Goal: Task Accomplishment & Management: Manage account settings

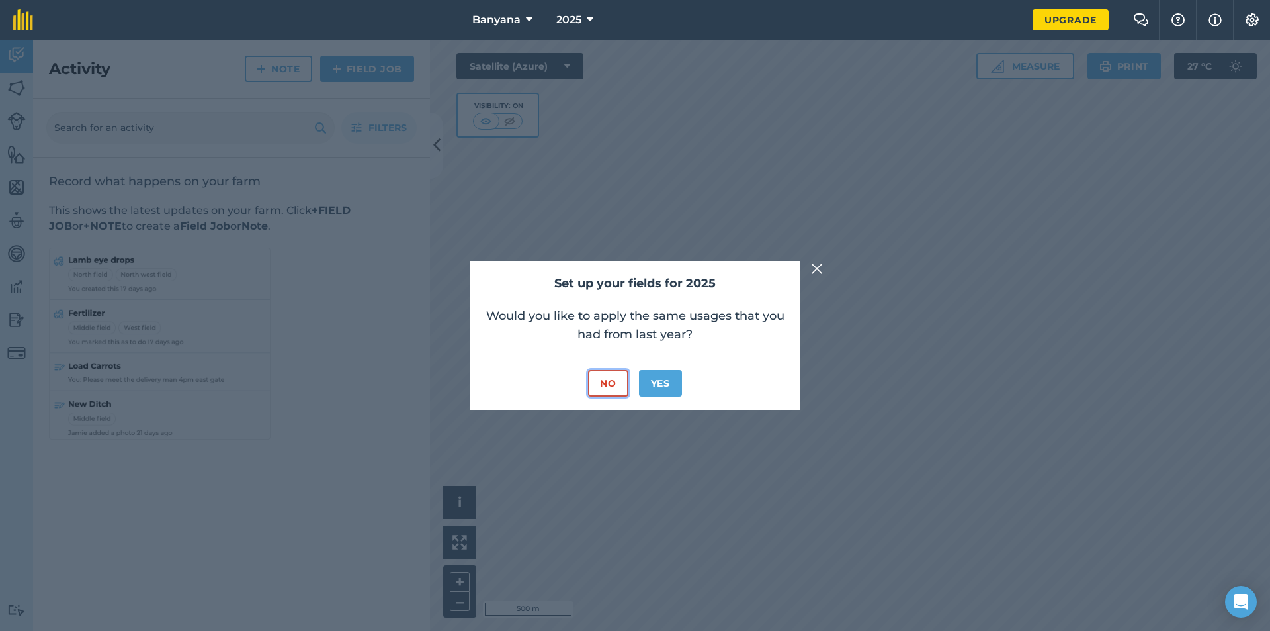
click at [617, 378] on button "No" at bounding box center [608, 383] width 40 height 26
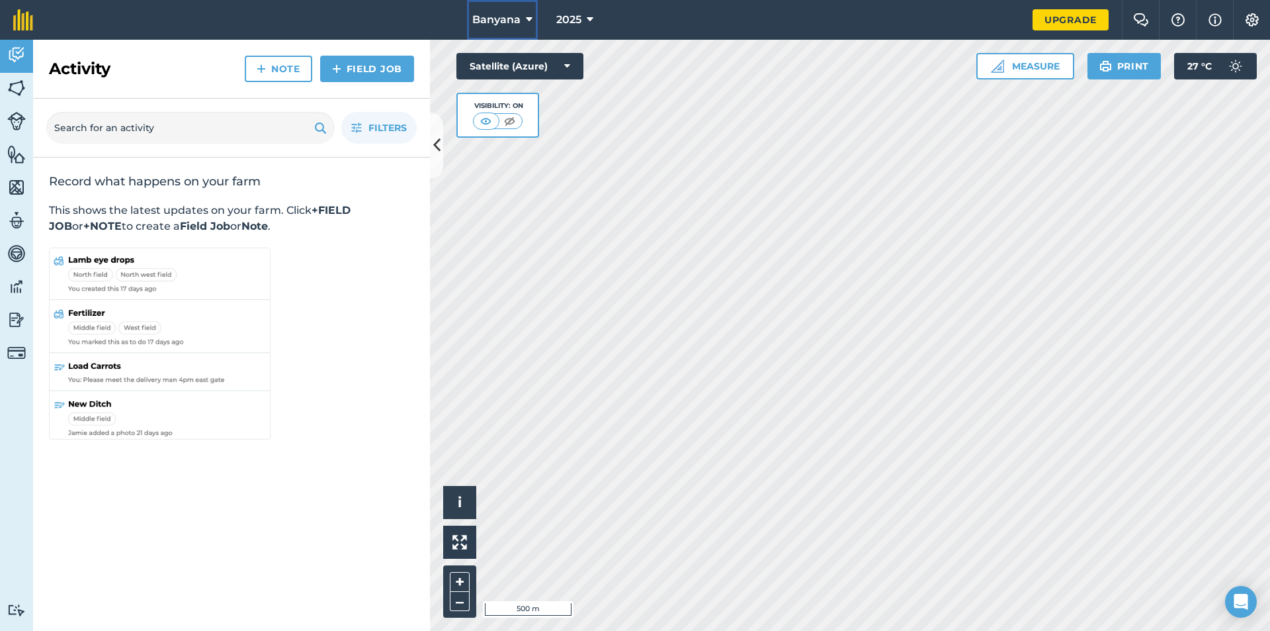
click at [531, 15] on icon at bounding box center [529, 20] width 7 height 16
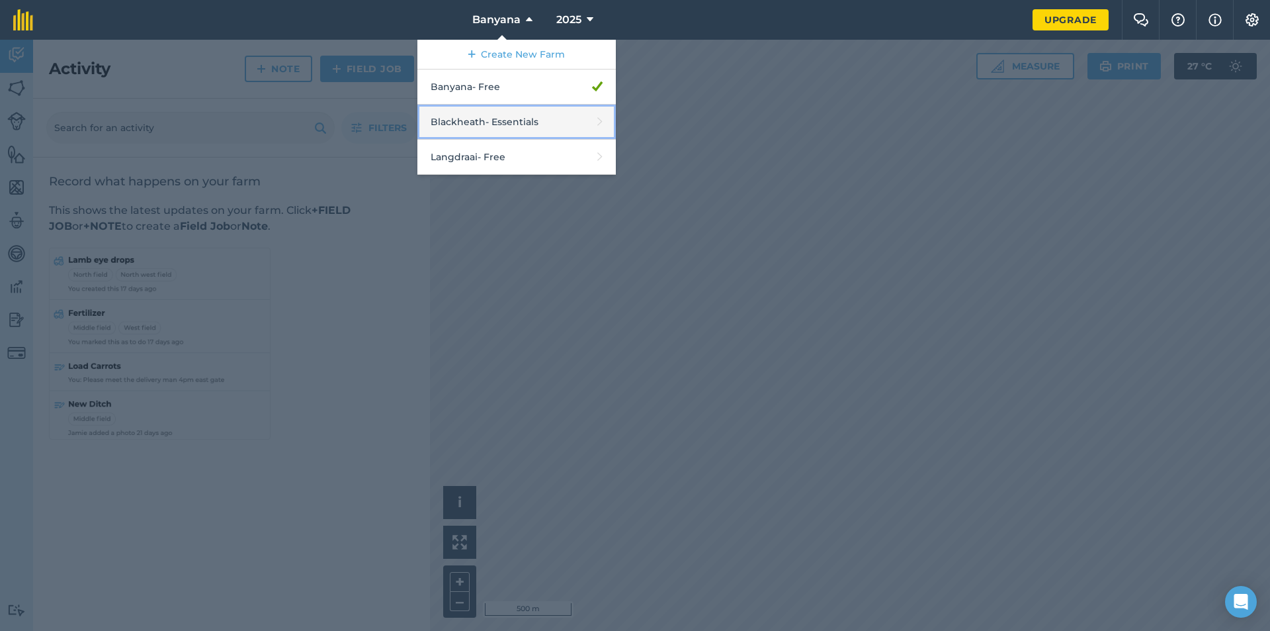
click at [466, 121] on link "Blackheath - Essentials" at bounding box center [517, 122] width 198 height 35
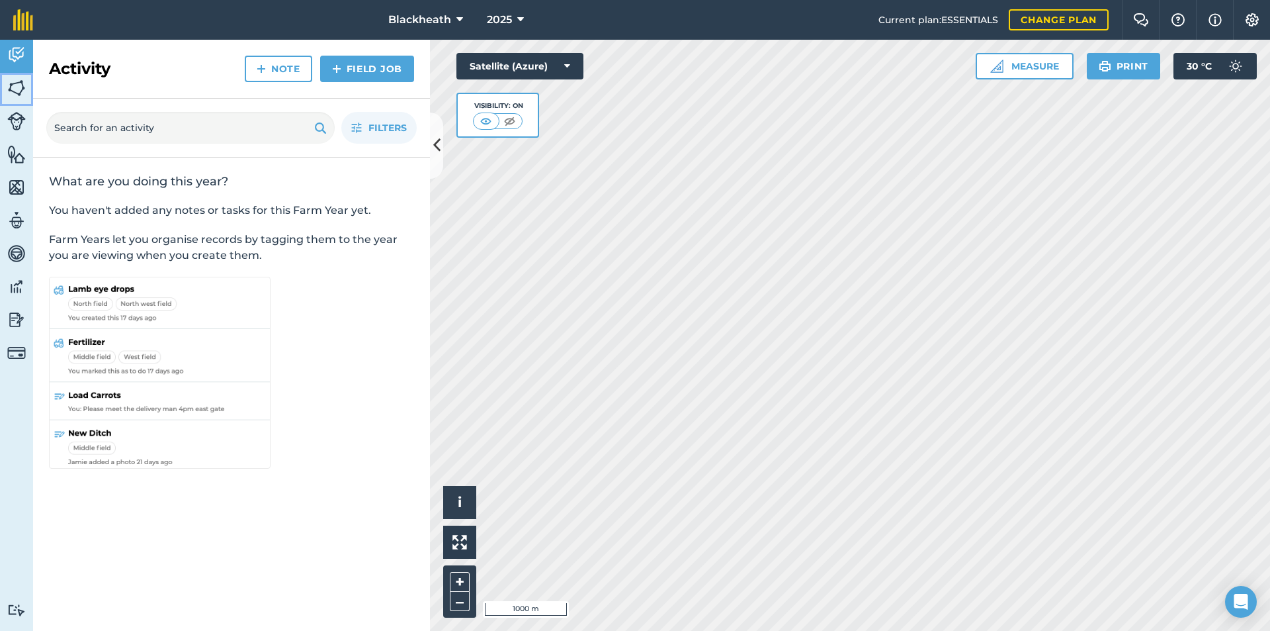
click at [14, 87] on img at bounding box center [16, 88] width 19 height 20
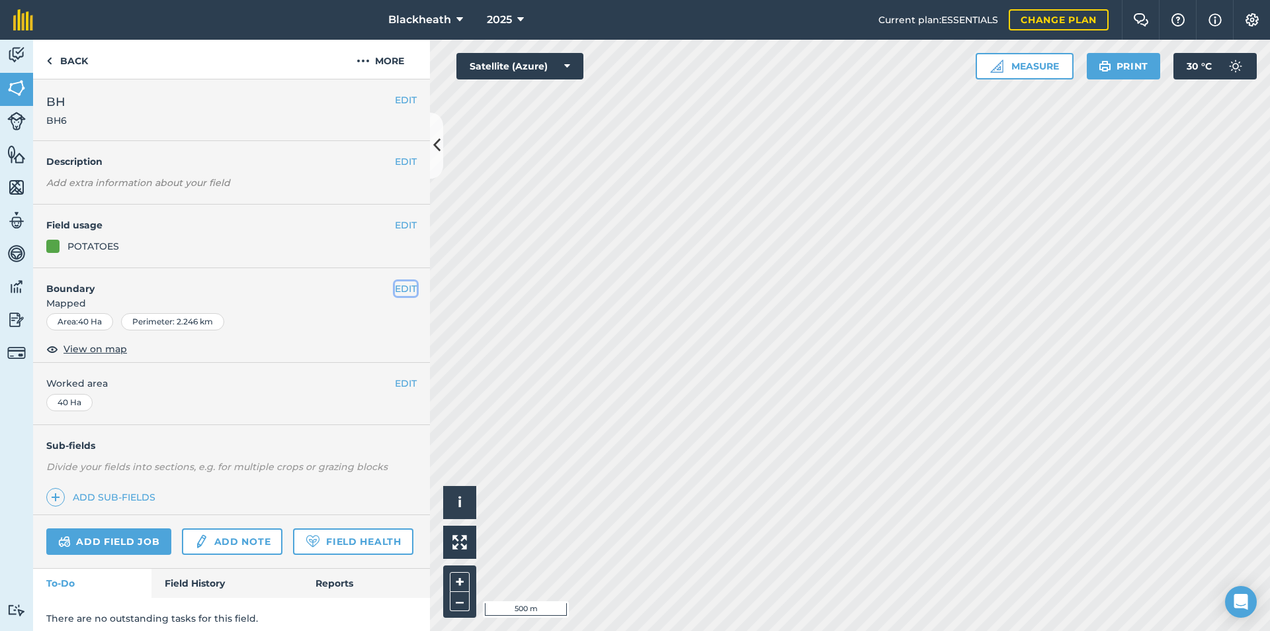
click at [401, 287] on button "EDIT" at bounding box center [406, 288] width 22 height 15
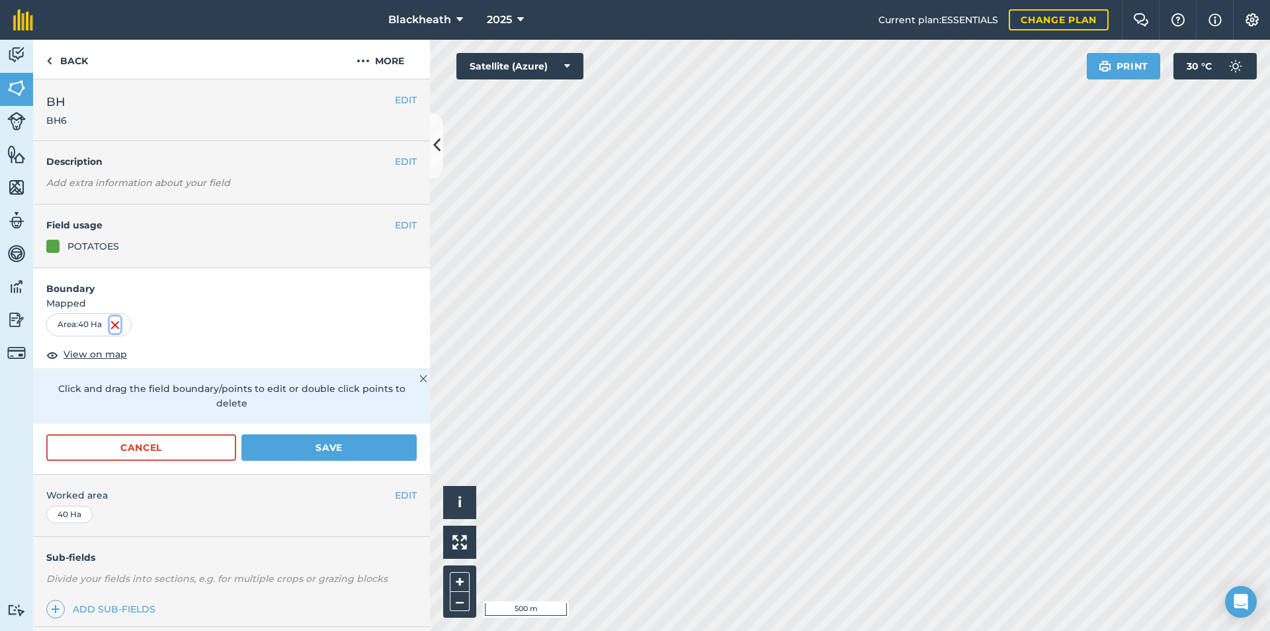
click at [115, 324] on img at bounding box center [115, 325] width 11 height 16
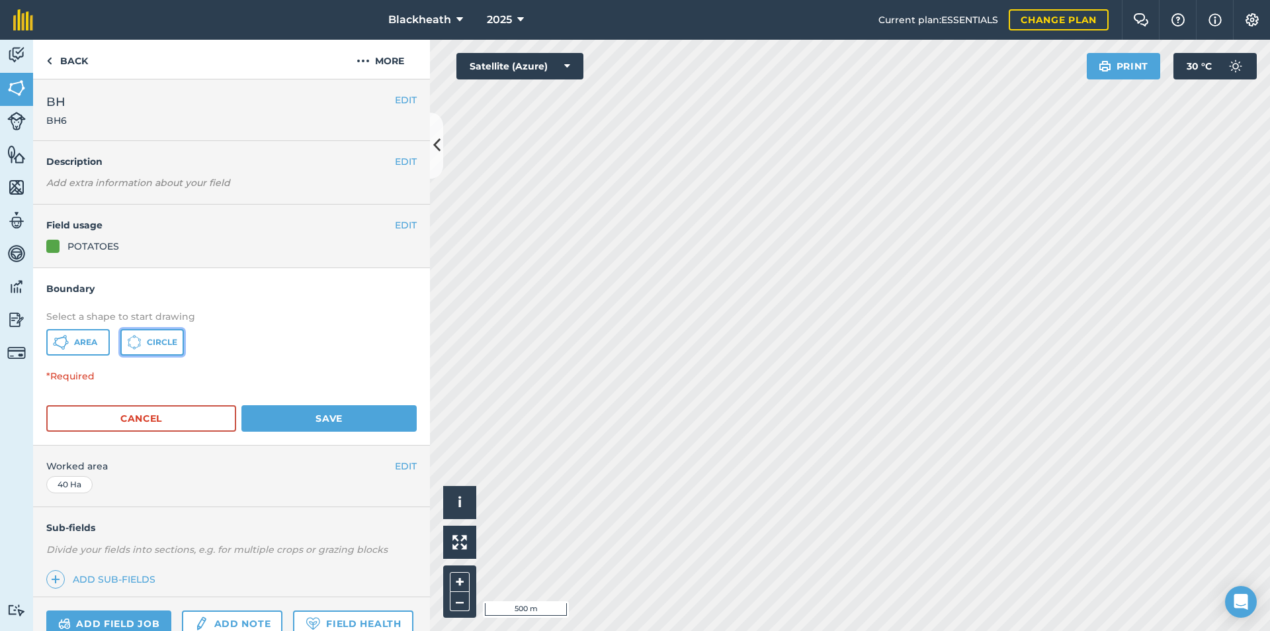
click at [149, 341] on span "Circle" at bounding box center [162, 342] width 30 height 11
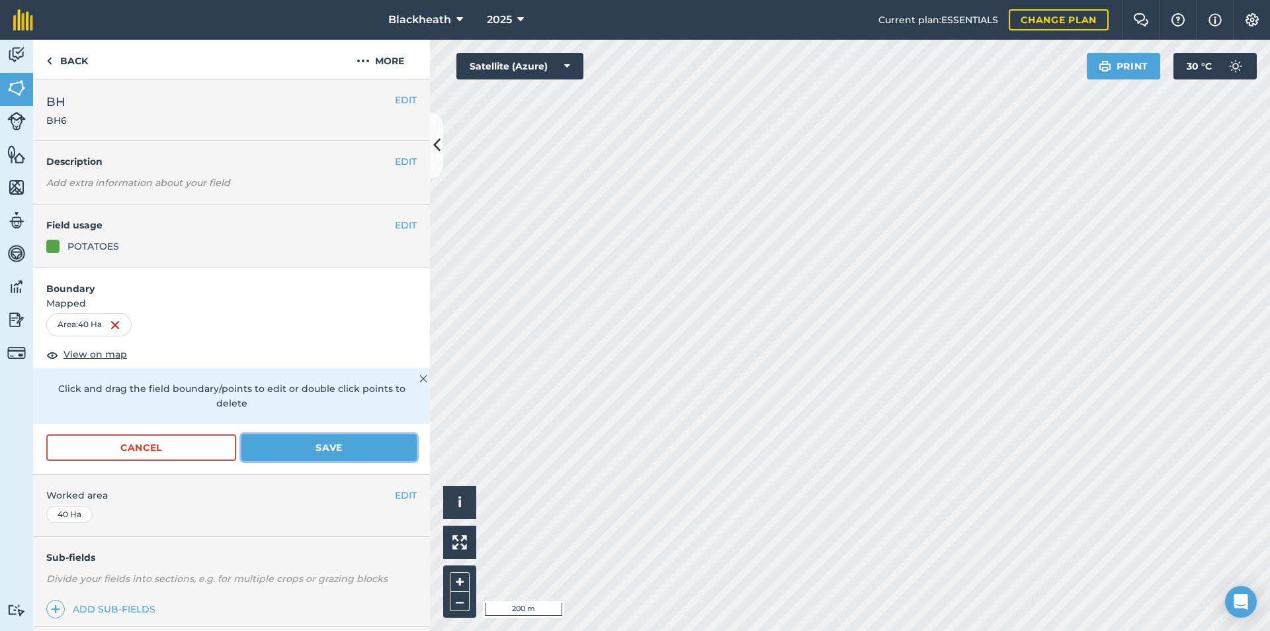
click at [322, 447] on button "Save" at bounding box center [329, 447] width 175 height 26
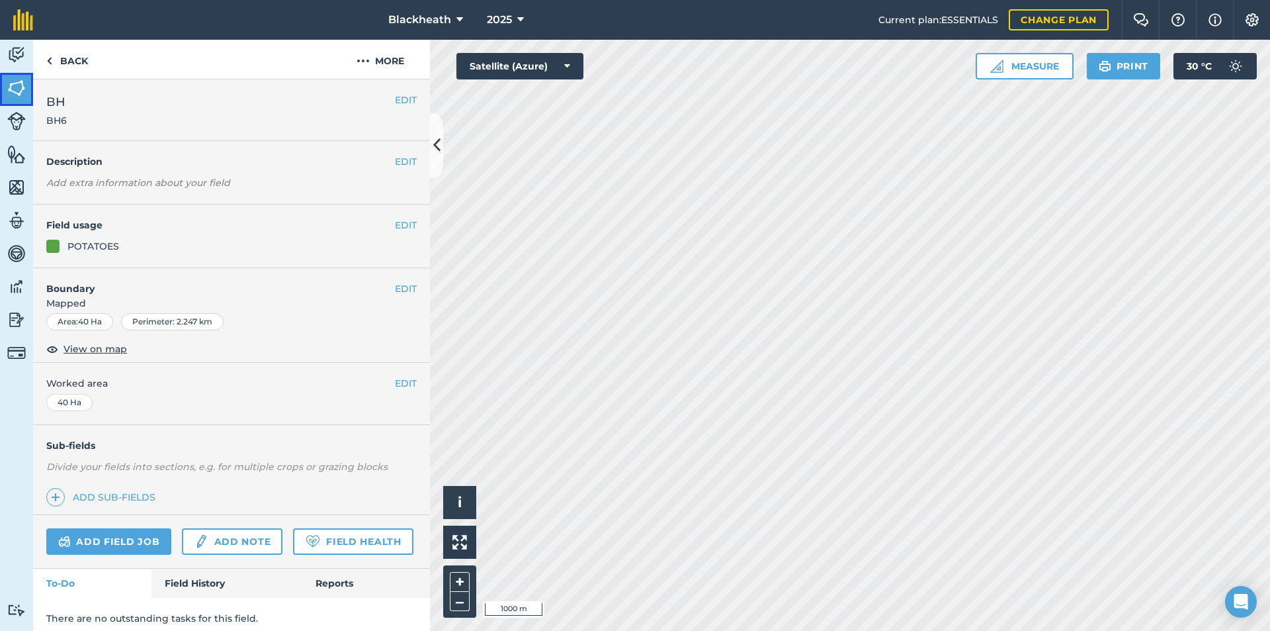
click at [16, 83] on img at bounding box center [16, 88] width 19 height 20
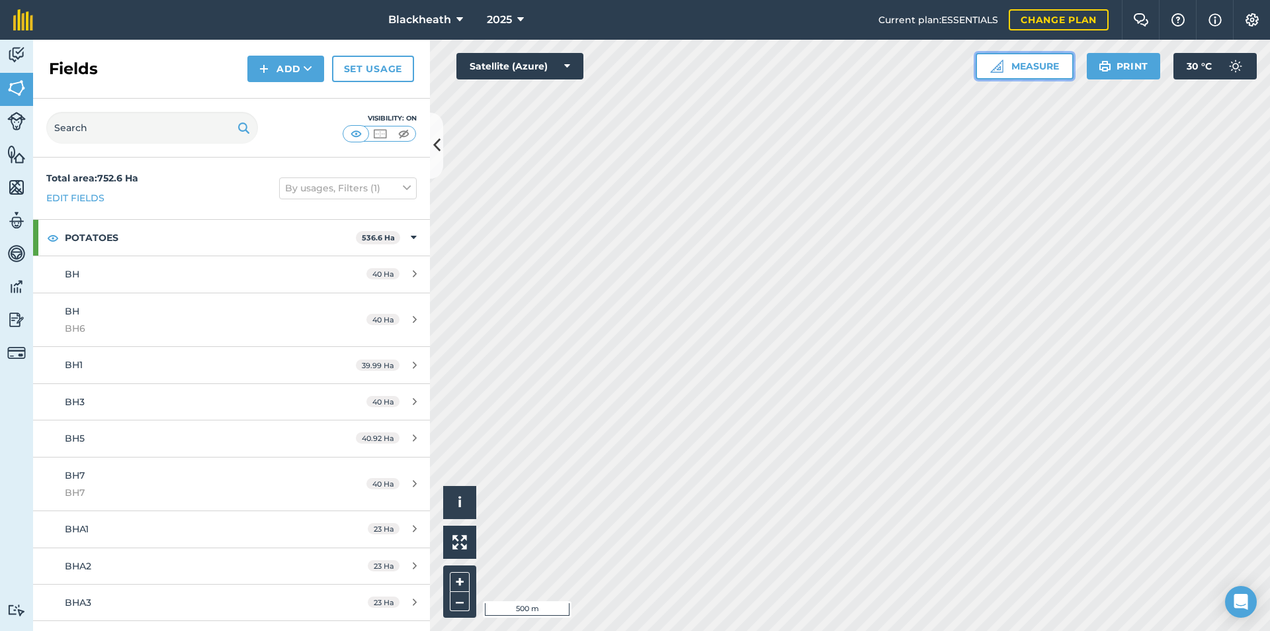
click at [1028, 67] on button "Measure" at bounding box center [1025, 66] width 98 height 26
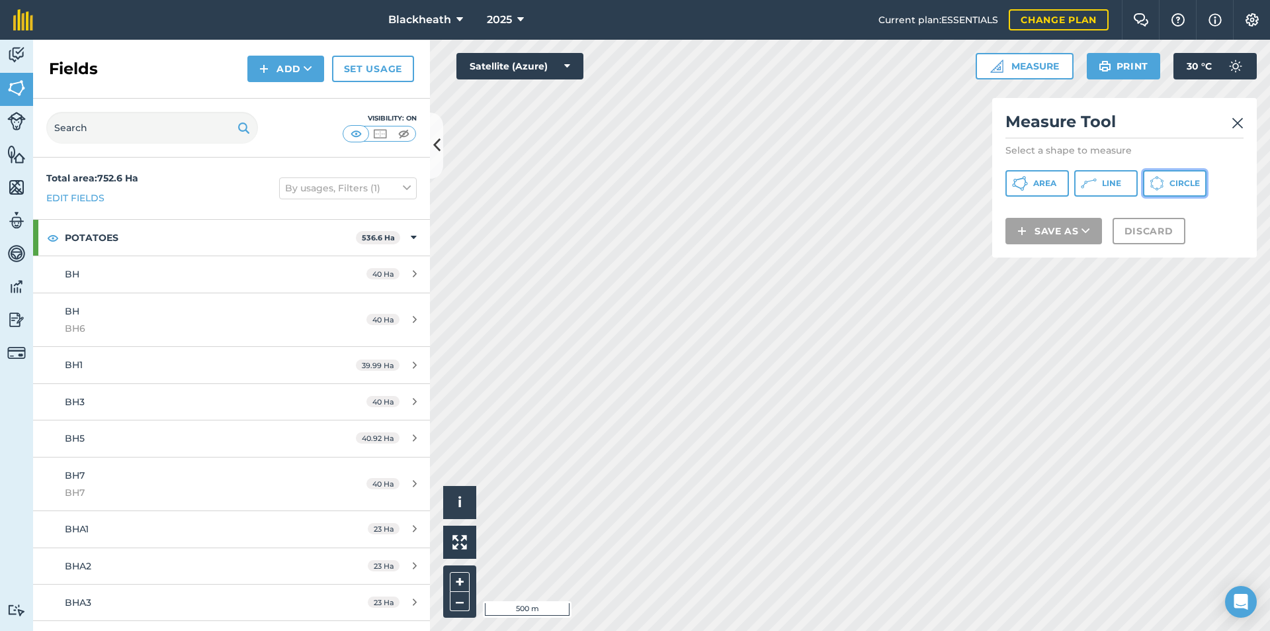
click at [1165, 178] on icon at bounding box center [1157, 183] width 15 height 15
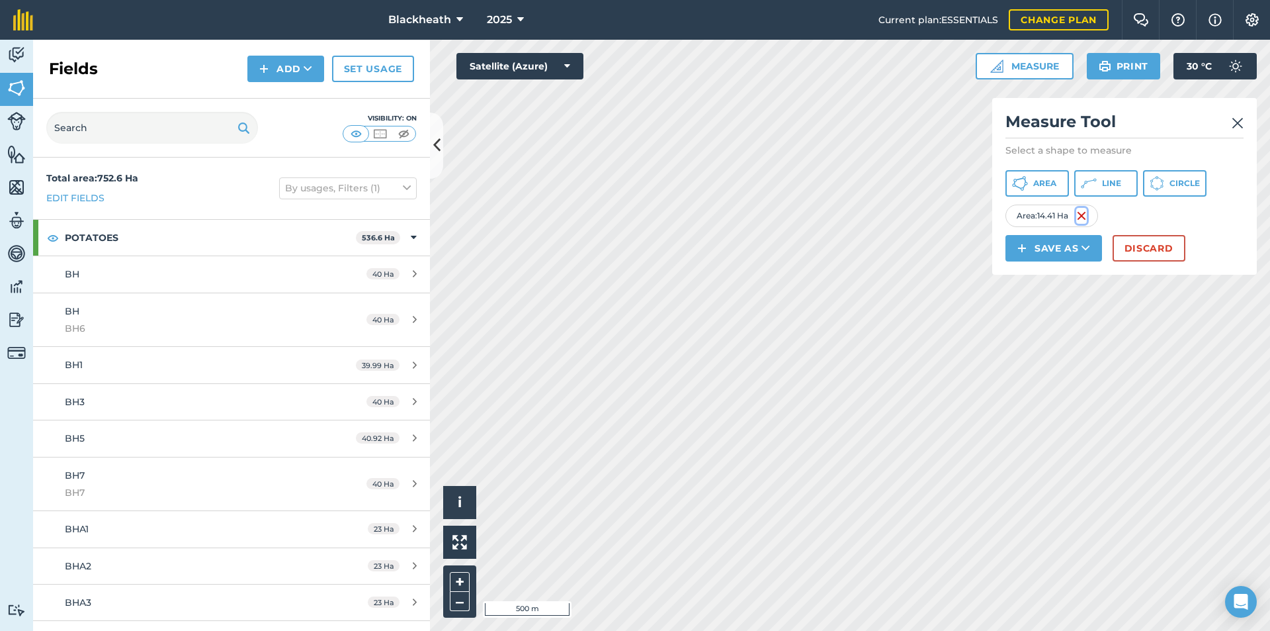
click at [1084, 214] on img at bounding box center [1082, 216] width 11 height 16
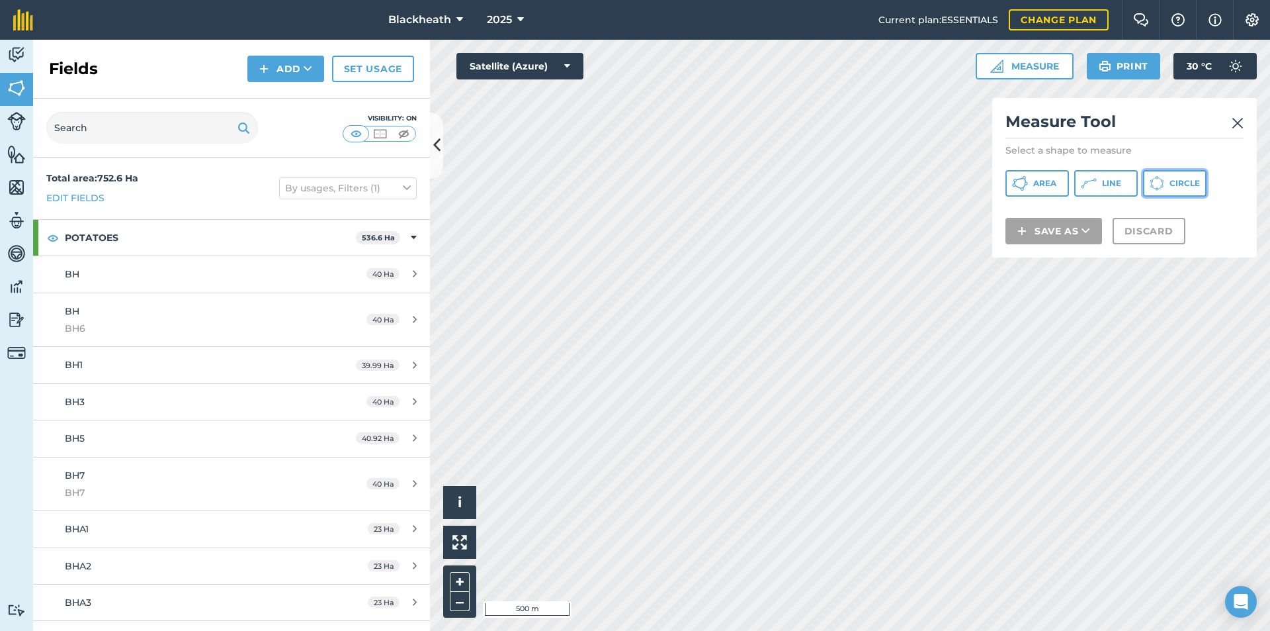
click at [1174, 176] on button "Circle" at bounding box center [1175, 183] width 64 height 26
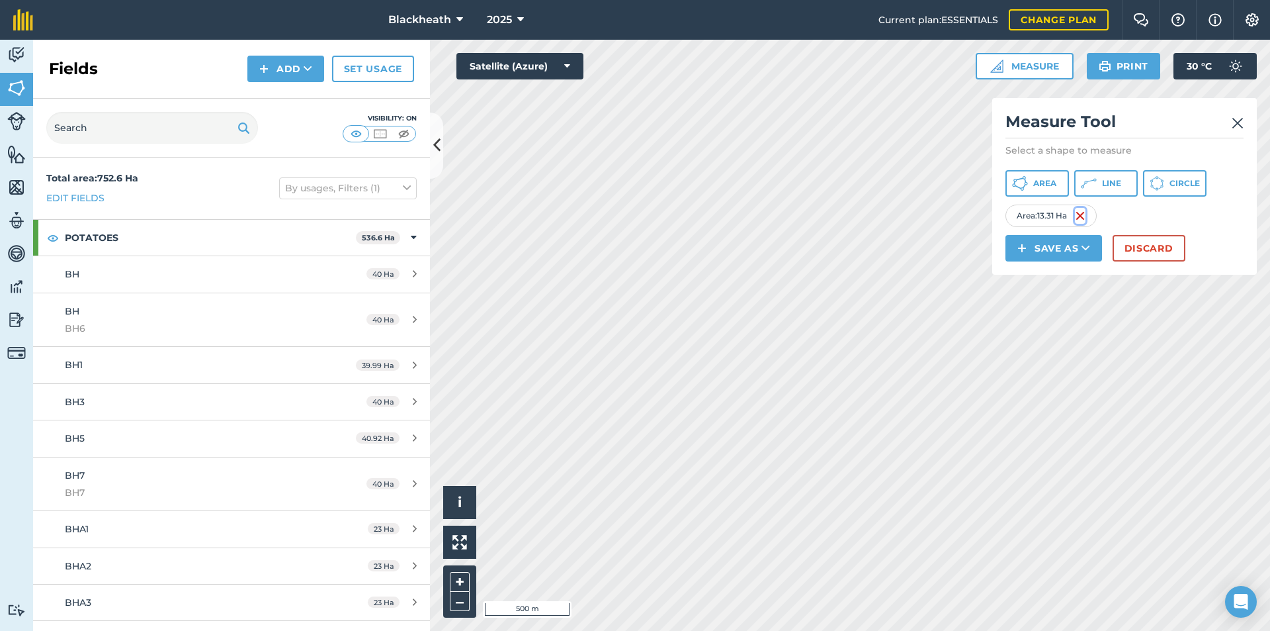
click at [1080, 214] on img at bounding box center [1080, 216] width 11 height 16
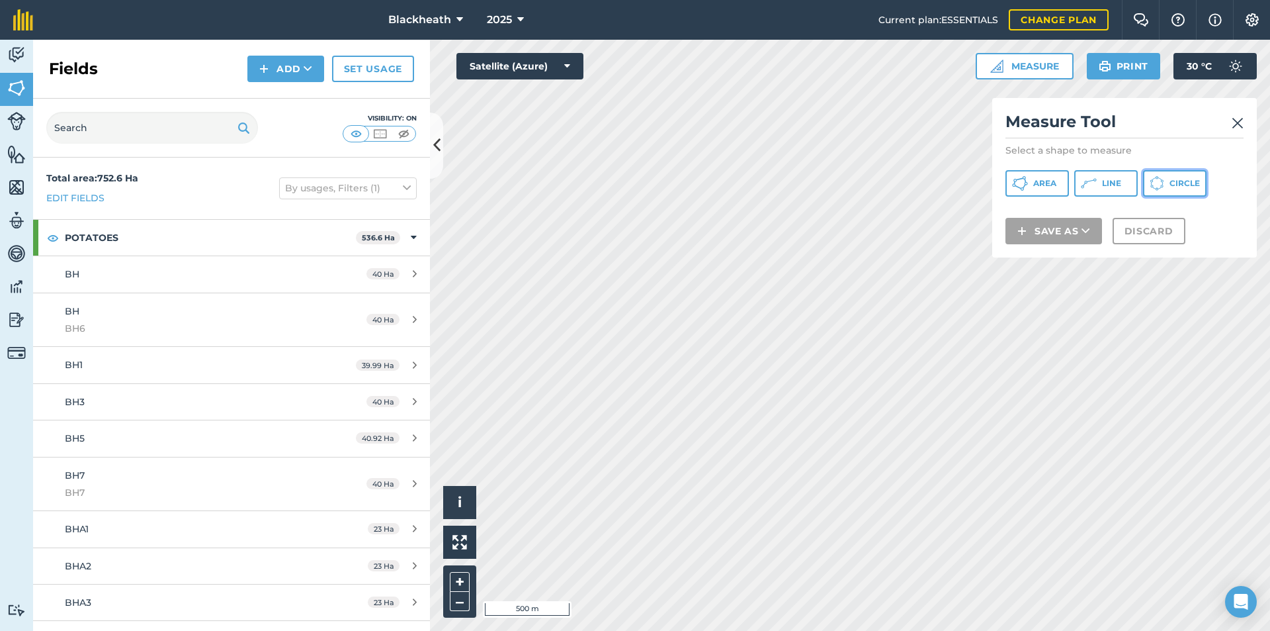
click at [1162, 183] on icon at bounding box center [1157, 183] width 15 height 15
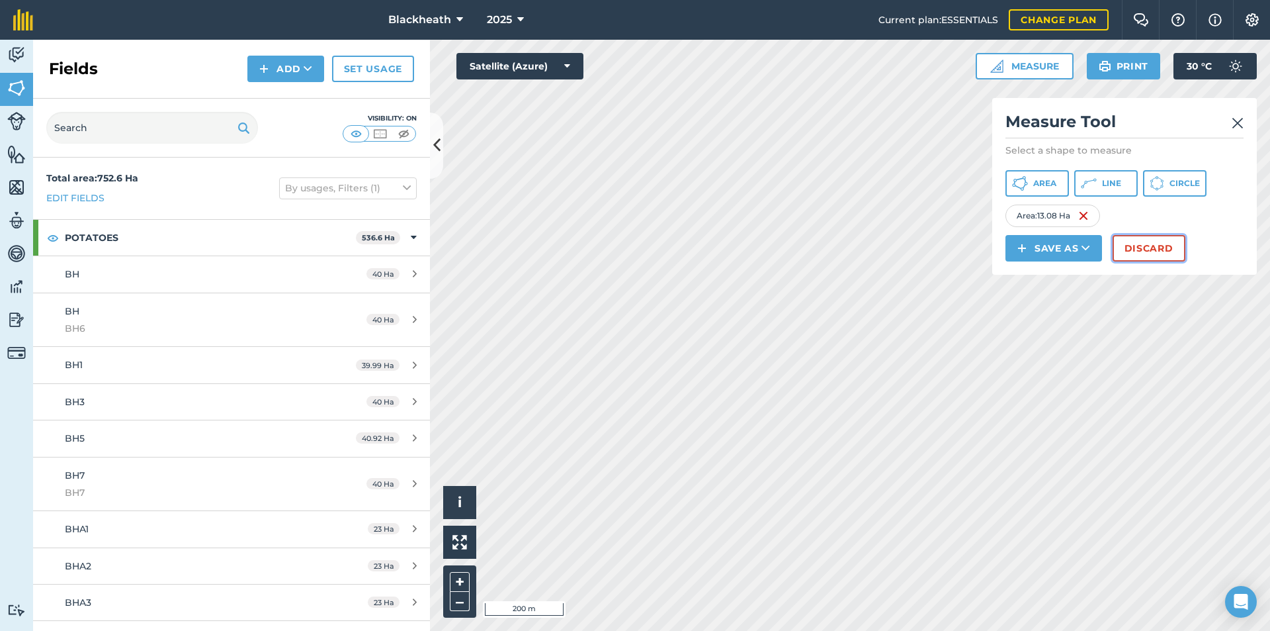
click at [1135, 245] on button "Discard" at bounding box center [1149, 248] width 73 height 26
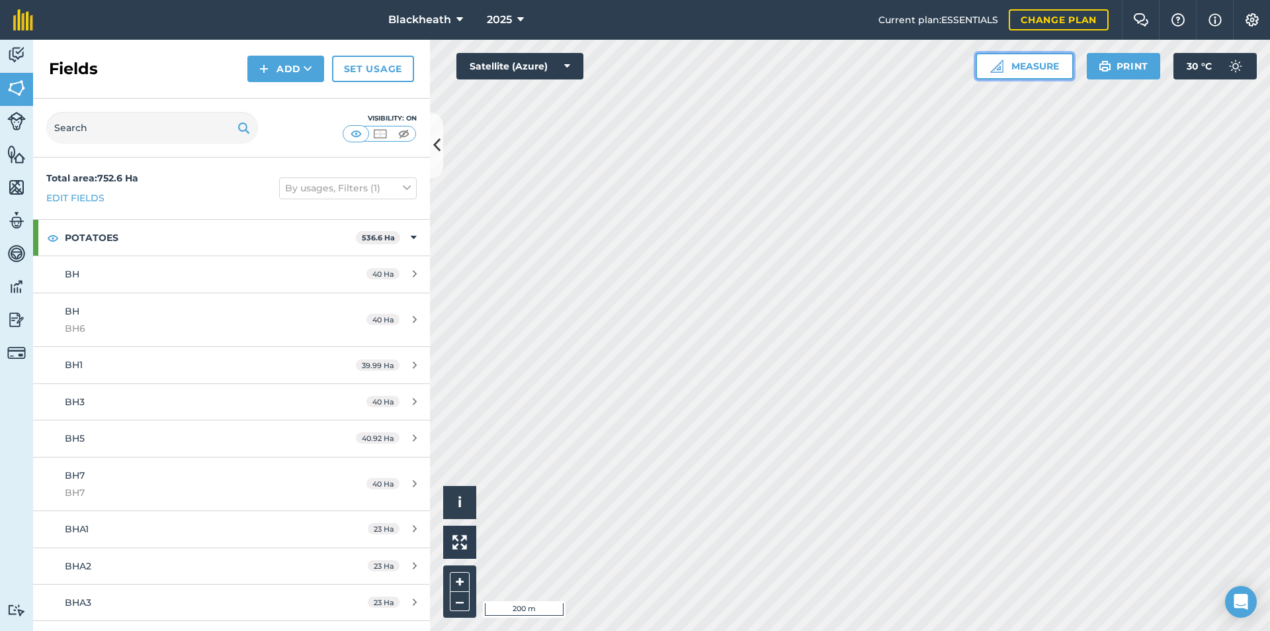
click at [1050, 72] on button "Measure" at bounding box center [1025, 66] width 98 height 26
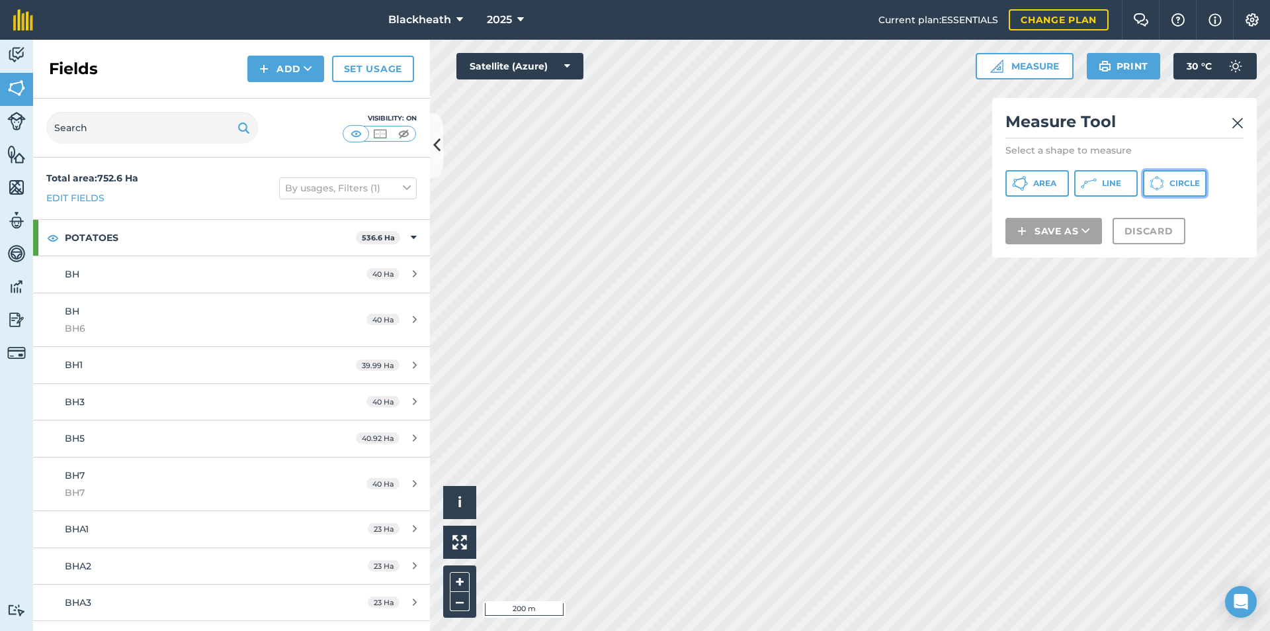
click at [1156, 194] on button "Circle" at bounding box center [1175, 183] width 64 height 26
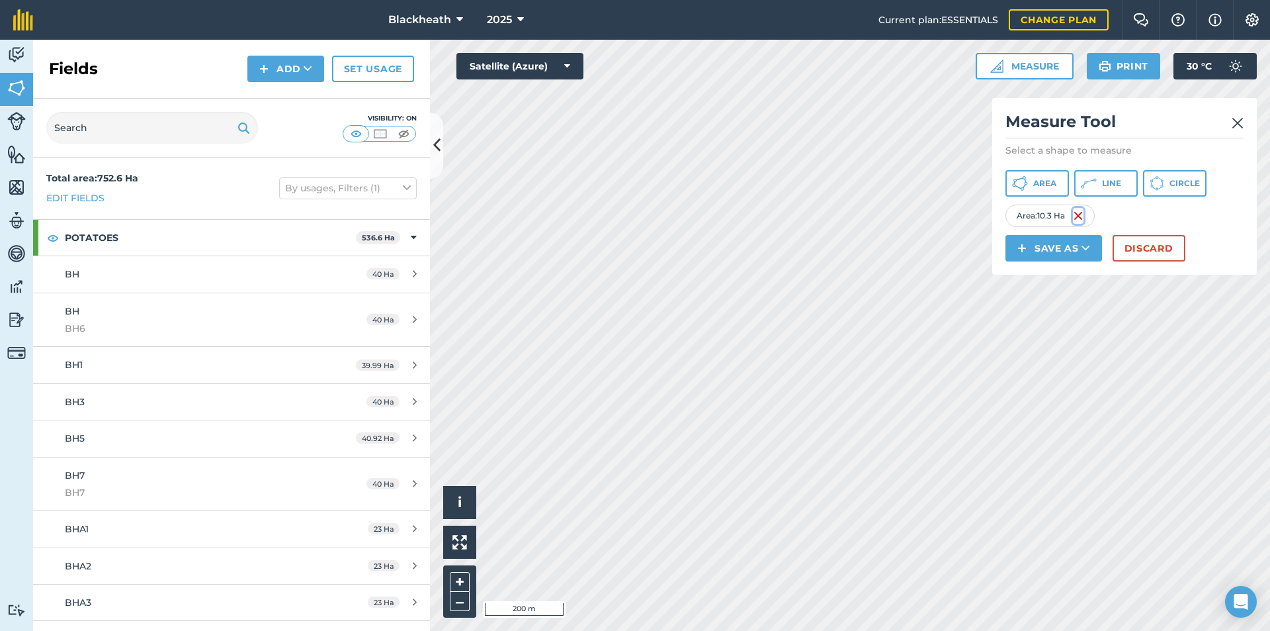
click at [1081, 214] on img at bounding box center [1078, 216] width 11 height 16
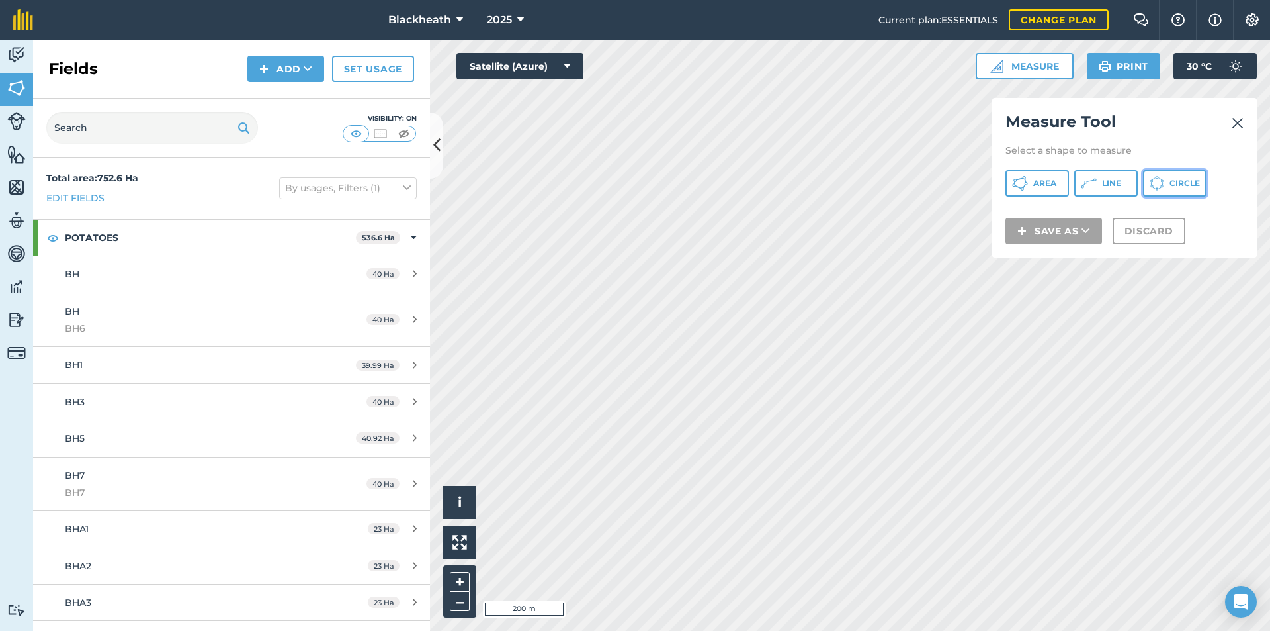
click at [1176, 184] on span "Circle" at bounding box center [1185, 183] width 30 height 11
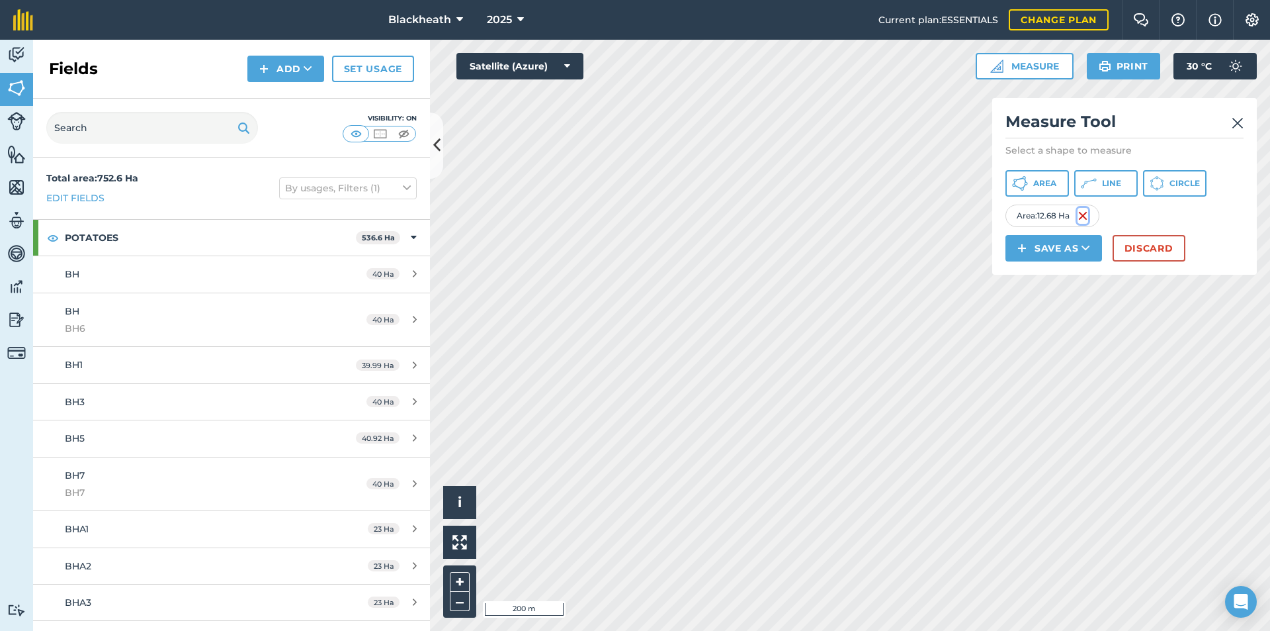
click at [1084, 216] on img at bounding box center [1083, 216] width 11 height 16
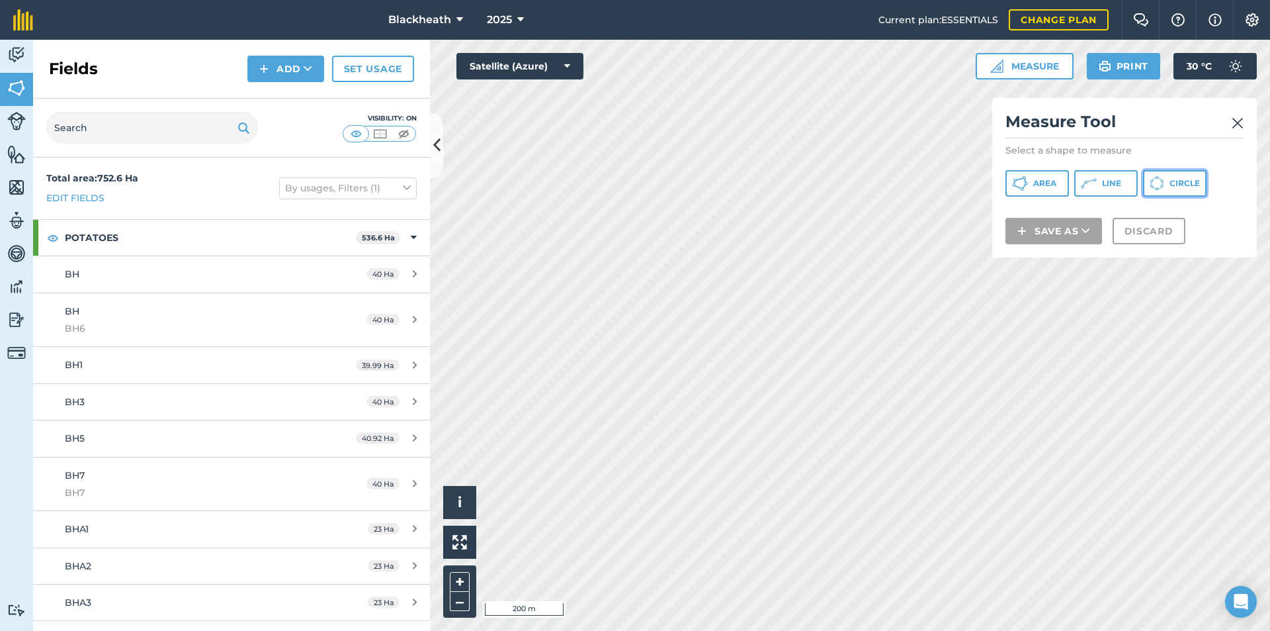
click at [1165, 183] on button "Circle" at bounding box center [1175, 183] width 64 height 26
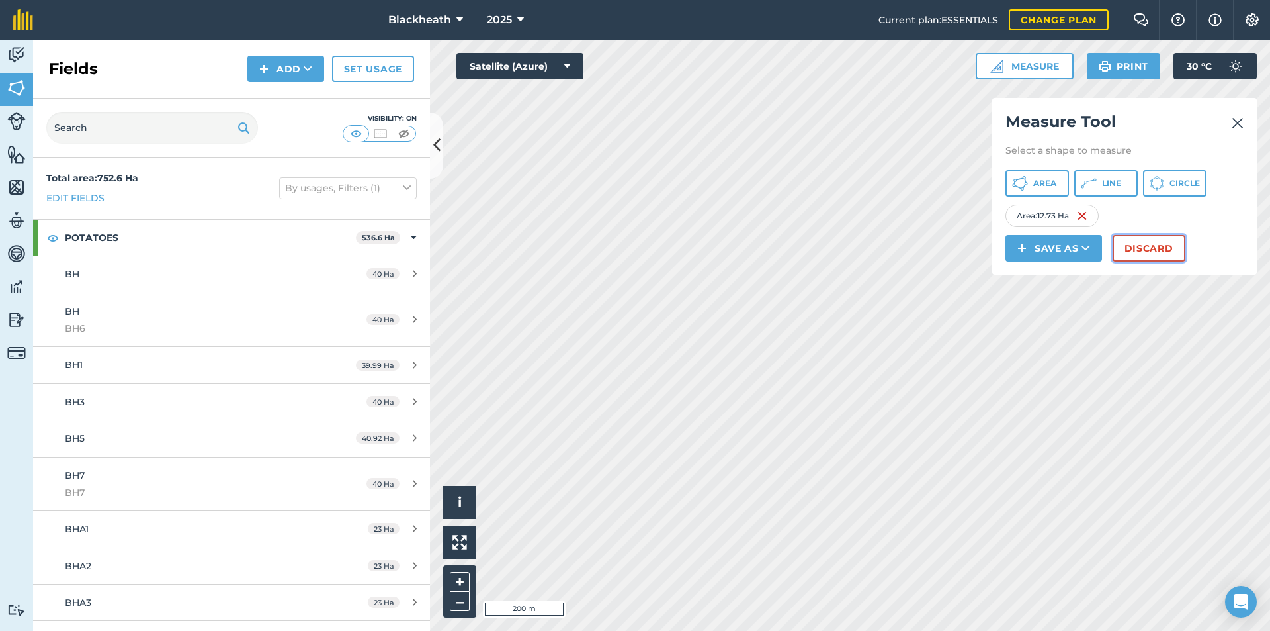
click at [1151, 250] on button "Discard" at bounding box center [1149, 248] width 73 height 26
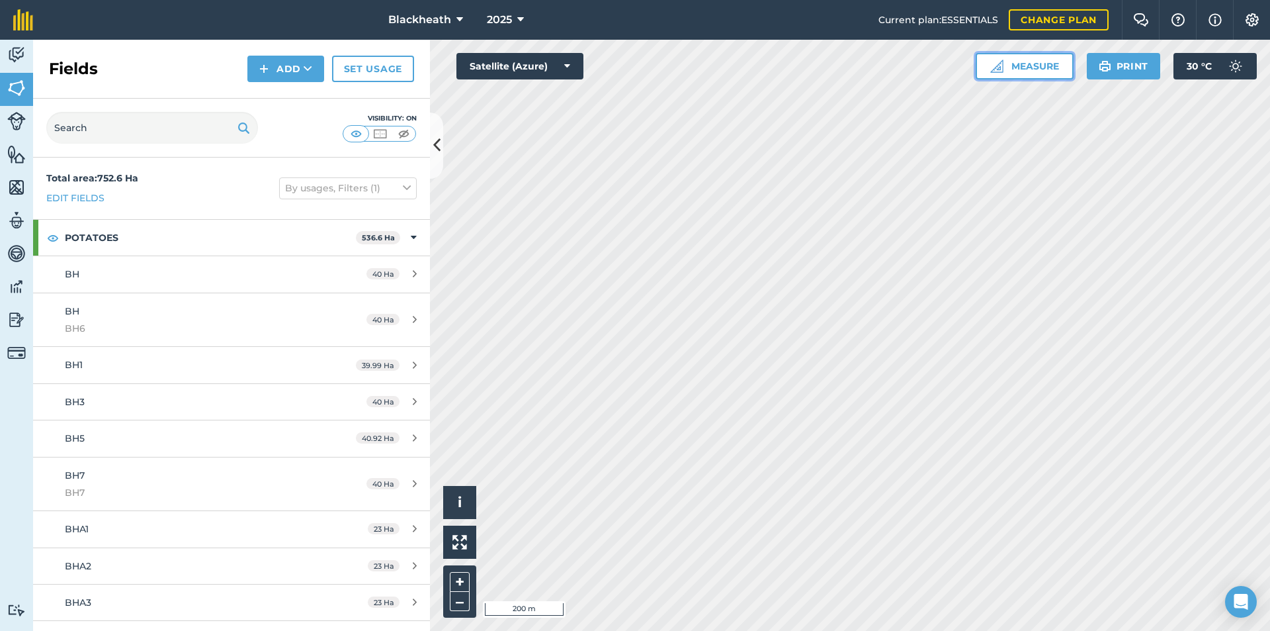
click at [1013, 68] on button "Measure" at bounding box center [1025, 66] width 98 height 26
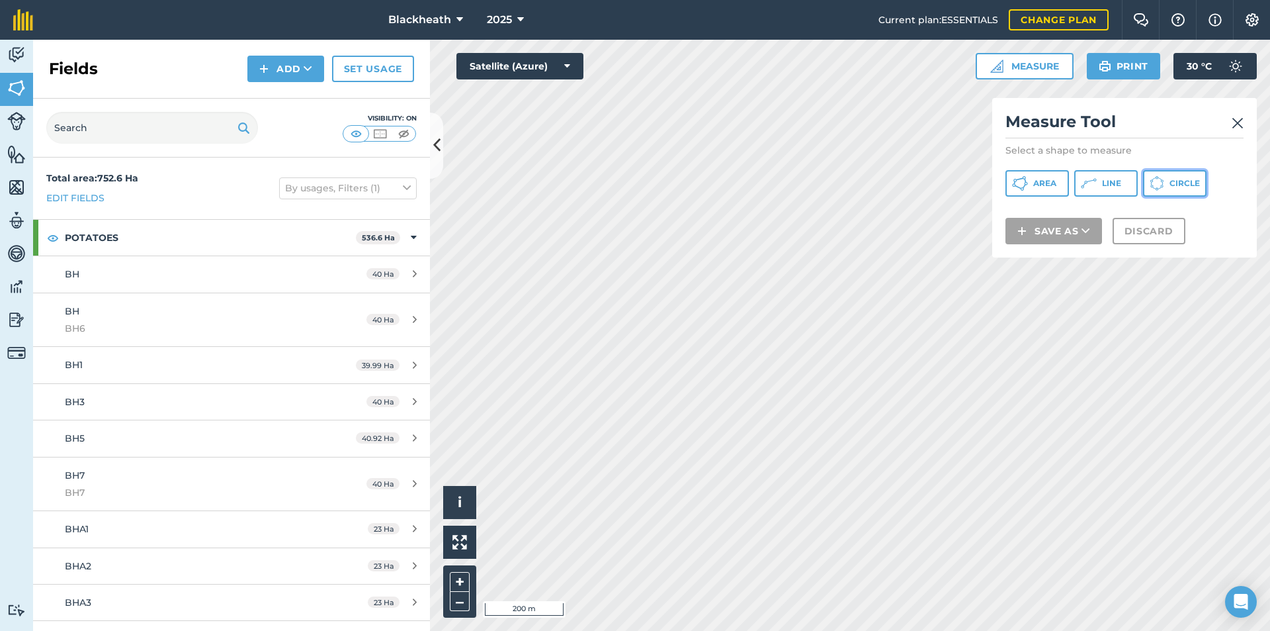
click at [1186, 179] on span "Circle" at bounding box center [1185, 183] width 30 height 11
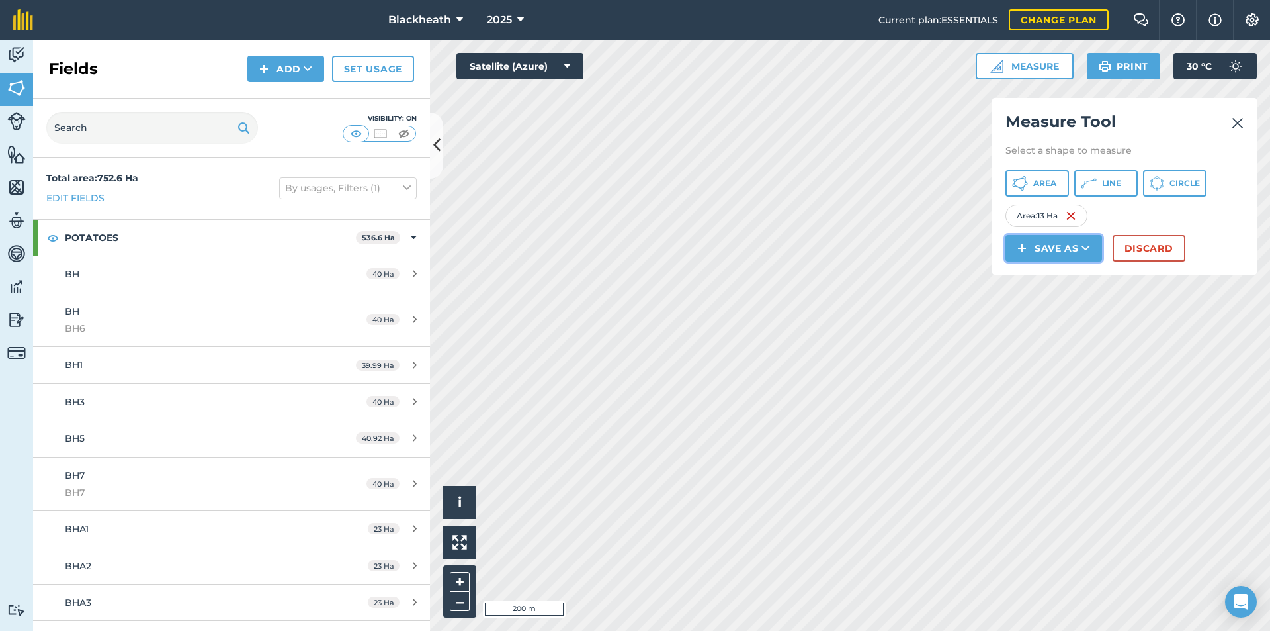
click at [1044, 242] on button "Save as" at bounding box center [1054, 248] width 97 height 26
click at [1052, 278] on link "Field" at bounding box center [1054, 277] width 93 height 29
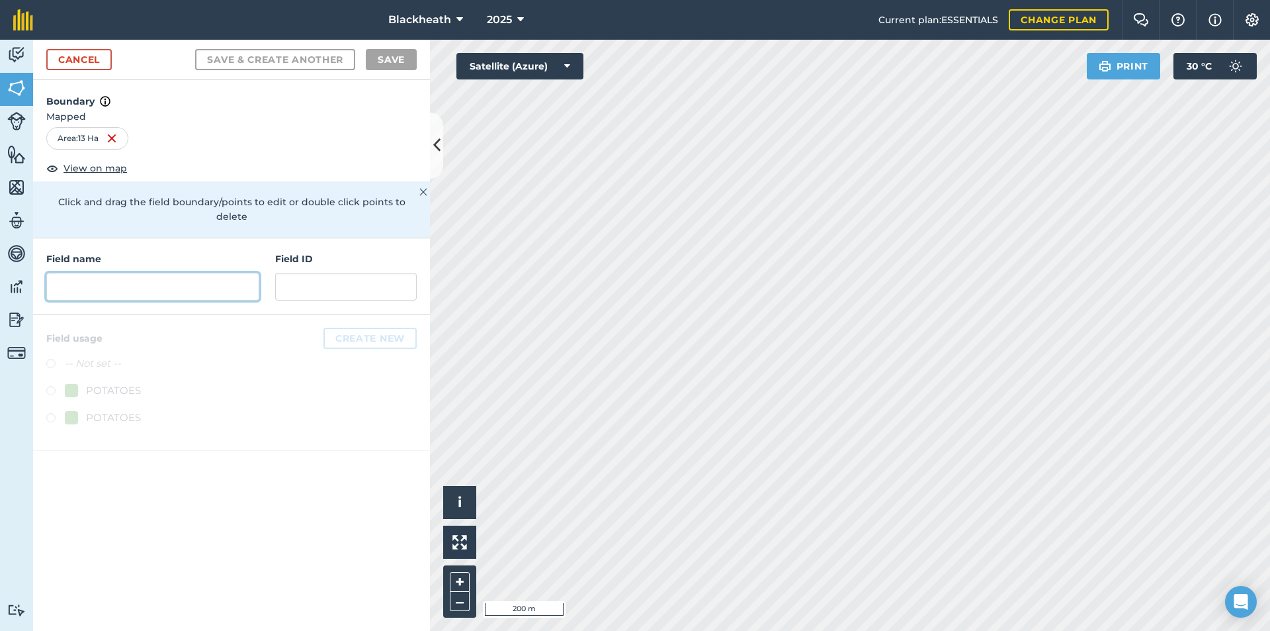
click at [118, 281] on input "text" at bounding box center [152, 287] width 213 height 28
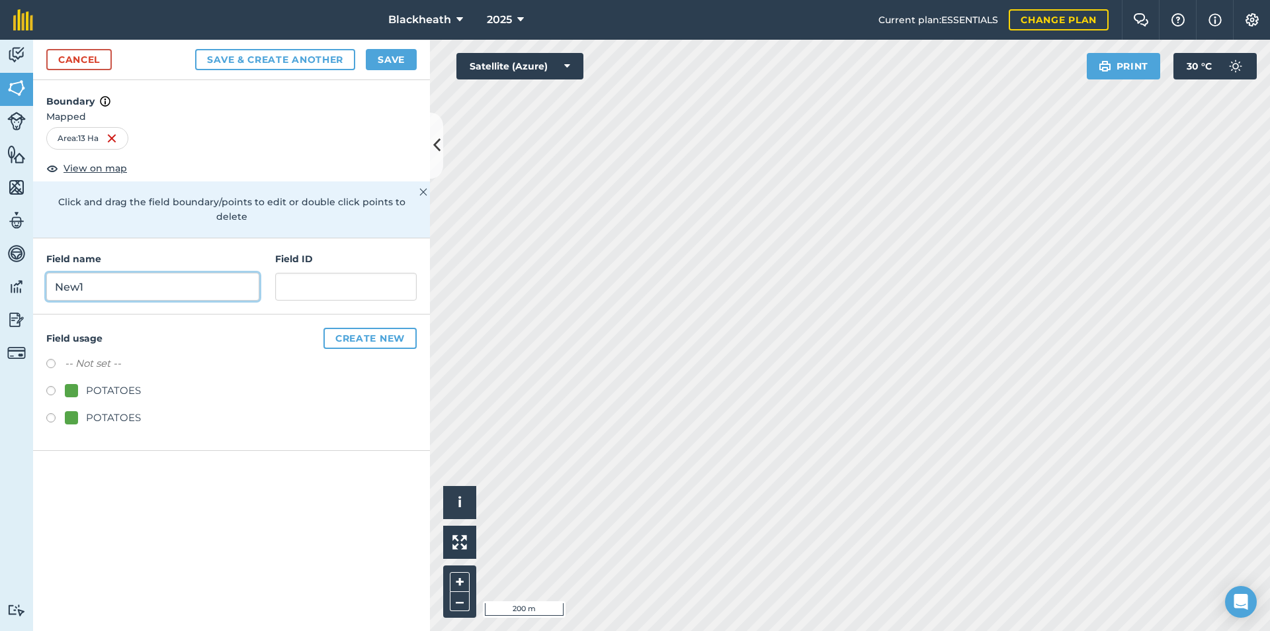
type input "New1"
type input "New 1"
click at [81, 280] on input "New1" at bounding box center [152, 287] width 213 height 28
type input "New 1"
click at [56, 386] on label at bounding box center [55, 392] width 19 height 13
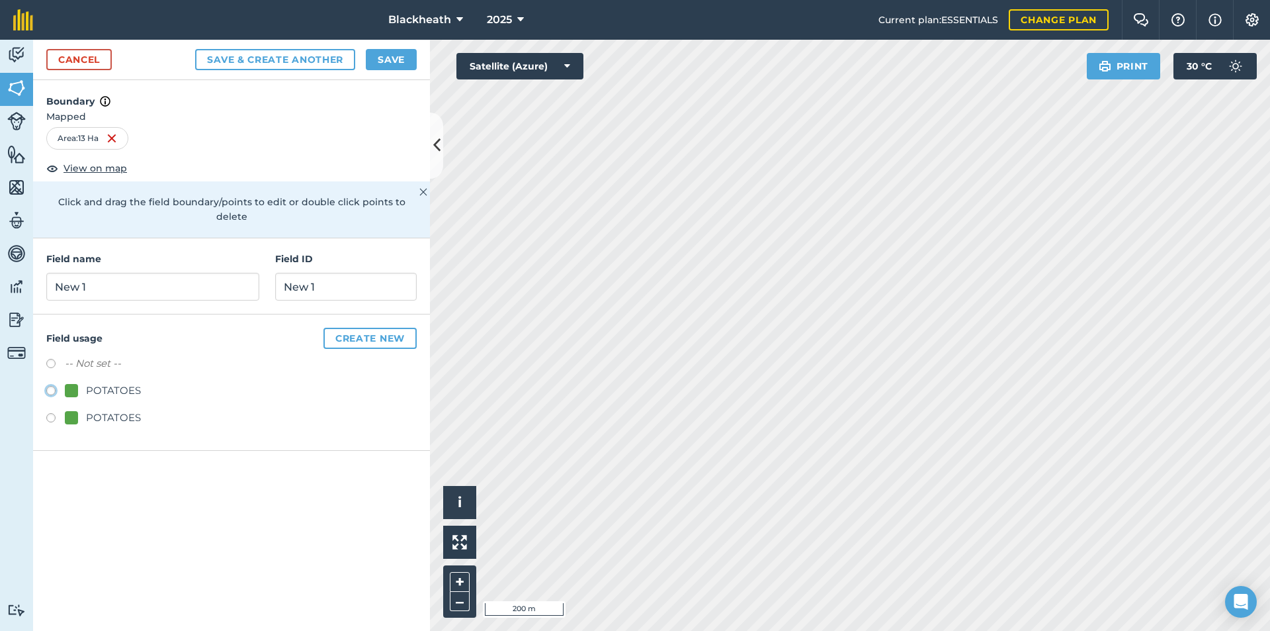
radio input "true"
click at [399, 62] on button "Save" at bounding box center [391, 59] width 51 height 21
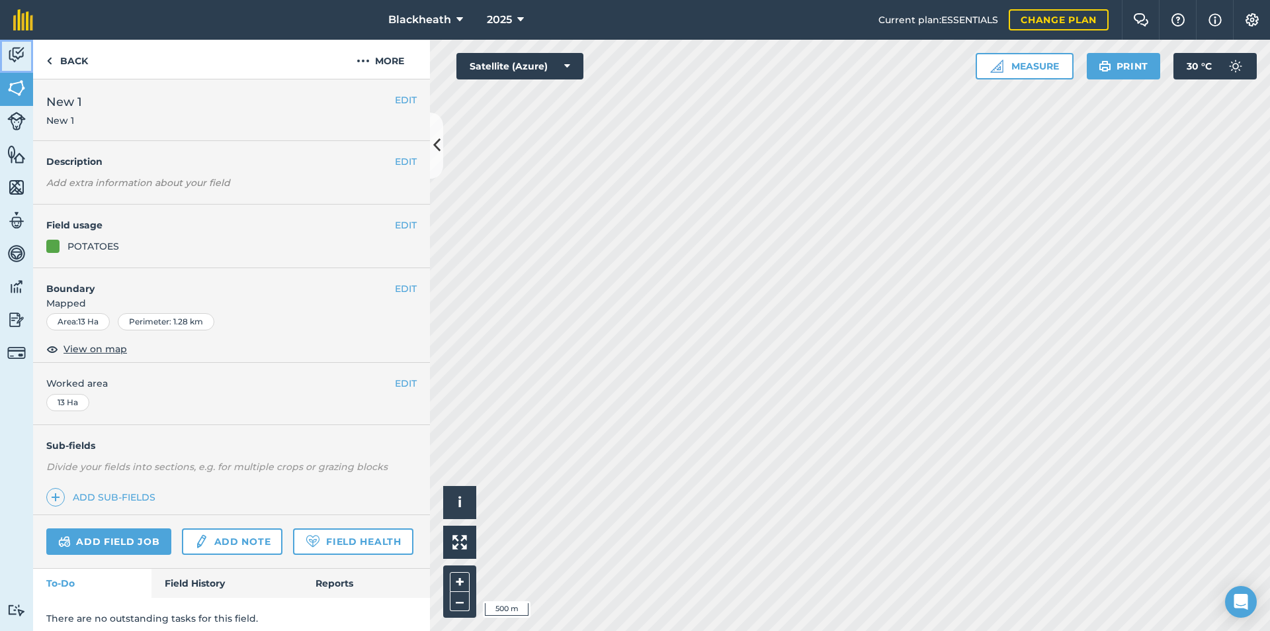
click at [15, 58] on img at bounding box center [16, 55] width 19 height 20
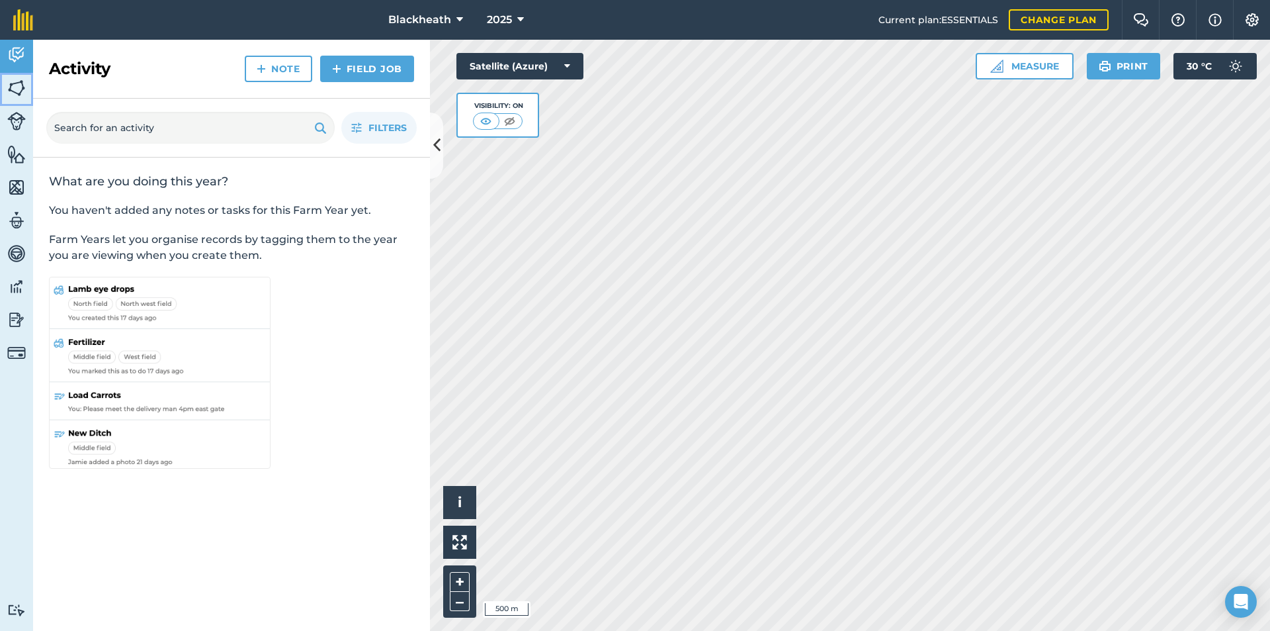
click at [15, 83] on img at bounding box center [16, 88] width 19 height 20
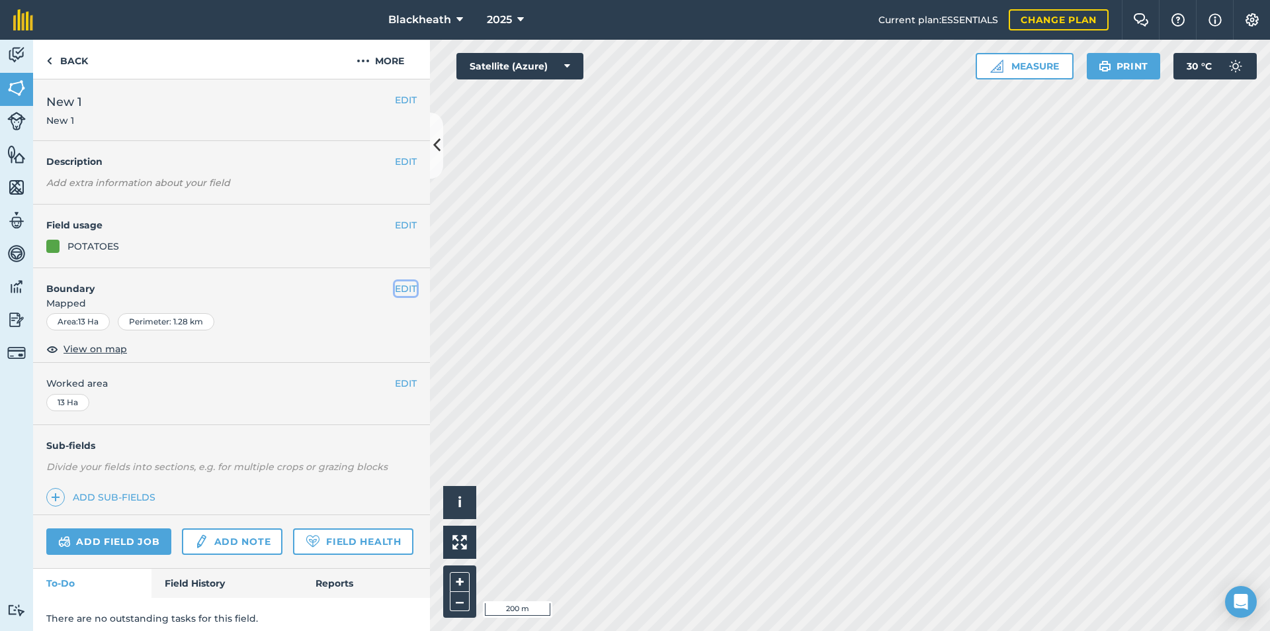
click at [401, 284] on button "EDIT" at bounding box center [406, 288] width 22 height 15
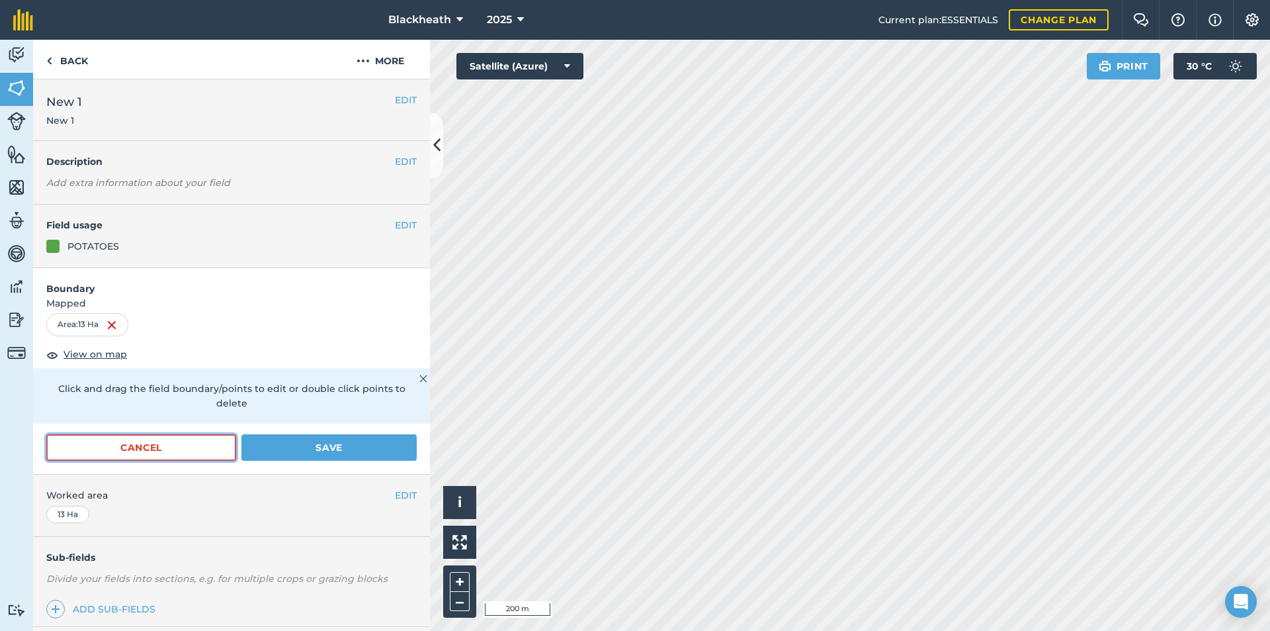
click at [124, 451] on button "Cancel" at bounding box center [141, 447] width 190 height 26
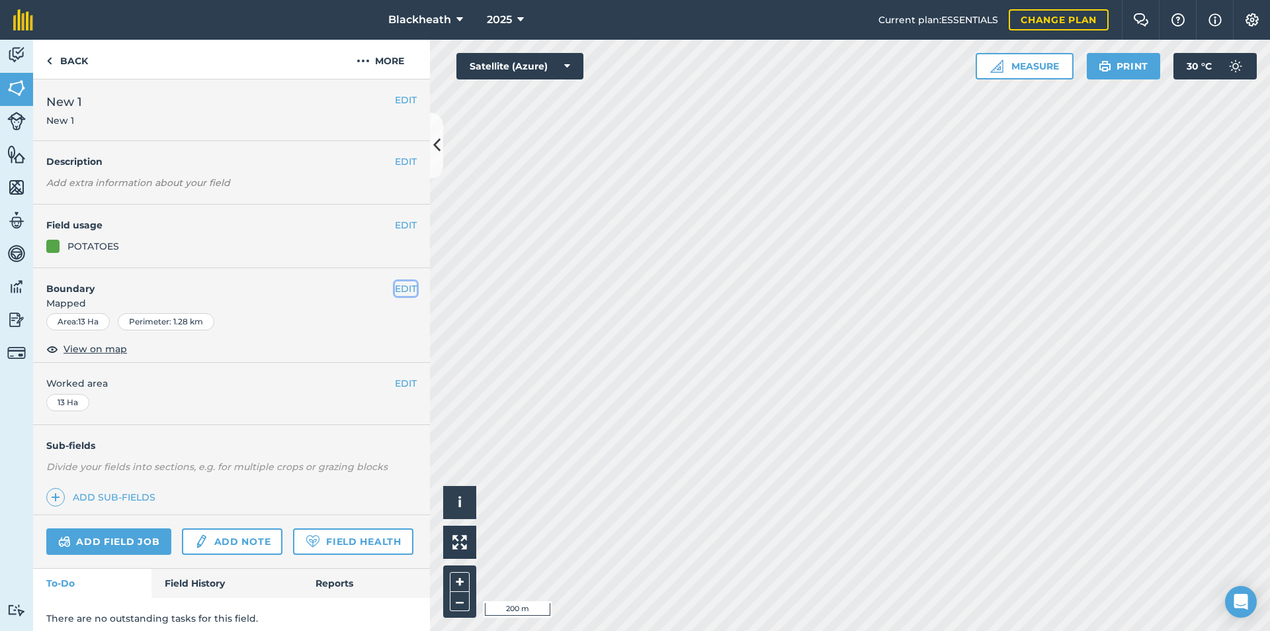
click at [395, 290] on button "EDIT" at bounding box center [406, 288] width 22 height 15
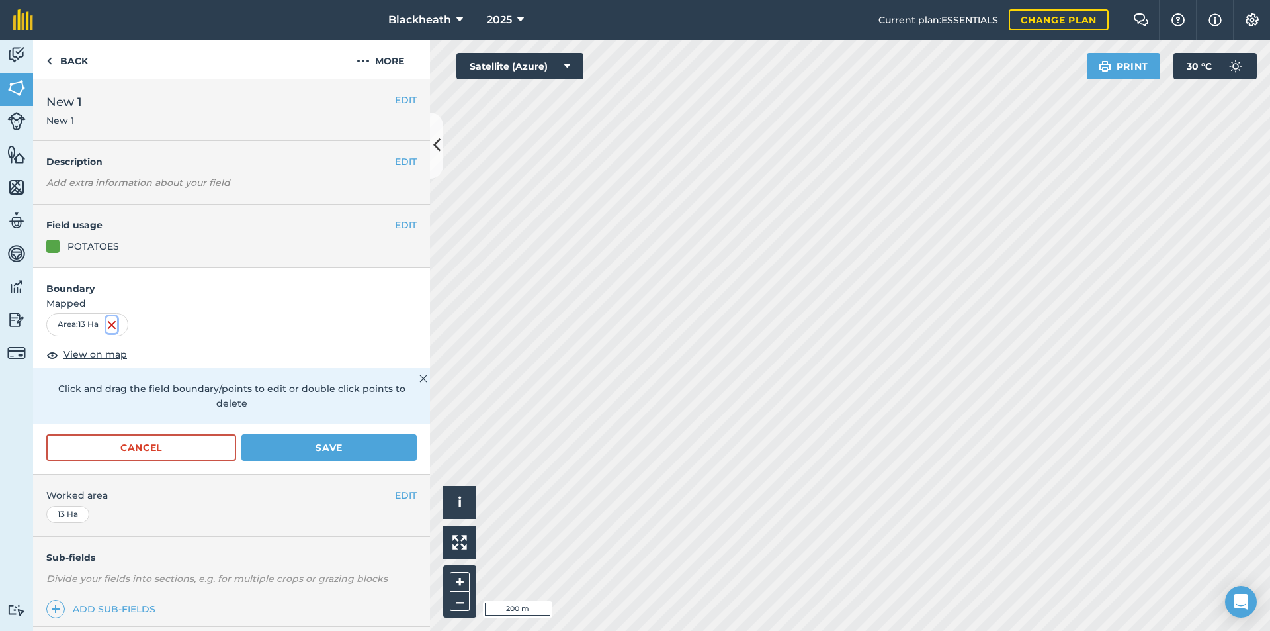
click at [112, 325] on img at bounding box center [112, 325] width 11 height 16
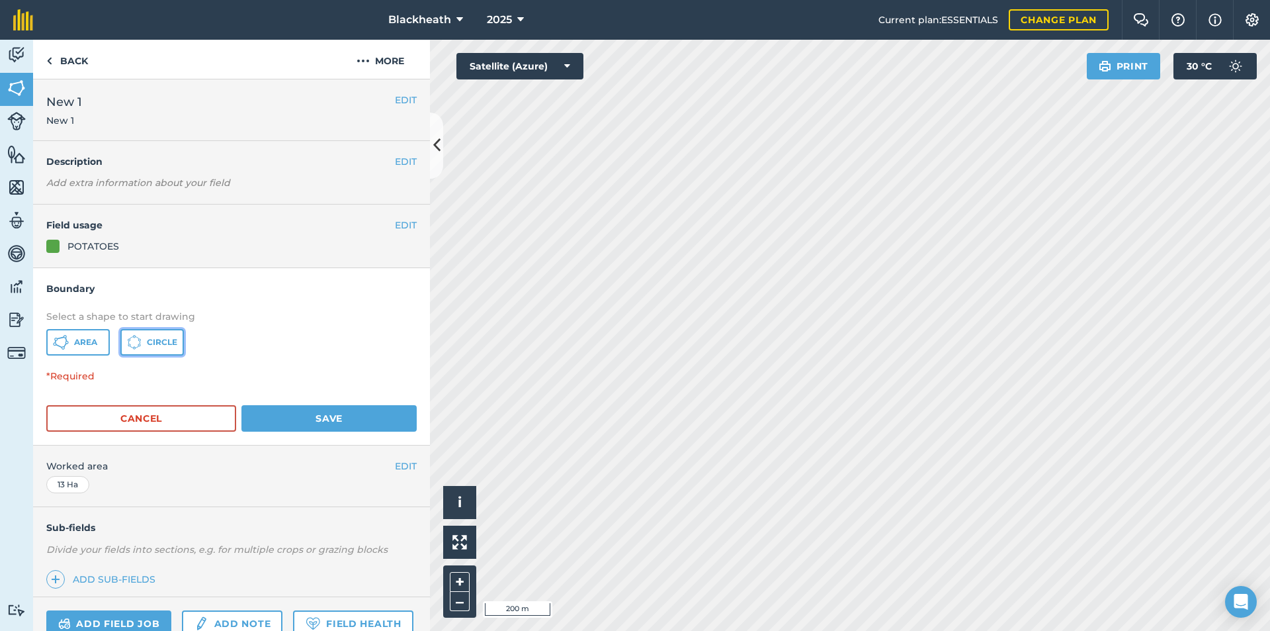
click at [152, 344] on span "Circle" at bounding box center [162, 342] width 30 height 11
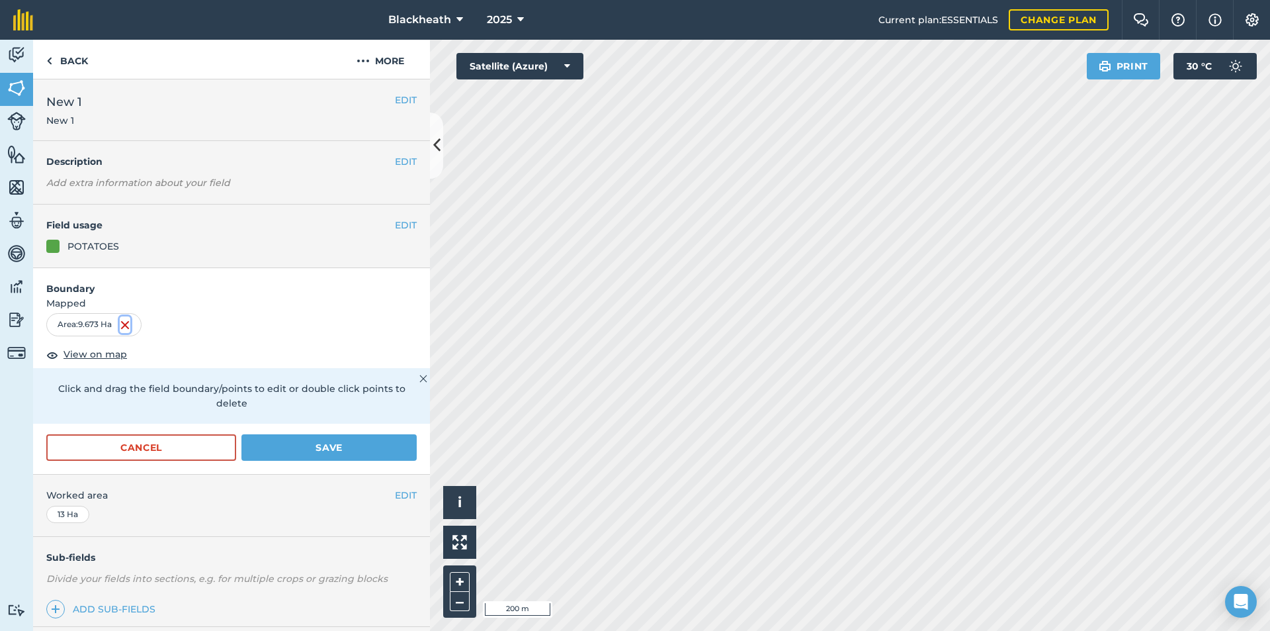
click at [126, 324] on img at bounding box center [125, 325] width 11 height 16
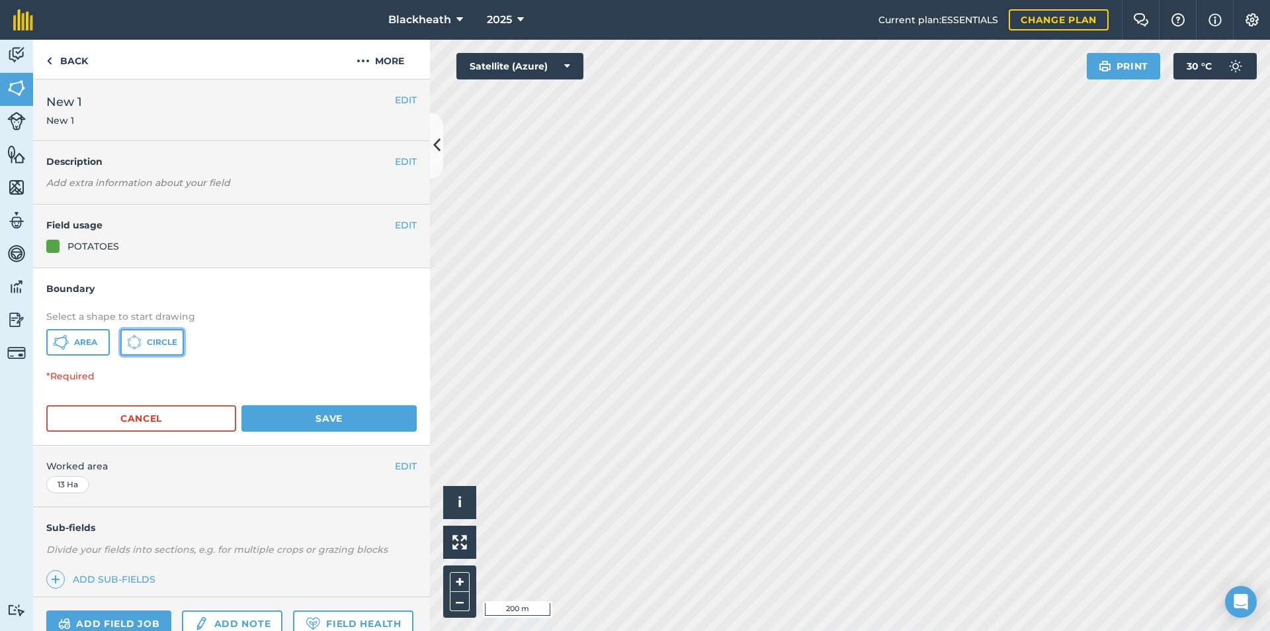
drag, startPoint x: 148, startPoint y: 336, endPoint x: 157, endPoint y: 339, distance: 9.8
click at [148, 337] on button "Circle" at bounding box center [152, 342] width 64 height 26
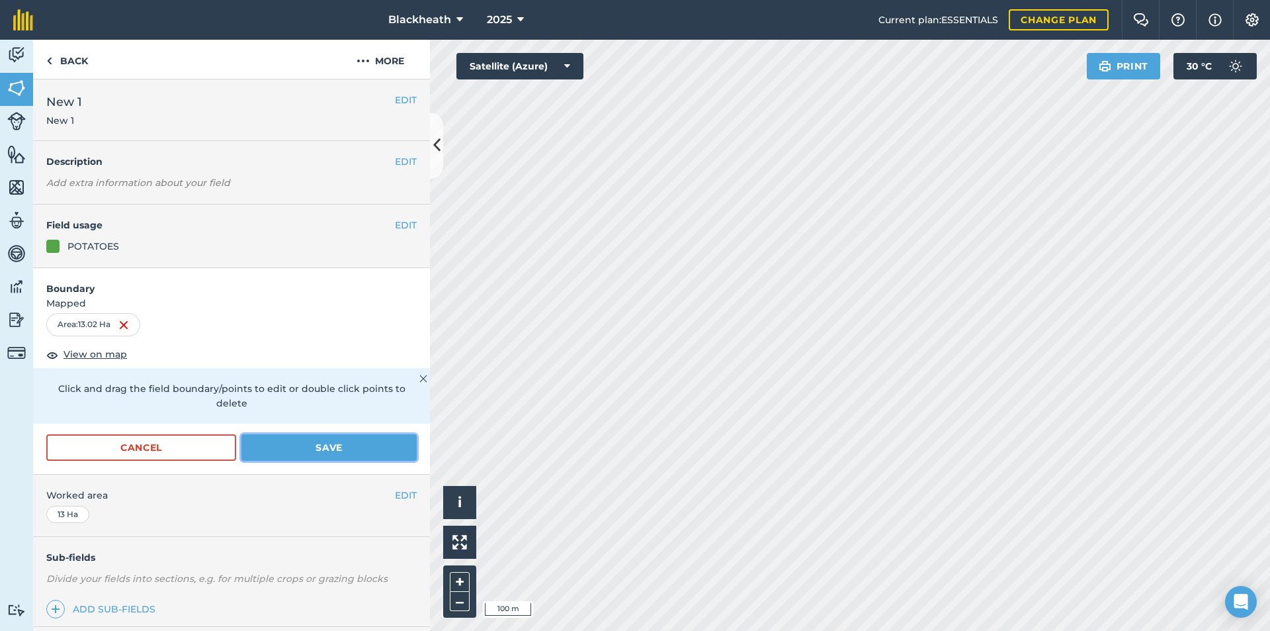
click at [301, 448] on button "Save" at bounding box center [329, 447] width 175 height 26
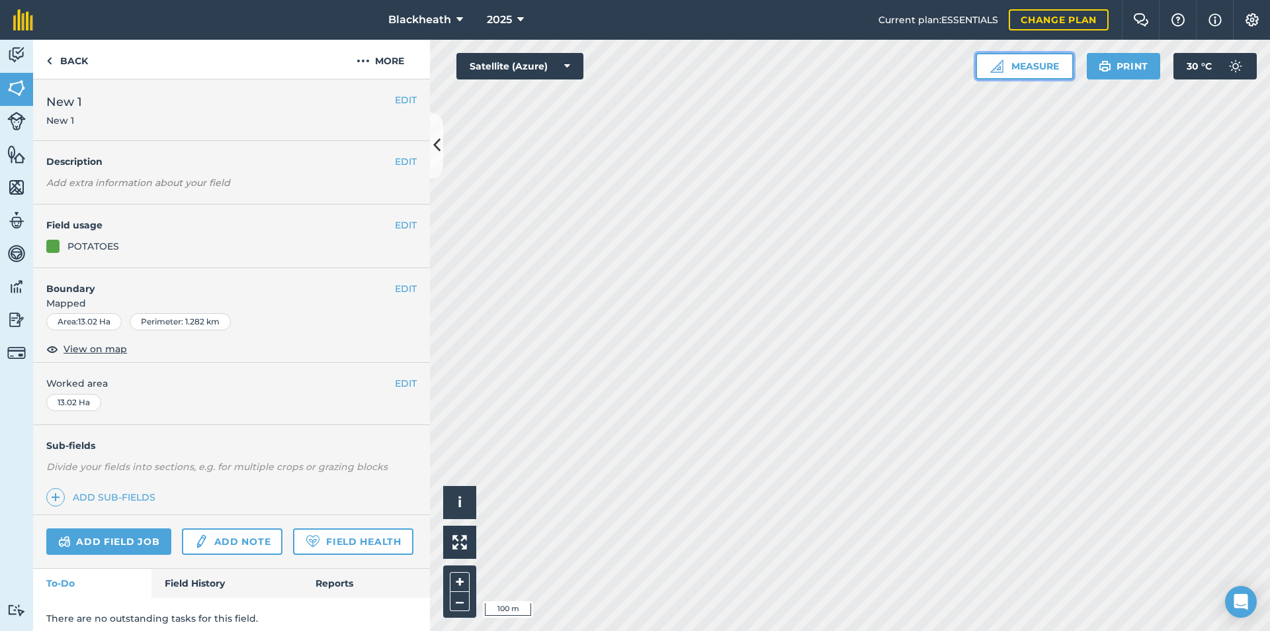
click at [1038, 67] on button "Measure" at bounding box center [1025, 66] width 98 height 26
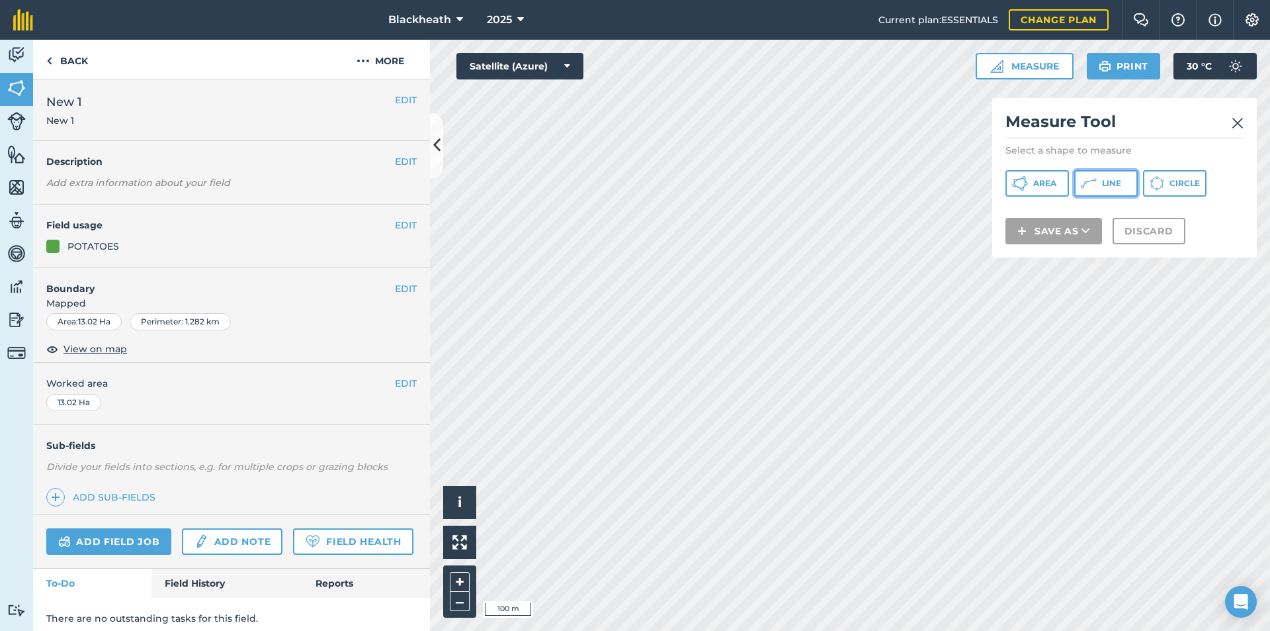
click at [1104, 182] on span "Line" at bounding box center [1111, 183] width 19 height 11
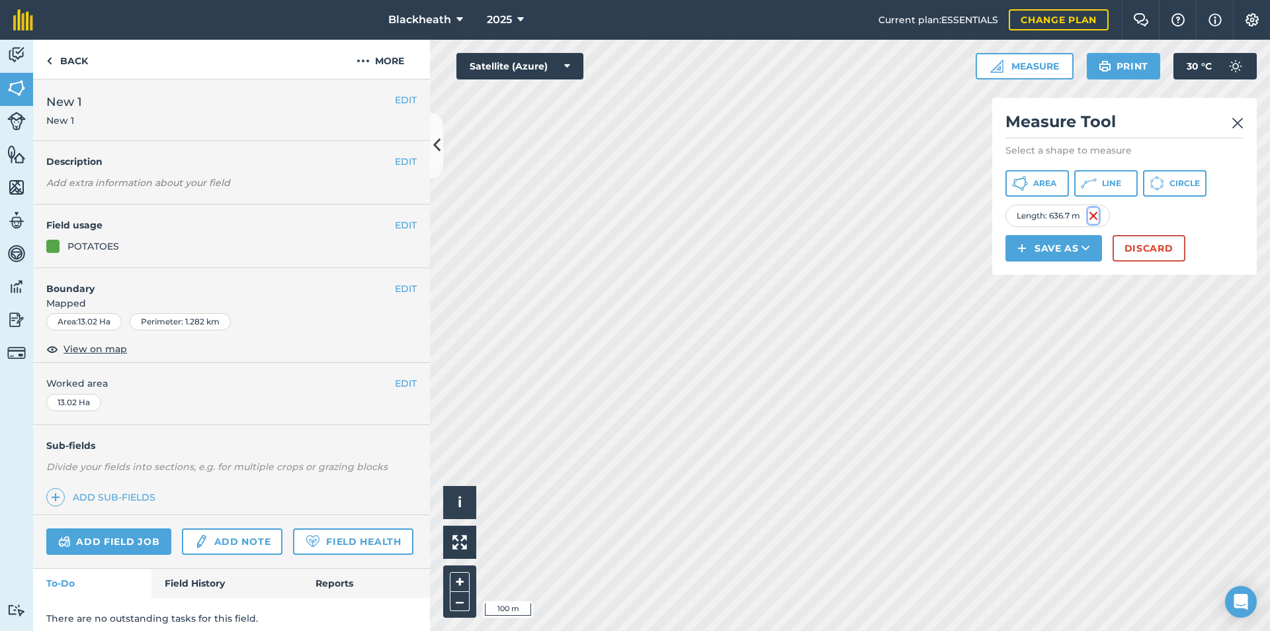
click at [1094, 214] on img at bounding box center [1093, 216] width 11 height 16
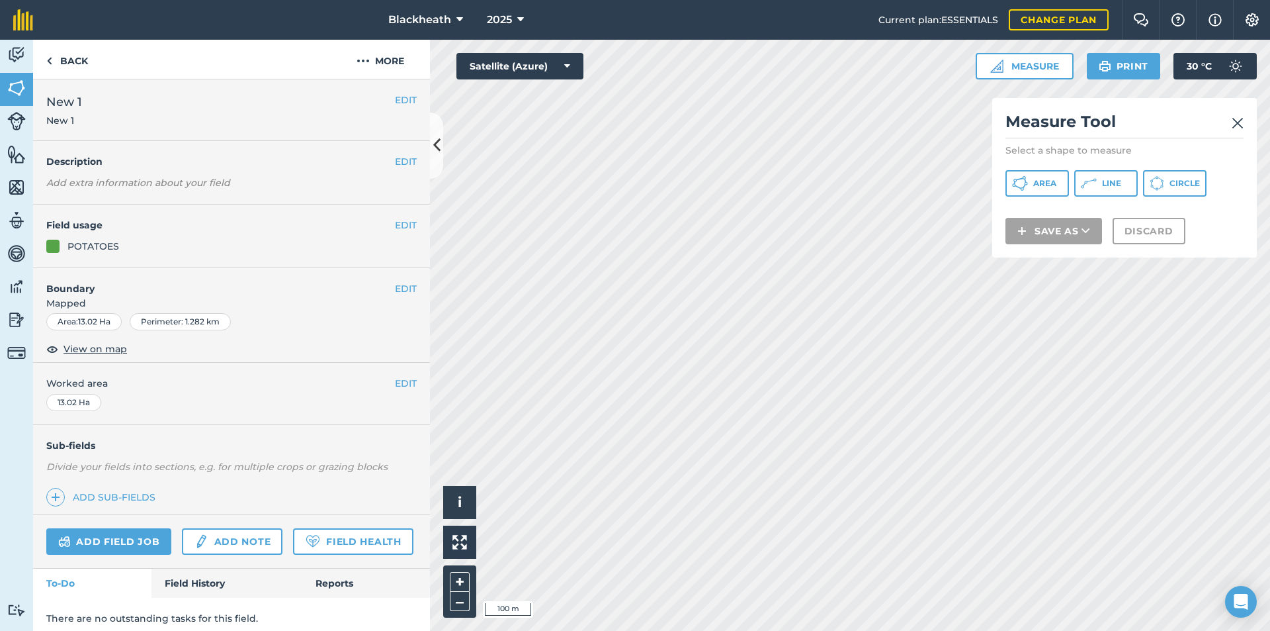
click at [1237, 123] on img at bounding box center [1238, 123] width 12 height 16
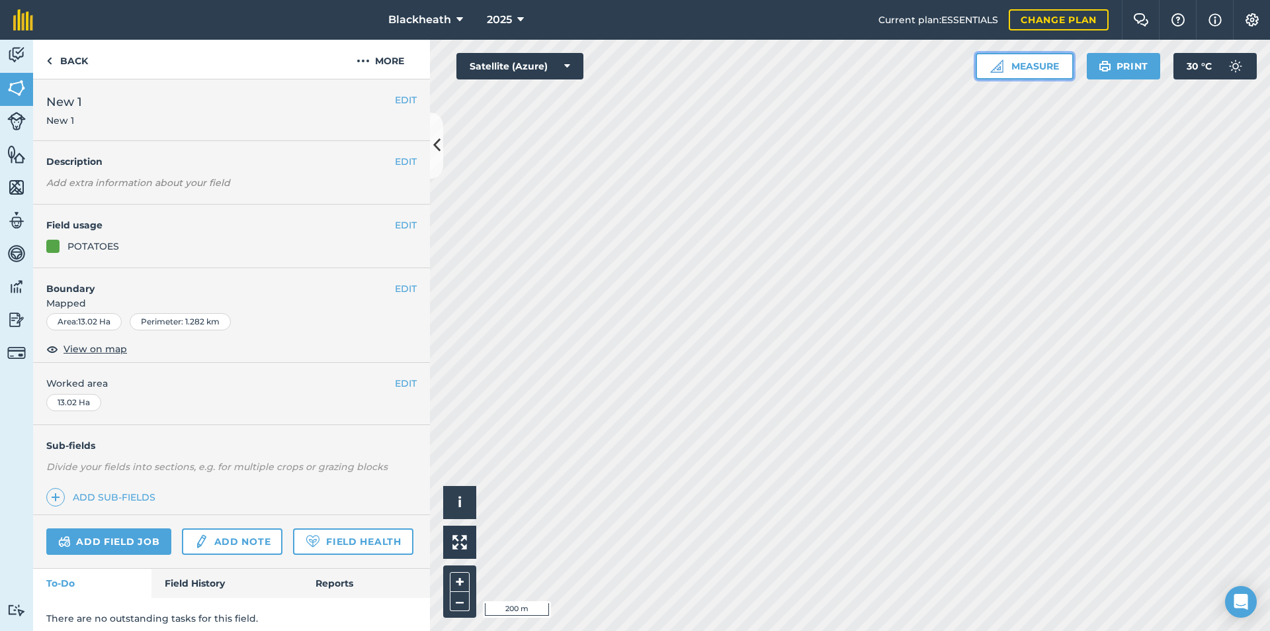
click at [1043, 64] on button "Measure" at bounding box center [1025, 66] width 98 height 26
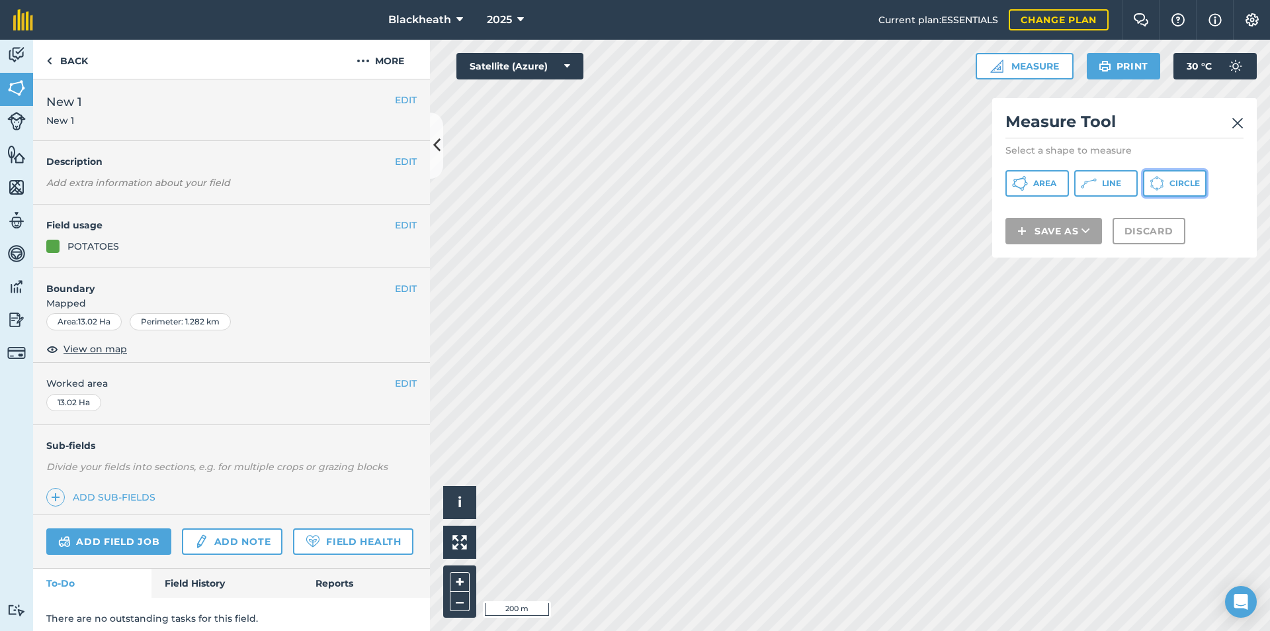
click at [1197, 183] on span "Circle" at bounding box center [1185, 183] width 30 height 11
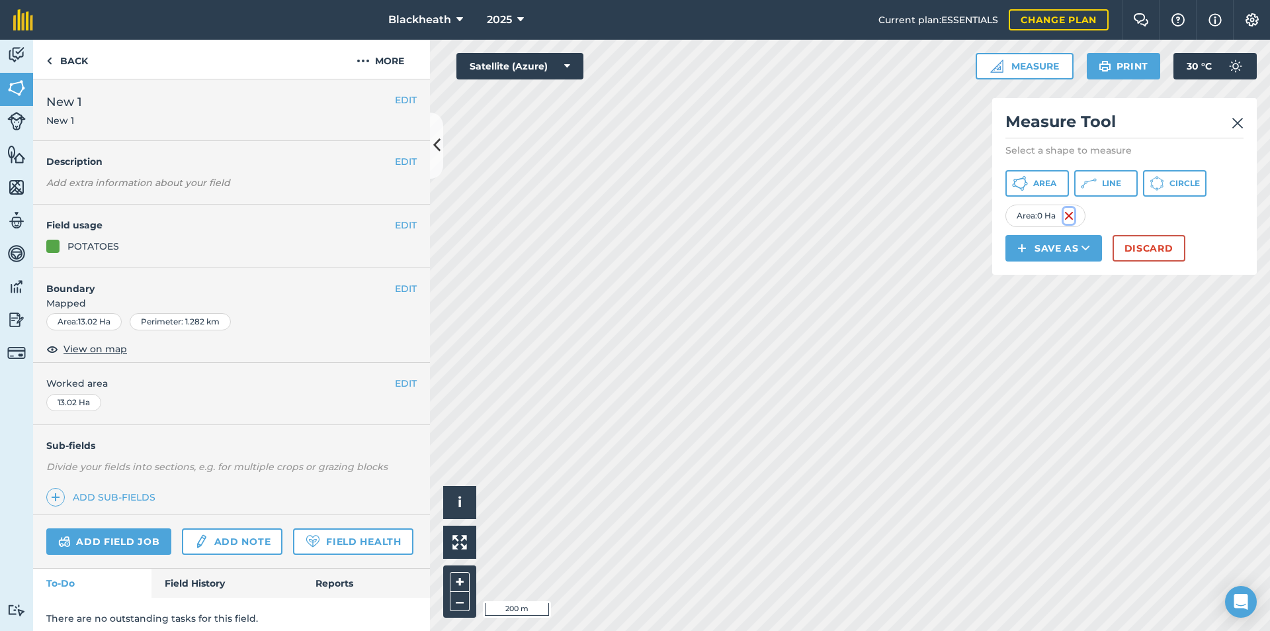
click at [1070, 217] on img at bounding box center [1069, 216] width 11 height 16
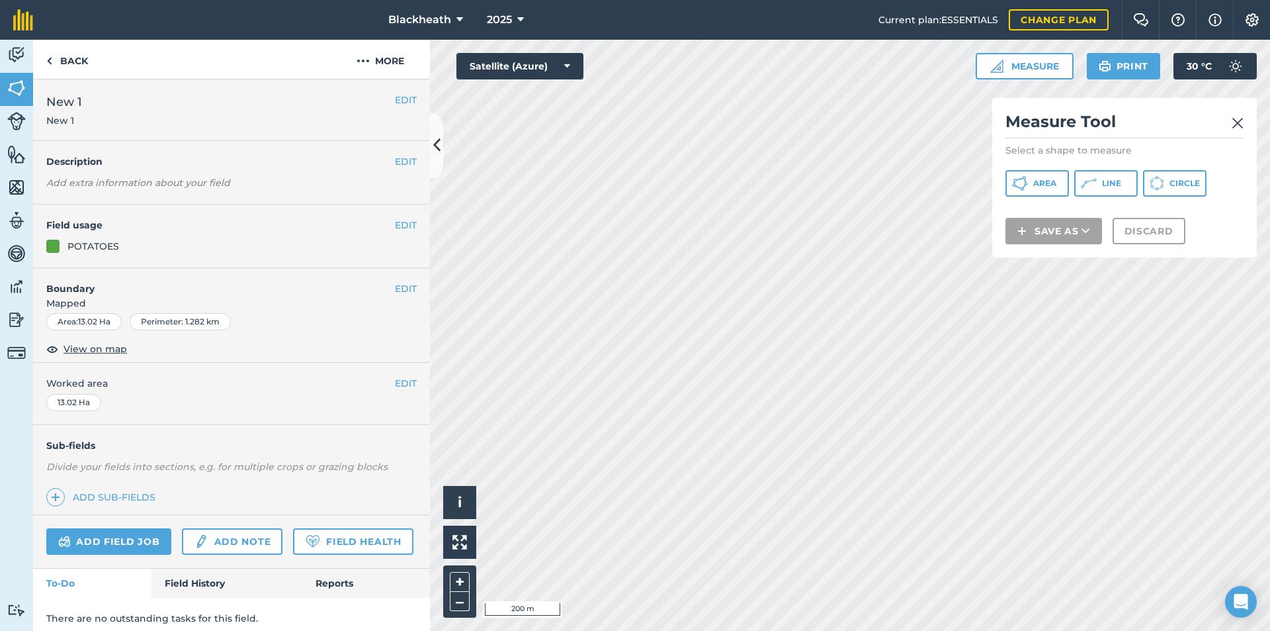
click at [1237, 124] on img at bounding box center [1238, 123] width 12 height 16
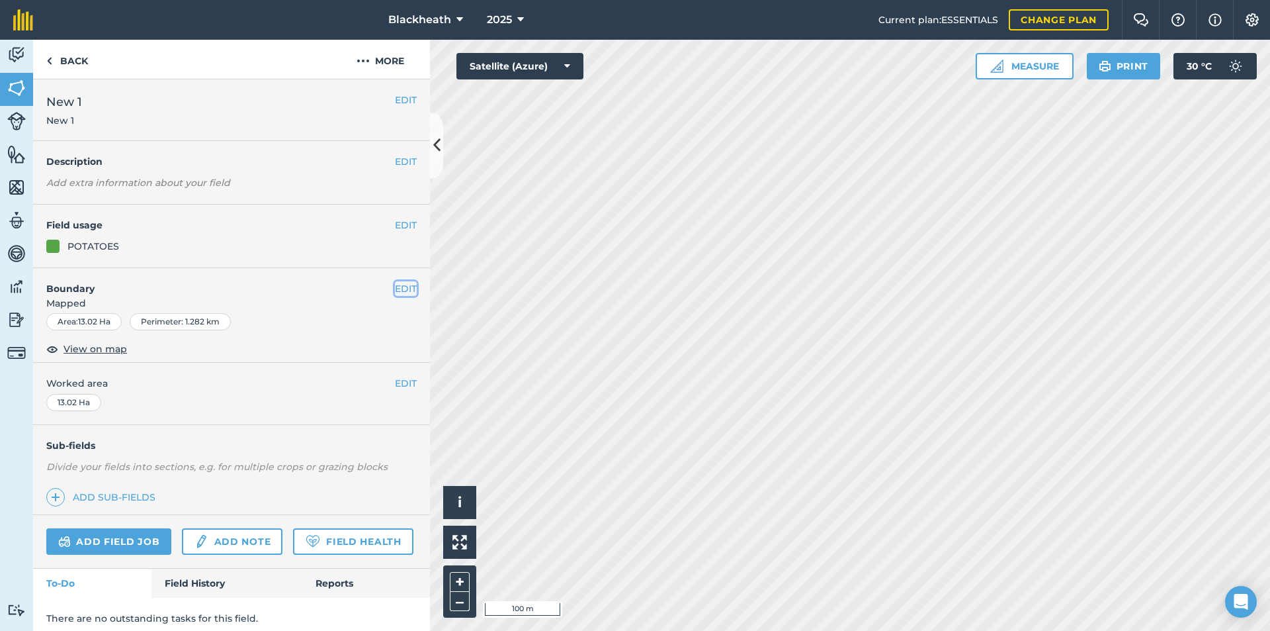
click at [395, 284] on button "EDIT" at bounding box center [406, 288] width 22 height 15
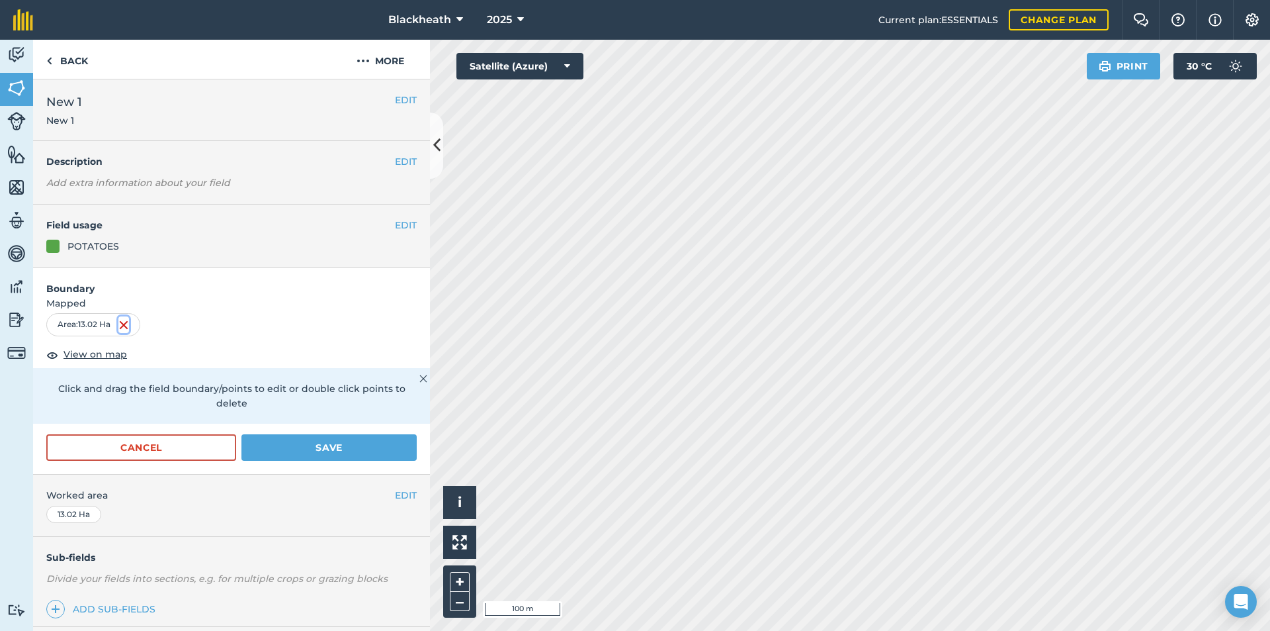
click at [125, 322] on img at bounding box center [123, 325] width 11 height 16
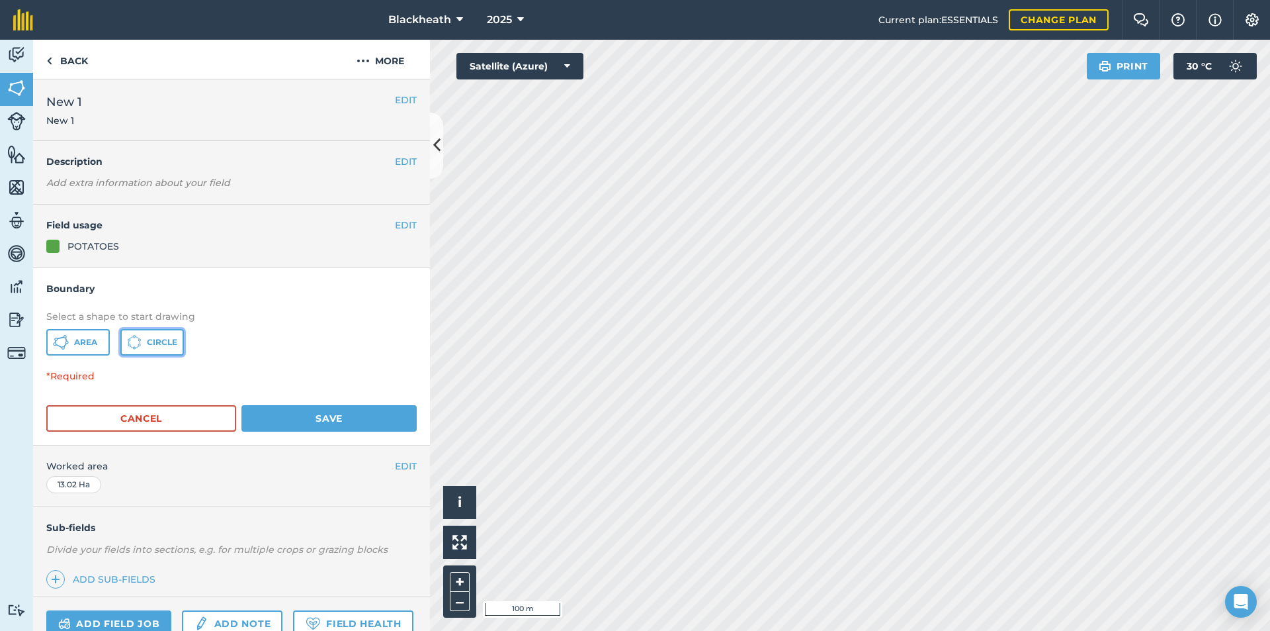
click at [146, 337] on button "Circle" at bounding box center [152, 342] width 64 height 26
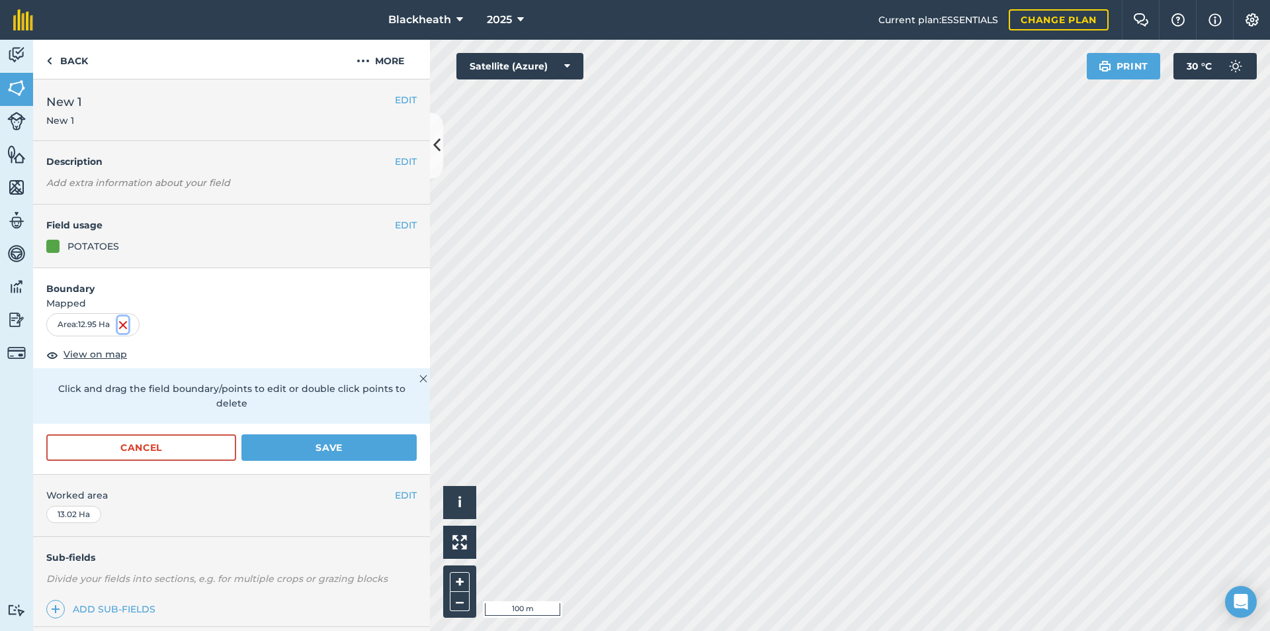
click at [125, 326] on img at bounding box center [123, 325] width 11 height 16
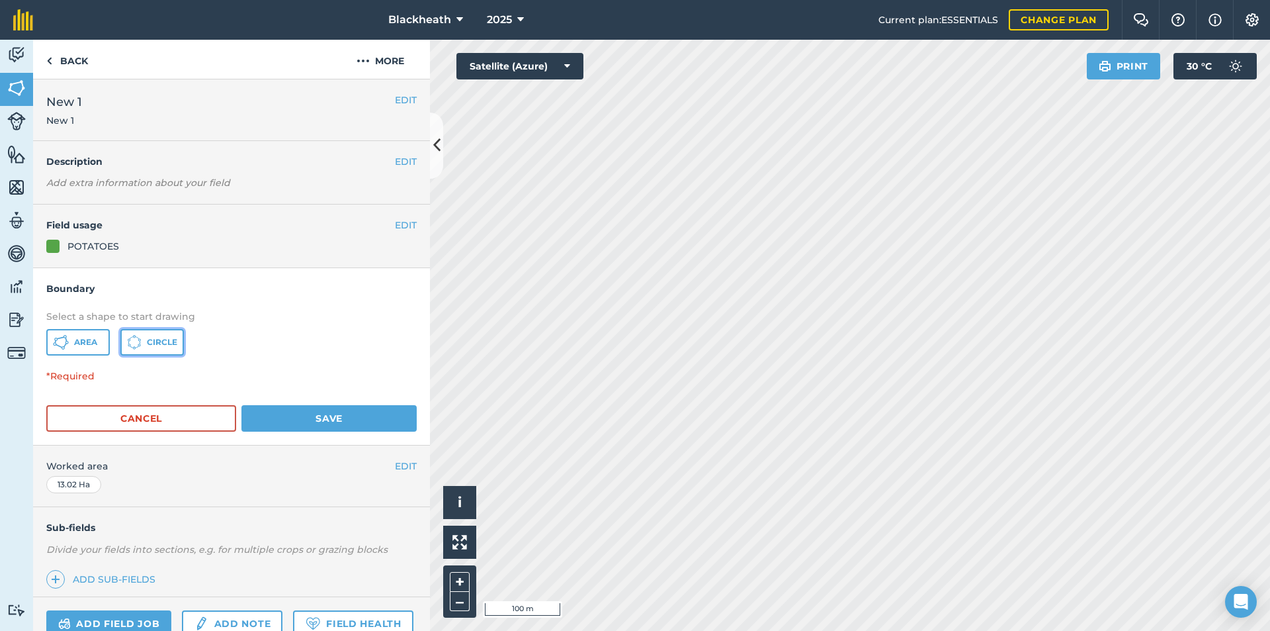
click at [142, 334] on button "Circle" at bounding box center [152, 342] width 64 height 26
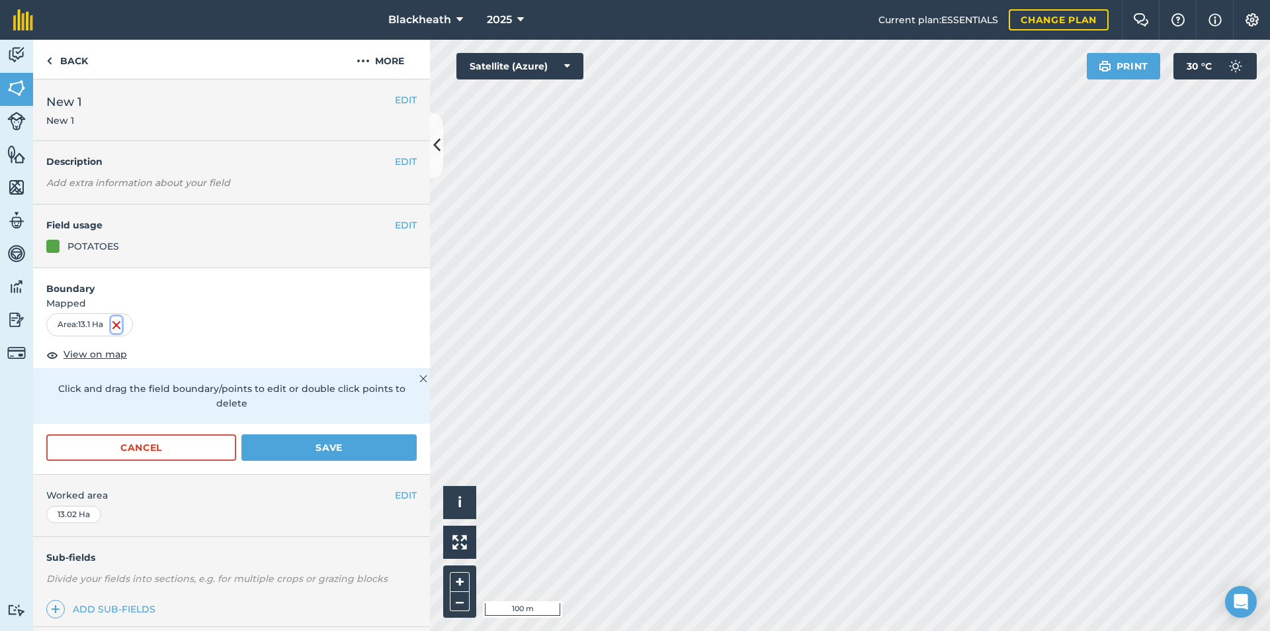
click at [115, 324] on img at bounding box center [116, 325] width 11 height 16
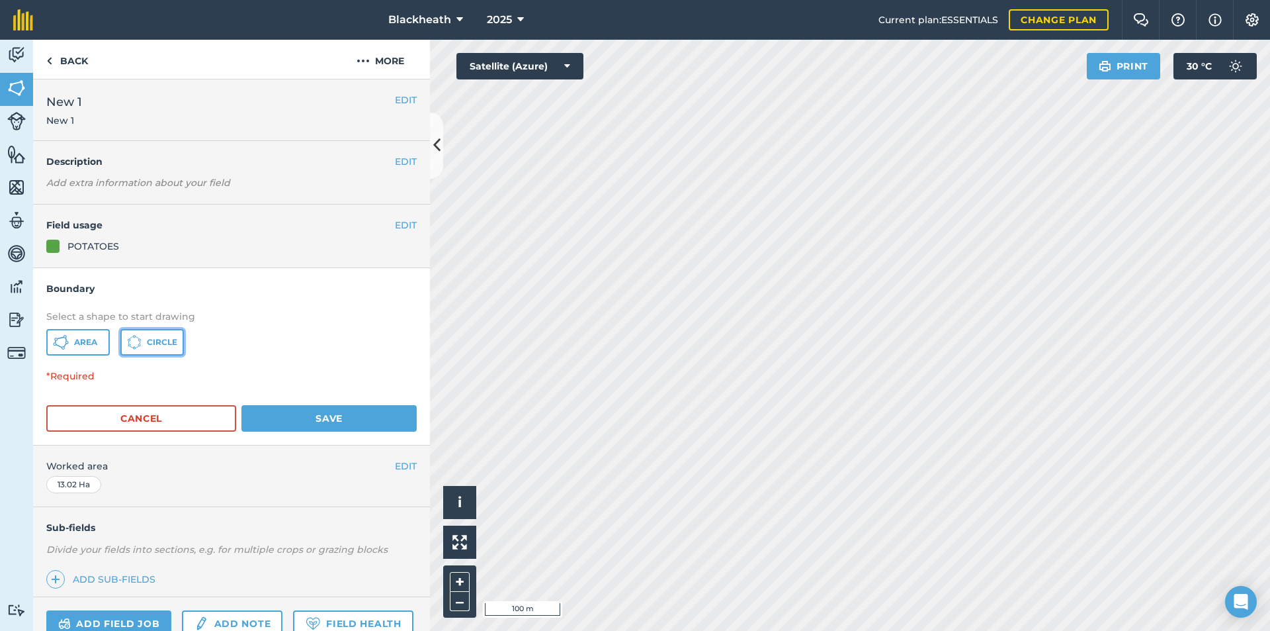
click at [152, 335] on button "Circle" at bounding box center [152, 342] width 64 height 26
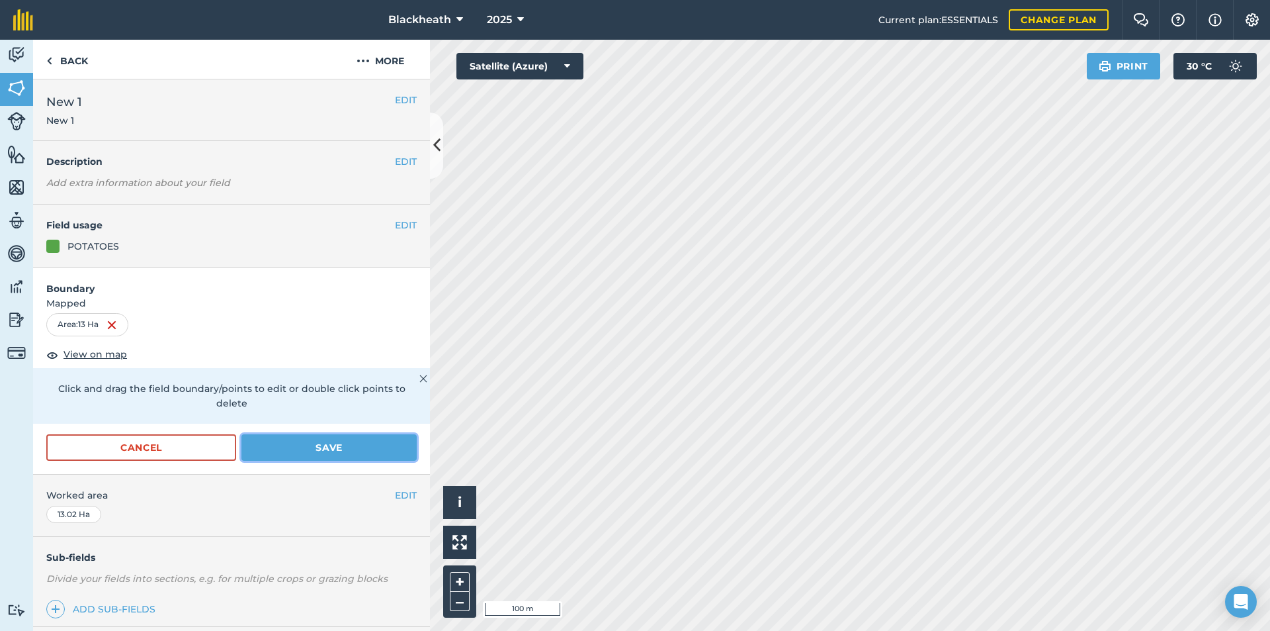
click at [299, 457] on button "Save" at bounding box center [329, 447] width 175 height 26
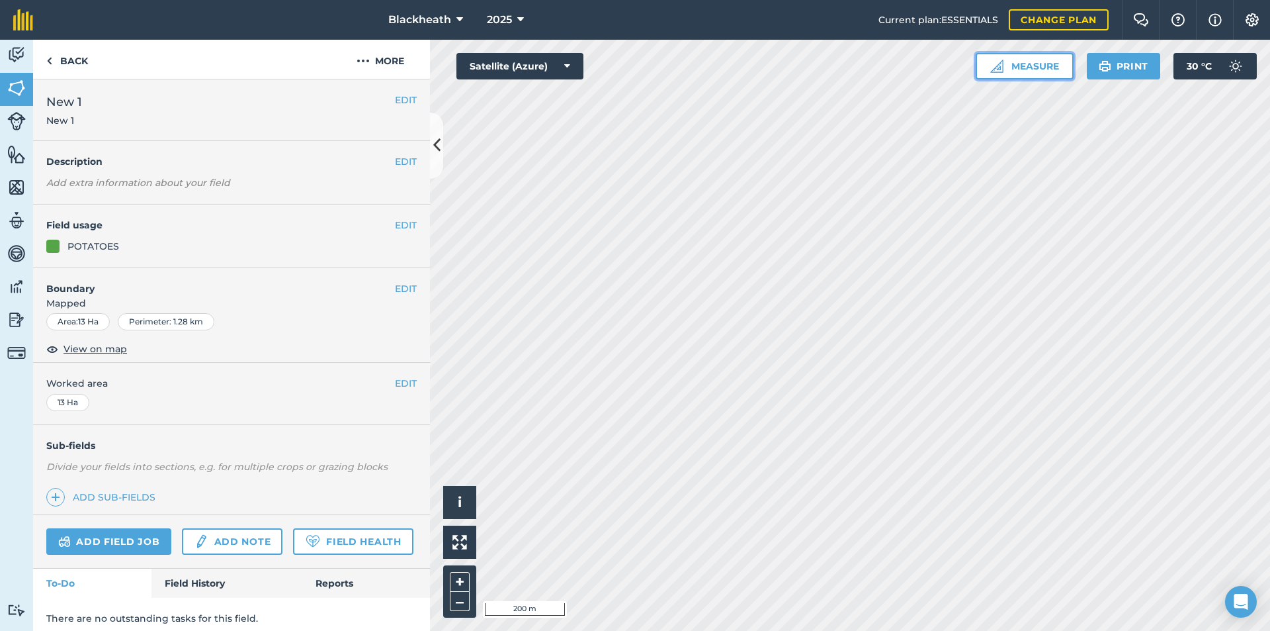
drag, startPoint x: 1020, startPoint y: 61, endPoint x: 1026, endPoint y: 66, distance: 7.5
click at [1021, 62] on button "Measure" at bounding box center [1025, 66] width 98 height 26
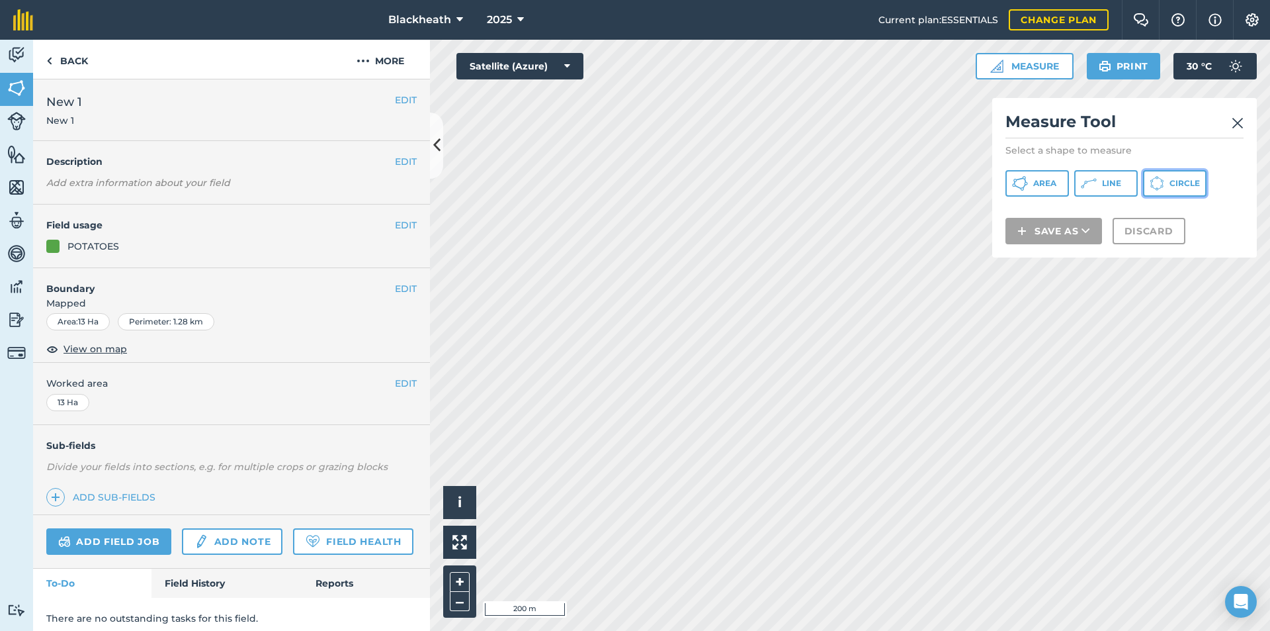
click at [1166, 177] on button "Circle" at bounding box center [1175, 183] width 64 height 26
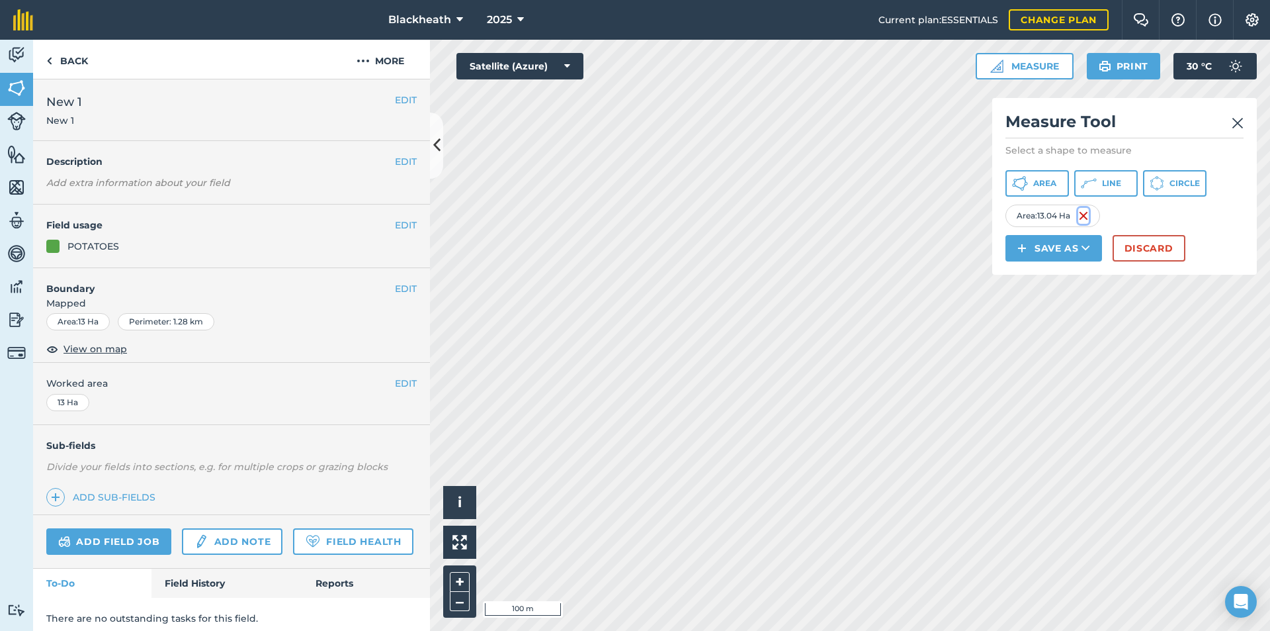
click at [1088, 216] on img at bounding box center [1084, 216] width 11 height 16
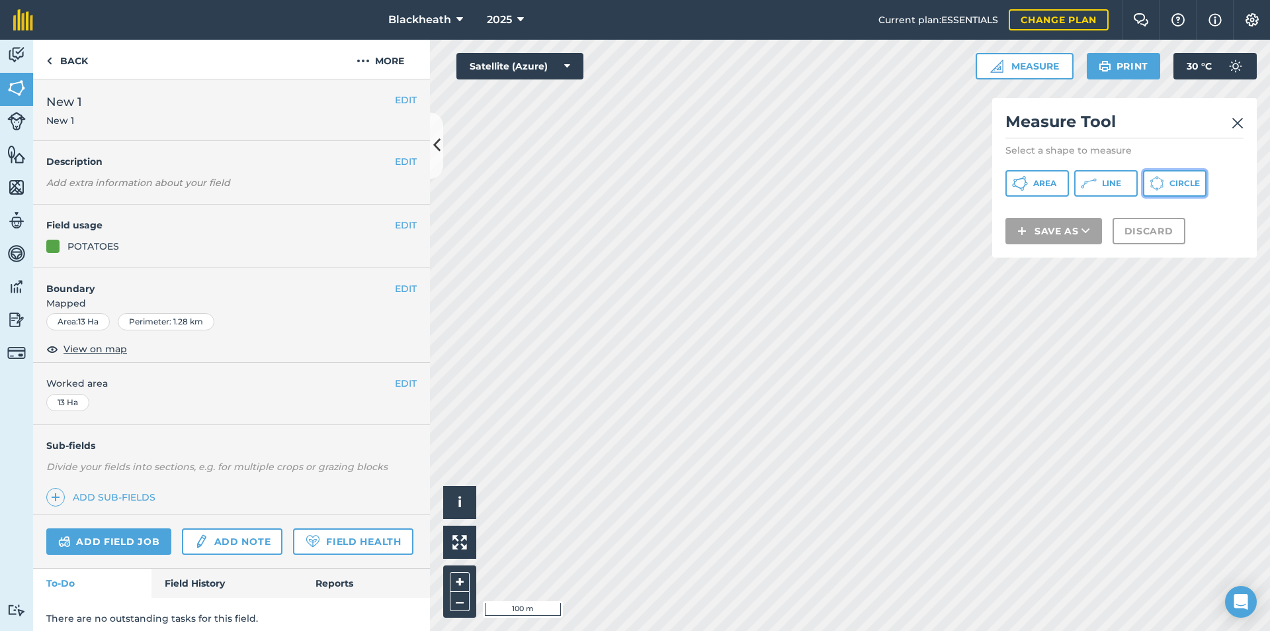
click at [1179, 185] on span "Circle" at bounding box center [1185, 183] width 30 height 11
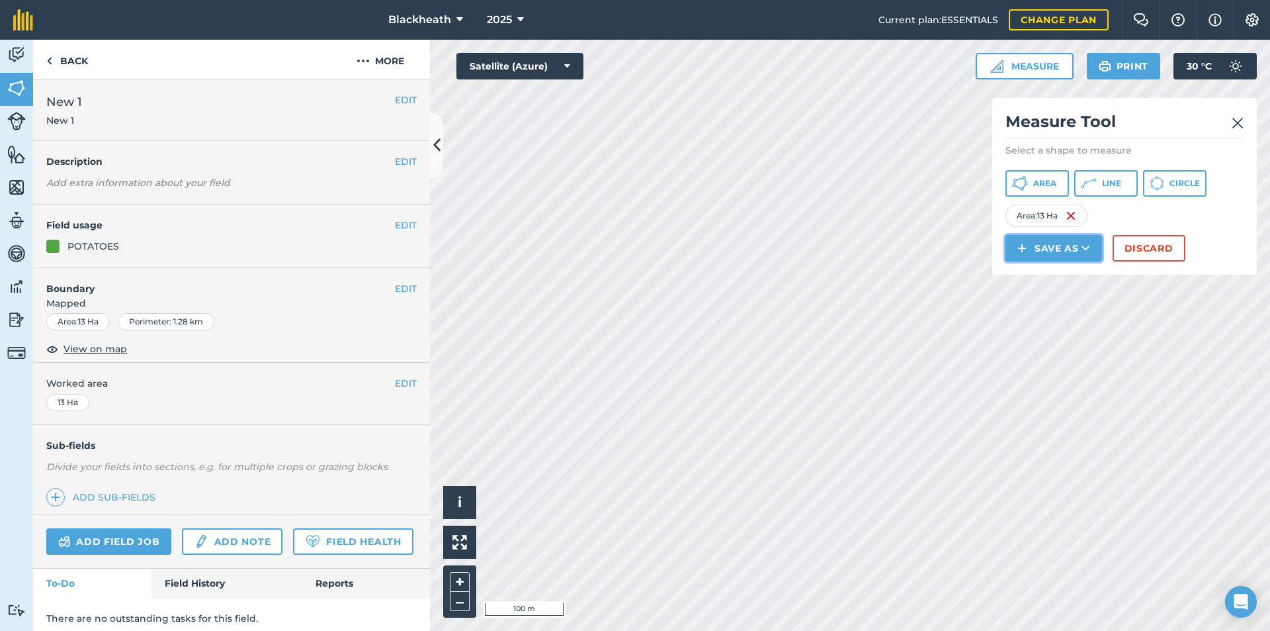
click at [1072, 243] on button "Save as" at bounding box center [1054, 248] width 97 height 26
click at [1071, 283] on link "Field" at bounding box center [1054, 277] width 93 height 29
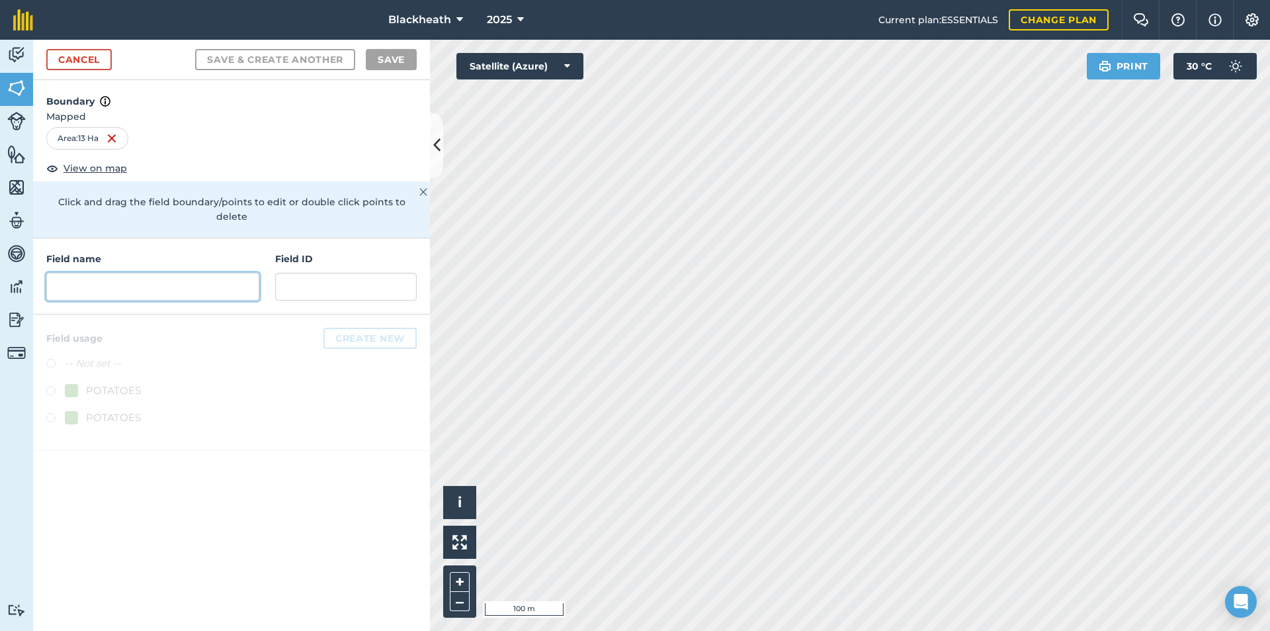
click at [197, 281] on input "text" at bounding box center [152, 287] width 213 height 28
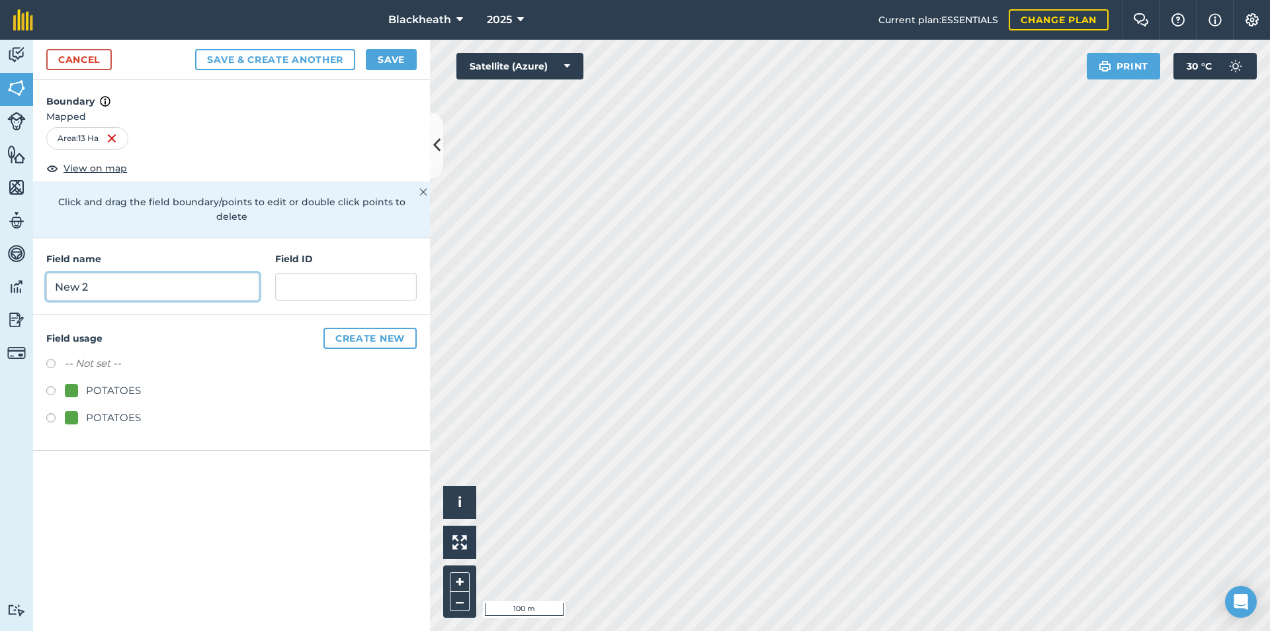
type input "New 2"
click at [330, 273] on input "text" at bounding box center [346, 287] width 142 height 28
type input "New 2"
click at [49, 386] on label at bounding box center [55, 392] width 19 height 13
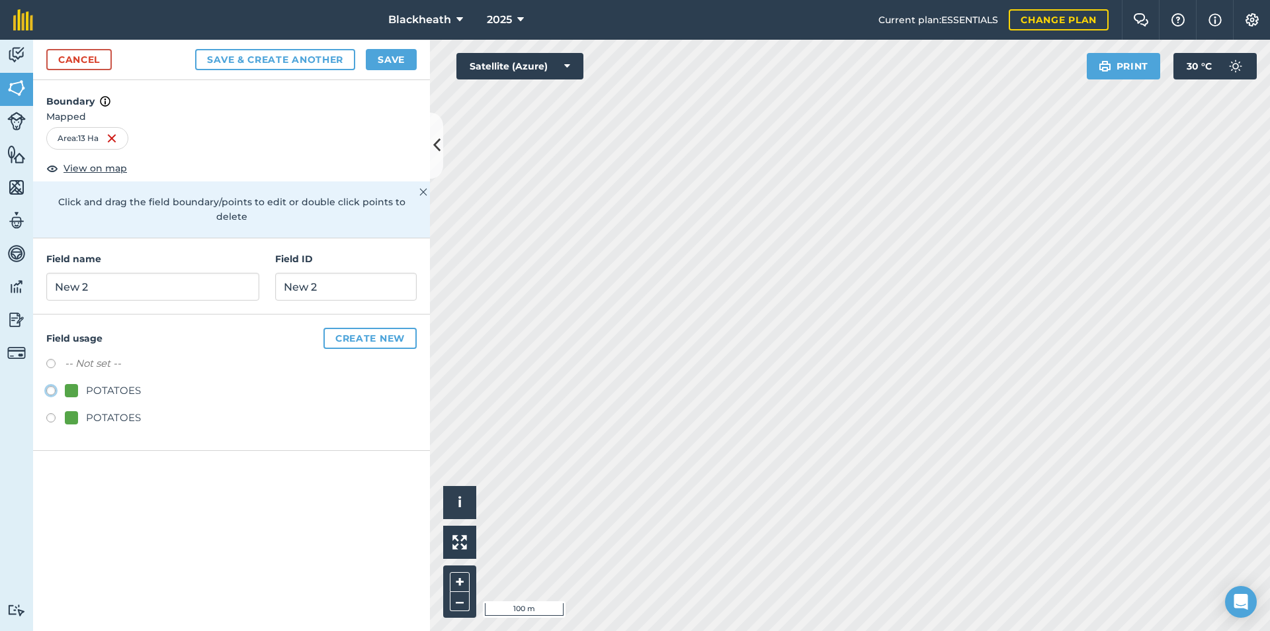
radio input "true"
click at [339, 328] on button "Create new" at bounding box center [370, 338] width 93 height 21
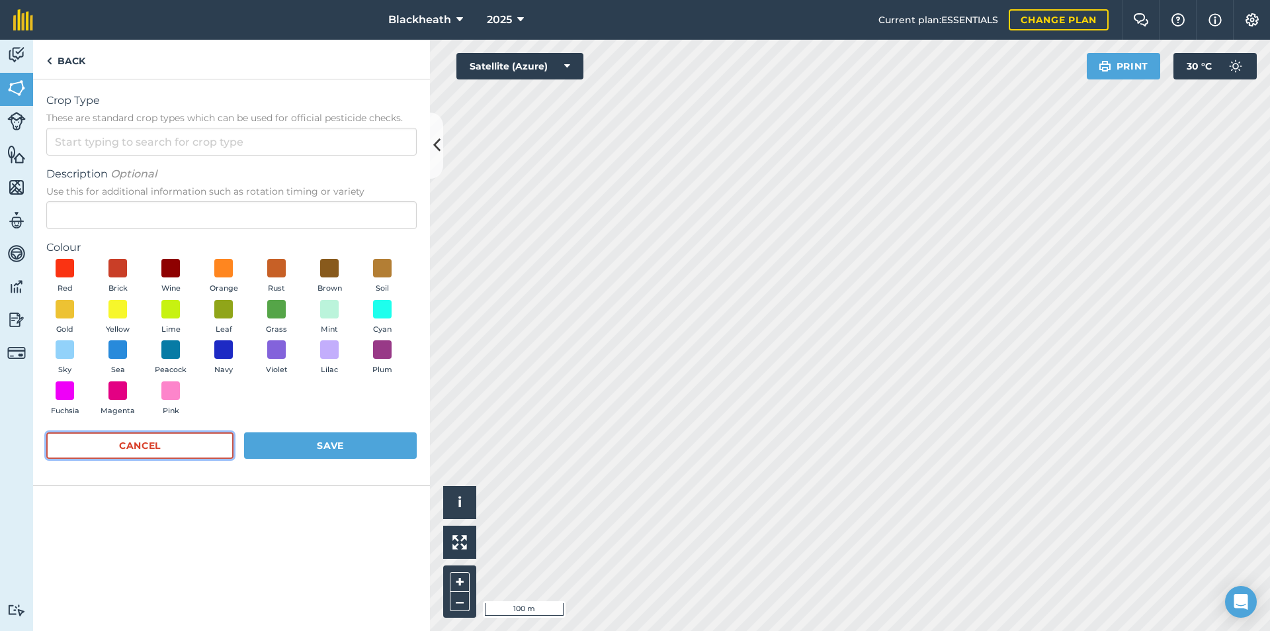
click at [191, 444] on button "Cancel" at bounding box center [139, 445] width 187 height 26
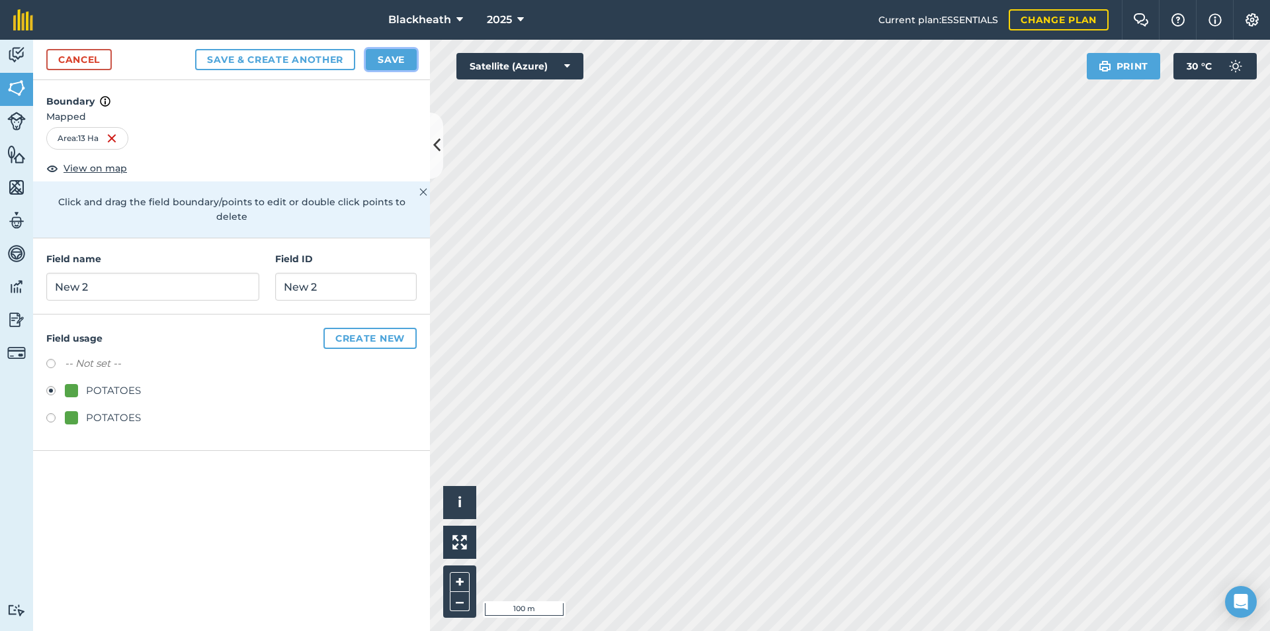
click at [394, 58] on button "Save" at bounding box center [391, 59] width 51 height 21
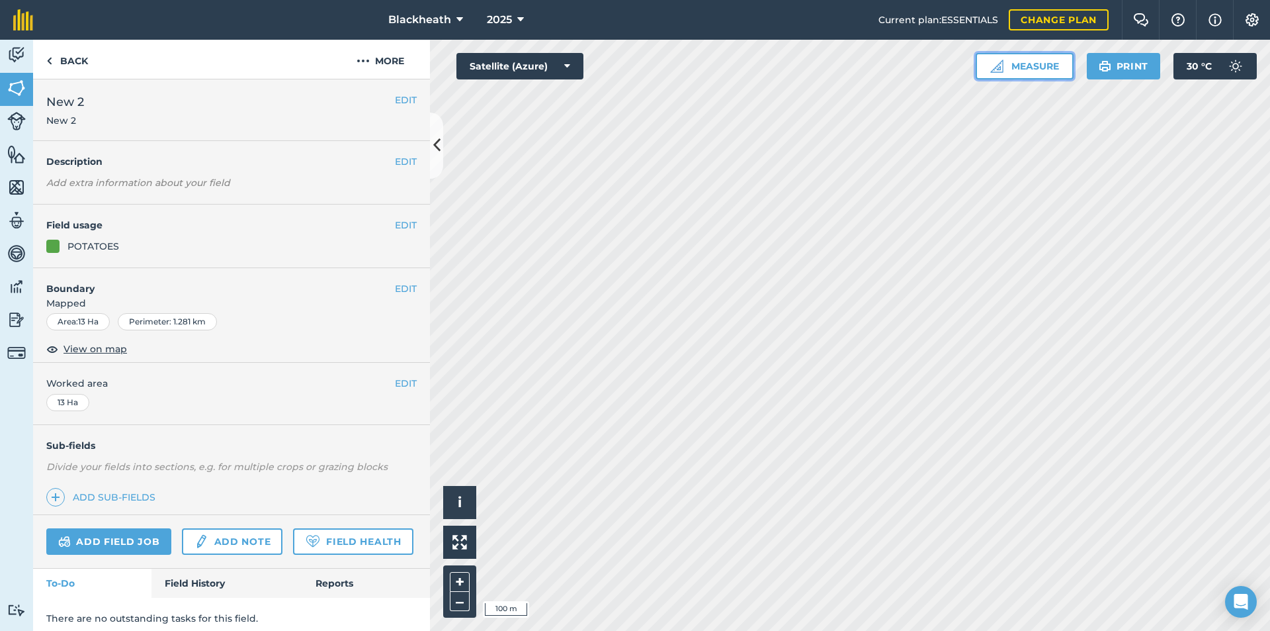
click at [1014, 66] on button "Measure" at bounding box center [1025, 66] width 98 height 26
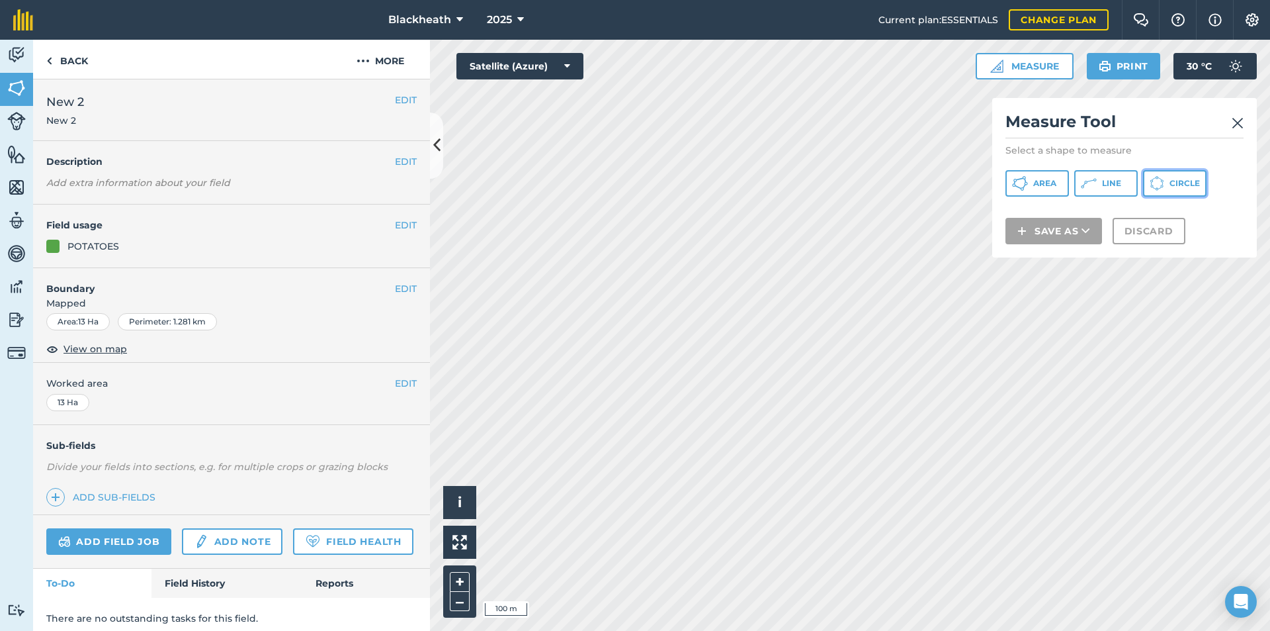
click at [1171, 187] on span "Circle" at bounding box center [1185, 183] width 30 height 11
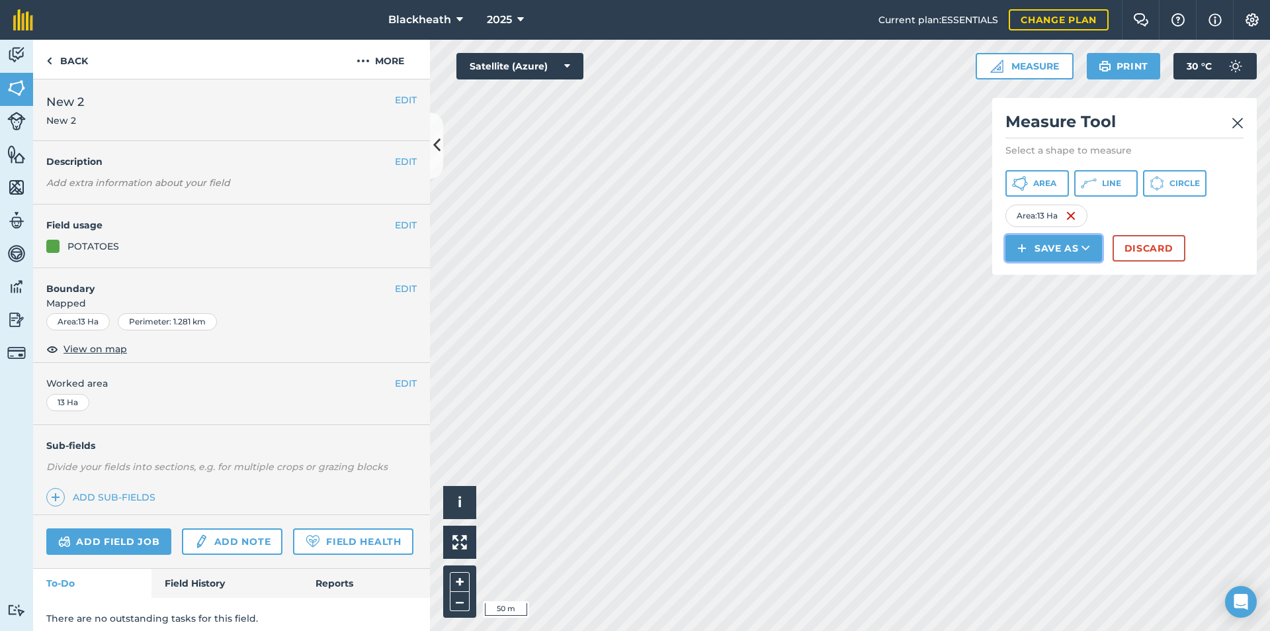
click at [1055, 245] on button "Save as" at bounding box center [1054, 248] width 97 height 26
click at [1056, 278] on link "Field" at bounding box center [1054, 277] width 93 height 29
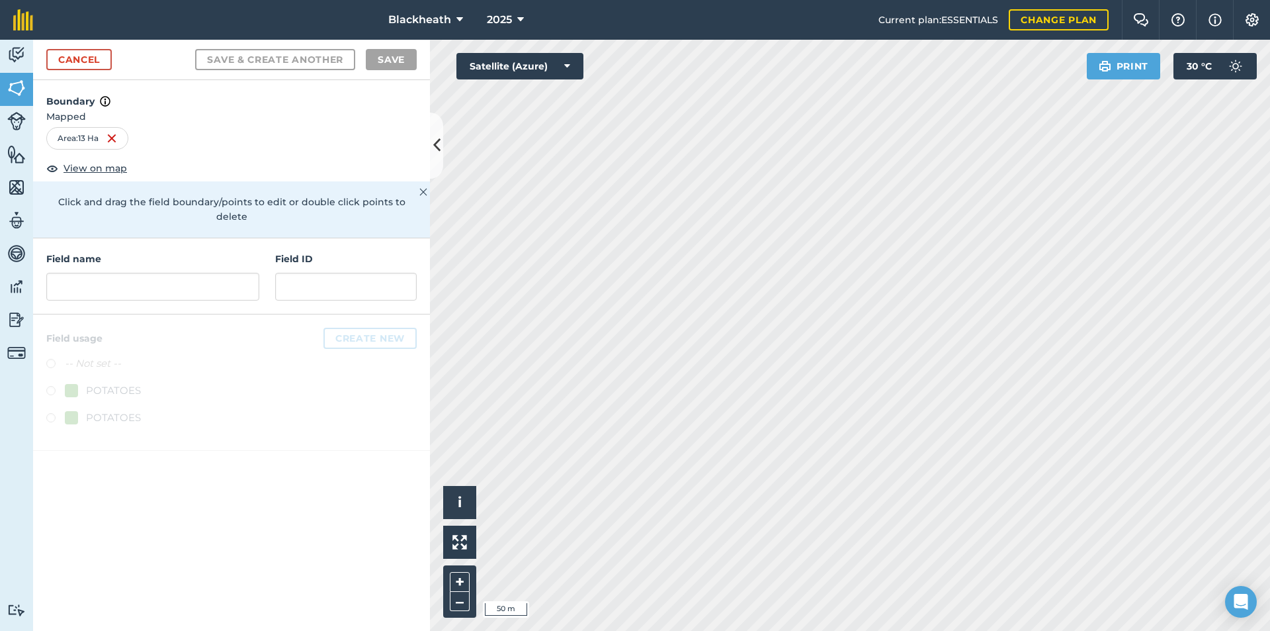
click at [148, 288] on div "Field name Field ID" at bounding box center [231, 276] width 397 height 76
click at [148, 274] on input "text" at bounding box center [152, 287] width 213 height 28
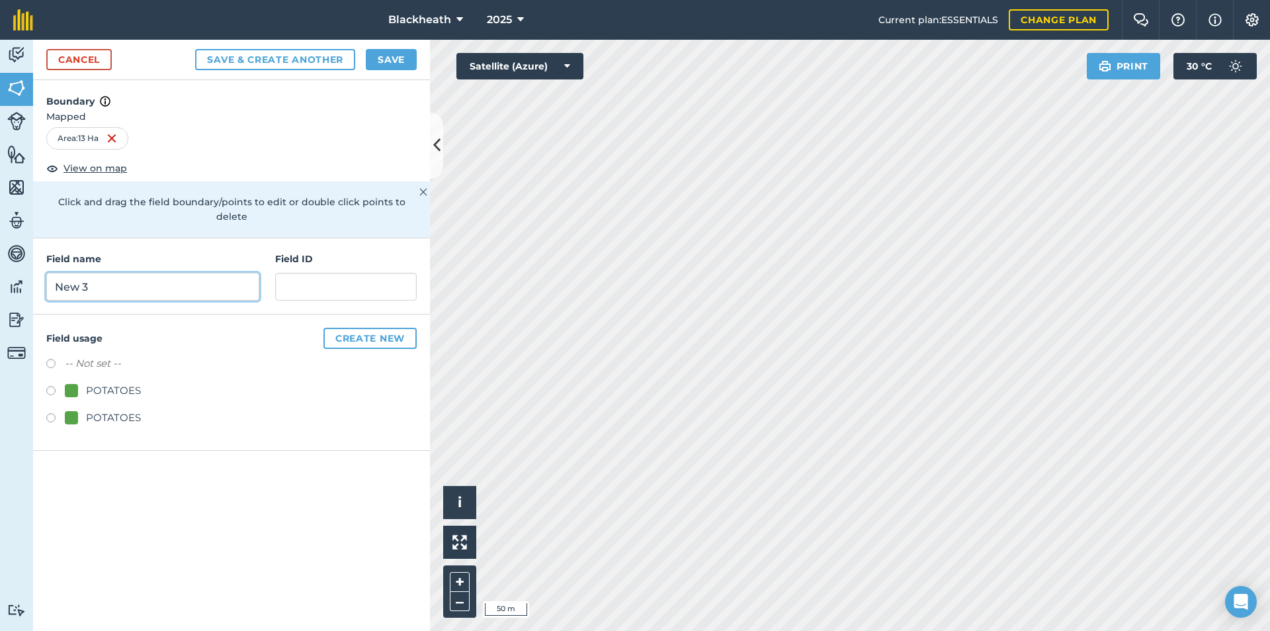
type input "New 3"
click at [375, 275] on input "text" at bounding box center [346, 287] width 142 height 28
type input "New 3"
click at [47, 386] on label at bounding box center [55, 392] width 19 height 13
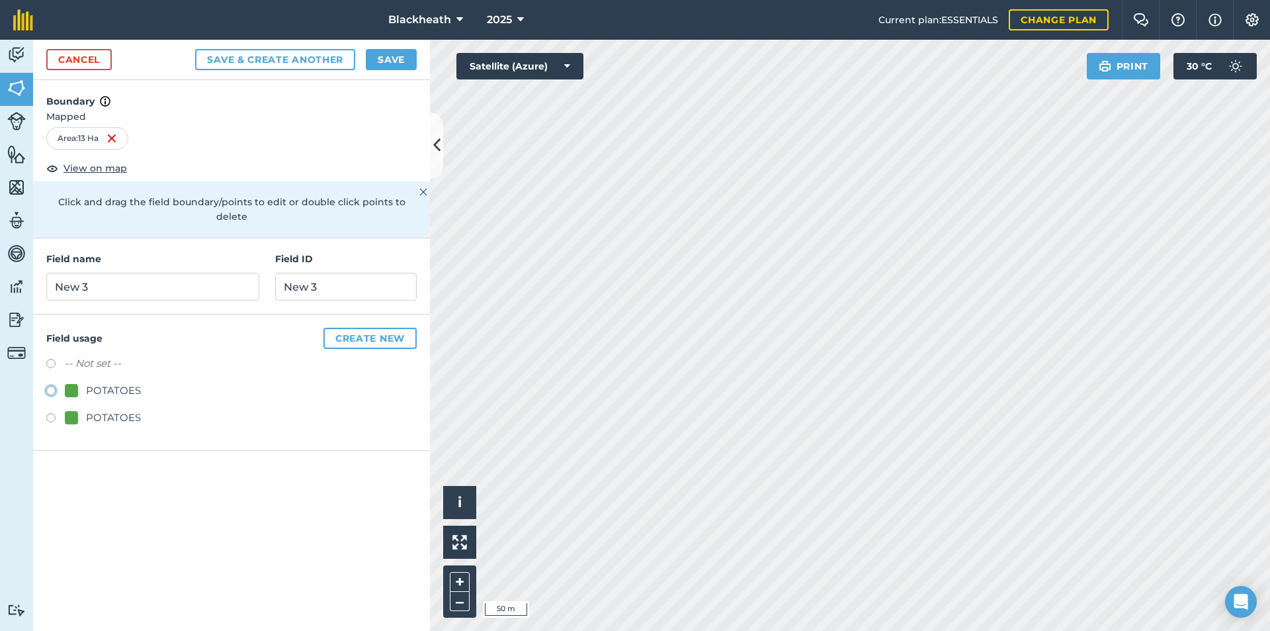
radio input "true"
click at [384, 56] on button "Save" at bounding box center [391, 59] width 51 height 21
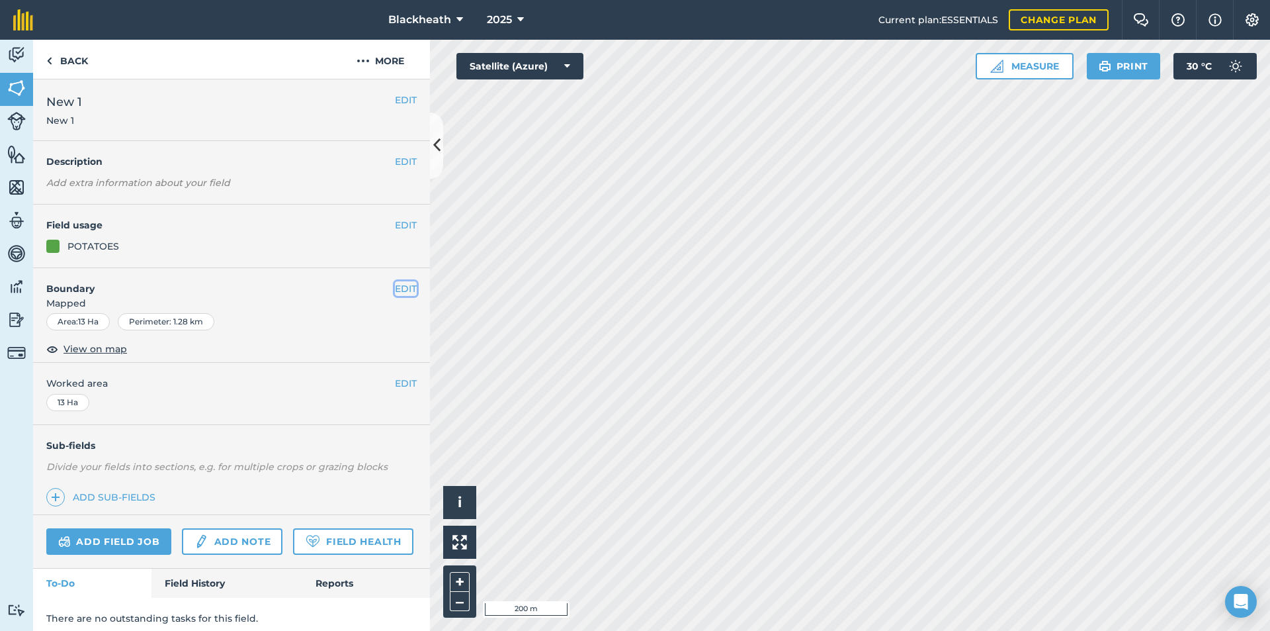
click at [400, 291] on button "EDIT" at bounding box center [406, 288] width 22 height 15
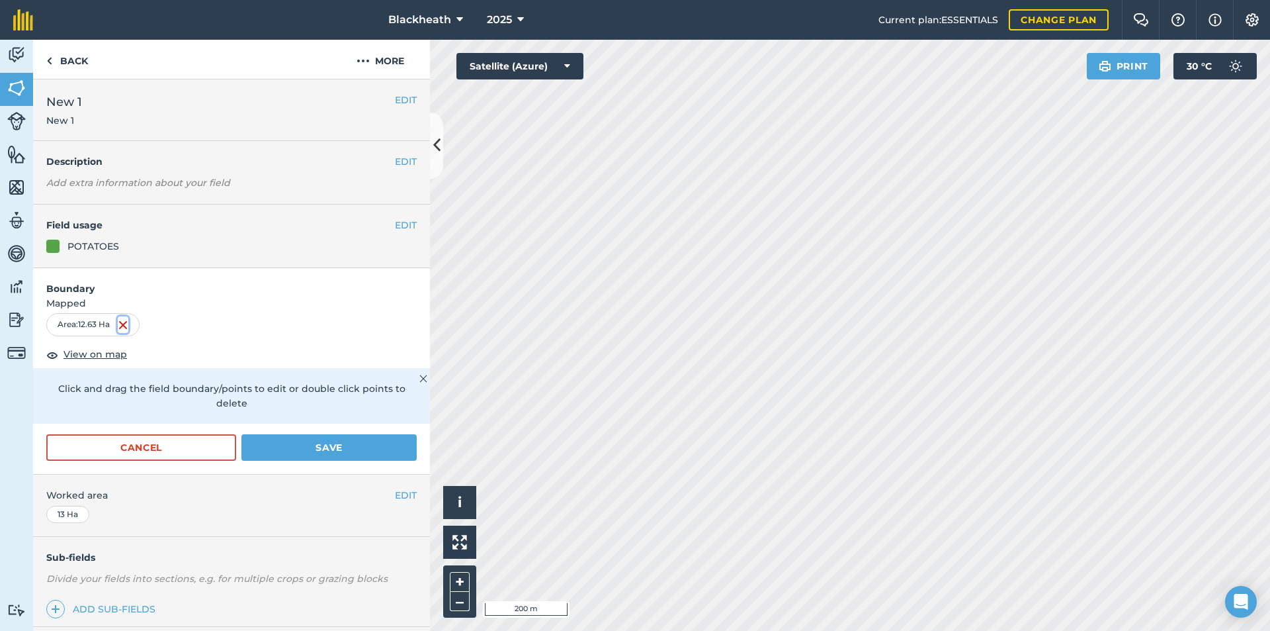
click at [123, 322] on img at bounding box center [123, 325] width 11 height 16
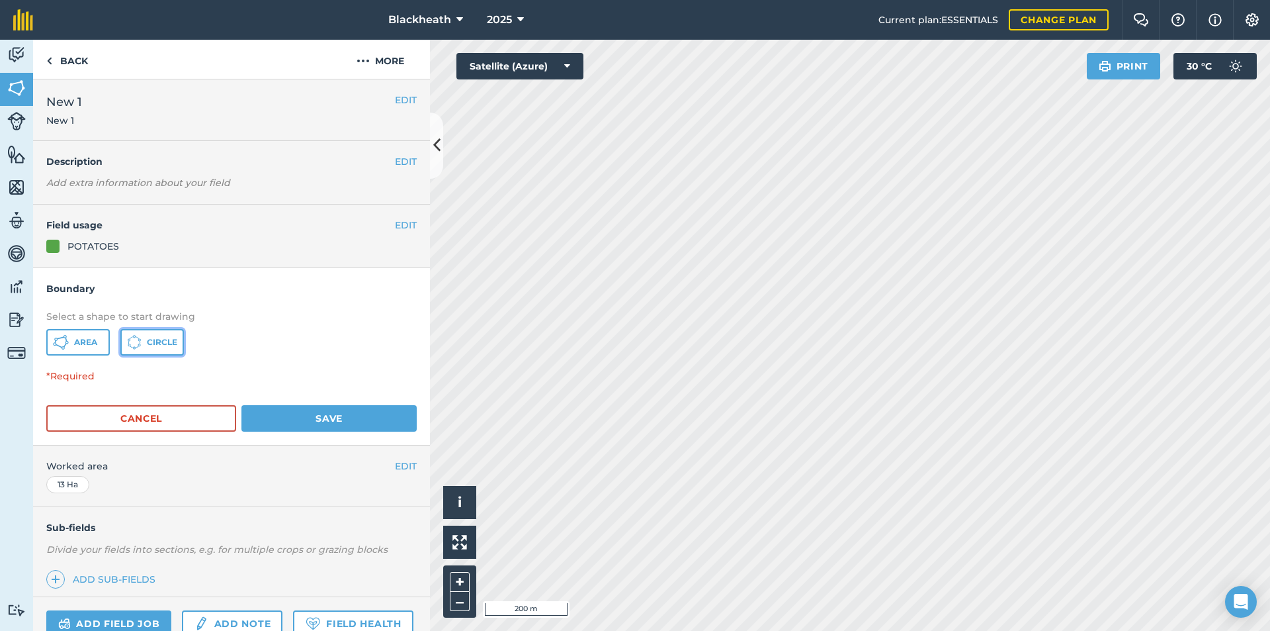
click at [137, 343] on icon at bounding box center [134, 342] width 15 height 15
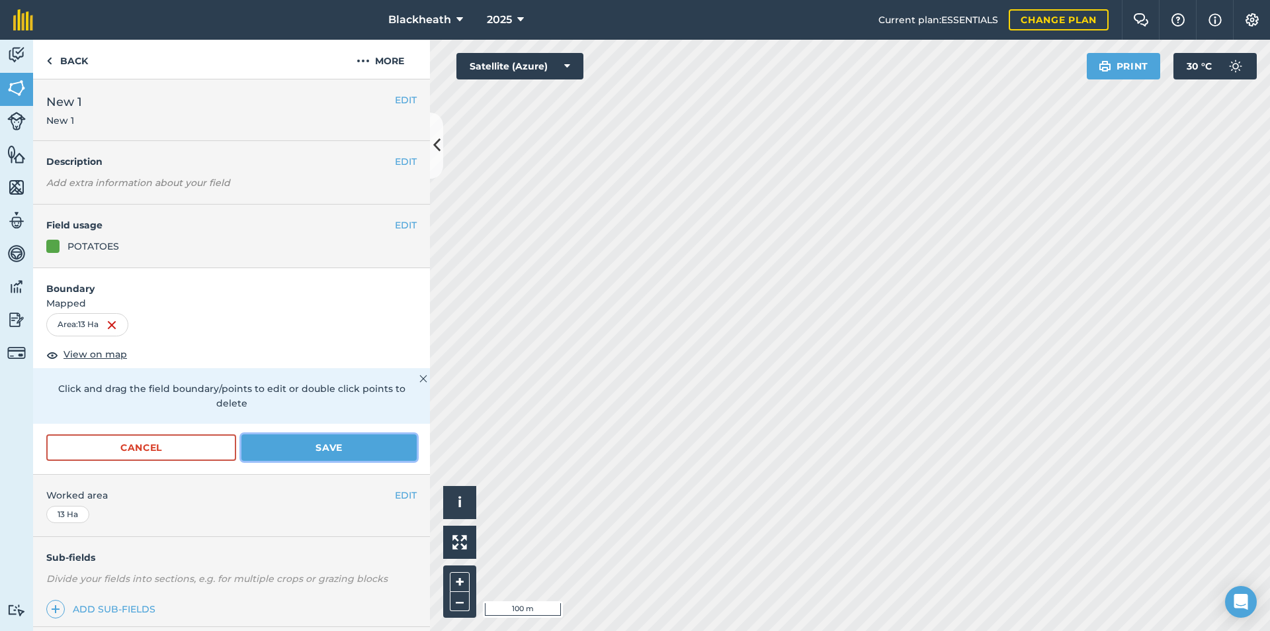
click at [331, 443] on button "Save" at bounding box center [329, 447] width 175 height 26
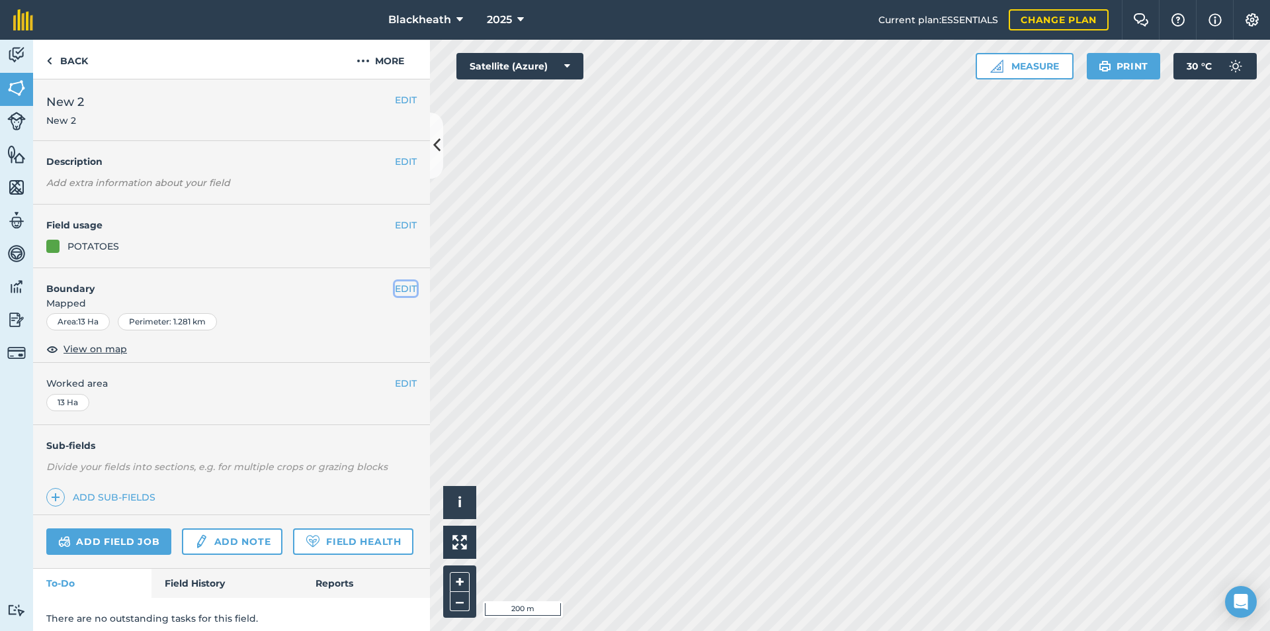
click at [395, 292] on button "EDIT" at bounding box center [406, 288] width 22 height 15
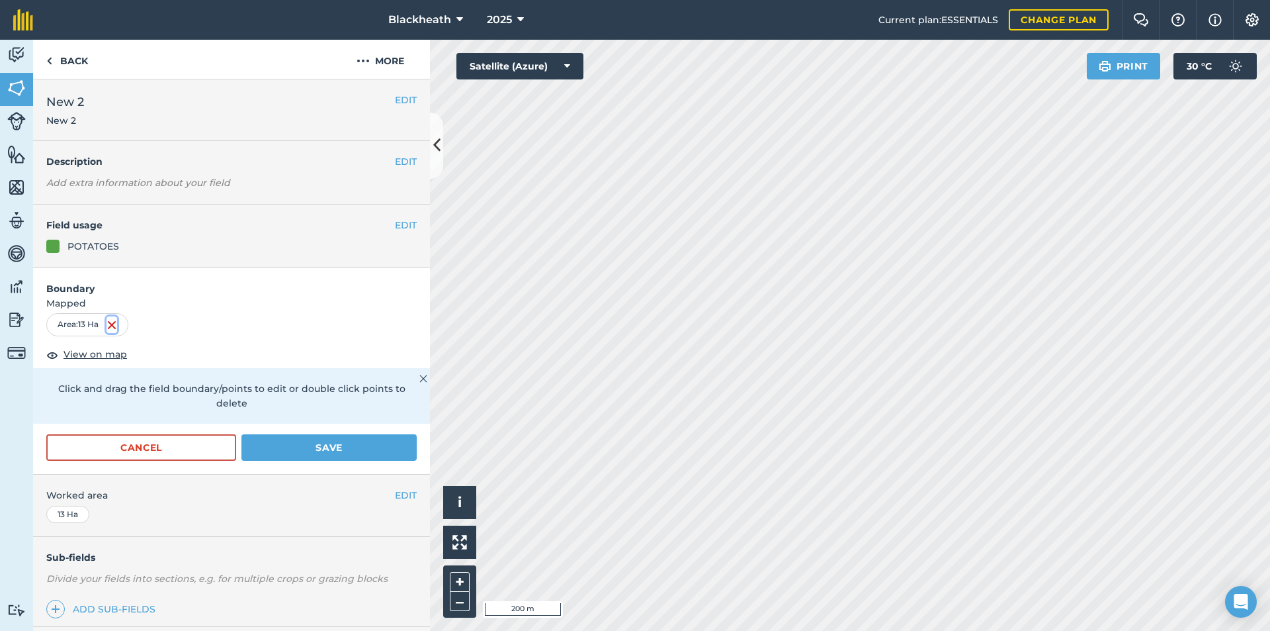
click at [117, 328] on img at bounding box center [112, 325] width 11 height 16
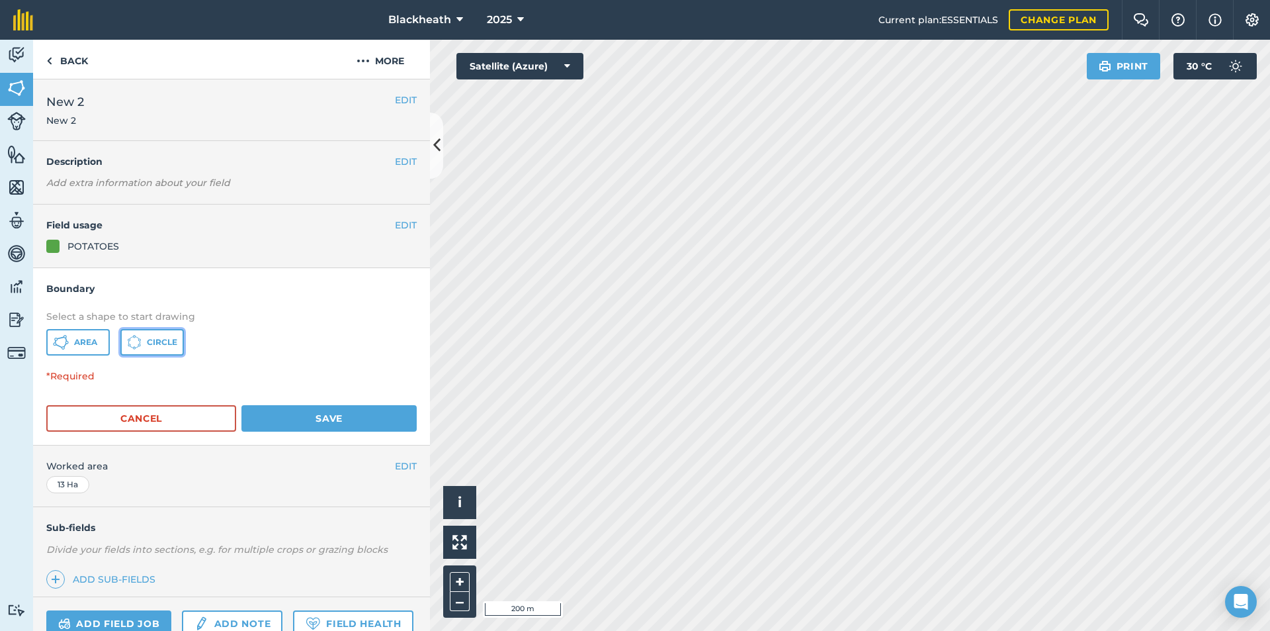
click at [161, 344] on span "Circle" at bounding box center [162, 342] width 30 height 11
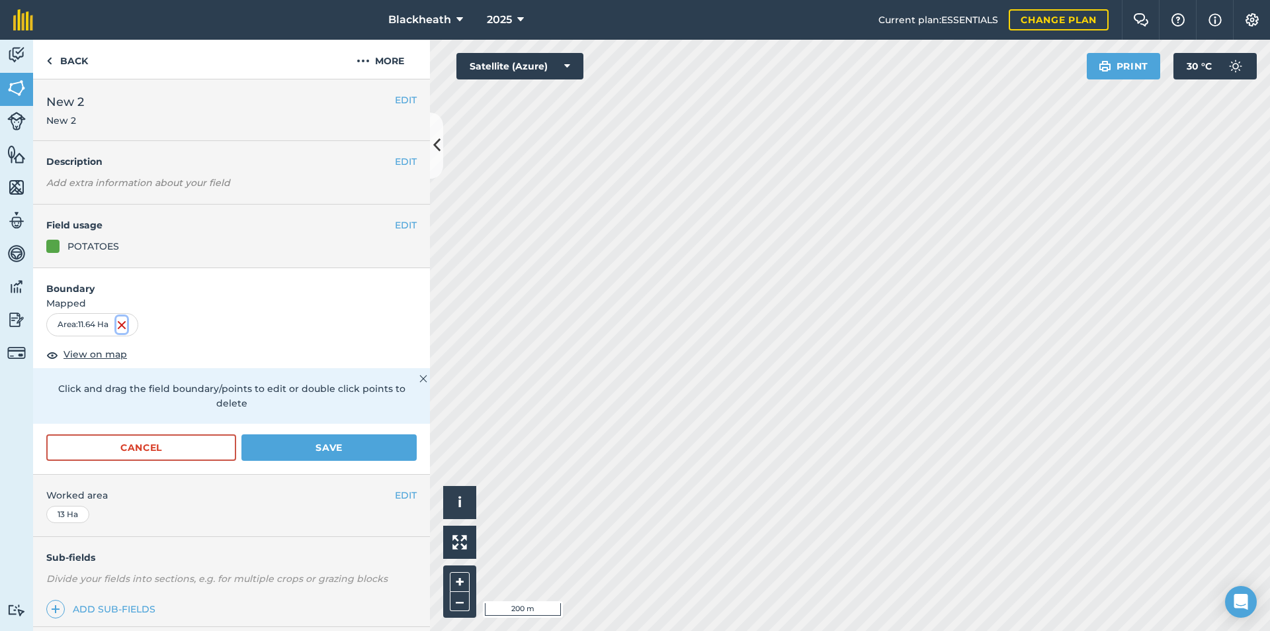
click at [127, 321] on img at bounding box center [121, 325] width 11 height 16
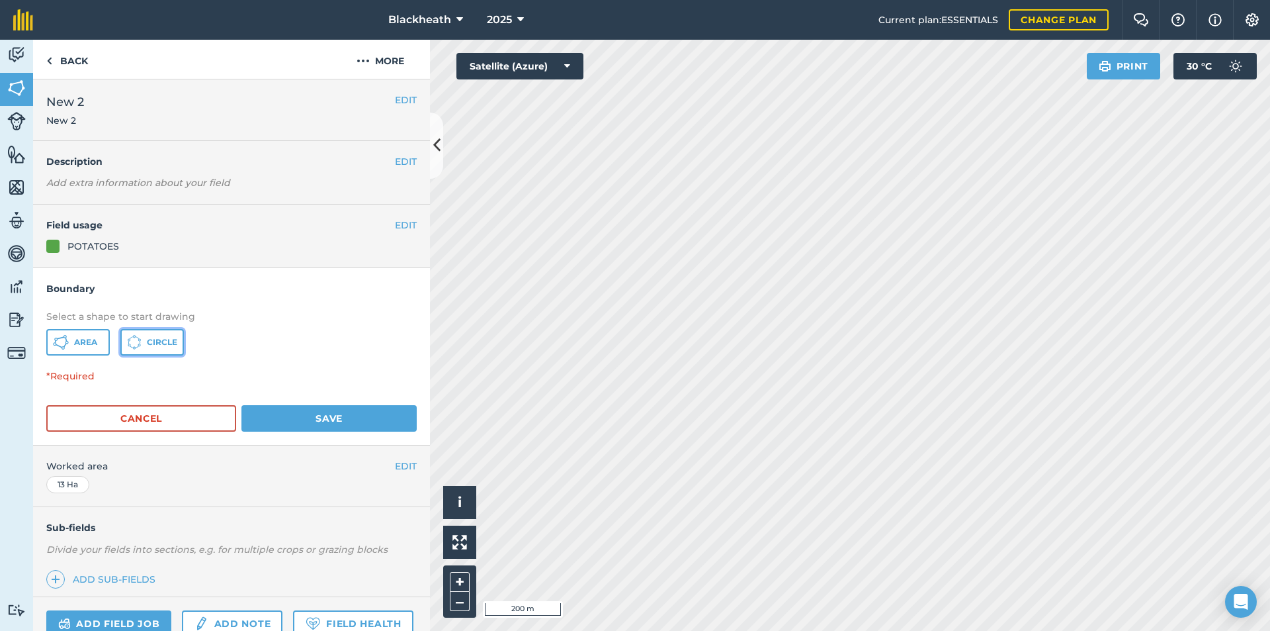
click at [167, 338] on span "Circle" at bounding box center [162, 342] width 30 height 11
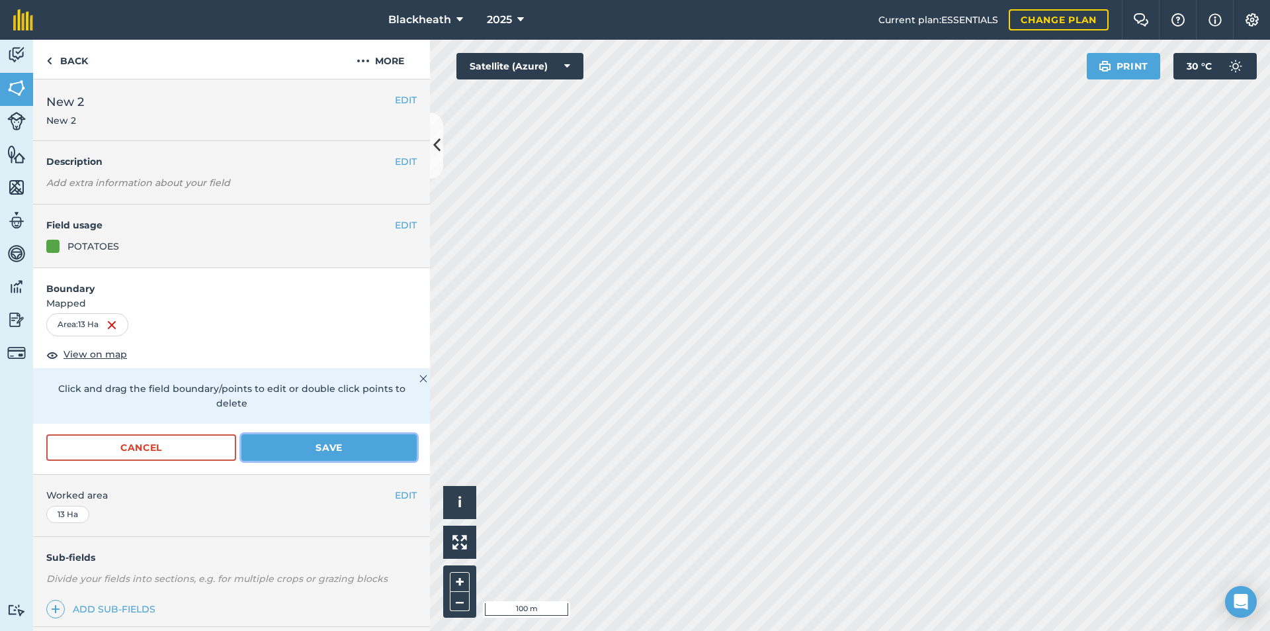
click at [304, 450] on button "Save" at bounding box center [329, 447] width 175 height 26
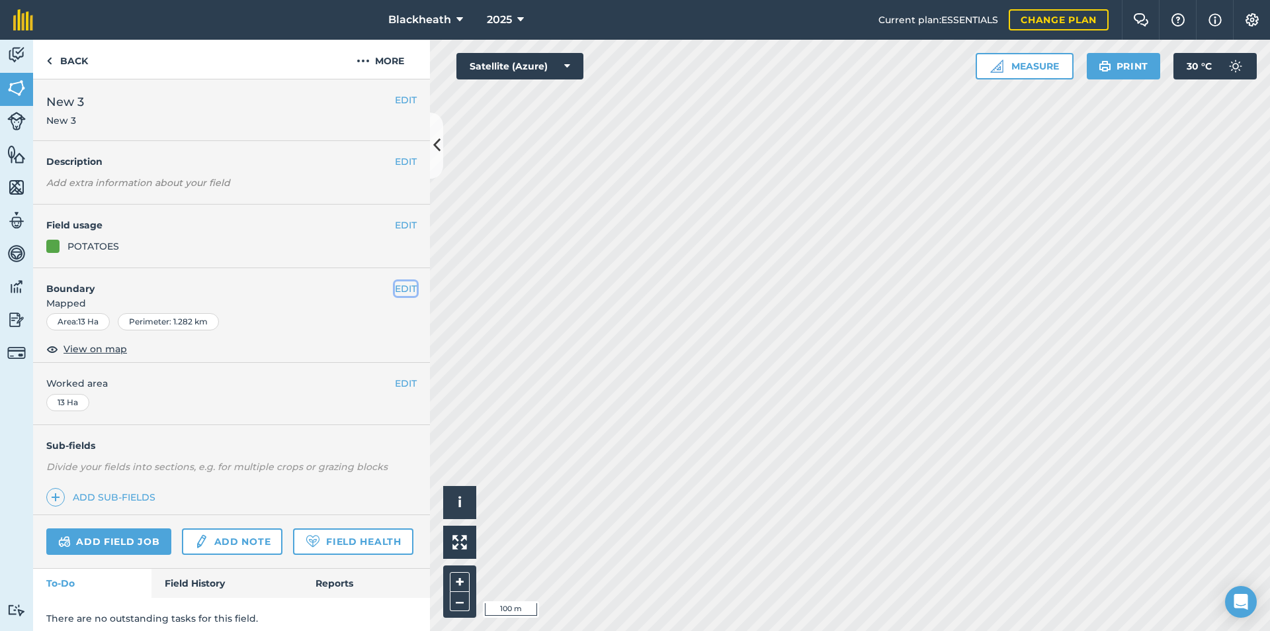
click at [395, 287] on button "EDIT" at bounding box center [406, 288] width 22 height 15
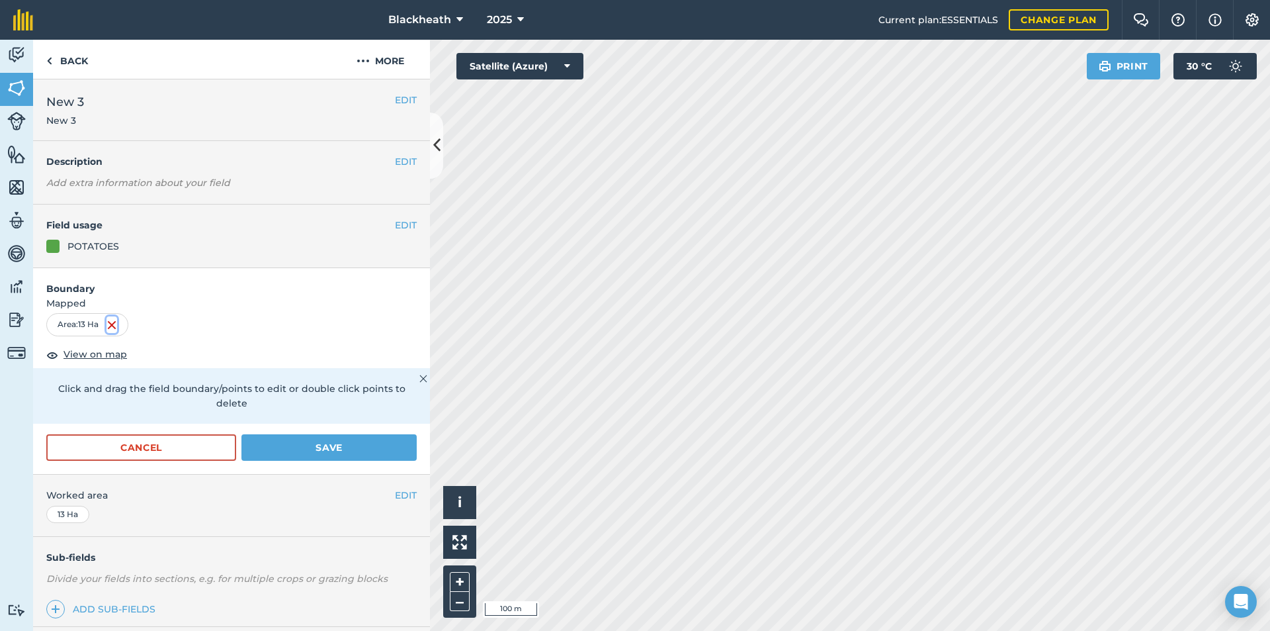
click at [117, 327] on img at bounding box center [112, 325] width 11 height 16
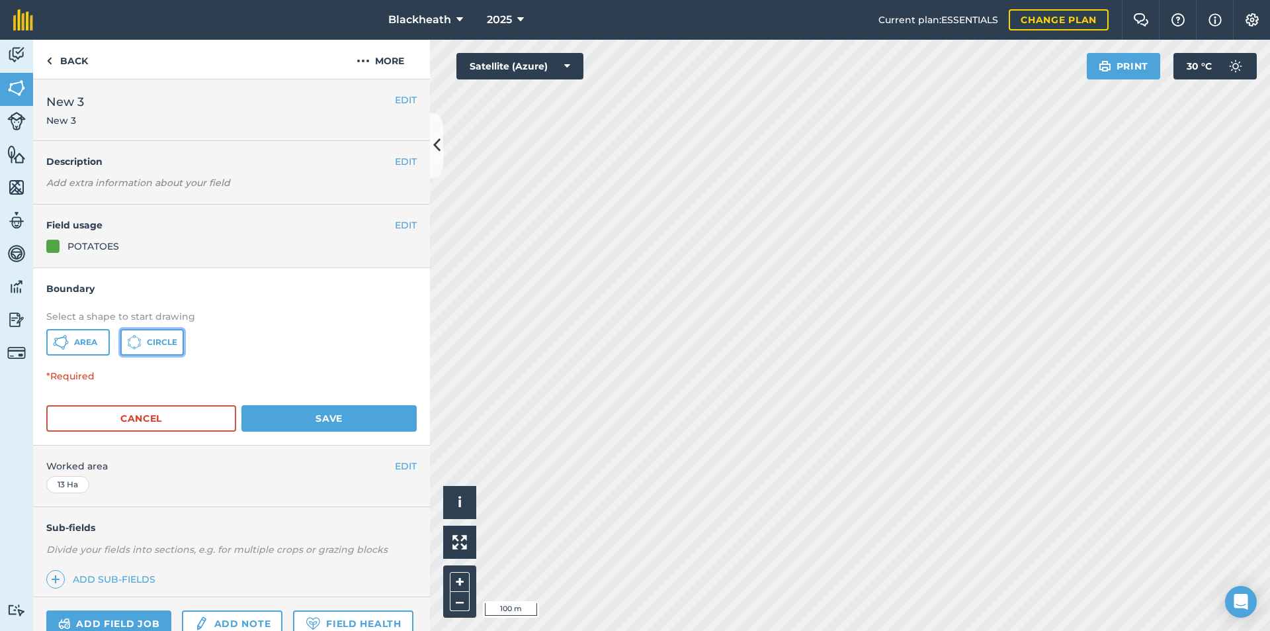
click at [150, 345] on span "Circle" at bounding box center [162, 342] width 30 height 11
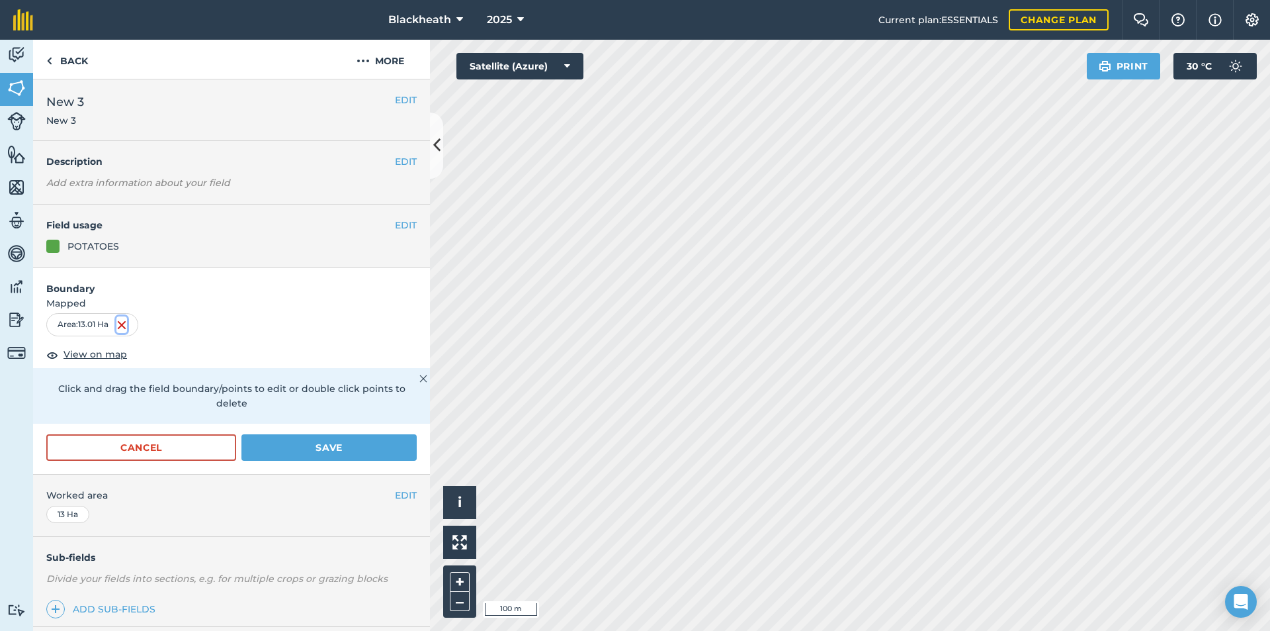
click at [120, 326] on img at bounding box center [121, 325] width 11 height 16
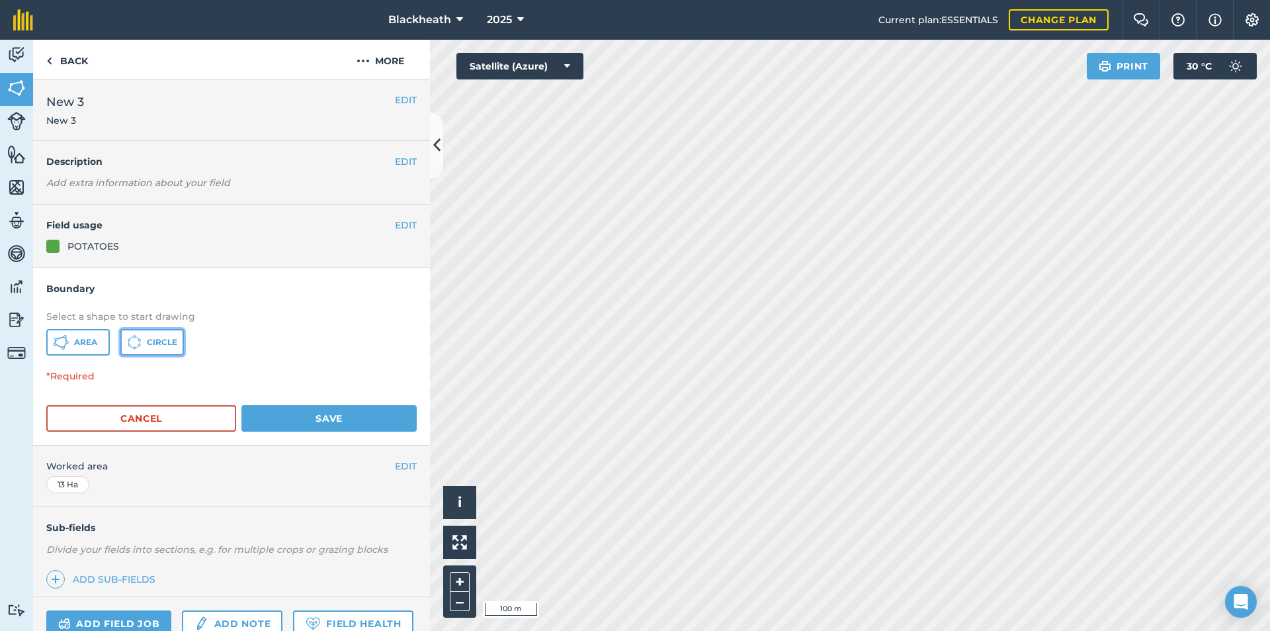
click at [167, 340] on span "Circle" at bounding box center [162, 342] width 30 height 11
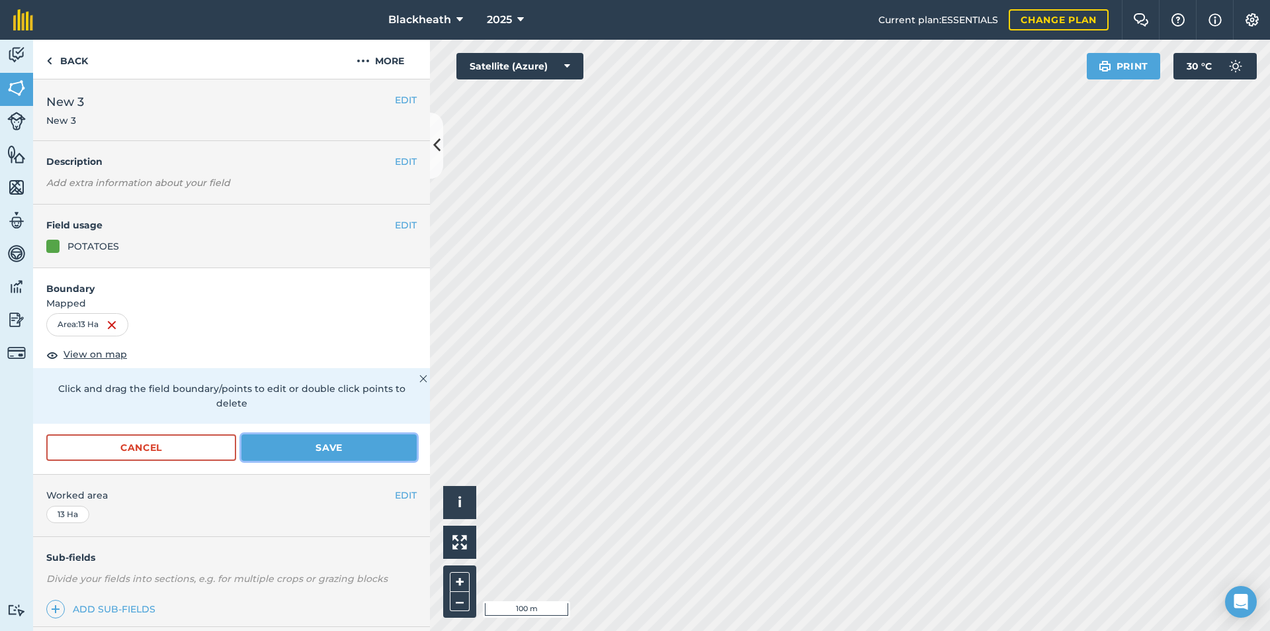
click at [330, 453] on button "Save" at bounding box center [329, 447] width 175 height 26
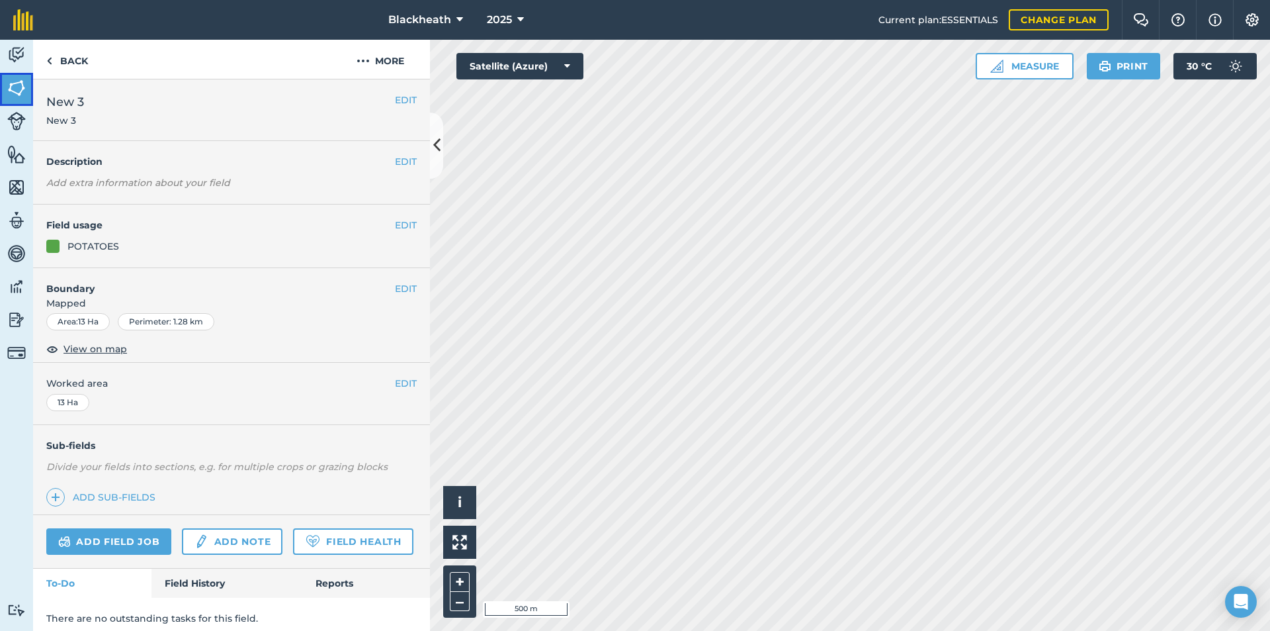
click at [9, 85] on img at bounding box center [16, 88] width 19 height 20
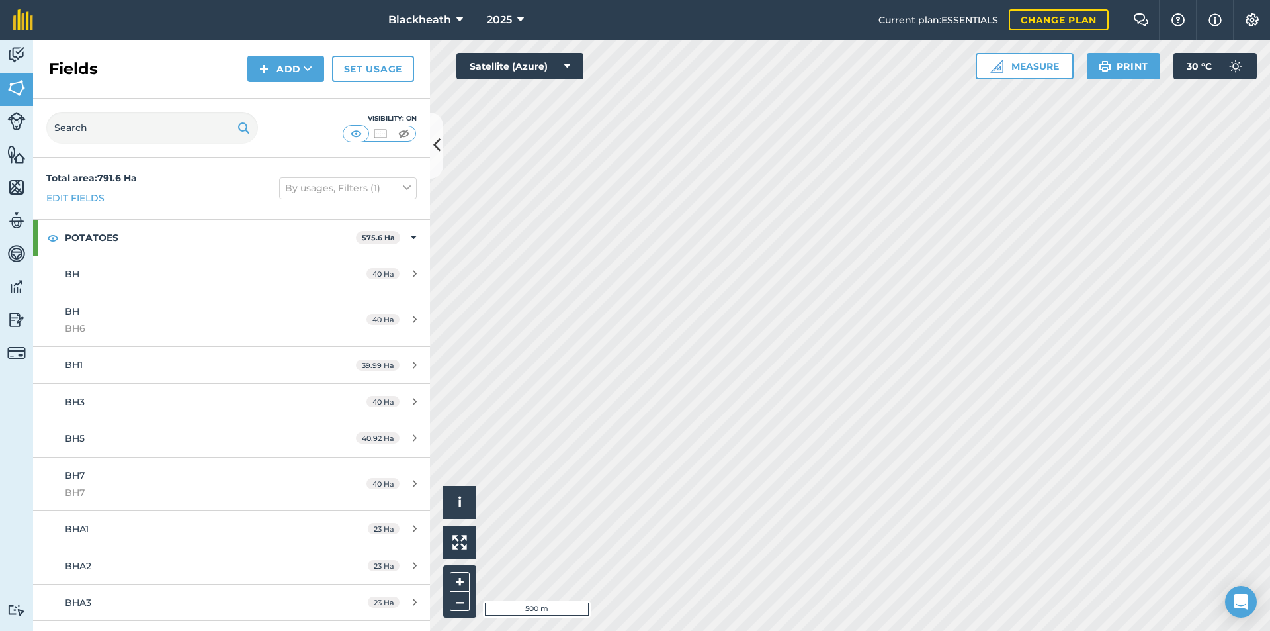
click at [695, 630] on html "Blackheath 2025 Current plan : ESSENTIALS Change plan Farm Chat Help Info Setti…" at bounding box center [635, 315] width 1270 height 631
click at [561, 630] on html "Blackheath 2025 Current plan : ESSENTIALS Change plan Farm Chat Help Info Setti…" at bounding box center [635, 315] width 1270 height 631
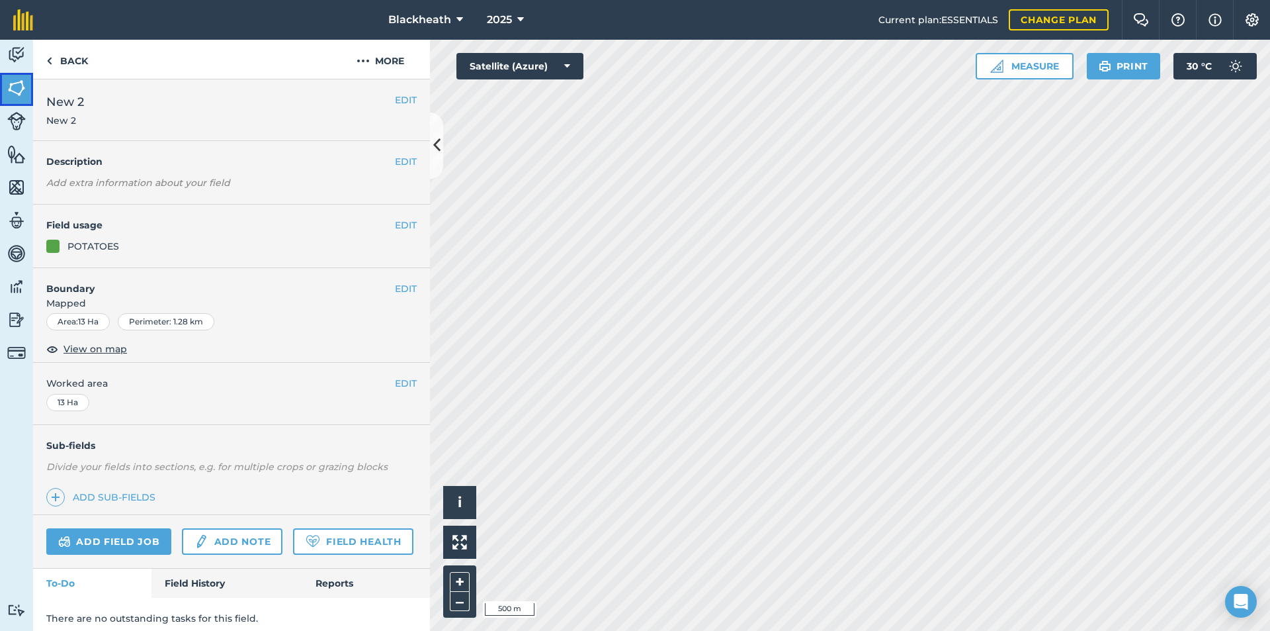
click at [7, 91] on link "Fields" at bounding box center [16, 89] width 33 height 33
click at [397, 287] on button "EDIT" at bounding box center [406, 288] width 22 height 15
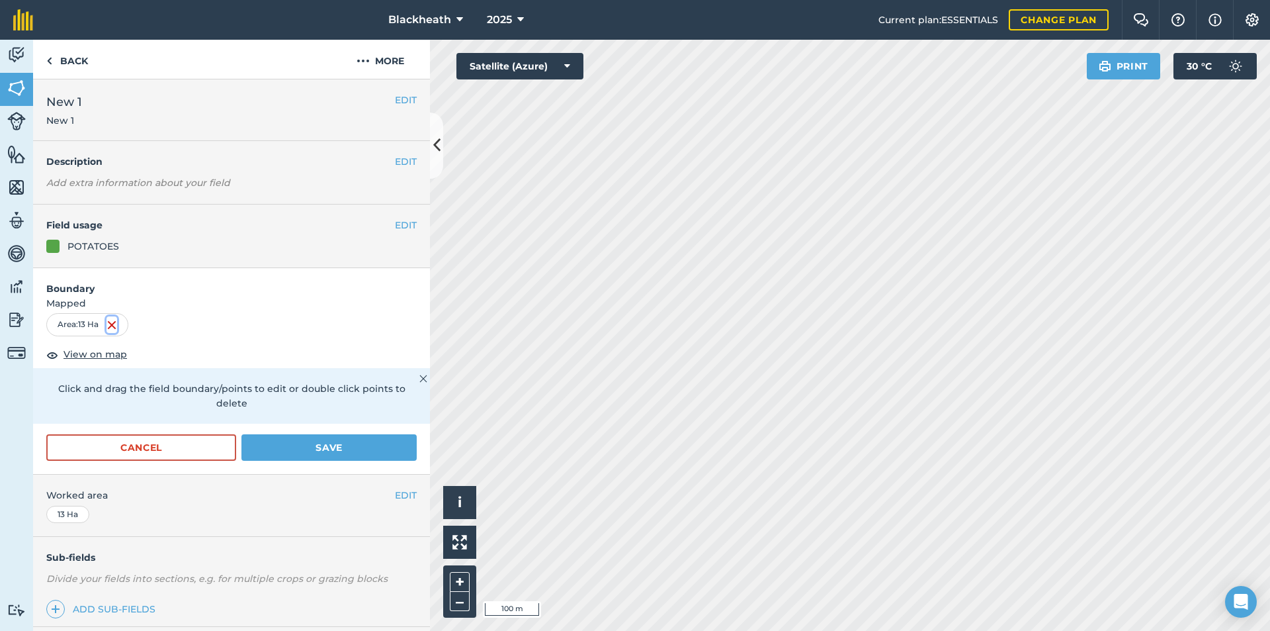
click at [114, 326] on img at bounding box center [112, 325] width 11 height 16
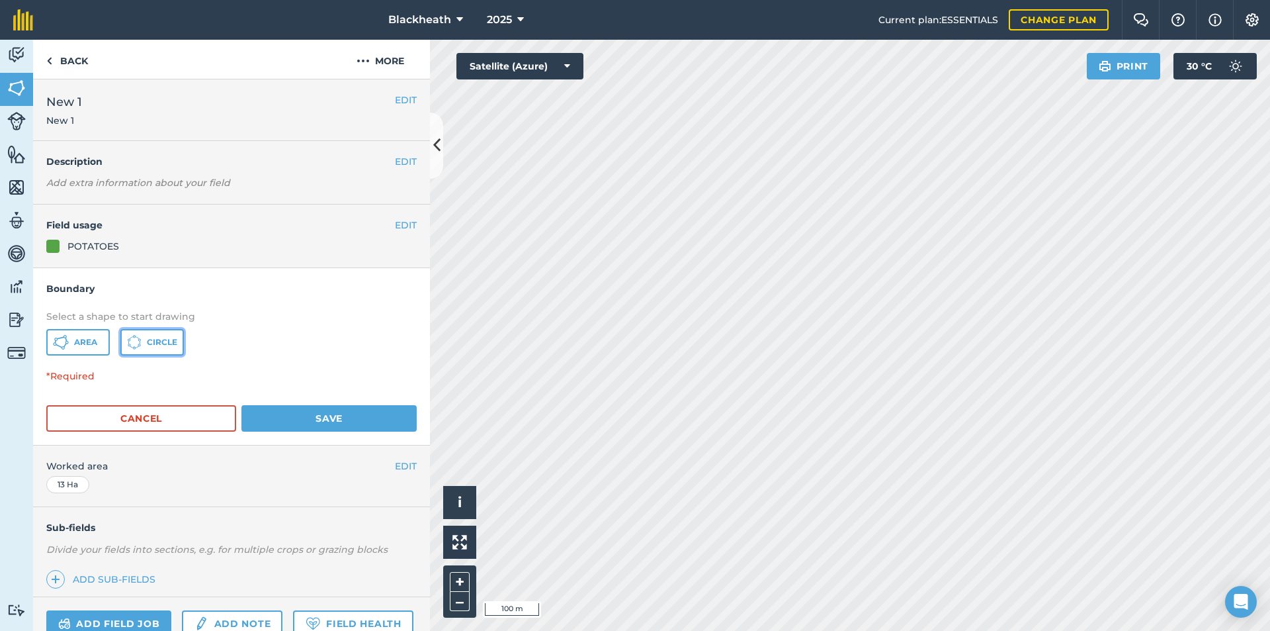
click at [163, 334] on button "Circle" at bounding box center [152, 342] width 64 height 26
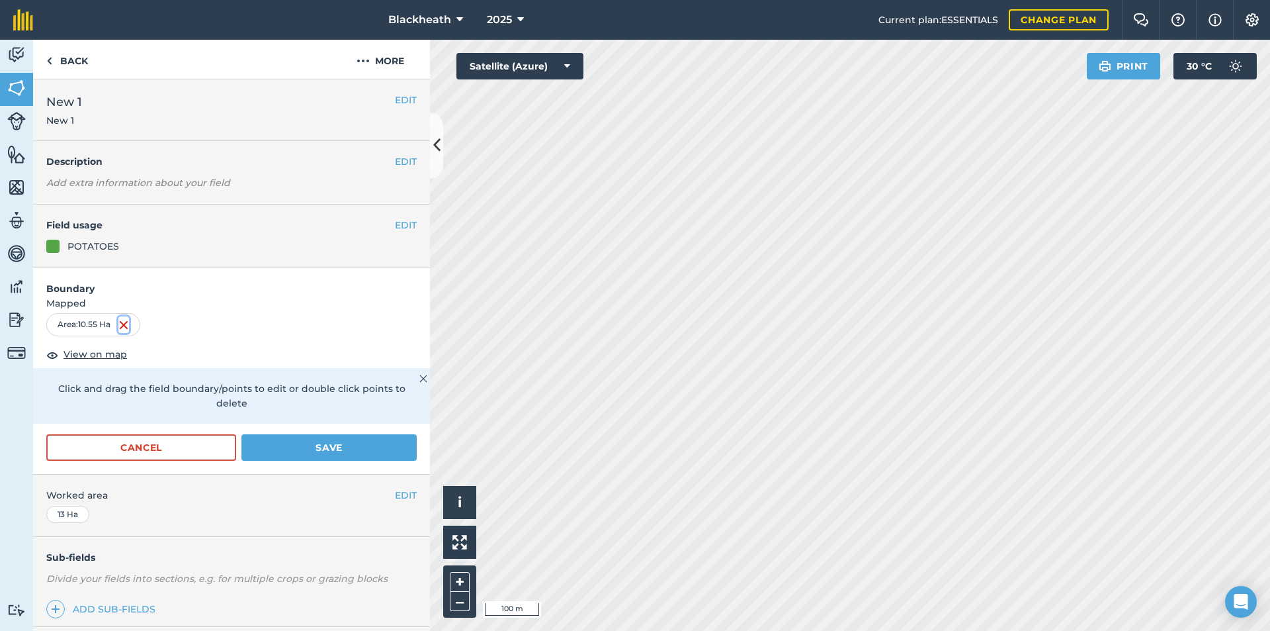
click at [121, 322] on img at bounding box center [123, 325] width 11 height 16
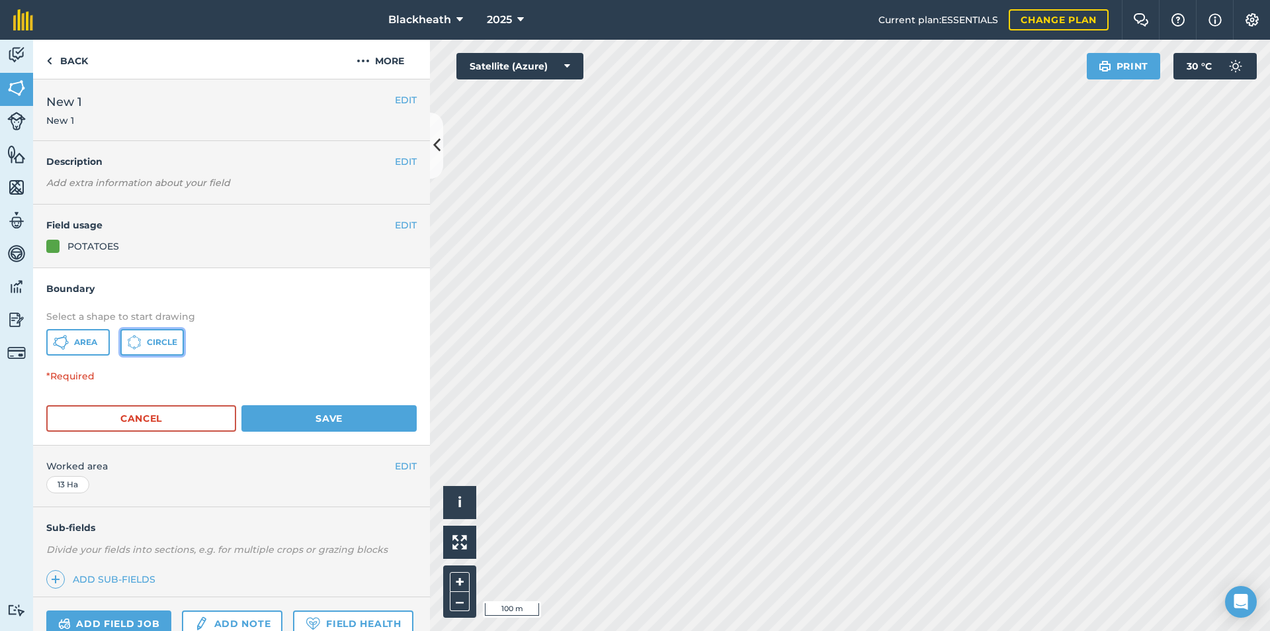
drag, startPoint x: 160, startPoint y: 337, endPoint x: 173, endPoint y: 340, distance: 13.5
click at [160, 338] on span "Circle" at bounding box center [162, 342] width 30 height 11
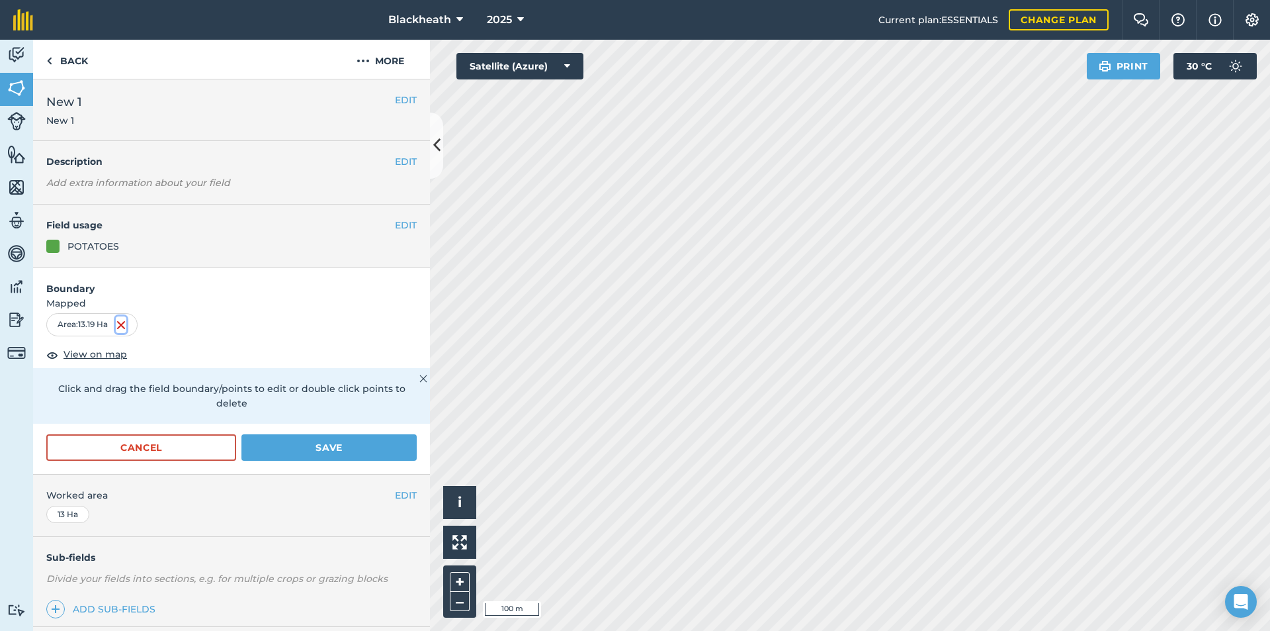
click at [126, 327] on img at bounding box center [121, 325] width 11 height 16
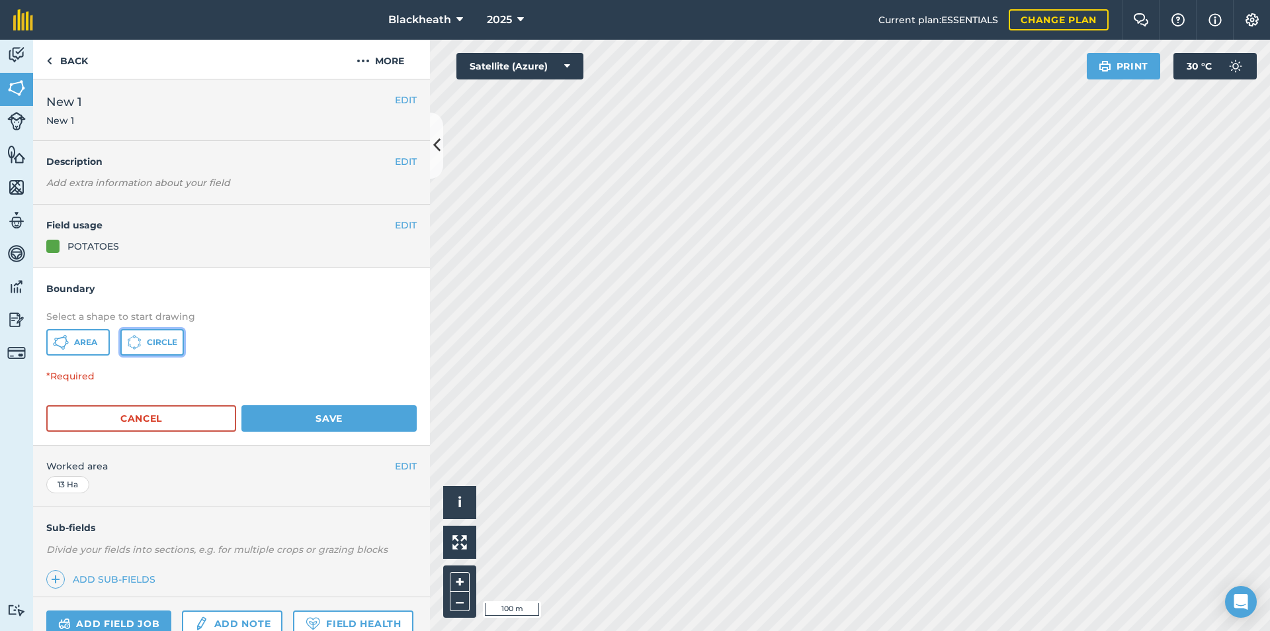
click at [138, 337] on icon at bounding box center [134, 342] width 15 height 15
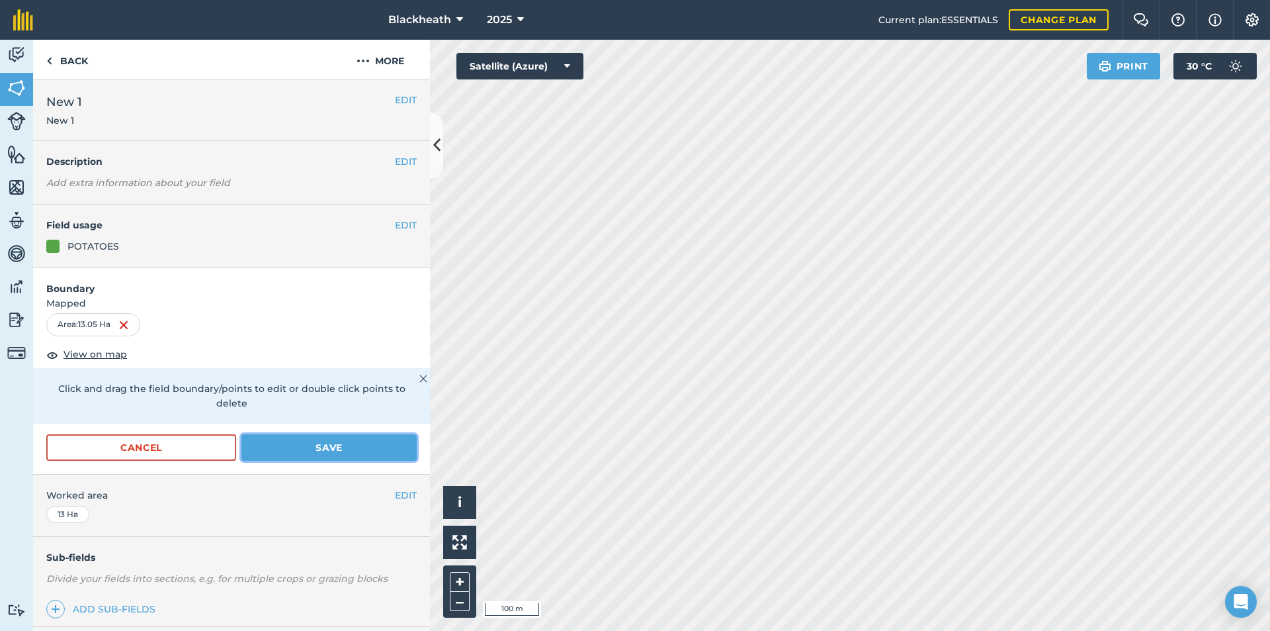
click at [299, 455] on button "Save" at bounding box center [329, 447] width 175 height 26
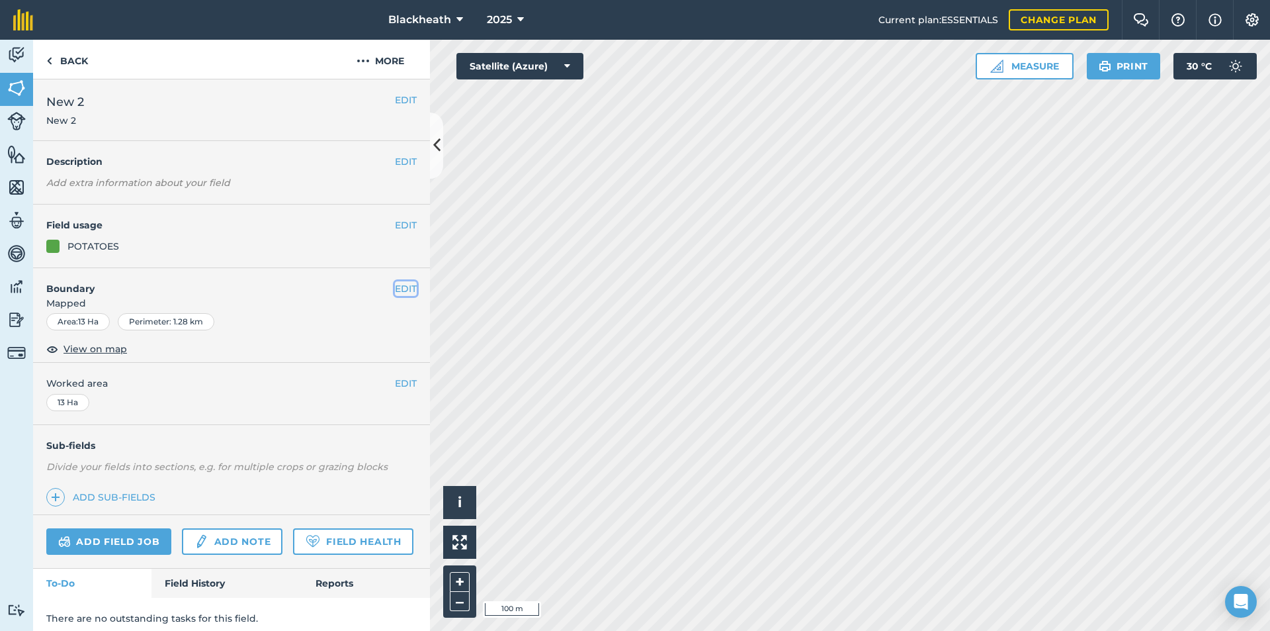
click at [402, 288] on button "EDIT" at bounding box center [406, 288] width 22 height 15
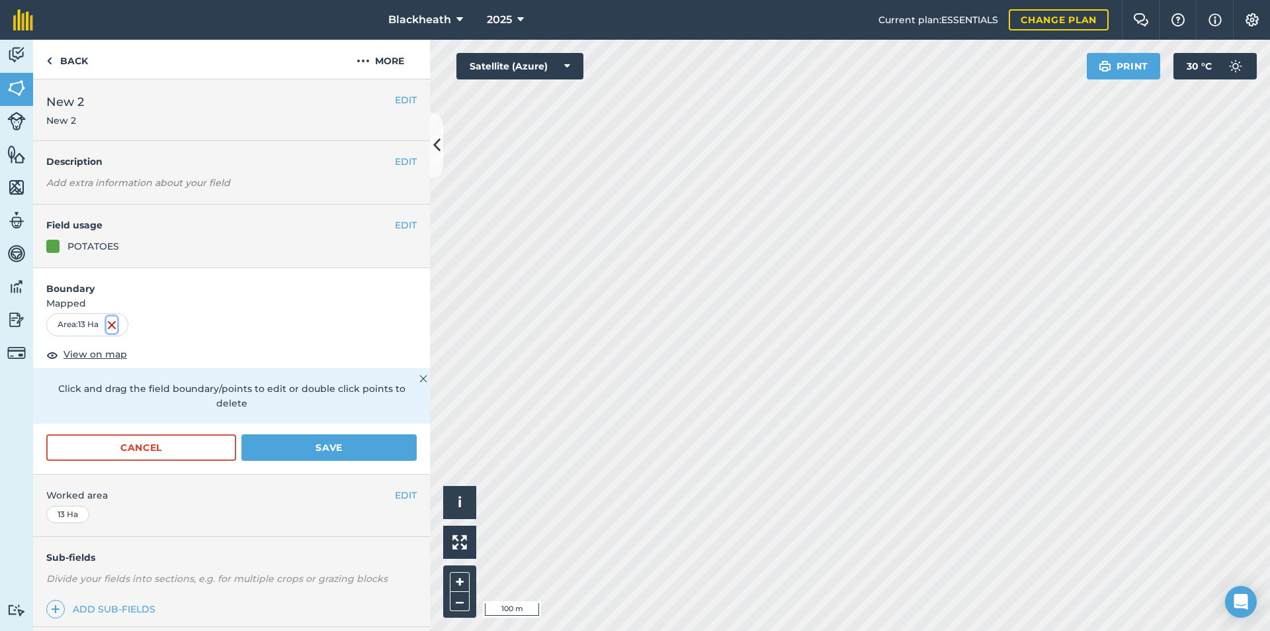
click at [112, 327] on img at bounding box center [112, 325] width 11 height 16
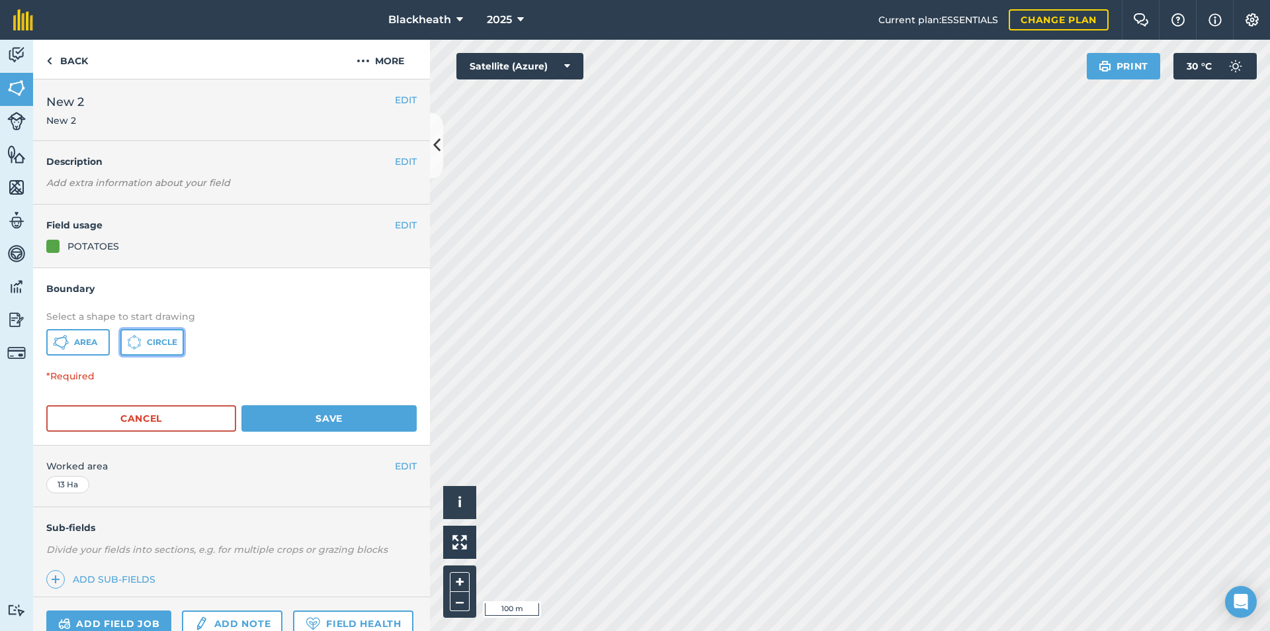
click at [163, 341] on span "Circle" at bounding box center [162, 342] width 30 height 11
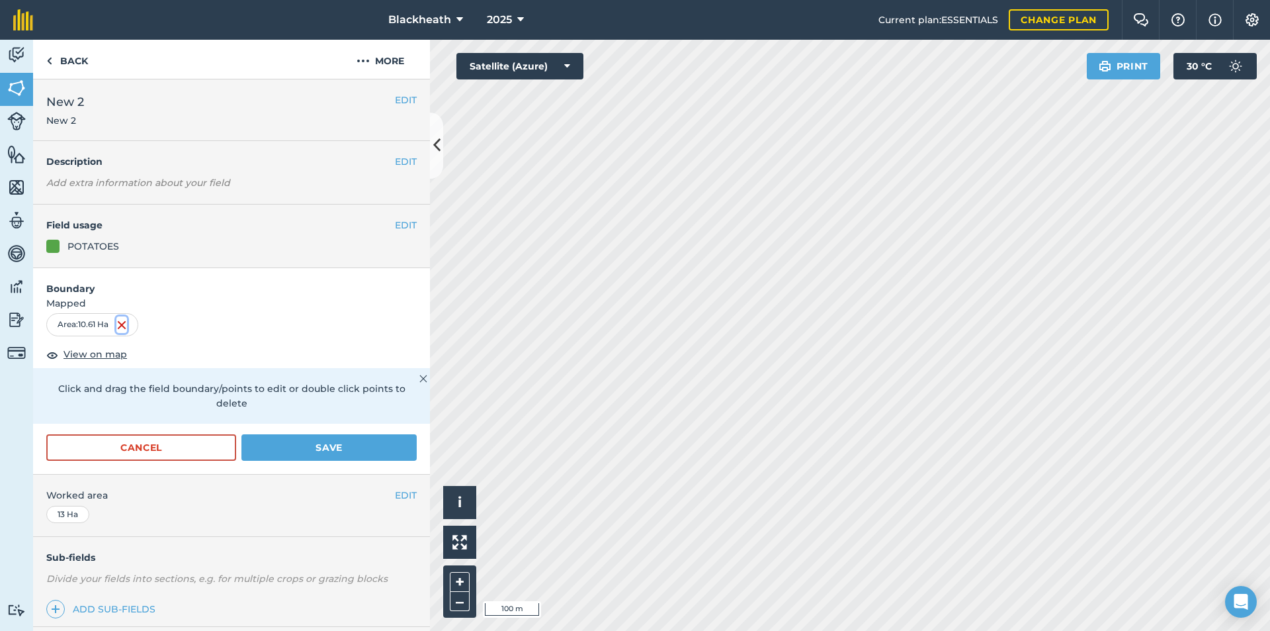
click at [124, 323] on img at bounding box center [121, 325] width 11 height 16
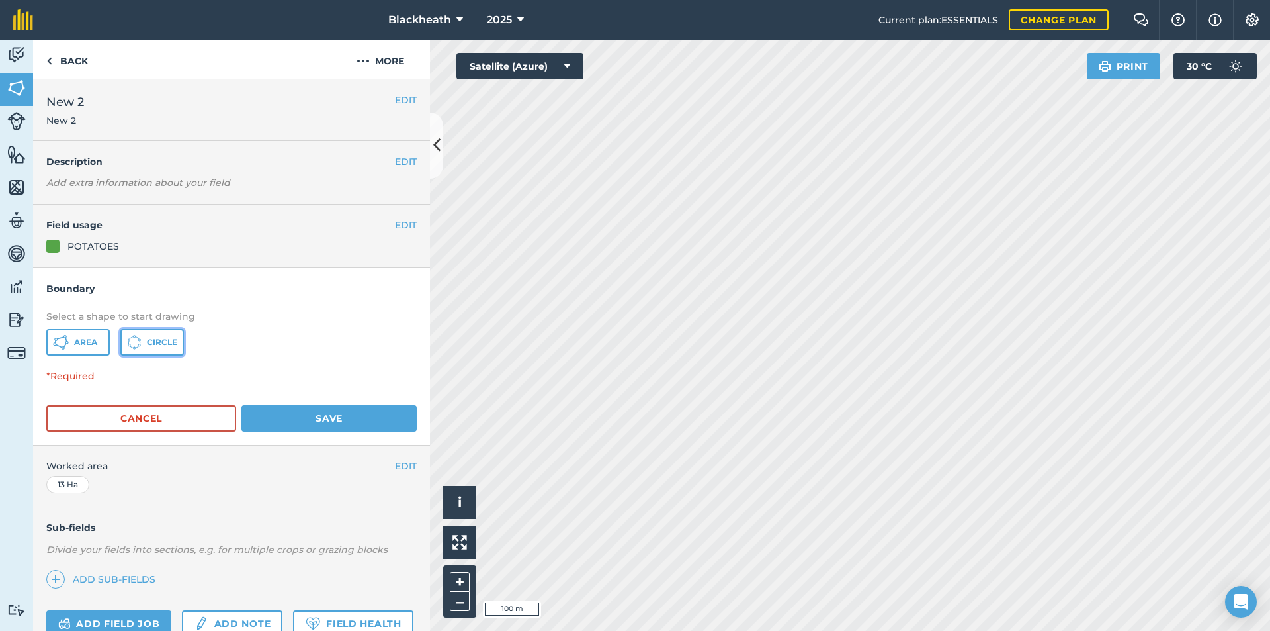
click at [147, 343] on span "Circle" at bounding box center [162, 342] width 30 height 11
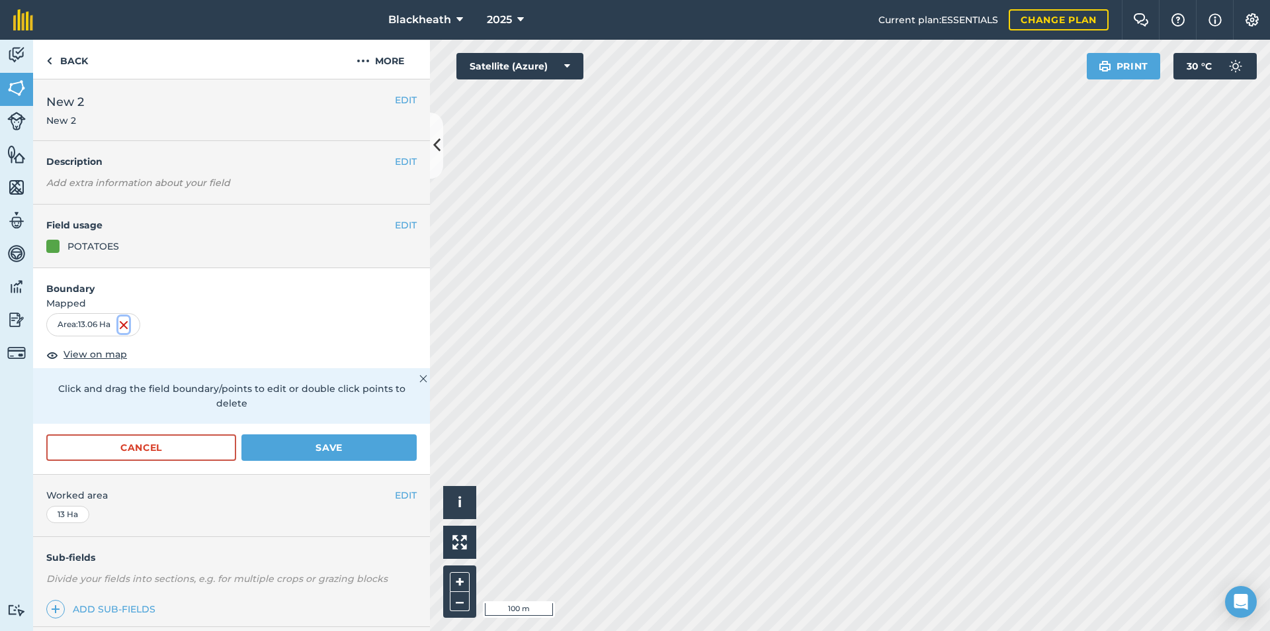
click at [122, 325] on img at bounding box center [123, 325] width 11 height 16
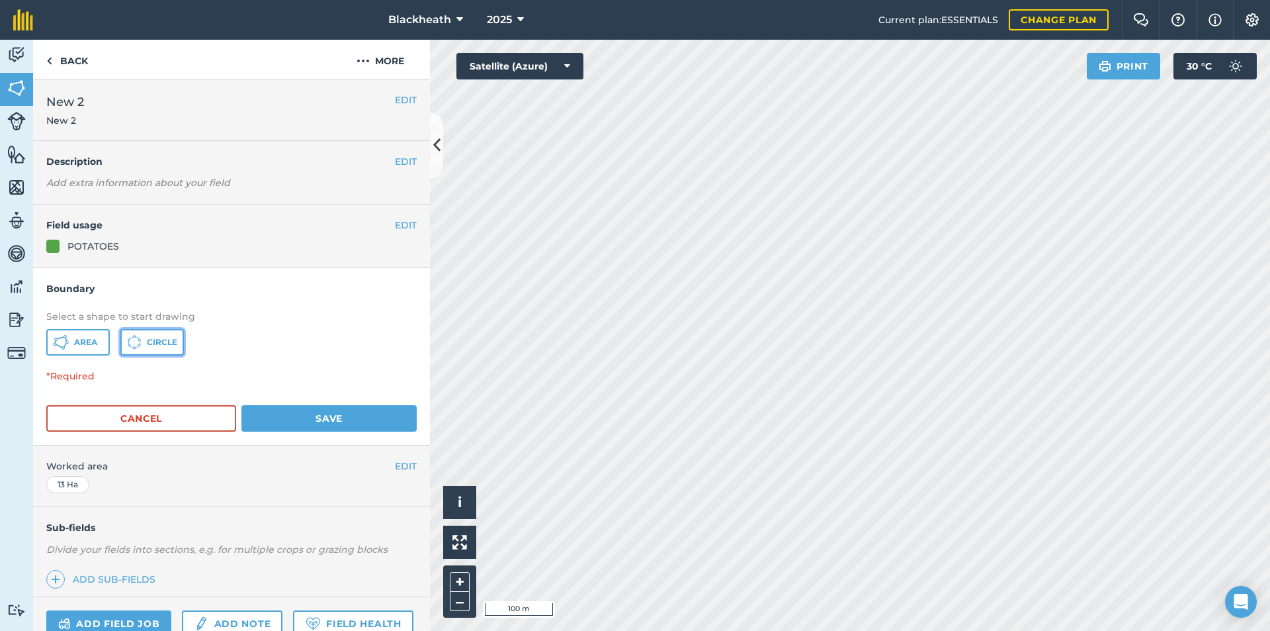
click at [165, 341] on span "Circle" at bounding box center [162, 342] width 30 height 11
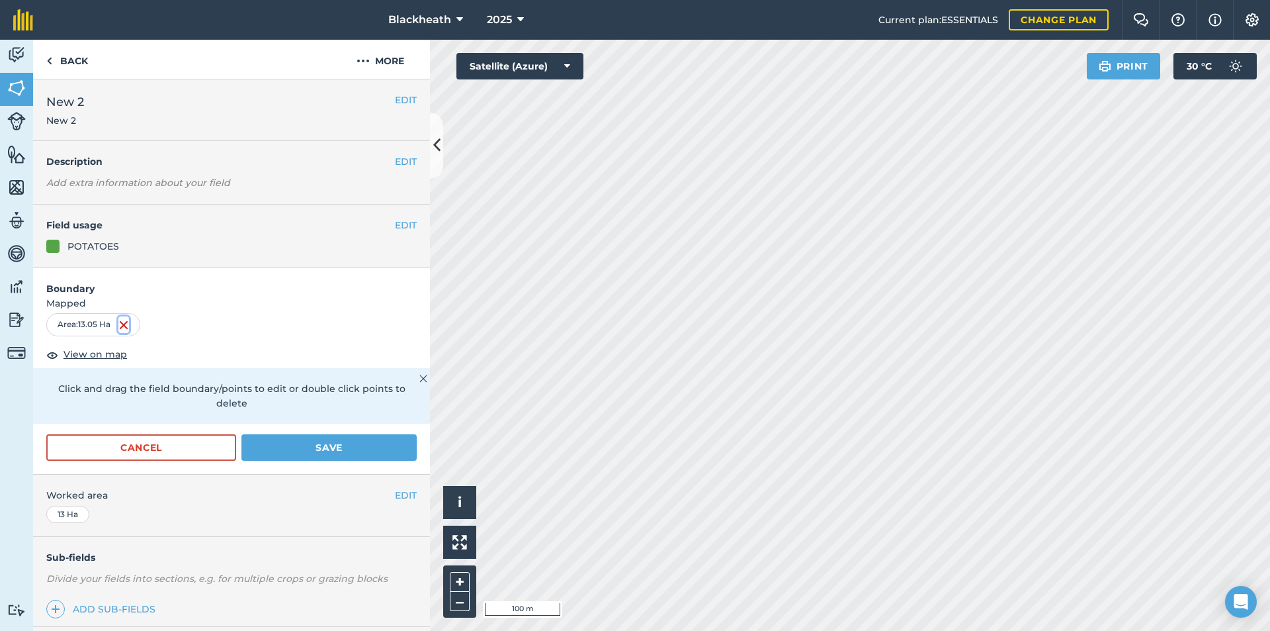
click at [128, 325] on img at bounding box center [123, 325] width 11 height 16
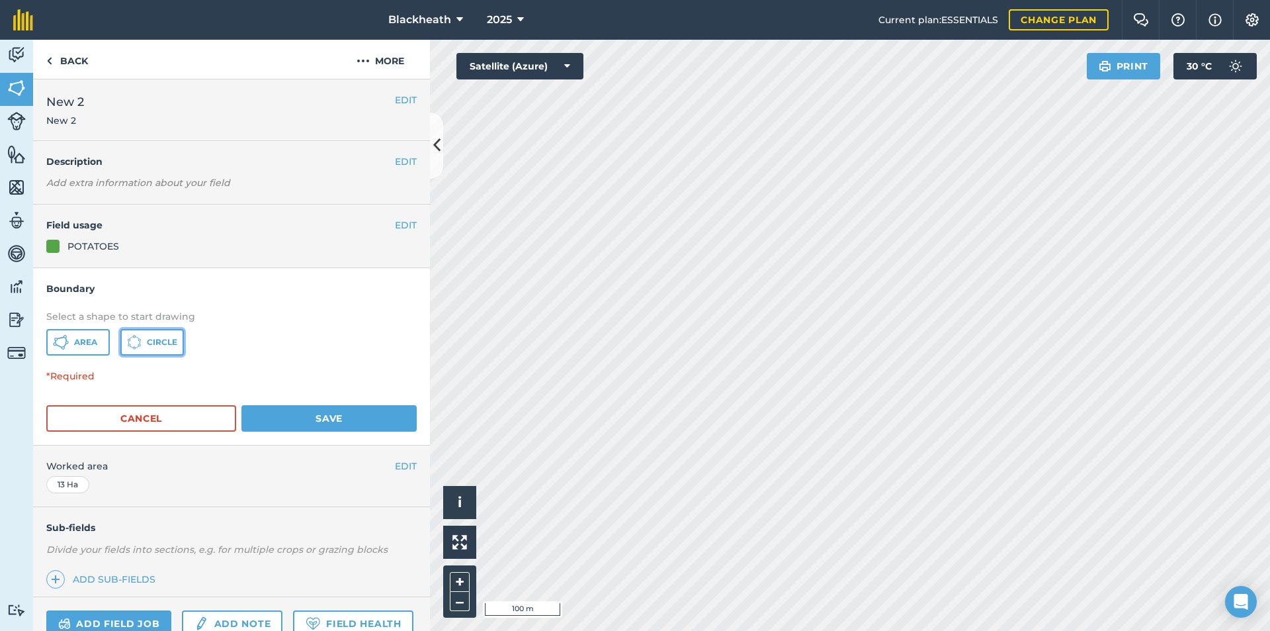
click at [146, 341] on button "Circle" at bounding box center [152, 342] width 64 height 26
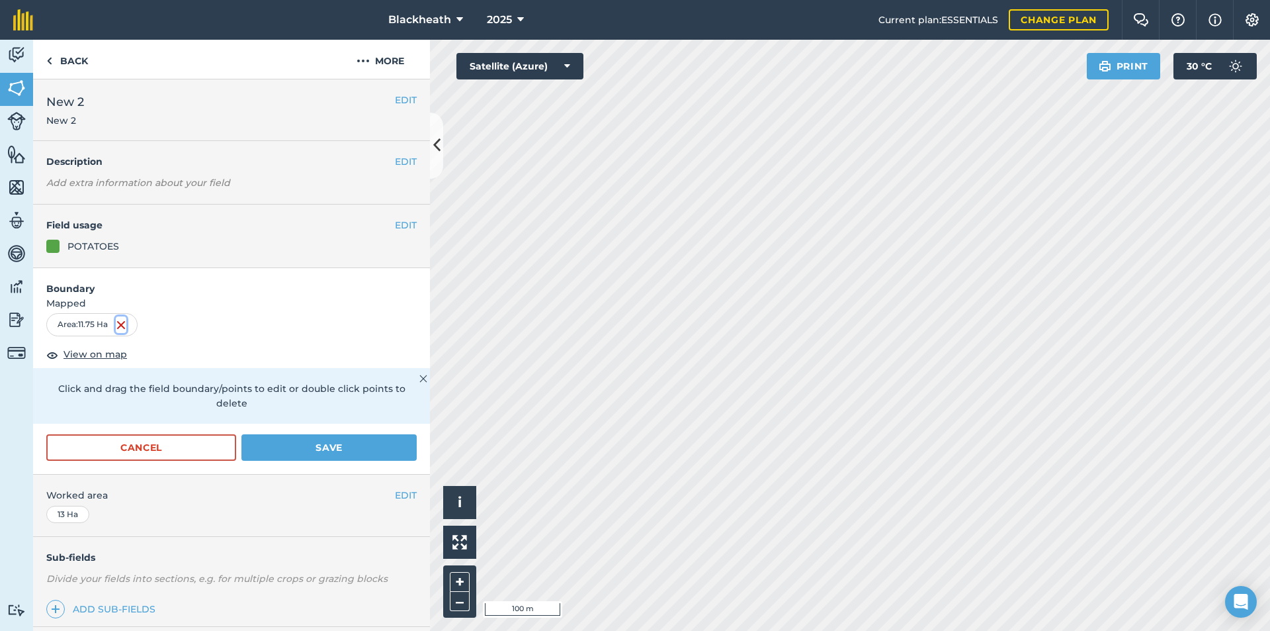
click at [119, 322] on img at bounding box center [121, 325] width 11 height 16
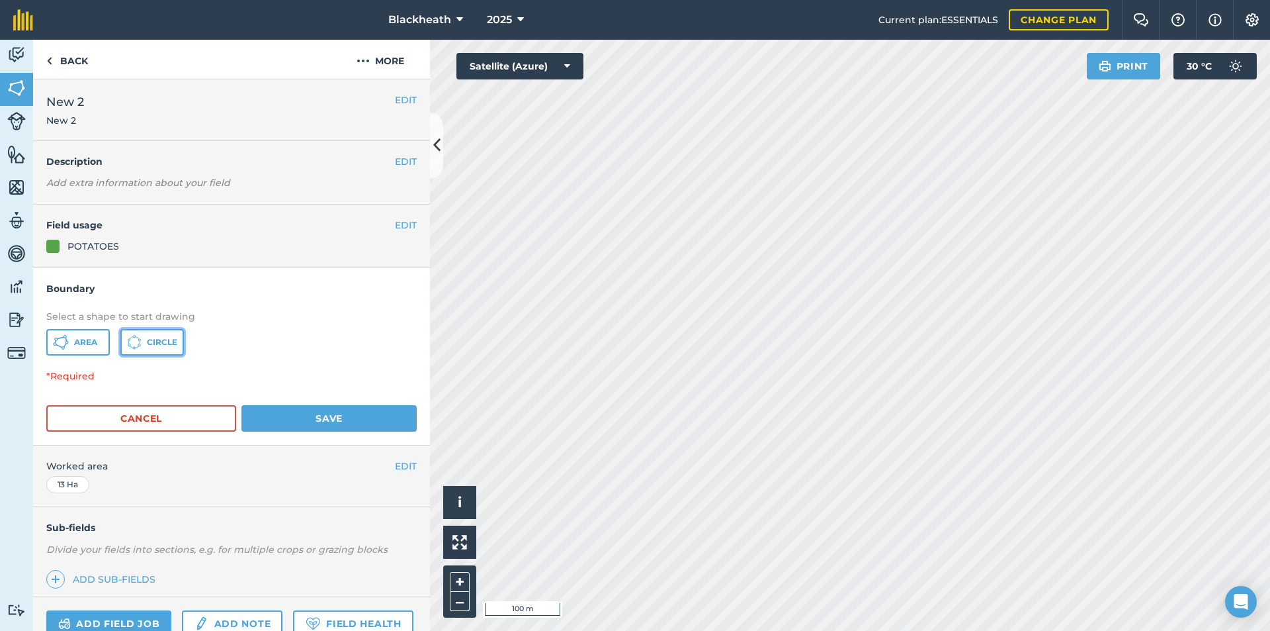
drag, startPoint x: 144, startPoint y: 331, endPoint x: 157, endPoint y: 341, distance: 16.2
click at [146, 335] on button "Circle" at bounding box center [152, 342] width 64 height 26
click at [158, 341] on span "Circle" at bounding box center [162, 342] width 30 height 11
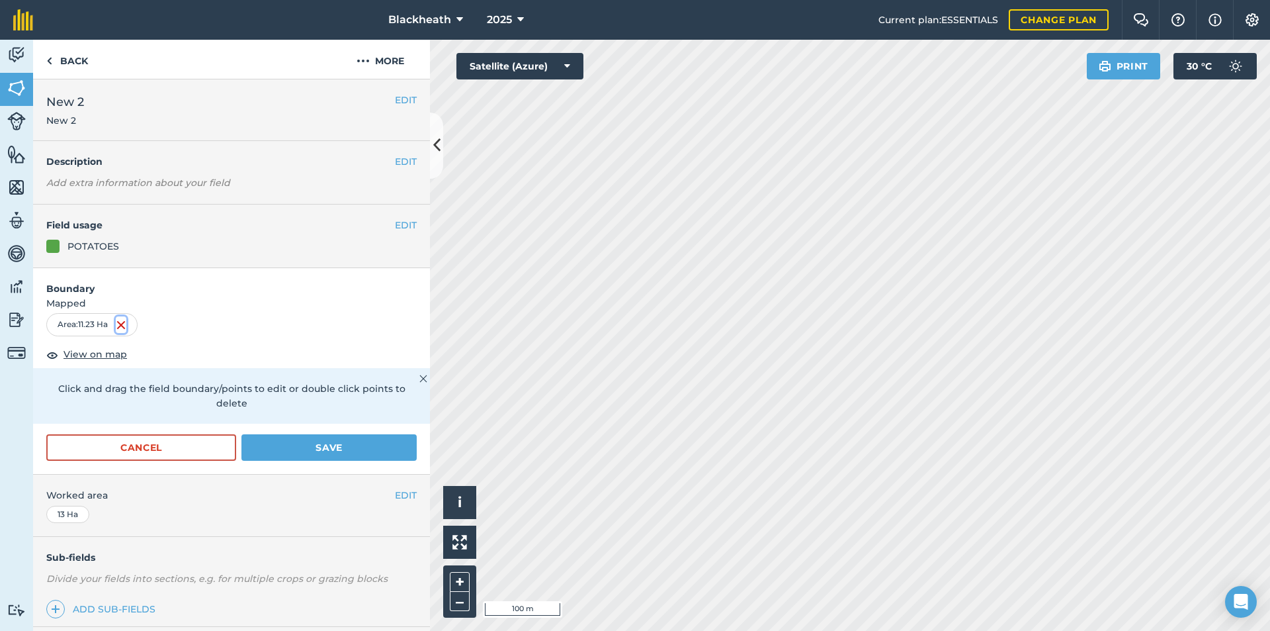
click at [126, 325] on img at bounding box center [121, 325] width 11 height 16
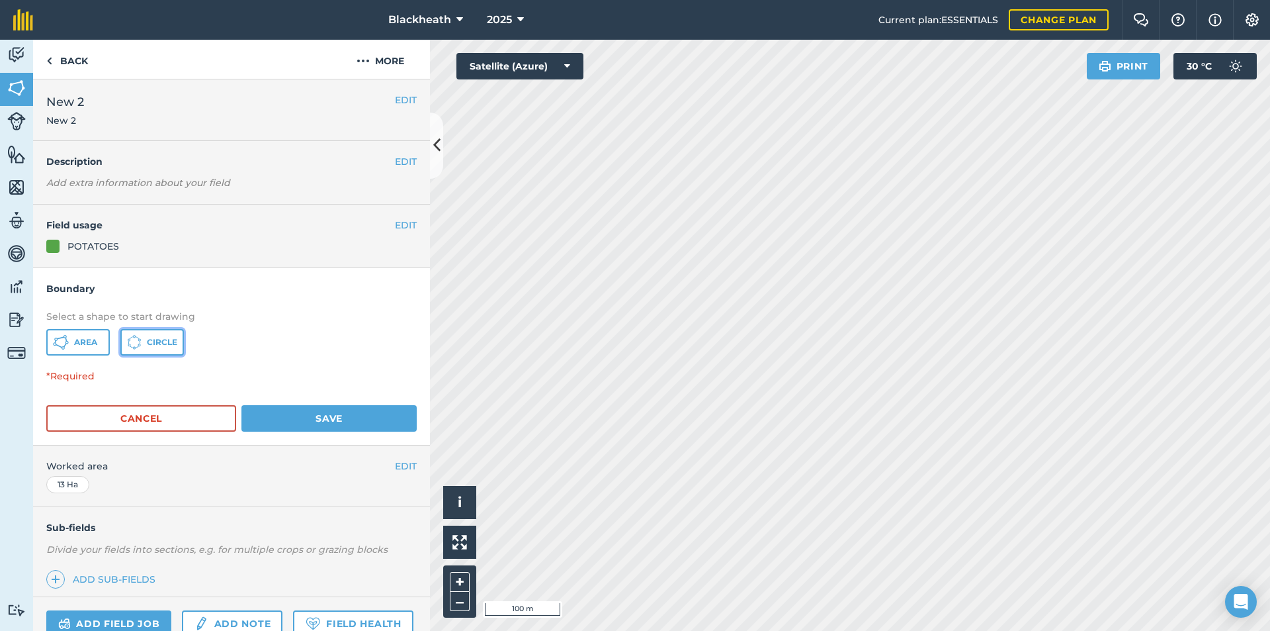
click at [162, 338] on span "Circle" at bounding box center [162, 342] width 30 height 11
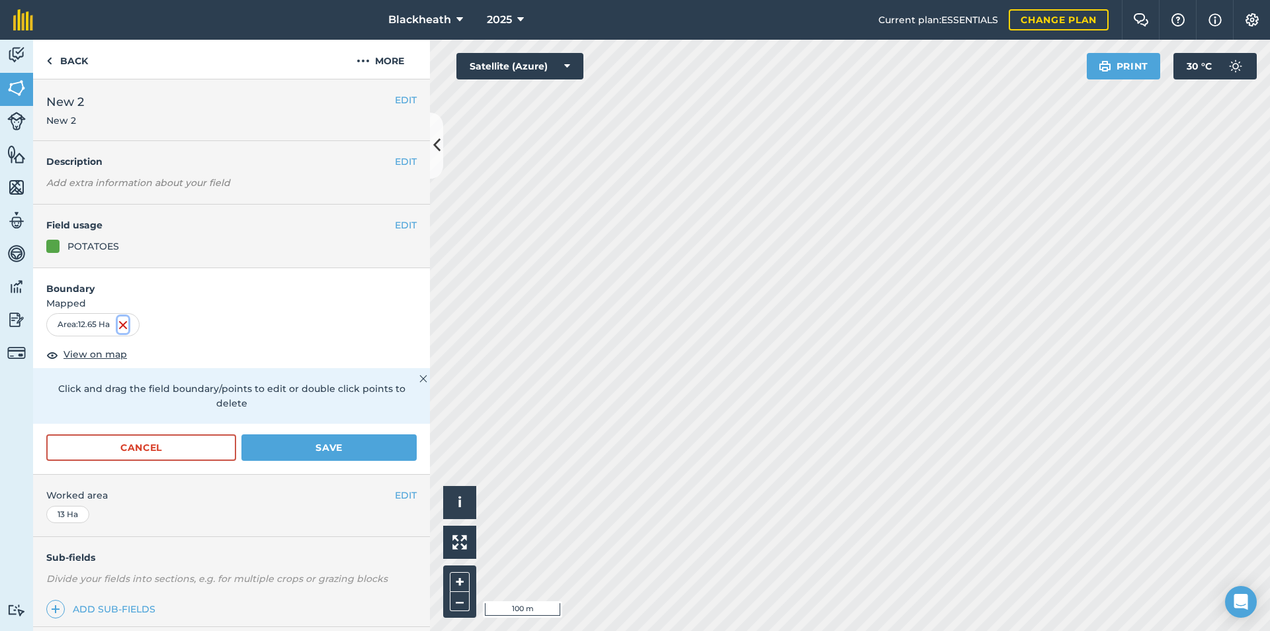
click at [128, 321] on img at bounding box center [123, 325] width 11 height 16
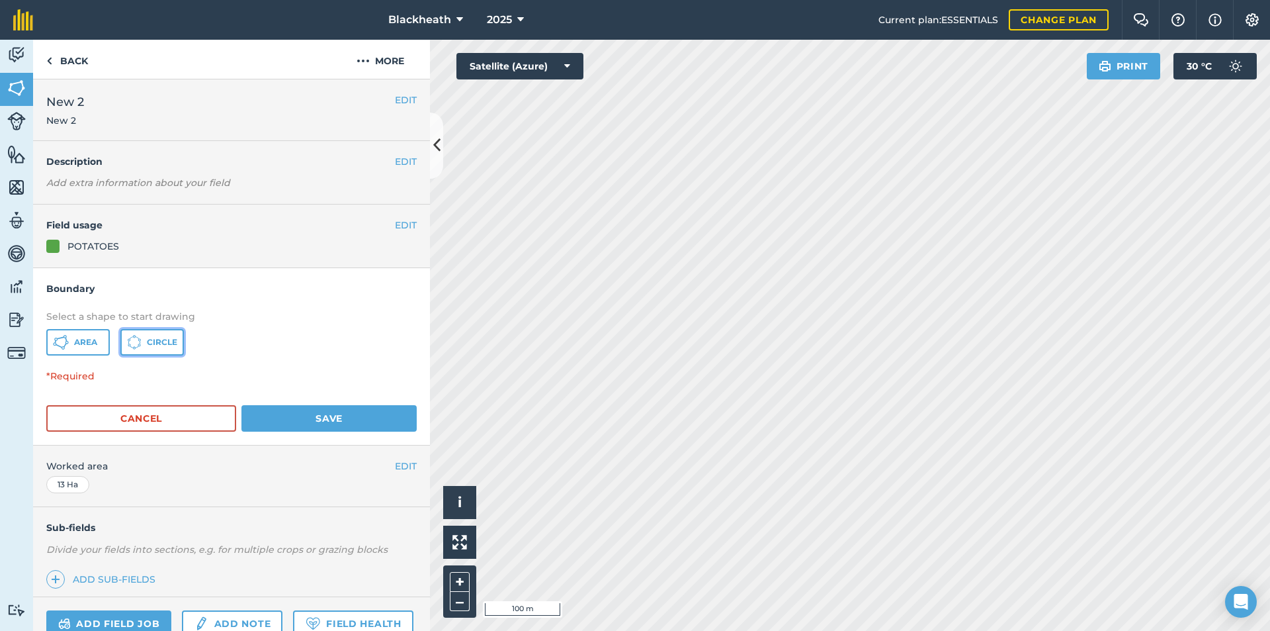
click at [141, 341] on icon at bounding box center [134, 342] width 15 height 15
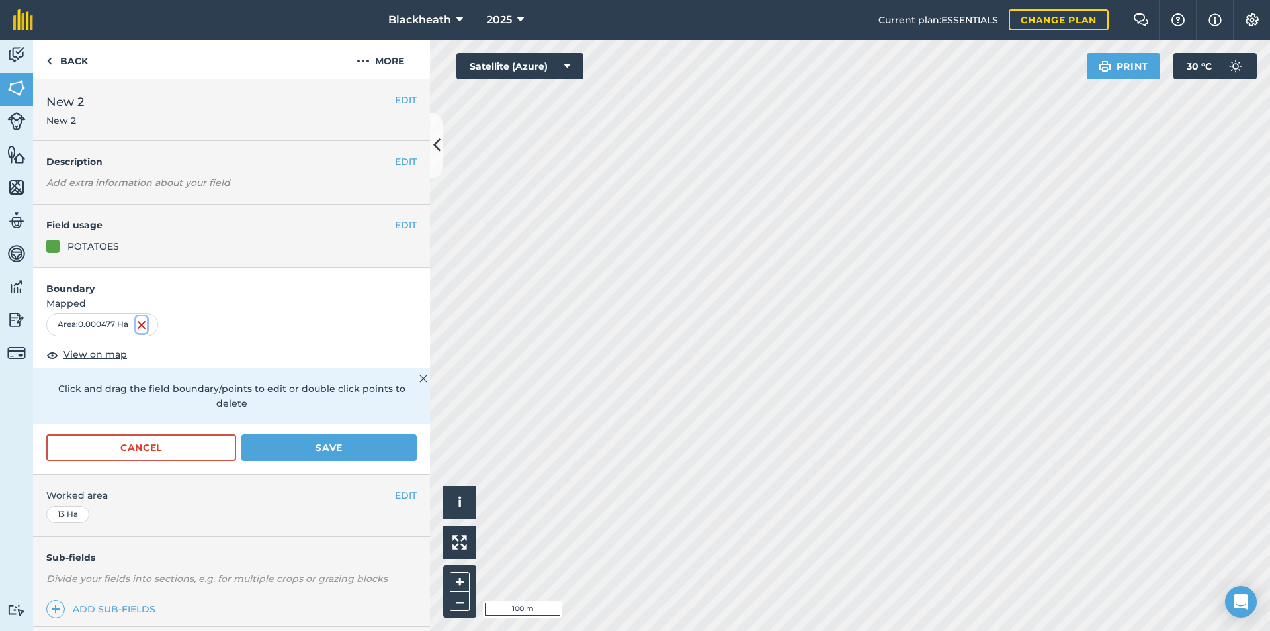
click at [144, 323] on img at bounding box center [141, 325] width 11 height 16
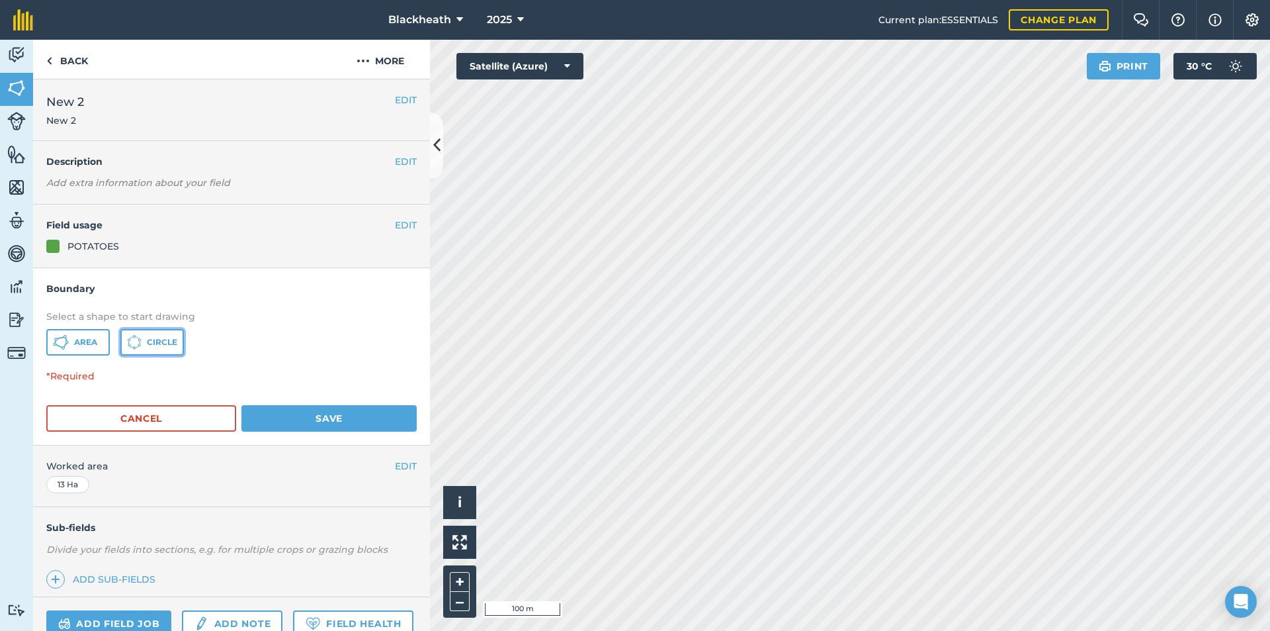
click at [168, 337] on span "Circle" at bounding box center [162, 342] width 30 height 11
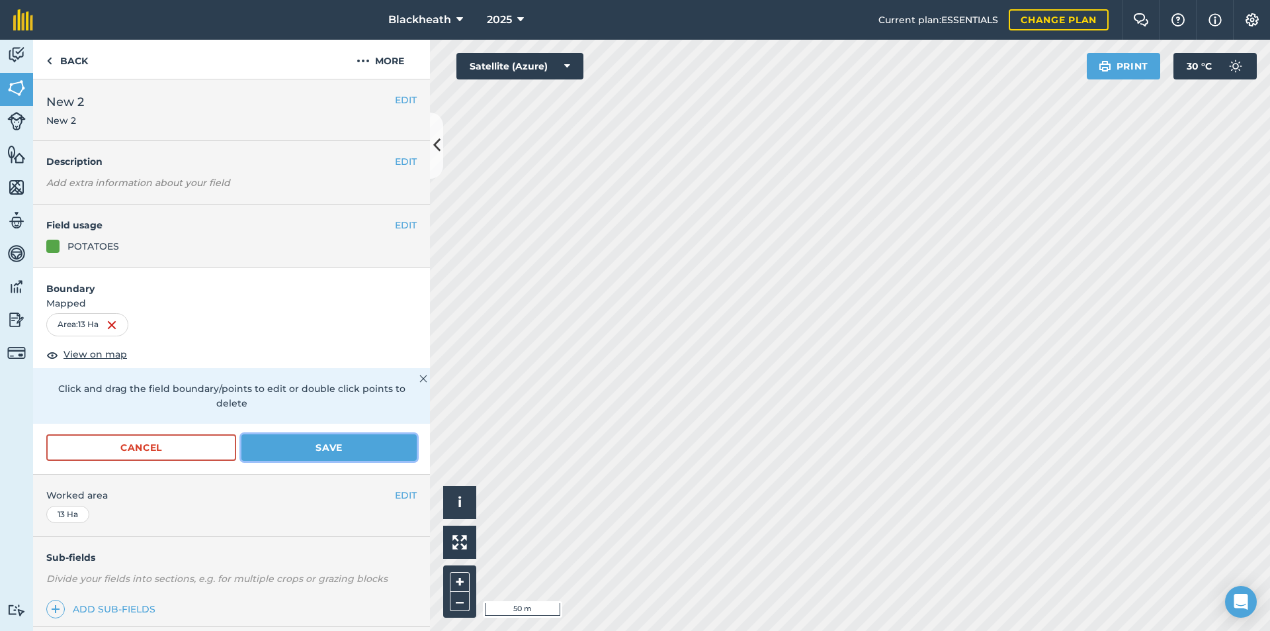
click at [331, 452] on button "Save" at bounding box center [329, 447] width 175 height 26
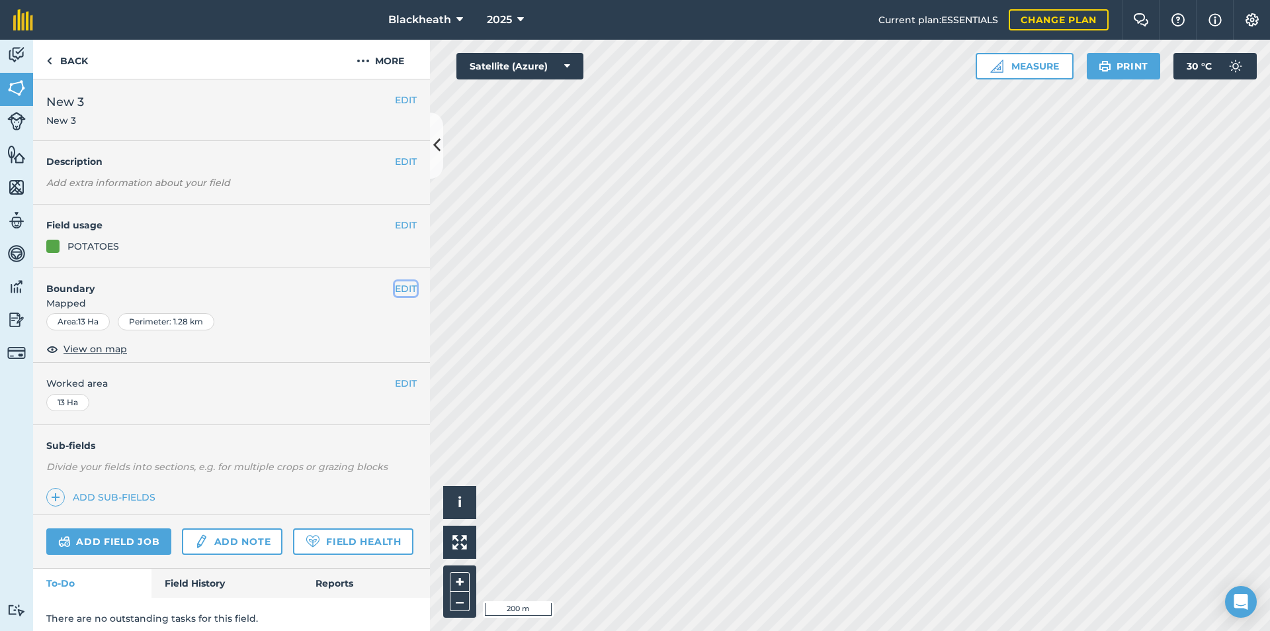
click at [395, 285] on button "EDIT" at bounding box center [406, 288] width 22 height 15
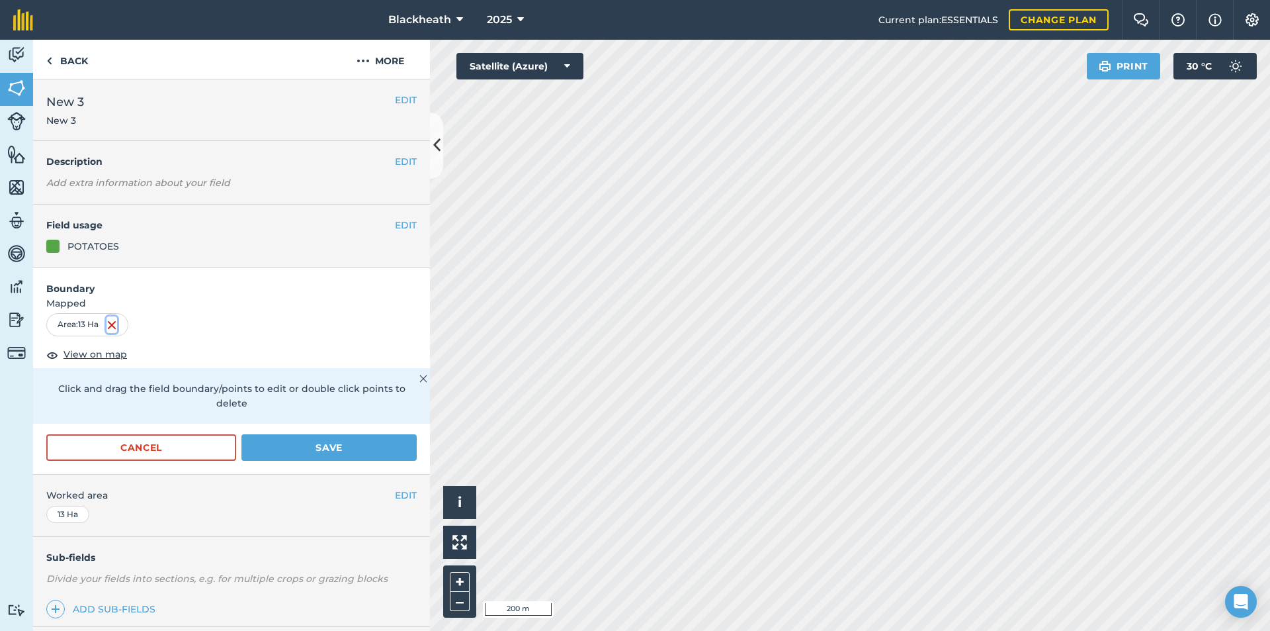
click at [117, 327] on img at bounding box center [112, 325] width 11 height 16
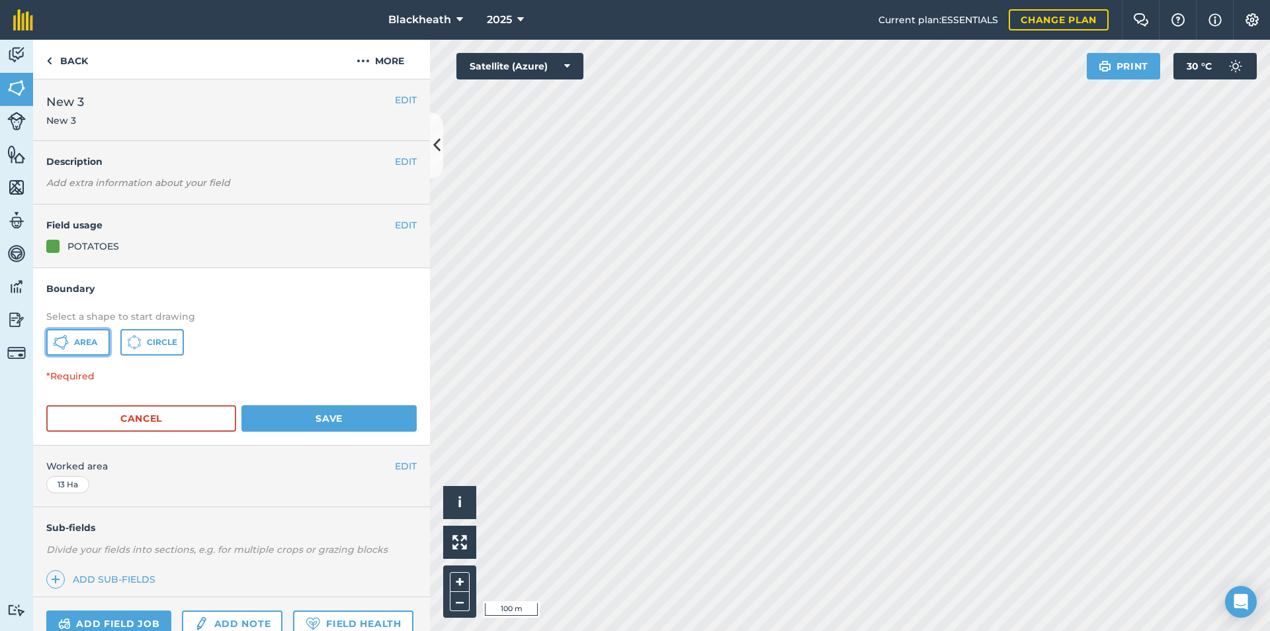
click at [72, 348] on button "Area" at bounding box center [78, 342] width 64 height 26
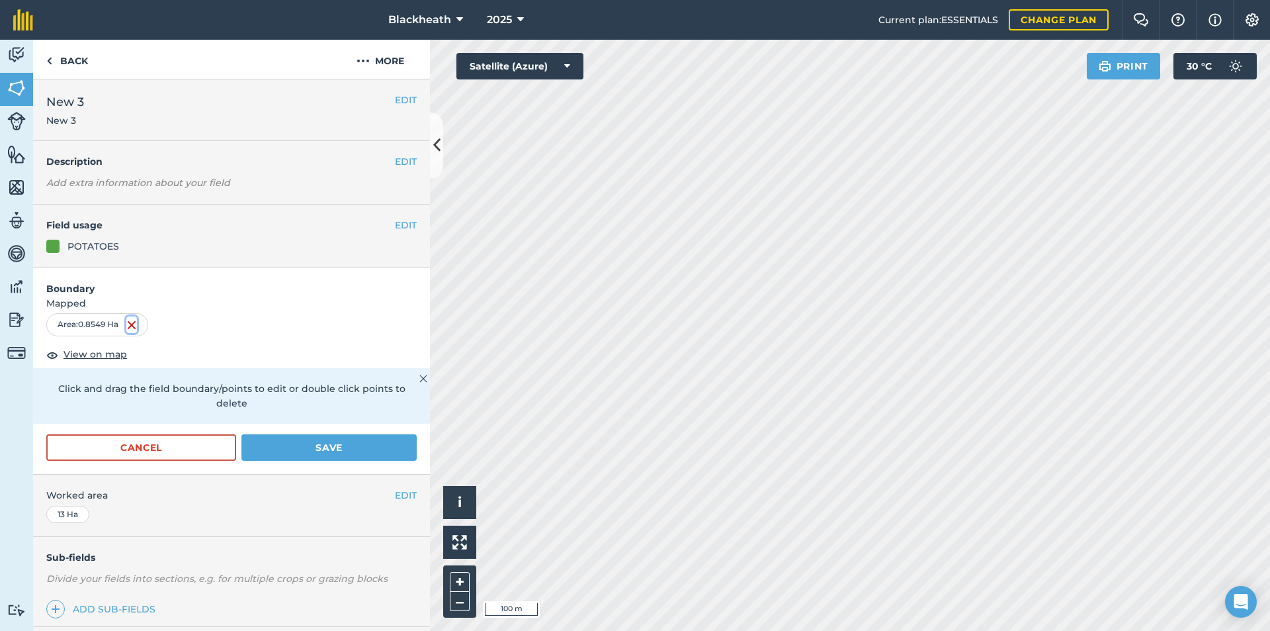
click at [128, 322] on img at bounding box center [131, 325] width 11 height 16
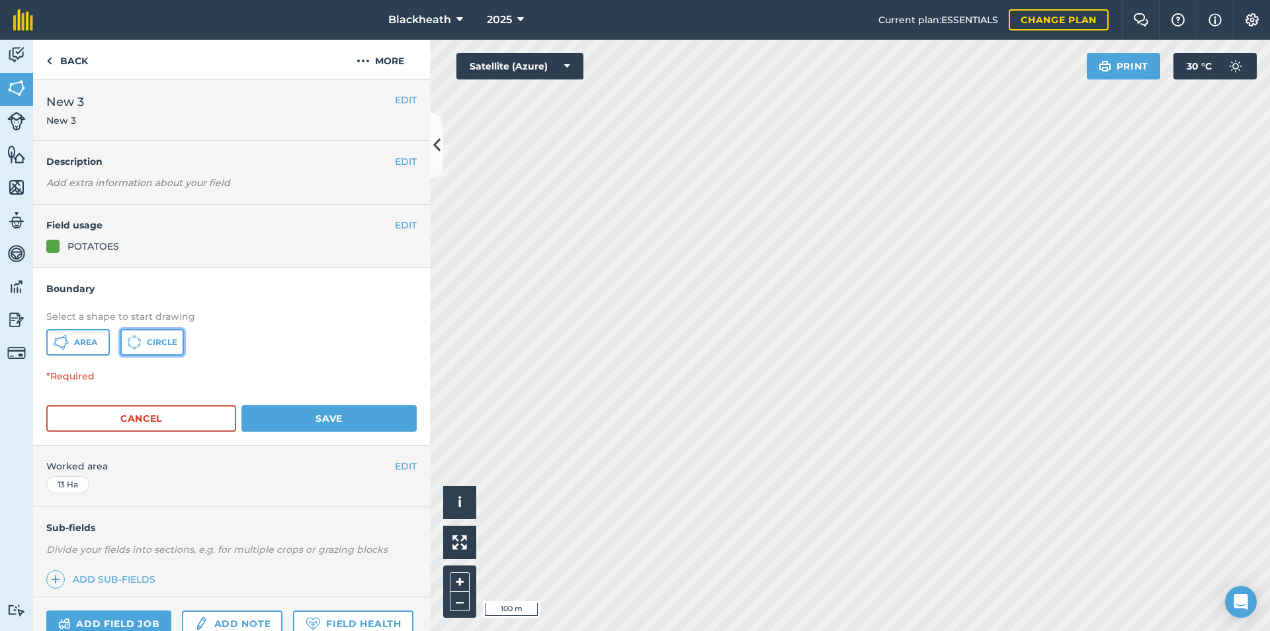
click at [163, 341] on span "Circle" at bounding box center [162, 342] width 30 height 11
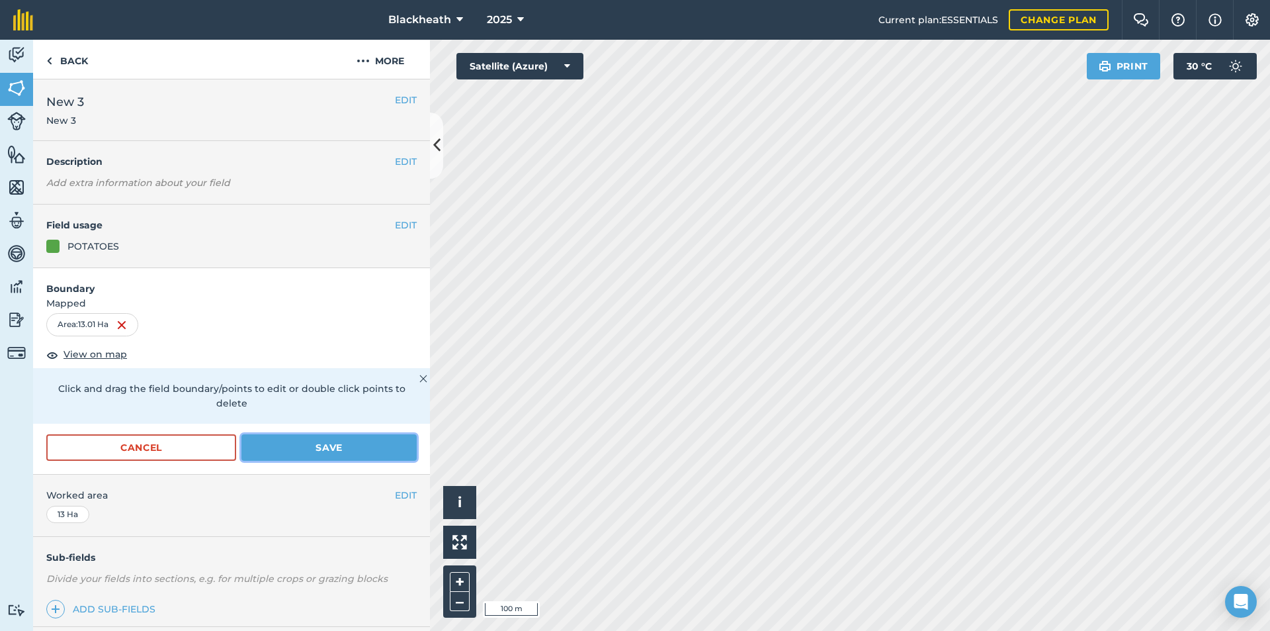
click at [372, 445] on button "Save" at bounding box center [329, 447] width 175 height 26
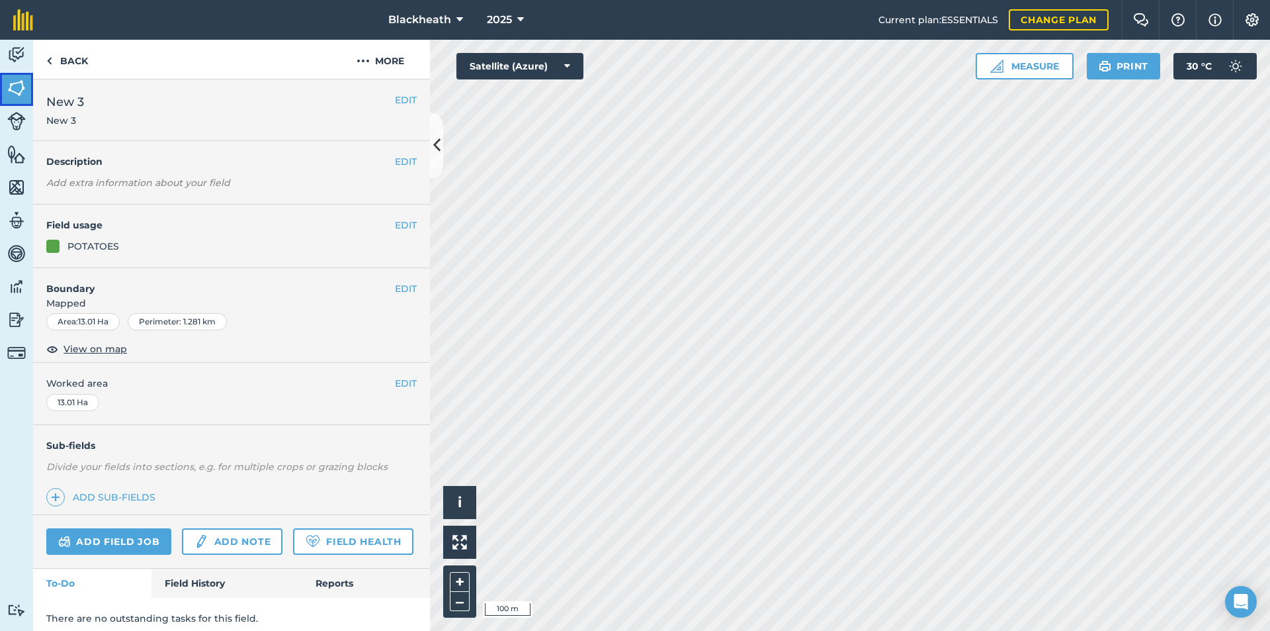
click at [16, 81] on img at bounding box center [16, 88] width 19 height 20
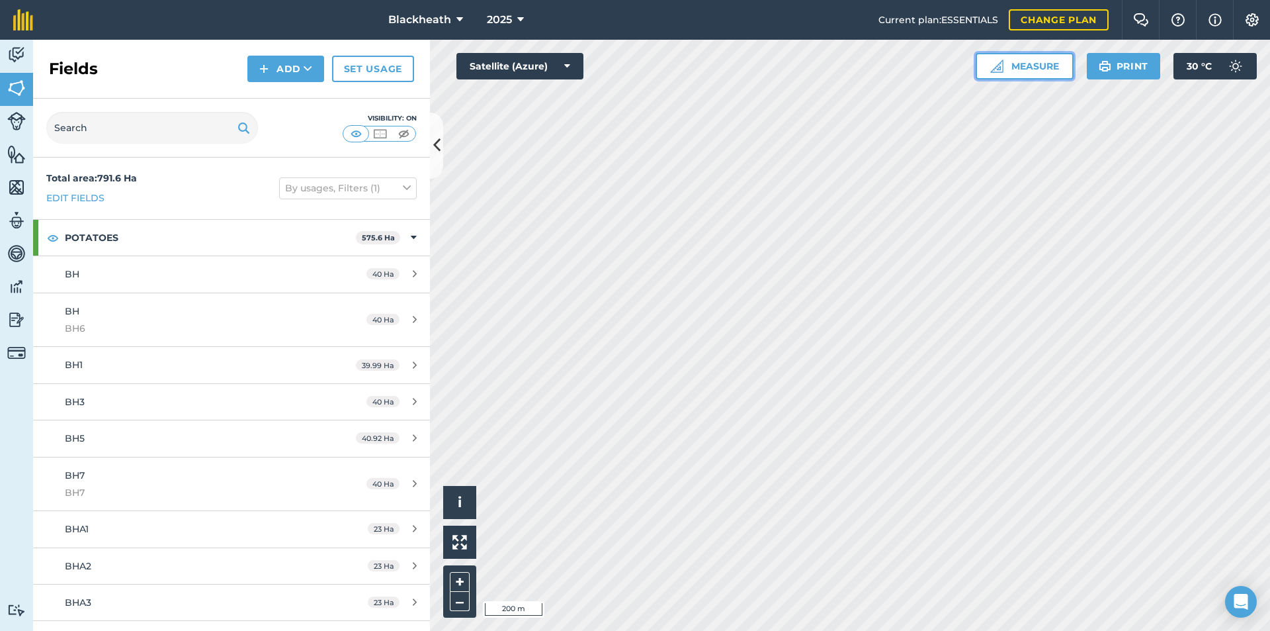
click at [1028, 62] on button "Measure" at bounding box center [1025, 66] width 98 height 26
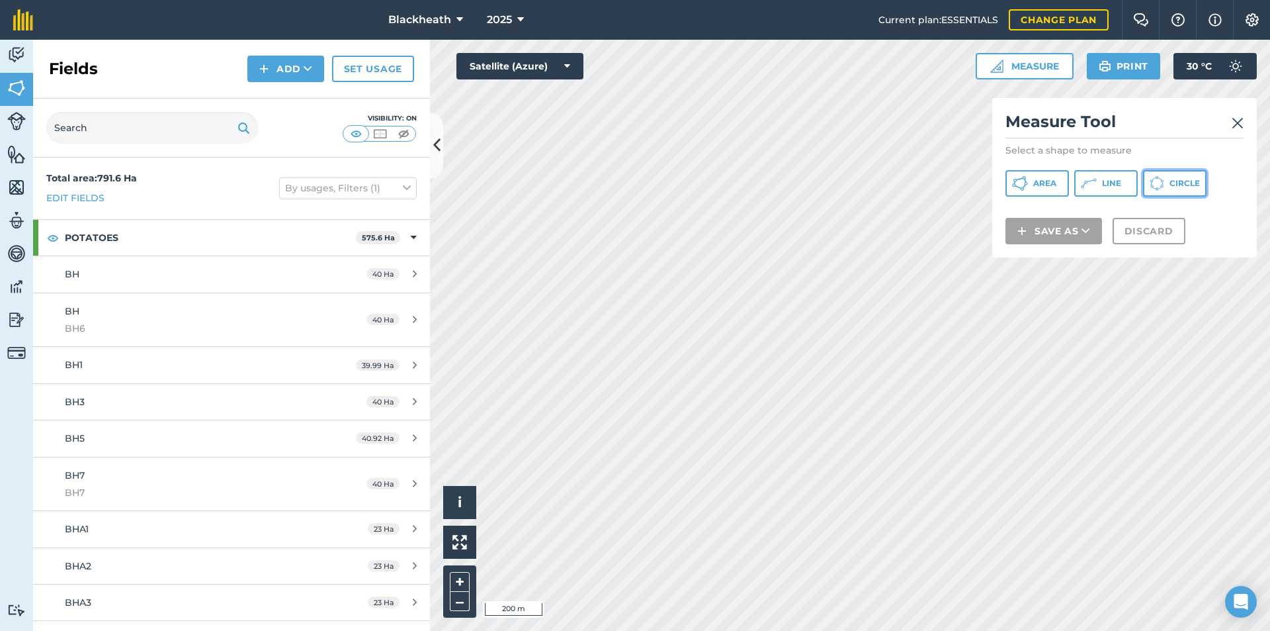
click at [1174, 183] on span "Circle" at bounding box center [1185, 183] width 30 height 11
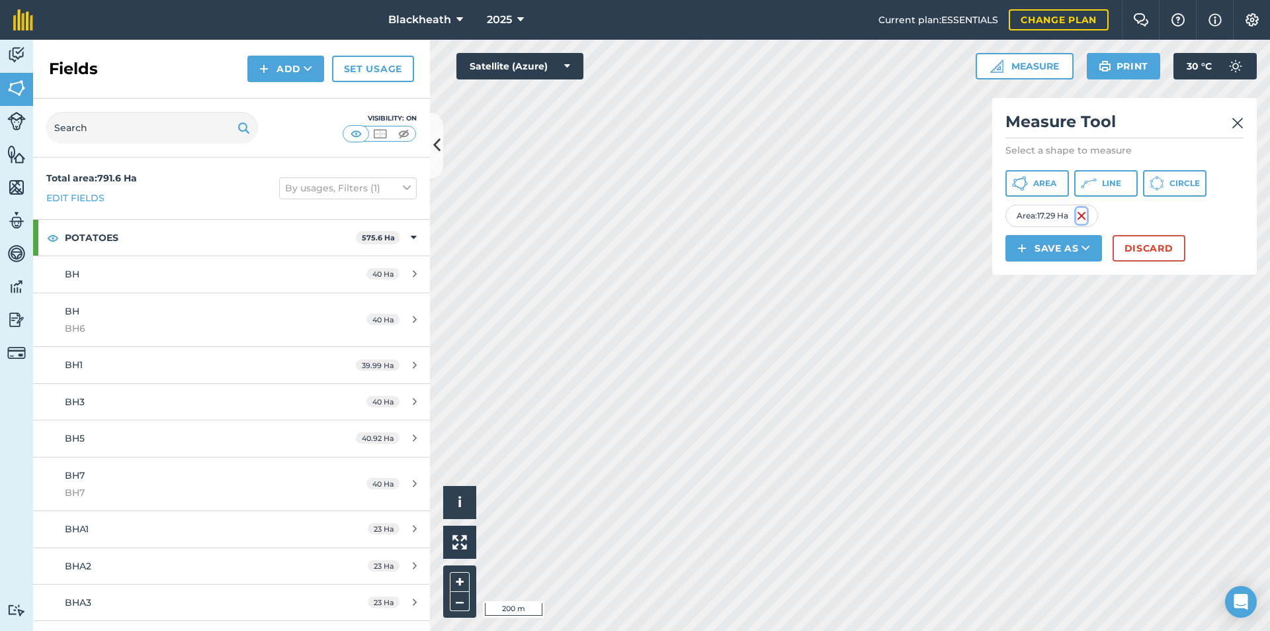
click at [1082, 210] on img at bounding box center [1082, 216] width 11 height 16
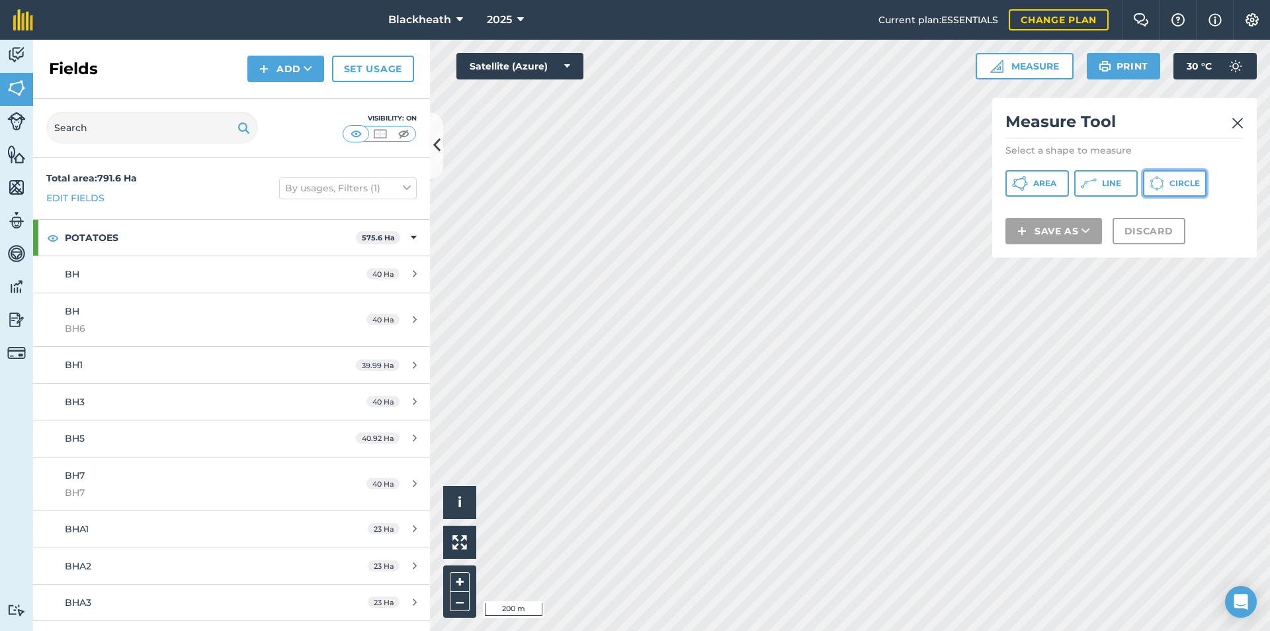
click at [1152, 183] on icon at bounding box center [1157, 183] width 15 height 15
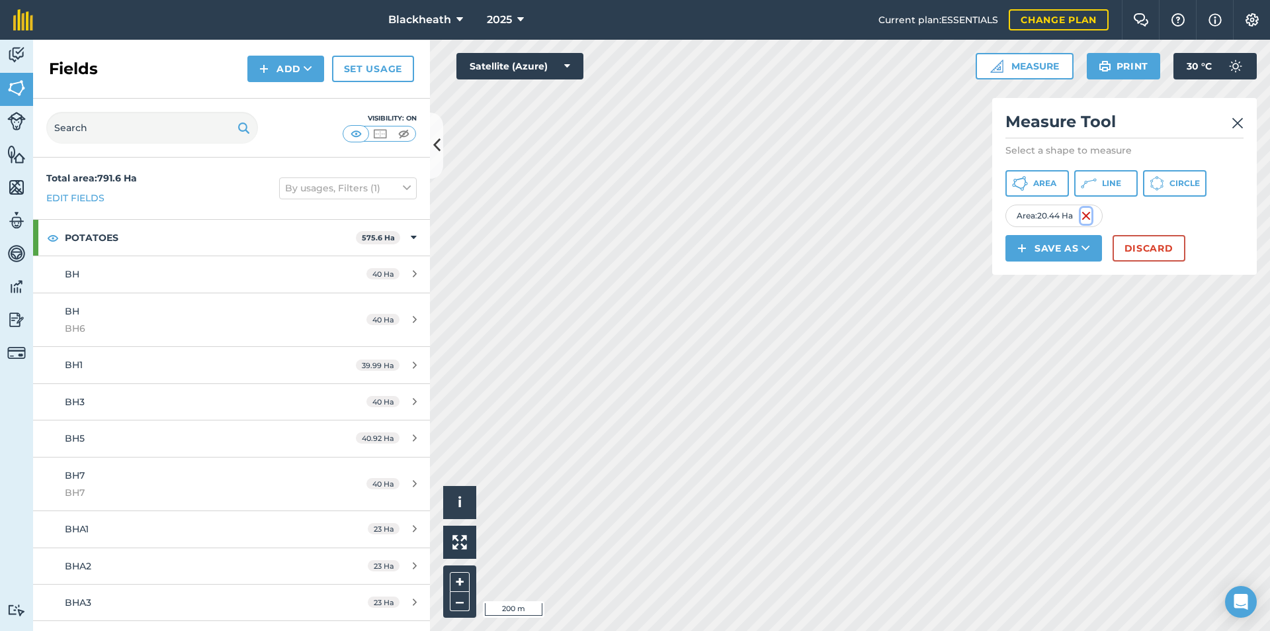
click at [1084, 214] on img at bounding box center [1086, 216] width 11 height 16
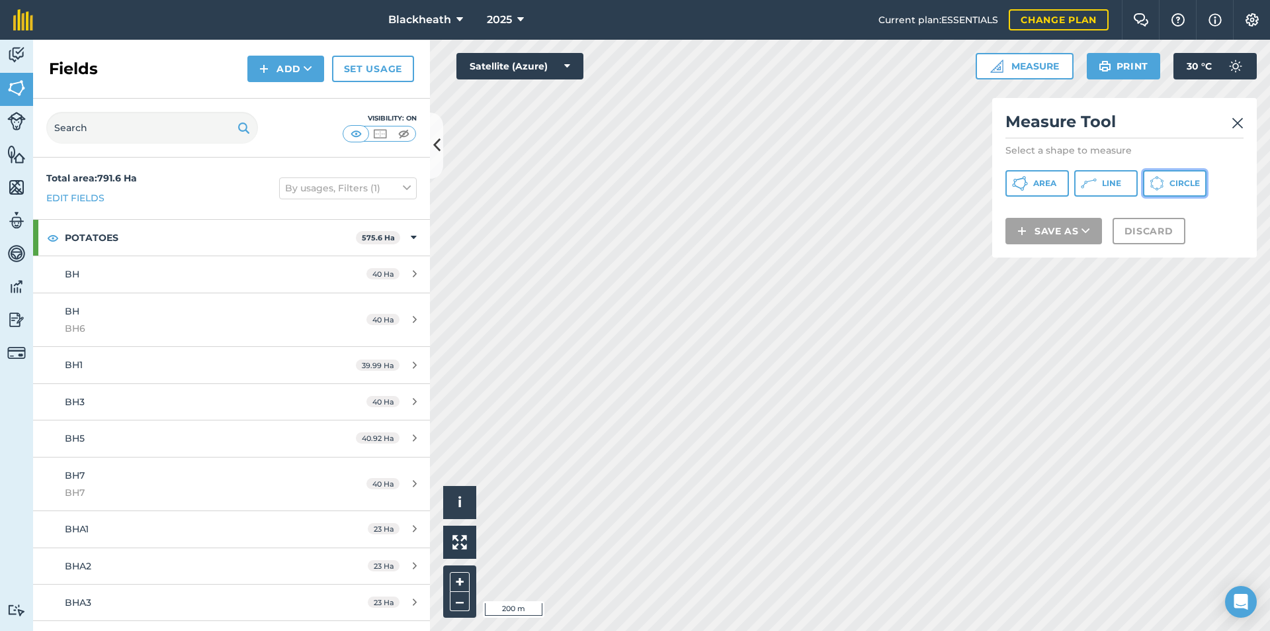
click at [1171, 185] on span "Circle" at bounding box center [1185, 183] width 30 height 11
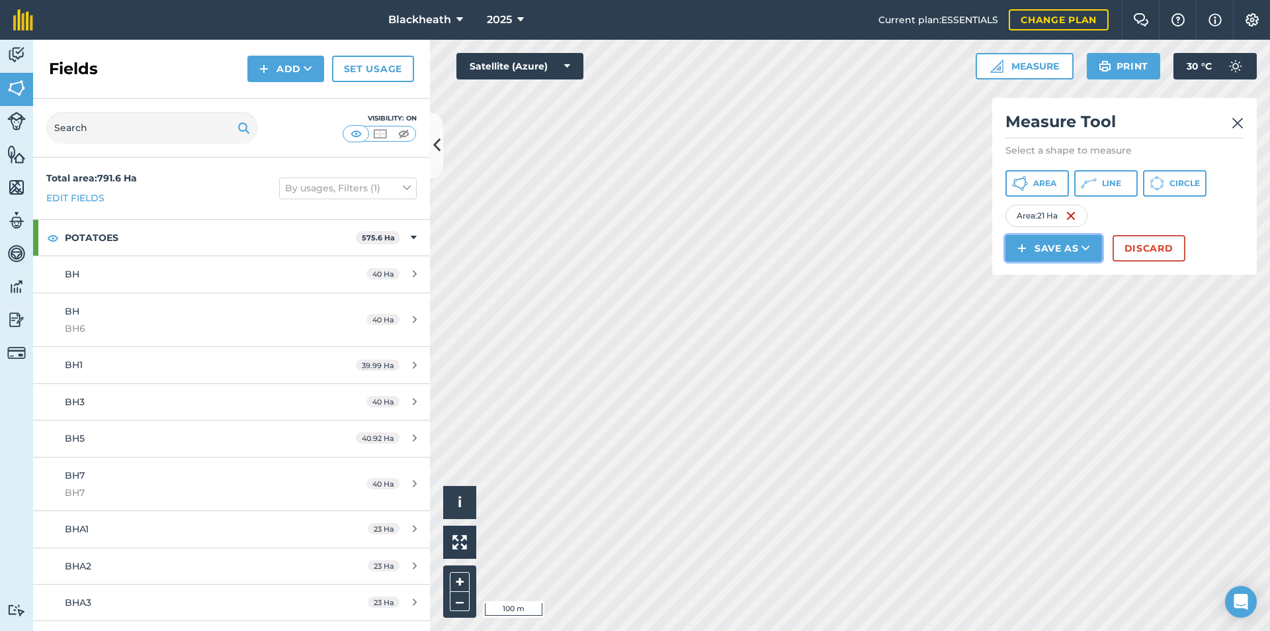
click at [1032, 248] on button "Save as" at bounding box center [1054, 248] width 97 height 26
click at [1049, 275] on link "Field" at bounding box center [1054, 277] width 93 height 29
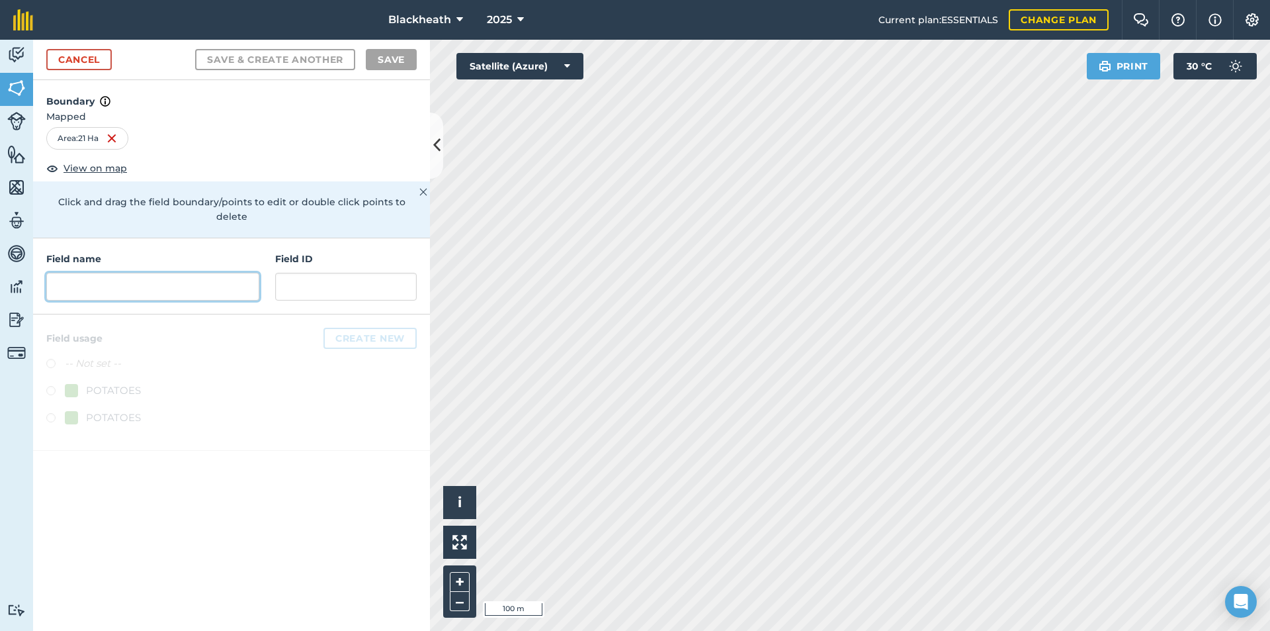
click at [150, 273] on input "text" at bounding box center [152, 287] width 213 height 28
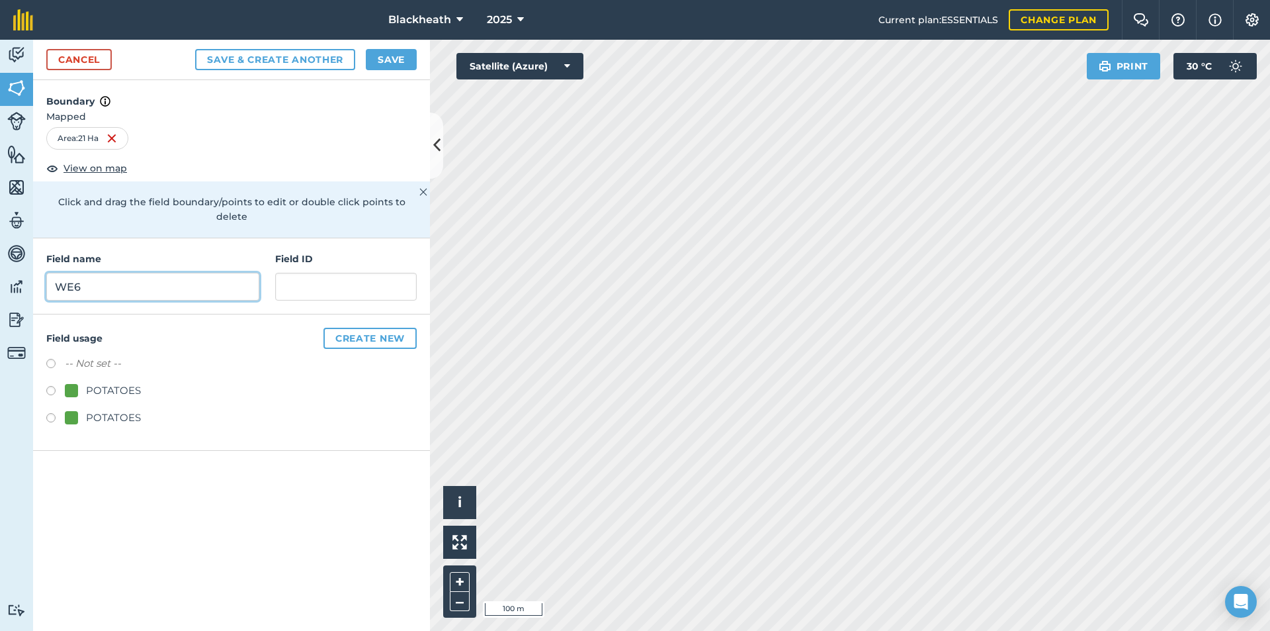
type input "WE6"
click at [377, 273] on input "text" at bounding box center [346, 287] width 142 height 28
type input "WE6"
click at [51, 386] on label at bounding box center [55, 392] width 19 height 13
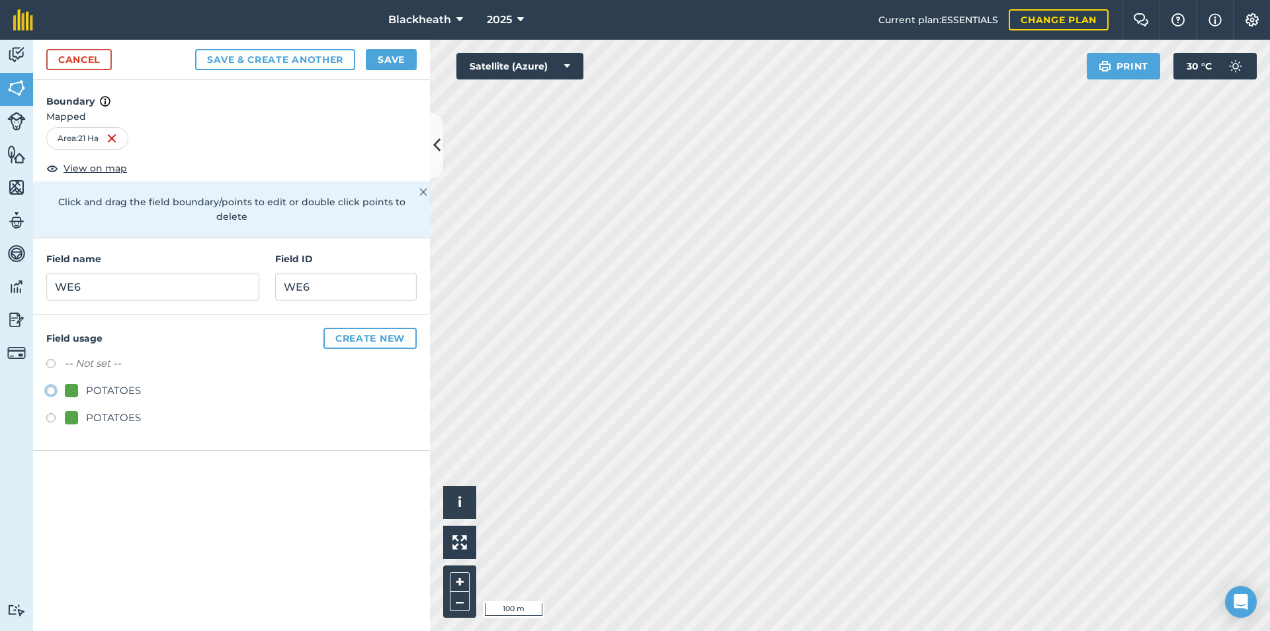
radio input "true"
click at [380, 57] on button "Save" at bounding box center [391, 59] width 51 height 21
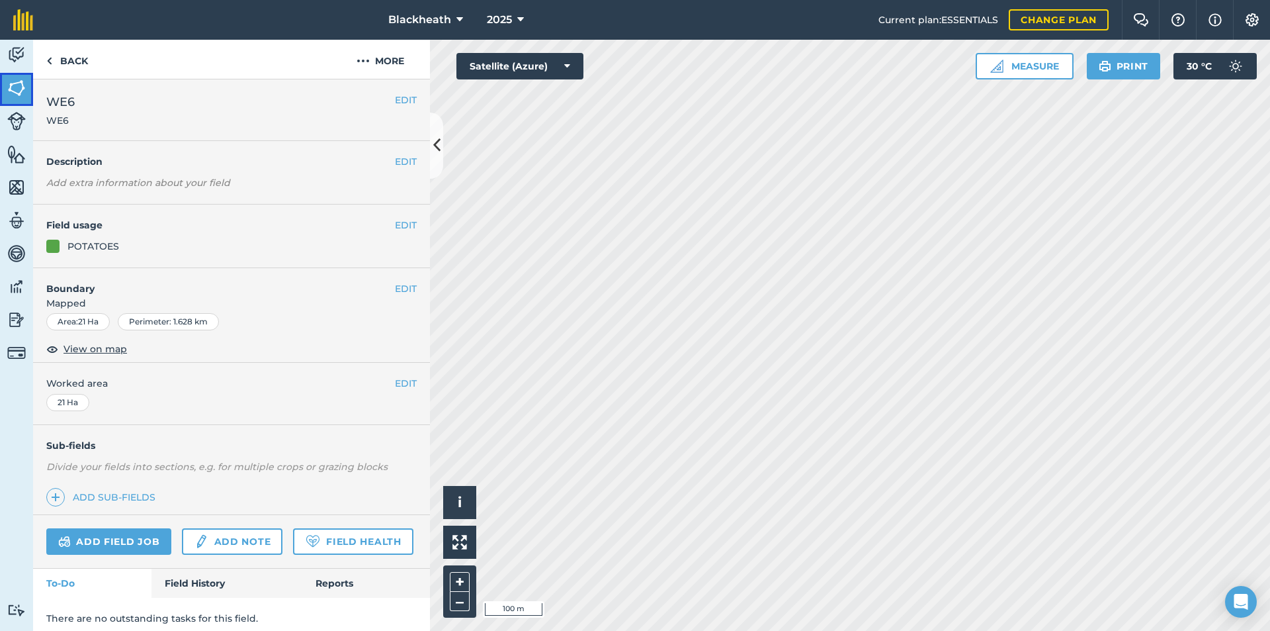
click at [16, 91] on img at bounding box center [16, 88] width 19 height 20
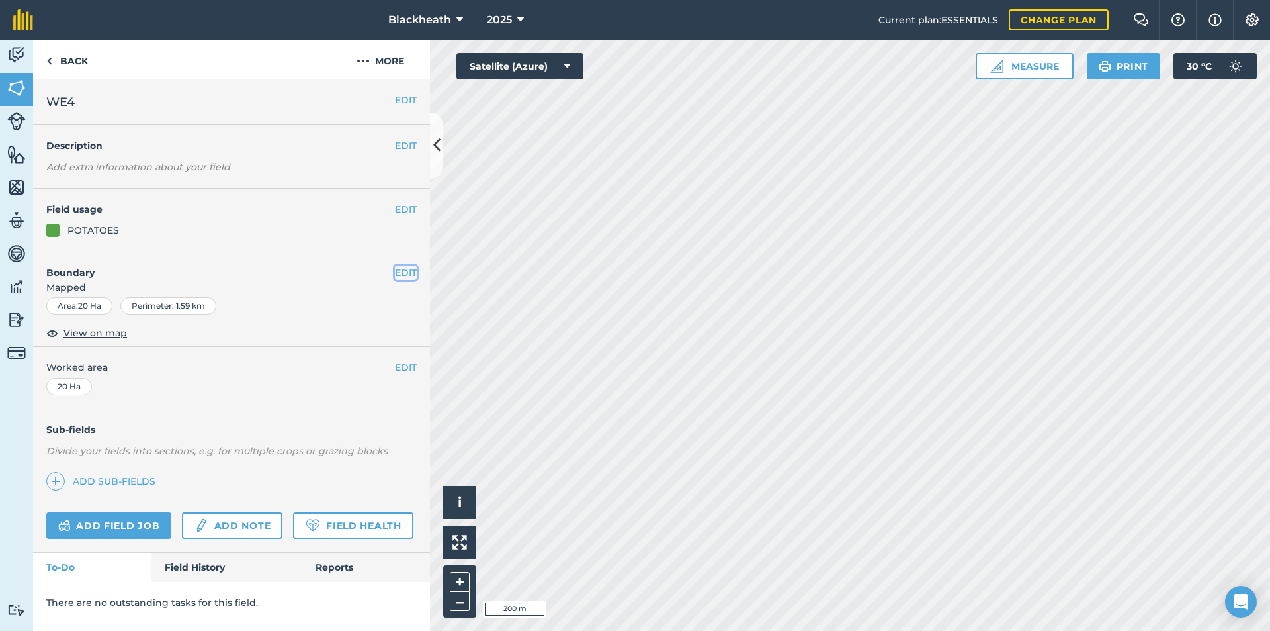
click at [409, 269] on button "EDIT" at bounding box center [406, 272] width 22 height 15
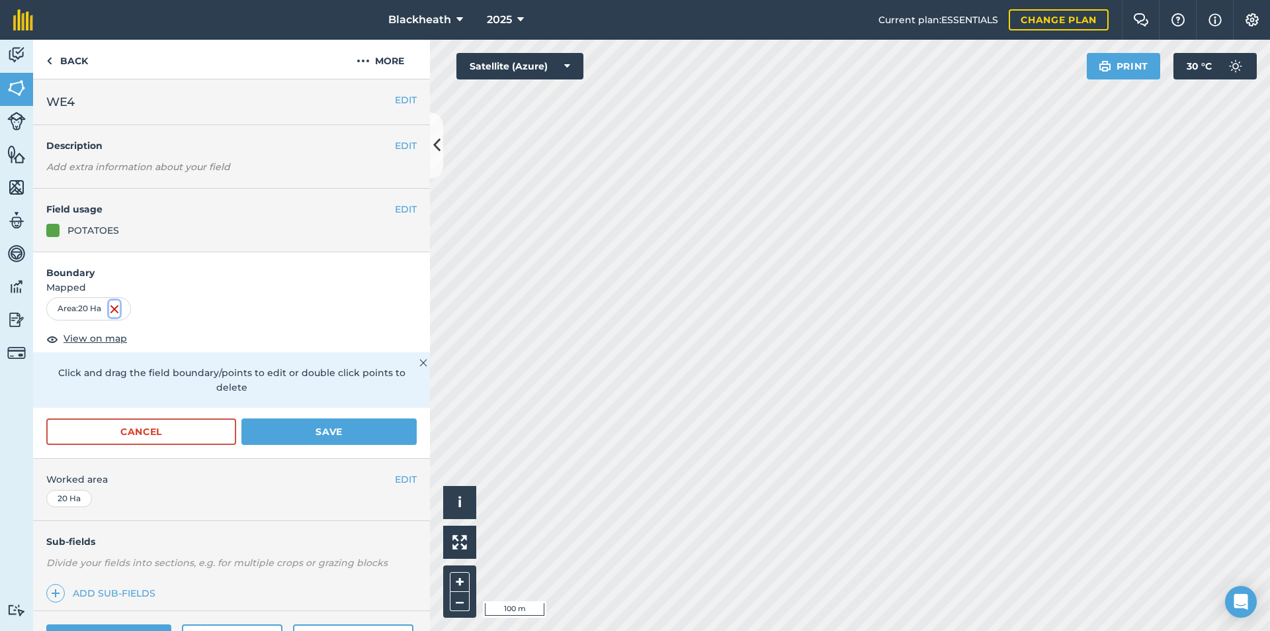
click at [112, 308] on img at bounding box center [114, 309] width 11 height 16
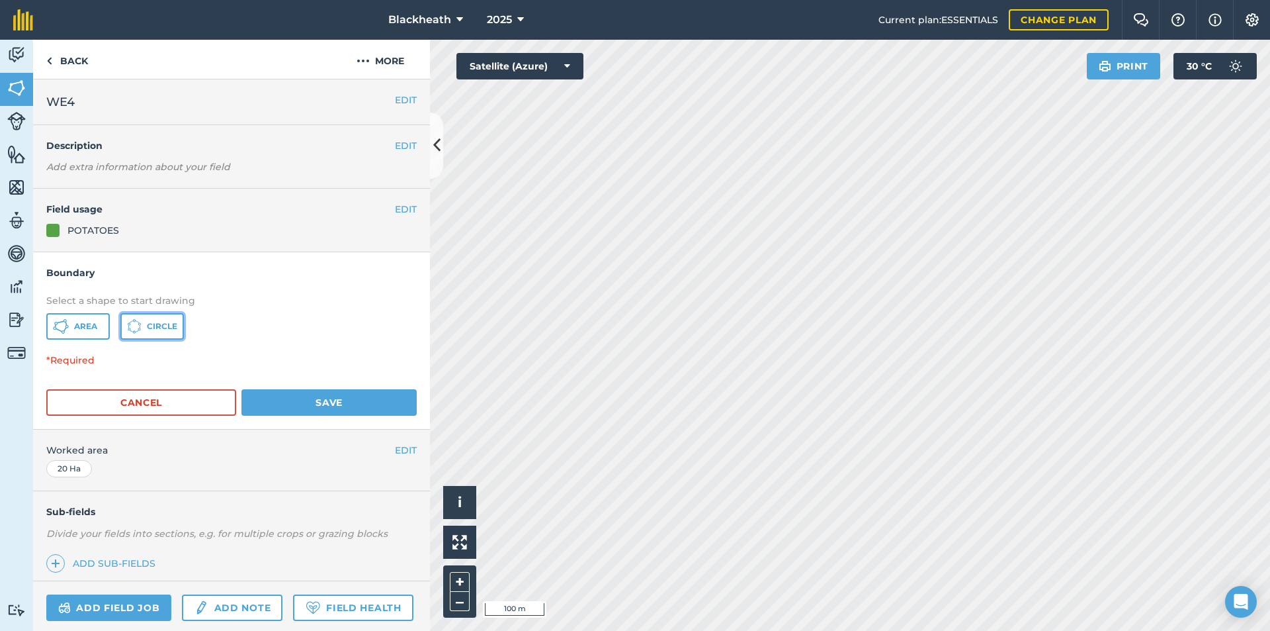
click at [159, 328] on span "Circle" at bounding box center [162, 326] width 30 height 11
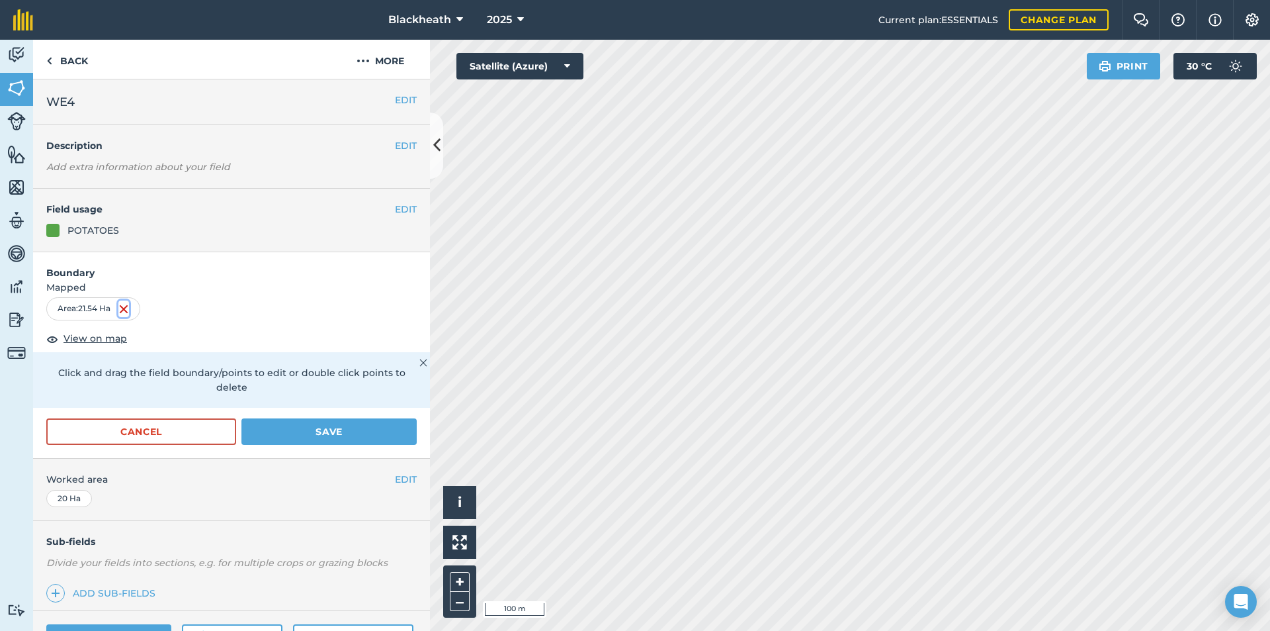
click at [125, 305] on img at bounding box center [123, 309] width 11 height 16
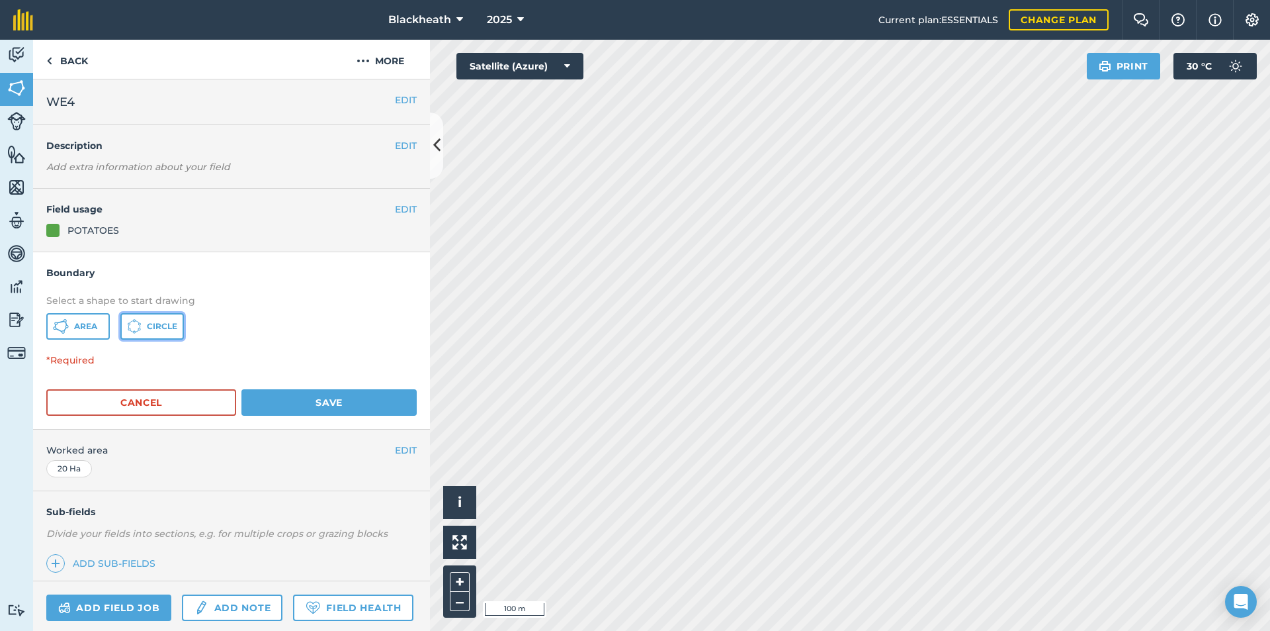
click at [171, 324] on span "Circle" at bounding box center [162, 326] width 30 height 11
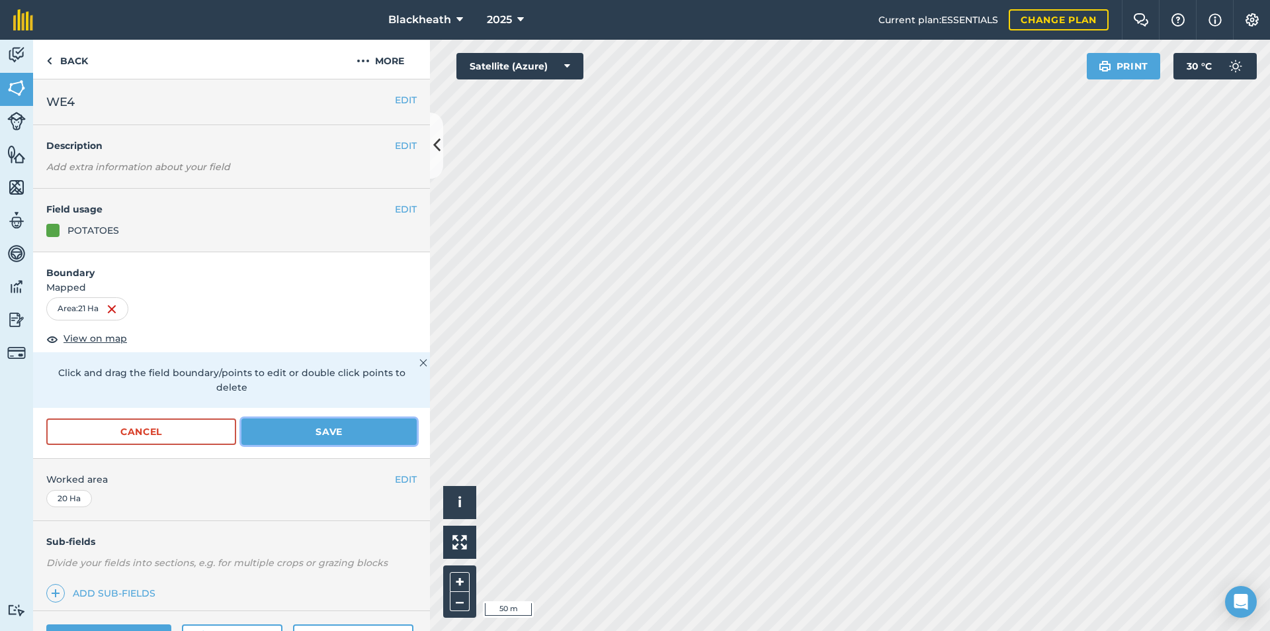
click at [384, 423] on button "Save" at bounding box center [329, 431] width 175 height 26
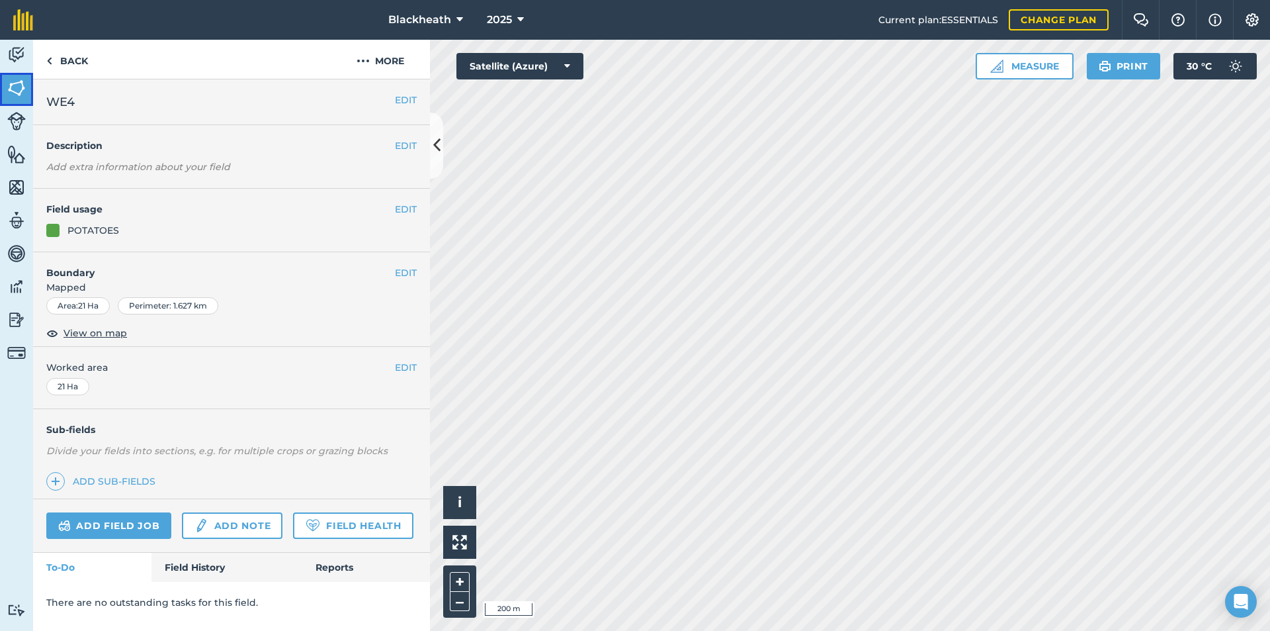
click at [18, 85] on img at bounding box center [16, 88] width 19 height 20
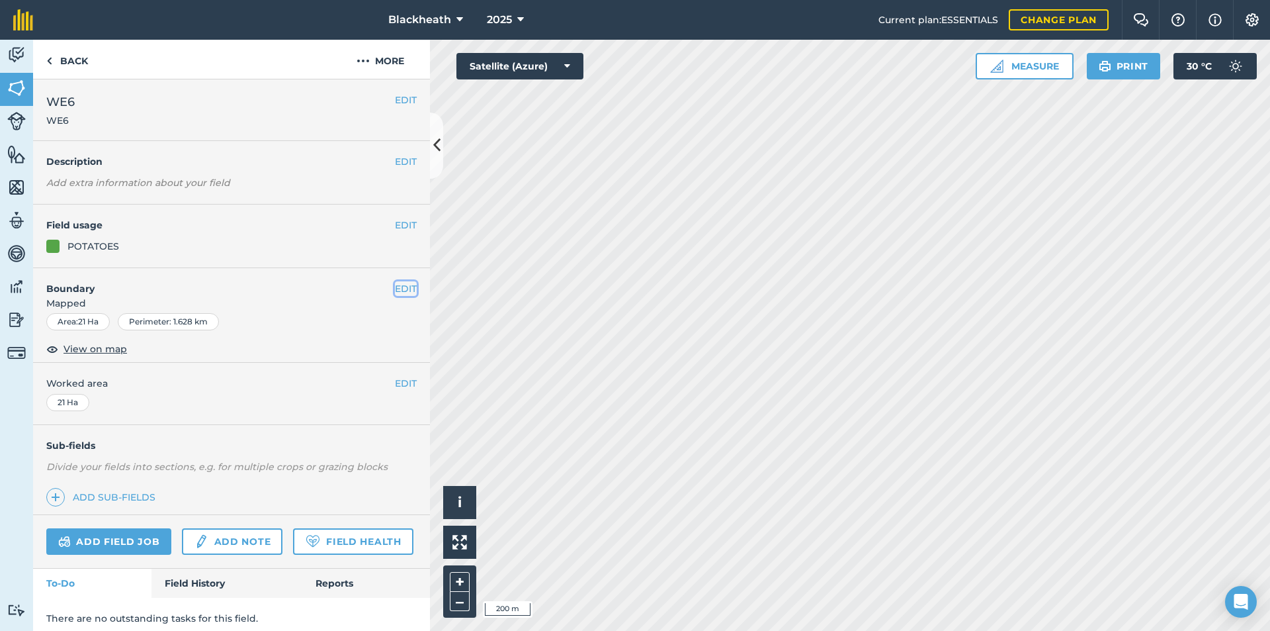
click at [395, 287] on button "EDIT" at bounding box center [406, 288] width 22 height 15
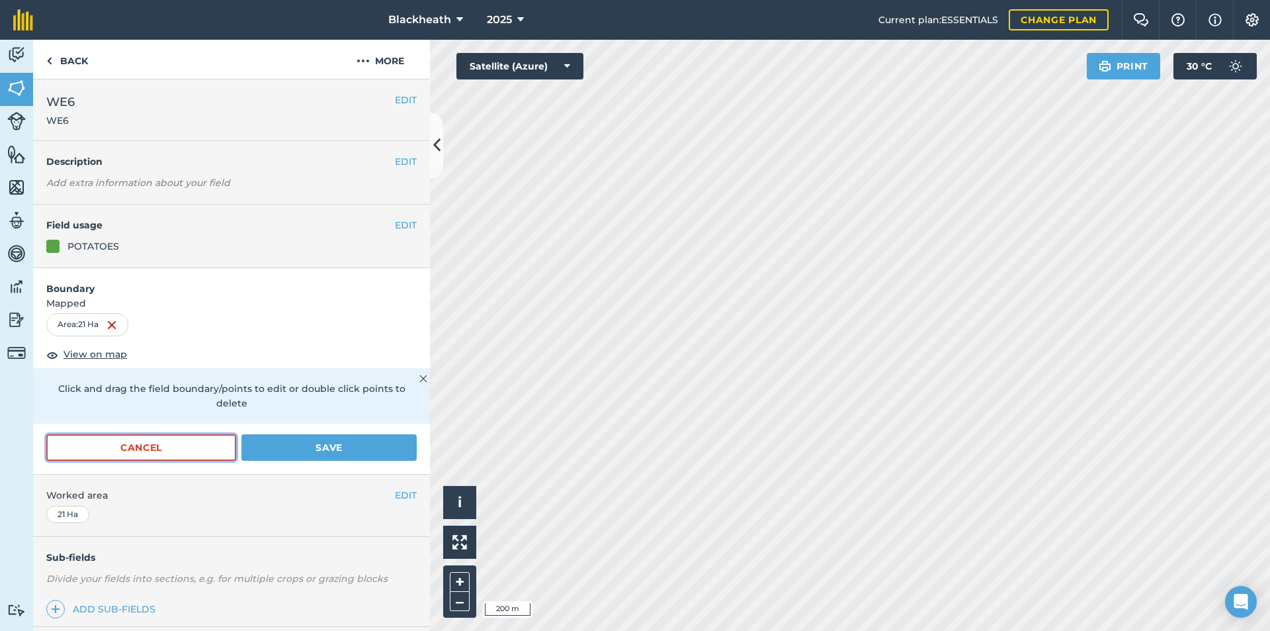
click at [187, 445] on button "Cancel" at bounding box center [141, 447] width 190 height 26
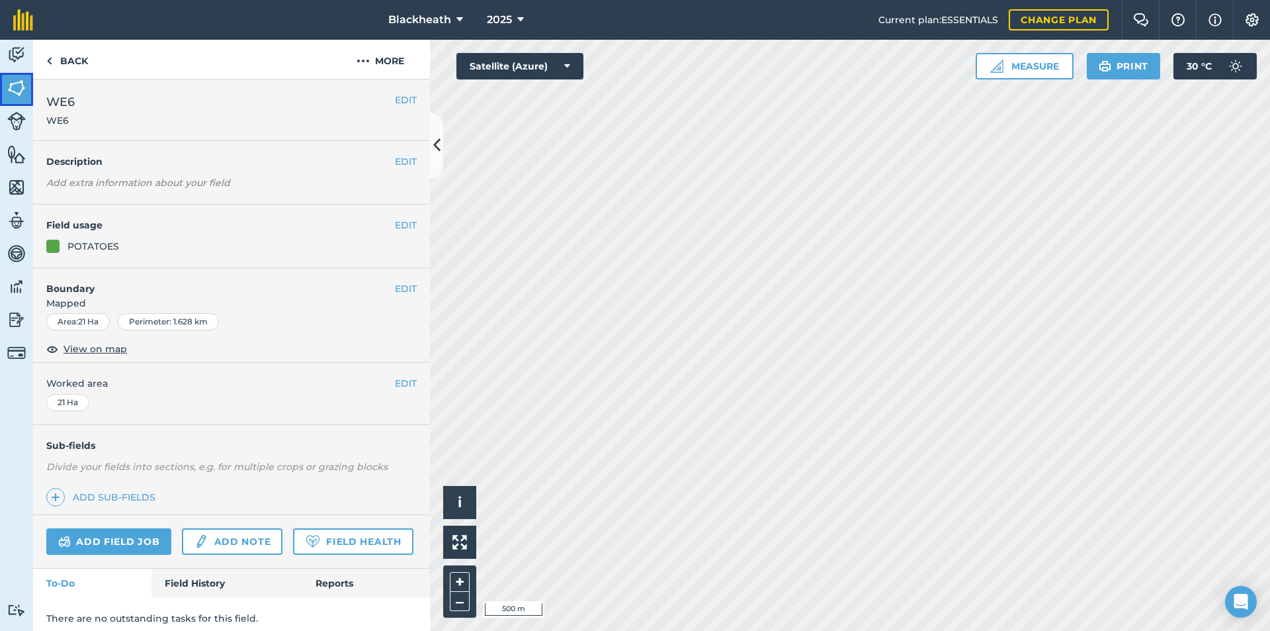
click at [4, 87] on link "Fields" at bounding box center [16, 89] width 33 height 33
click at [395, 284] on button "EDIT" at bounding box center [406, 288] width 22 height 15
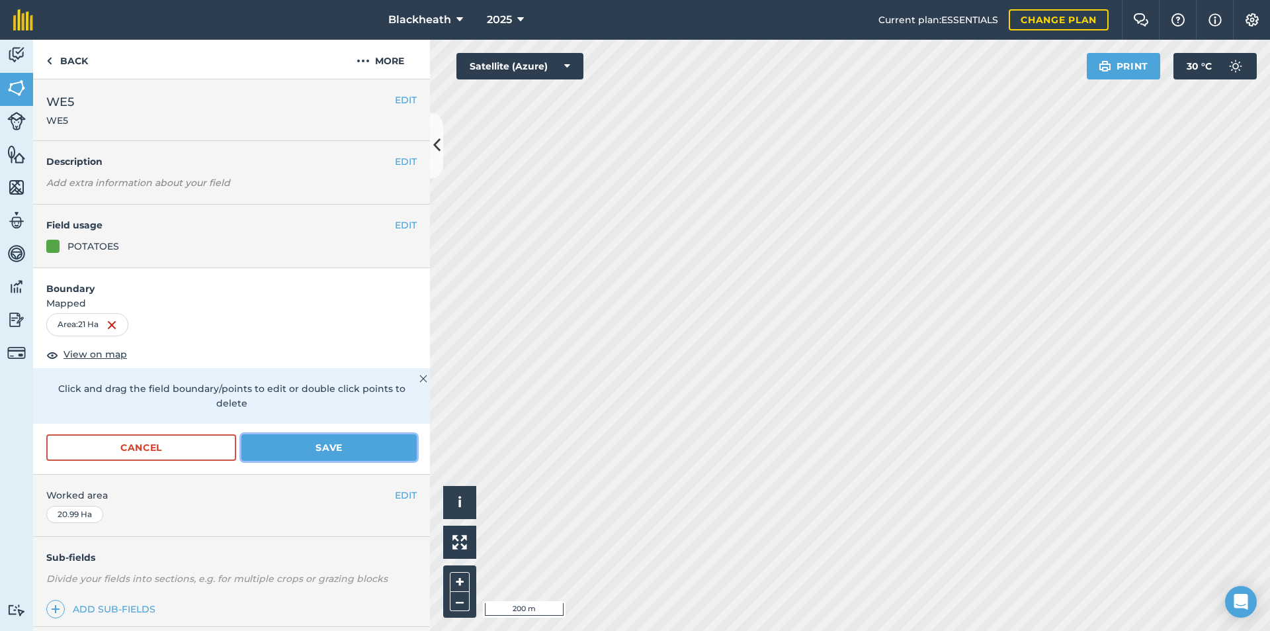
click at [281, 442] on button "Save" at bounding box center [329, 447] width 175 height 26
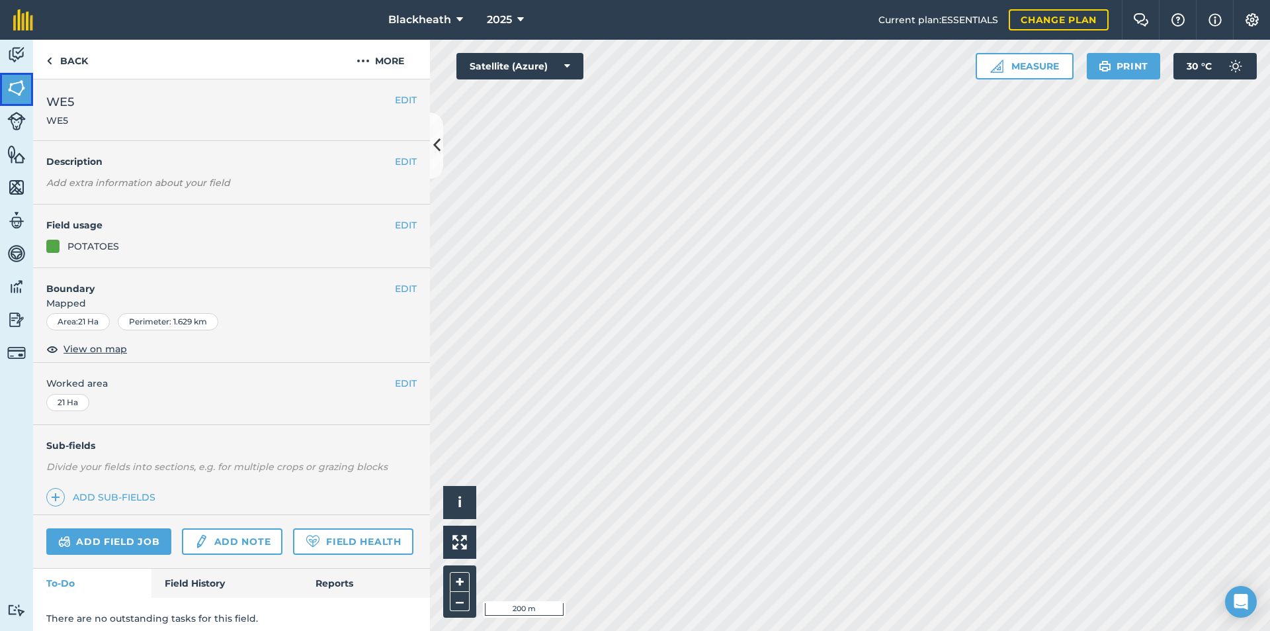
click at [19, 83] on img at bounding box center [16, 88] width 19 height 20
click at [400, 99] on button "EDIT" at bounding box center [406, 100] width 22 height 15
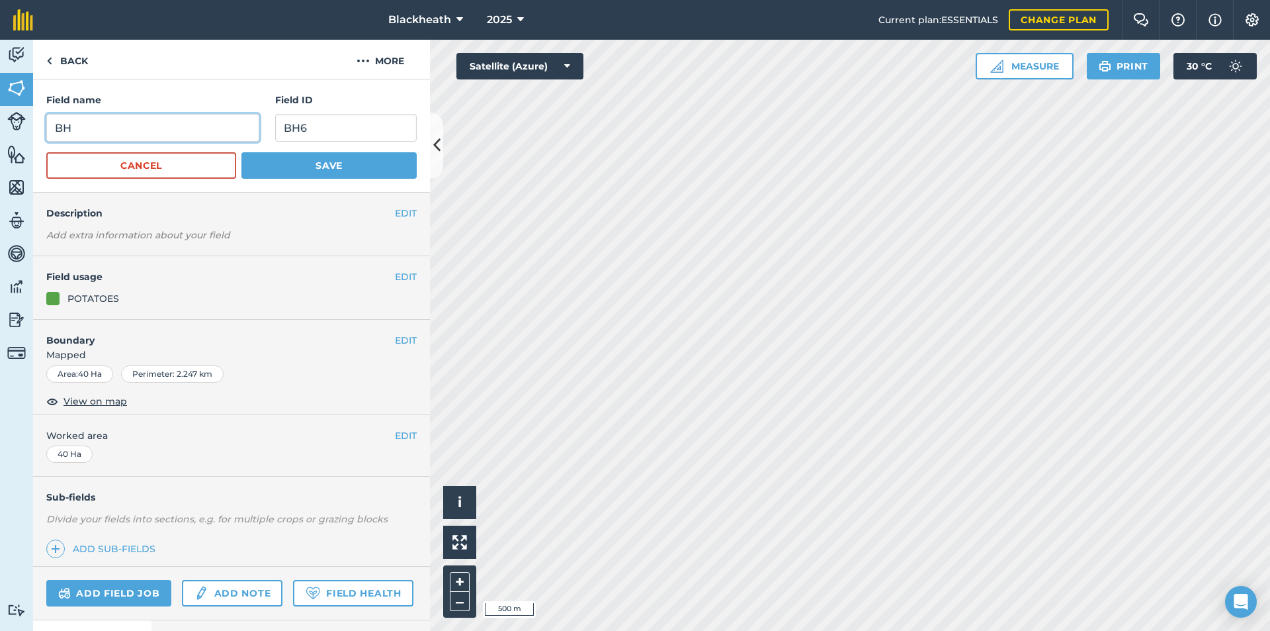
click at [129, 124] on input "BH" at bounding box center [152, 128] width 213 height 28
type input "BH6"
click at [321, 165] on button "Save" at bounding box center [329, 165] width 175 height 26
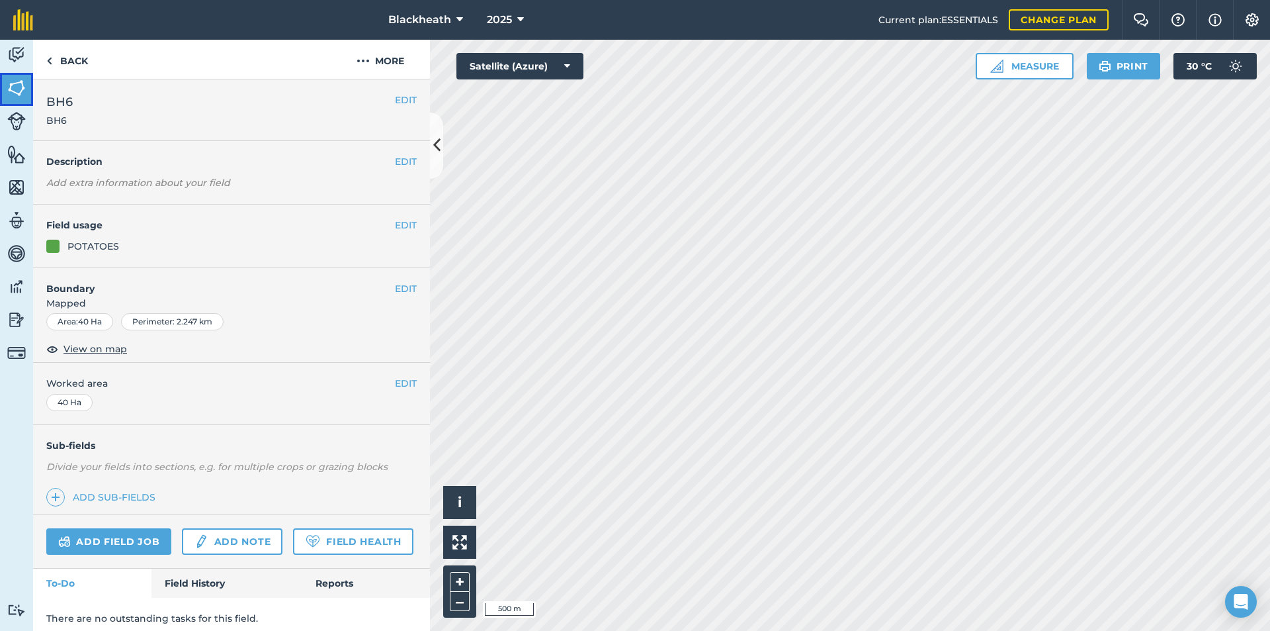
click at [22, 80] on img at bounding box center [16, 88] width 19 height 20
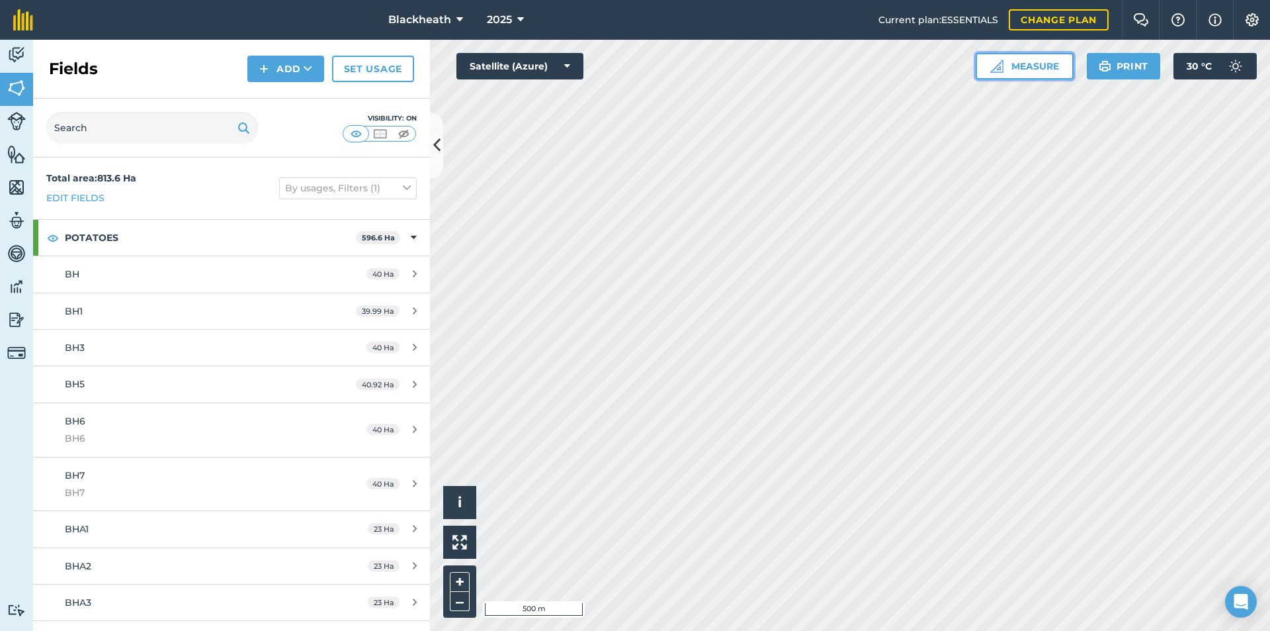
click at [1024, 63] on button "Measure" at bounding box center [1025, 66] width 98 height 26
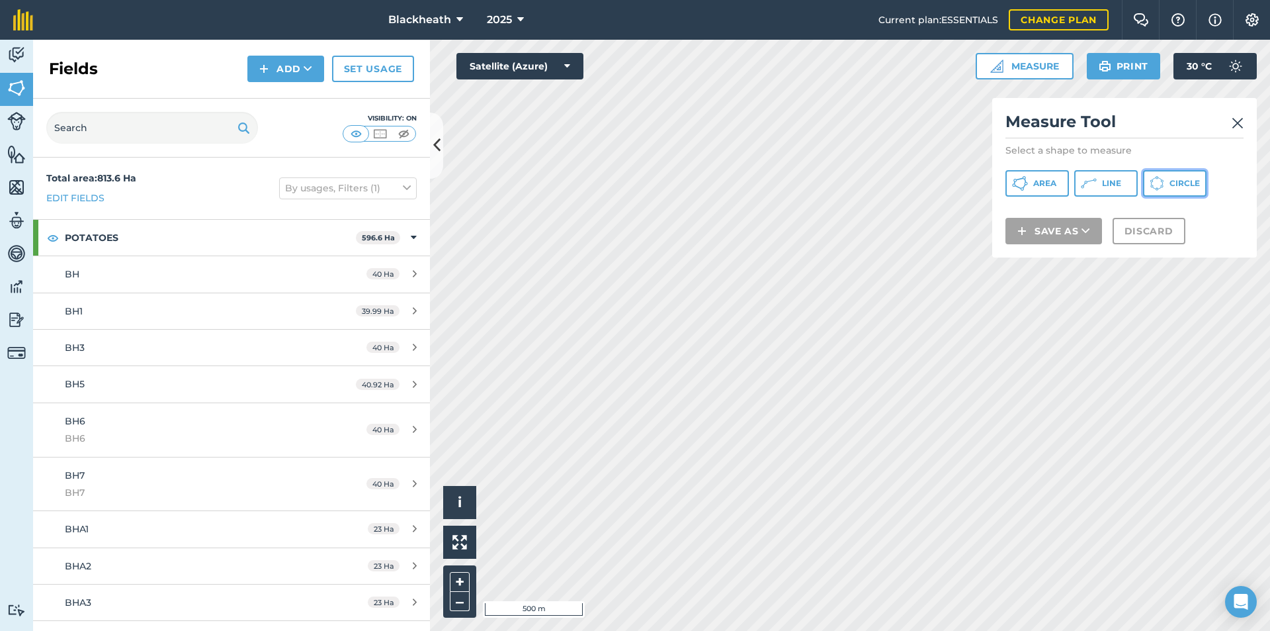
click at [1174, 178] on span "Circle" at bounding box center [1185, 183] width 30 height 11
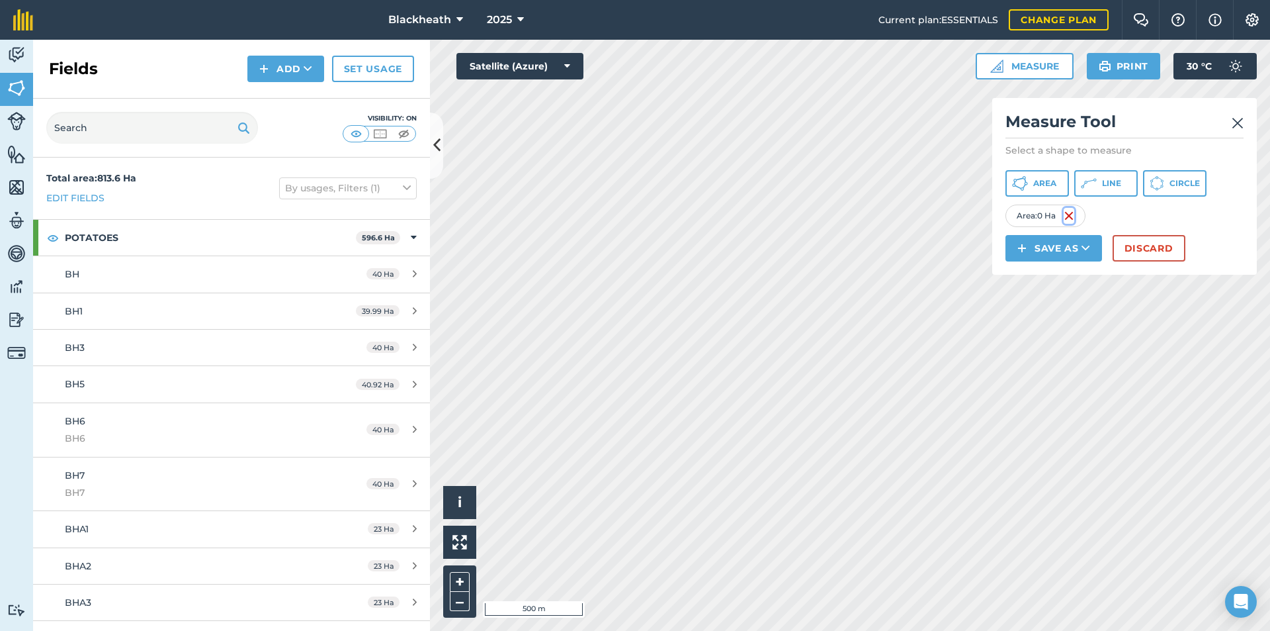
click at [1069, 216] on img at bounding box center [1069, 216] width 11 height 16
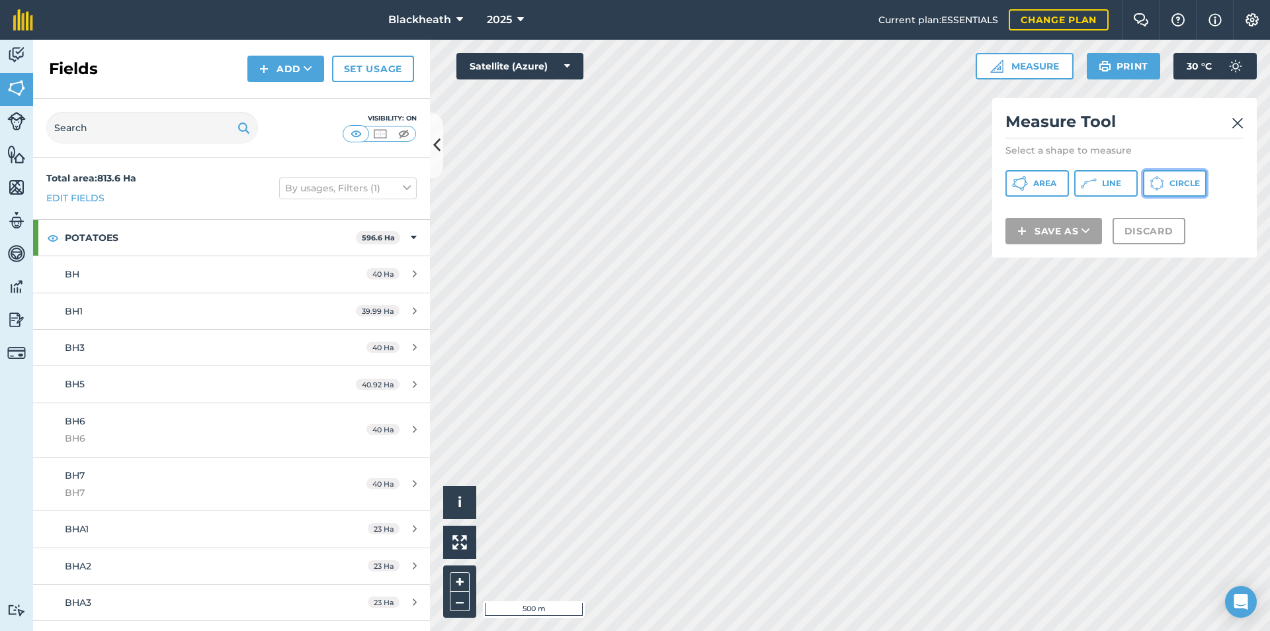
click at [1159, 180] on icon at bounding box center [1157, 183] width 15 height 15
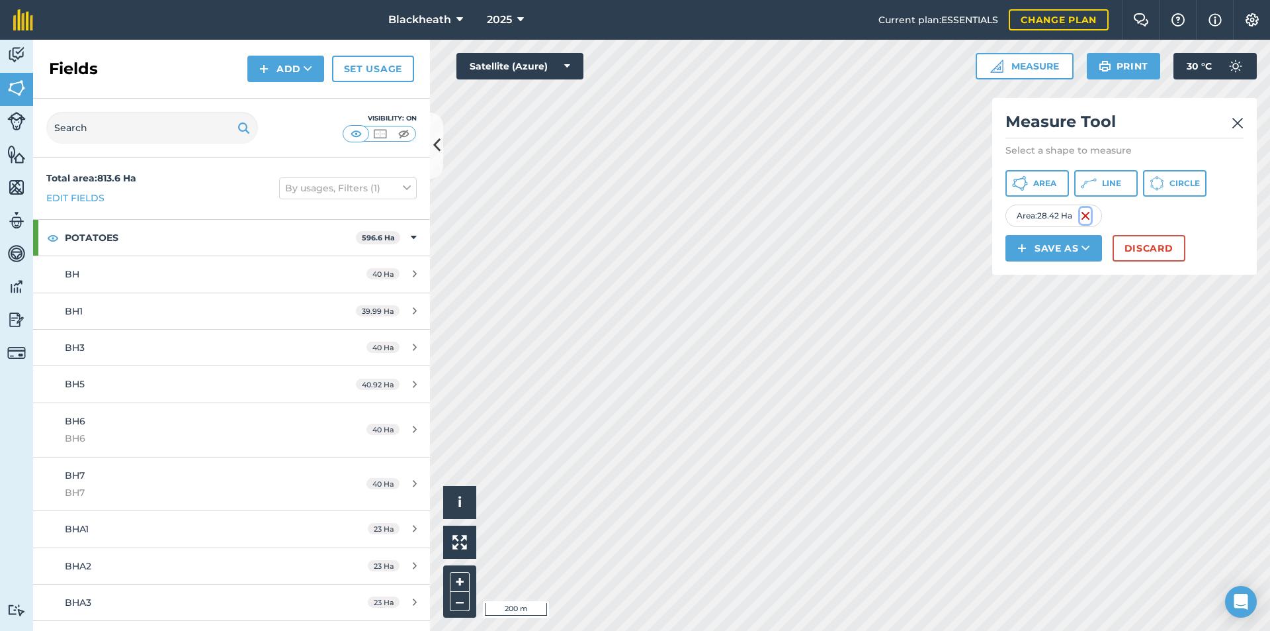
click at [1084, 213] on img at bounding box center [1086, 216] width 11 height 16
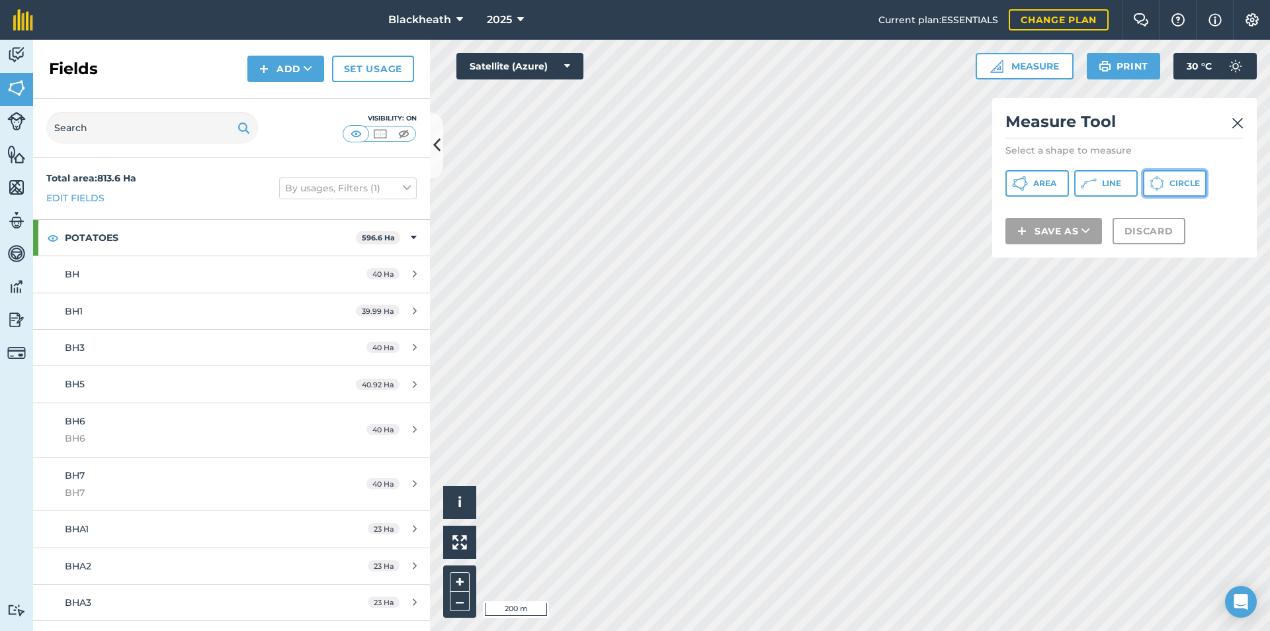
click at [1173, 177] on button "Circle" at bounding box center [1175, 183] width 64 height 26
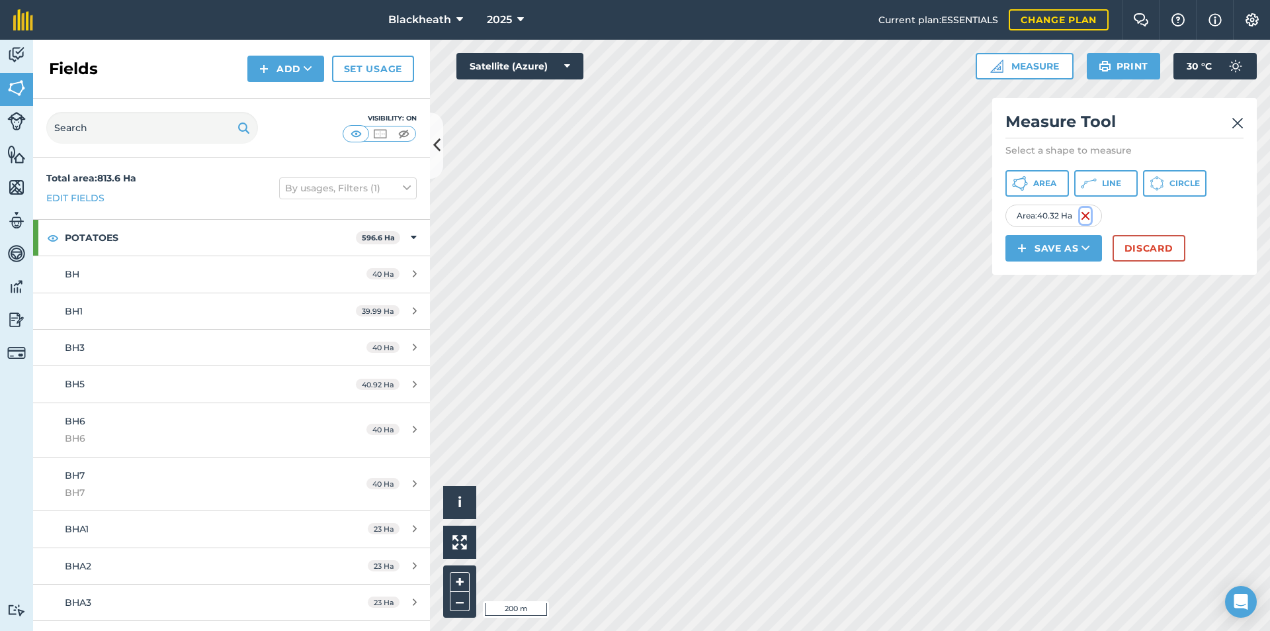
click at [1086, 217] on img at bounding box center [1086, 216] width 11 height 16
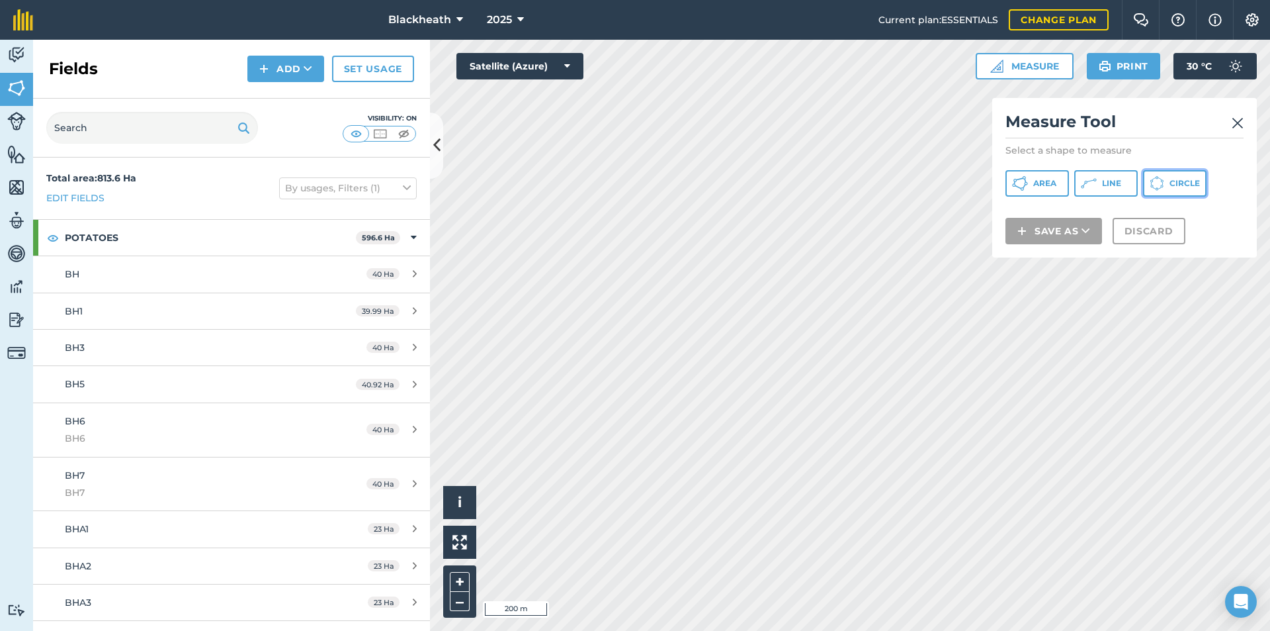
click at [1162, 188] on icon at bounding box center [1157, 183] width 15 height 15
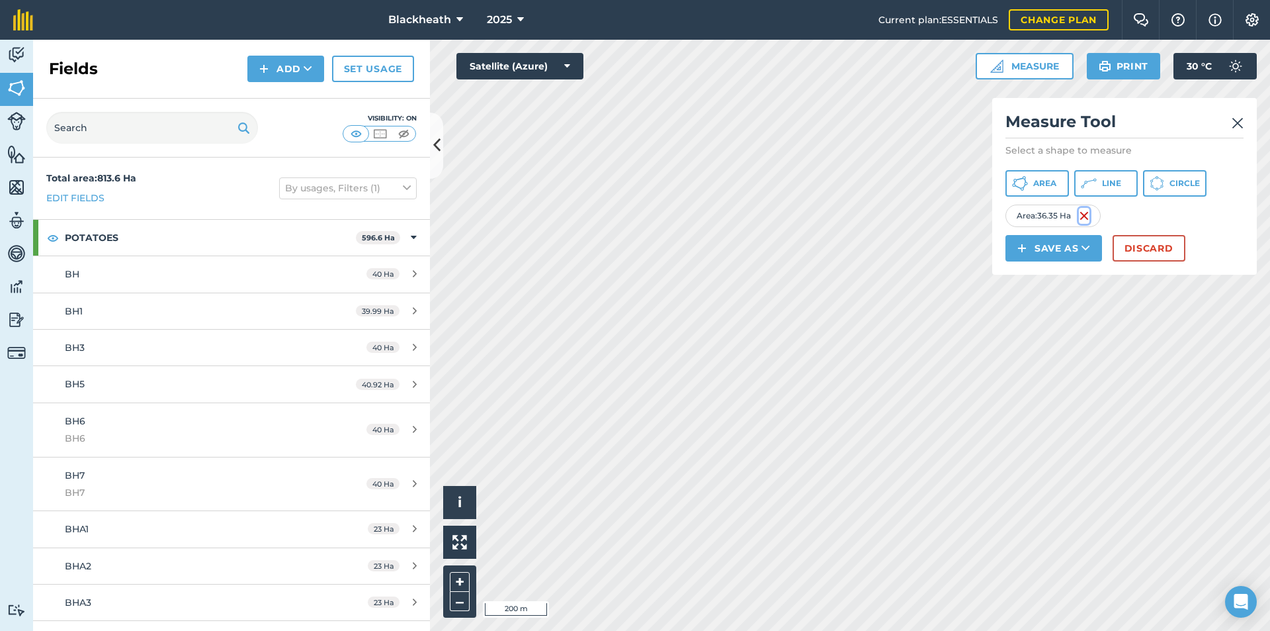
click at [1082, 218] on img at bounding box center [1084, 216] width 11 height 16
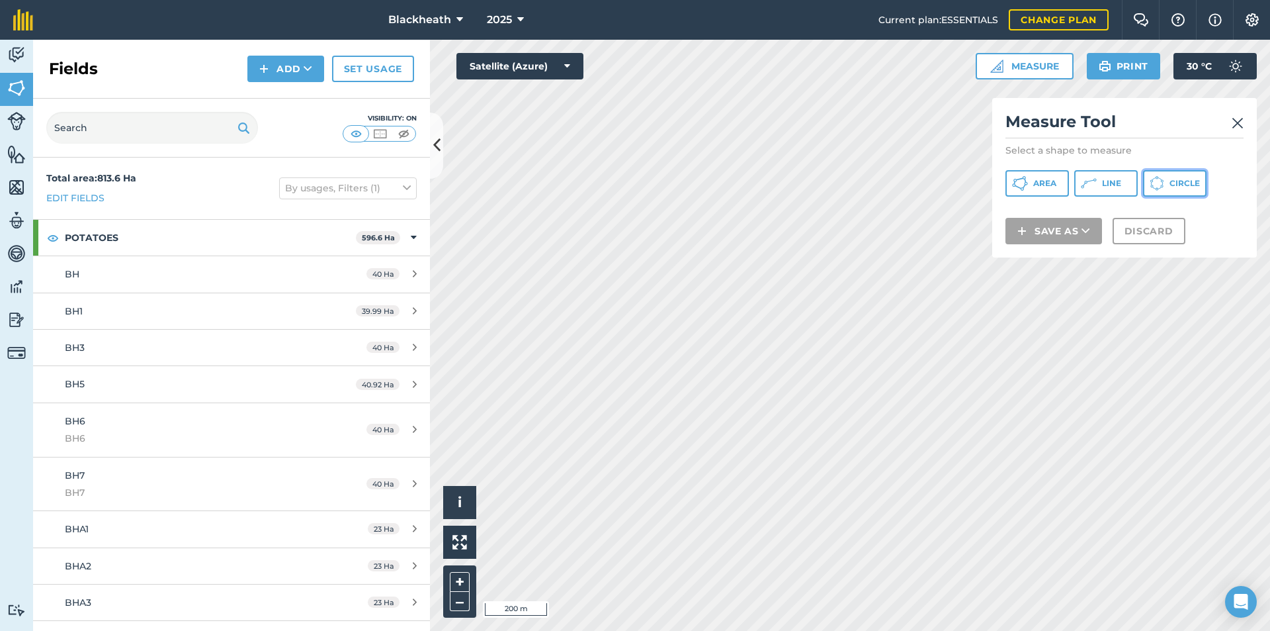
click at [1178, 177] on button "Circle" at bounding box center [1175, 183] width 64 height 26
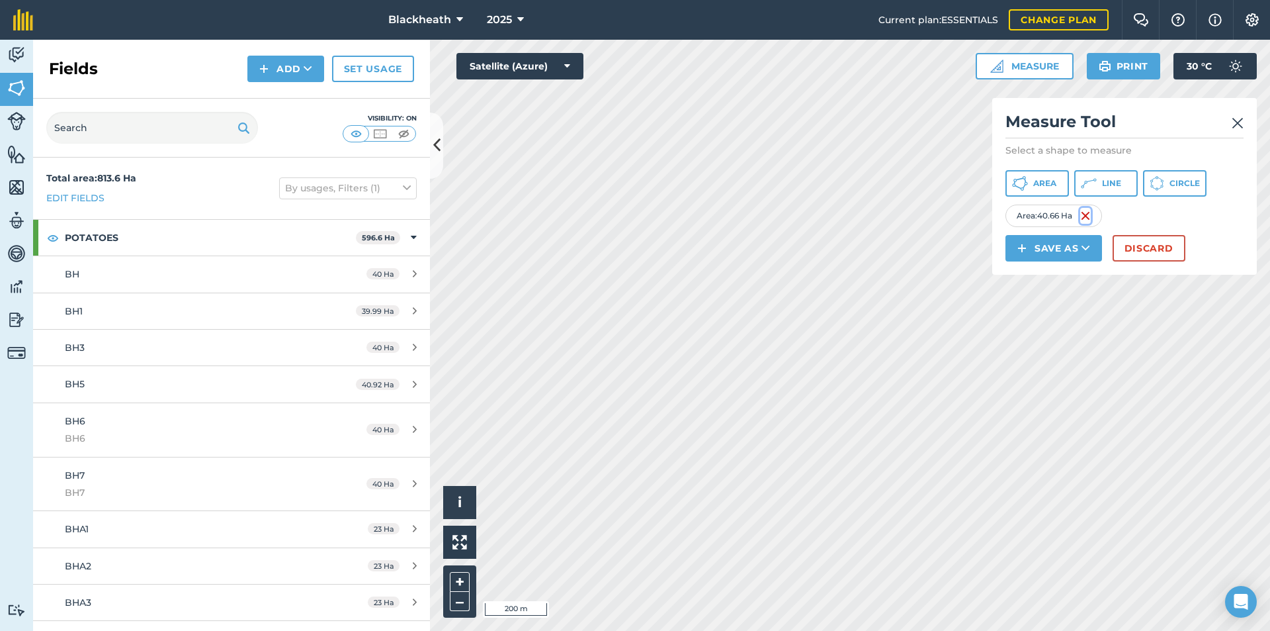
click at [1086, 214] on img at bounding box center [1086, 216] width 11 height 16
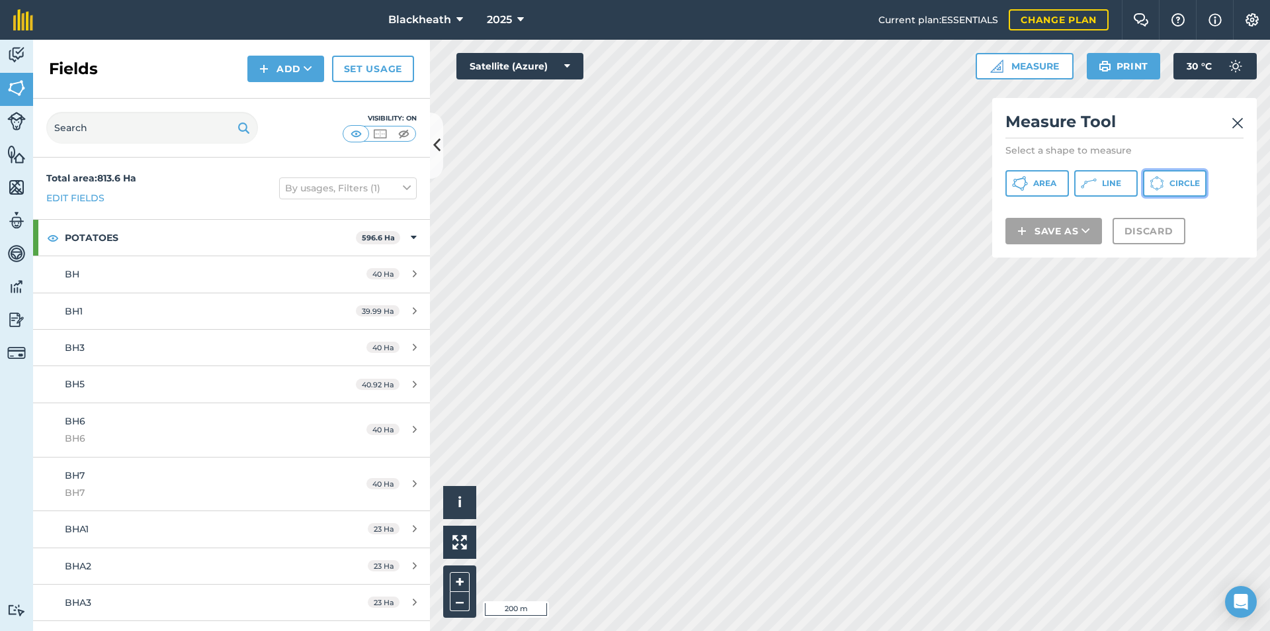
click at [1180, 181] on span "Circle" at bounding box center [1185, 183] width 30 height 11
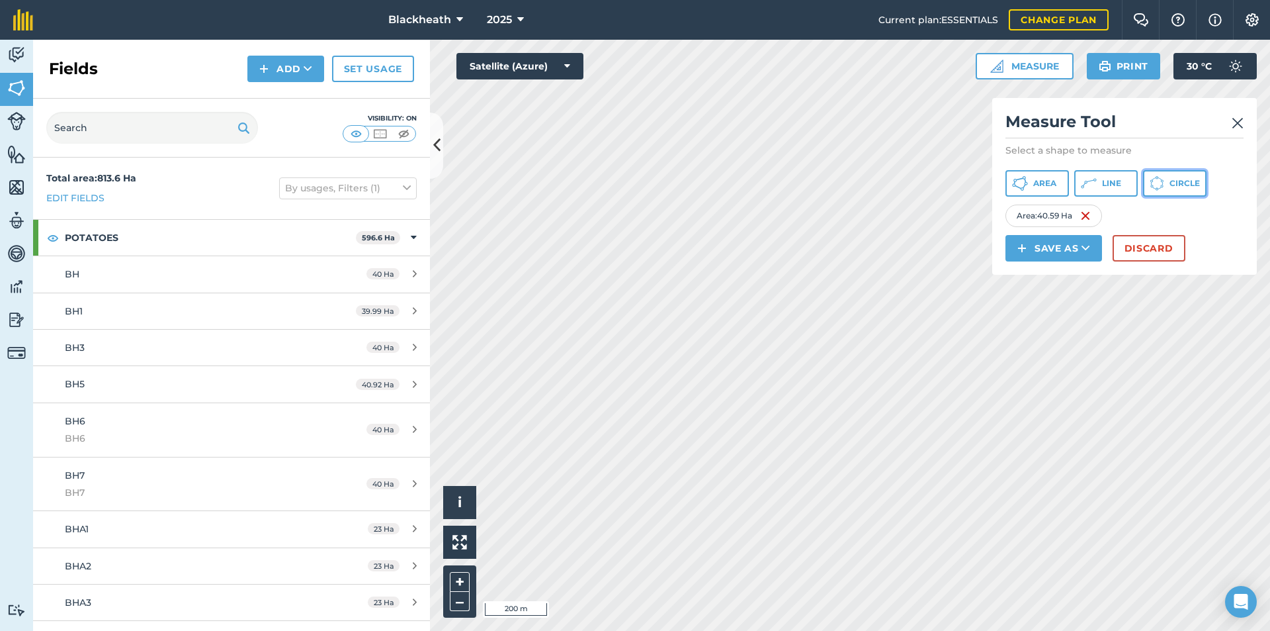
click at [1166, 187] on button "Circle" at bounding box center [1175, 183] width 64 height 26
click at [1086, 214] on img at bounding box center [1086, 216] width 11 height 16
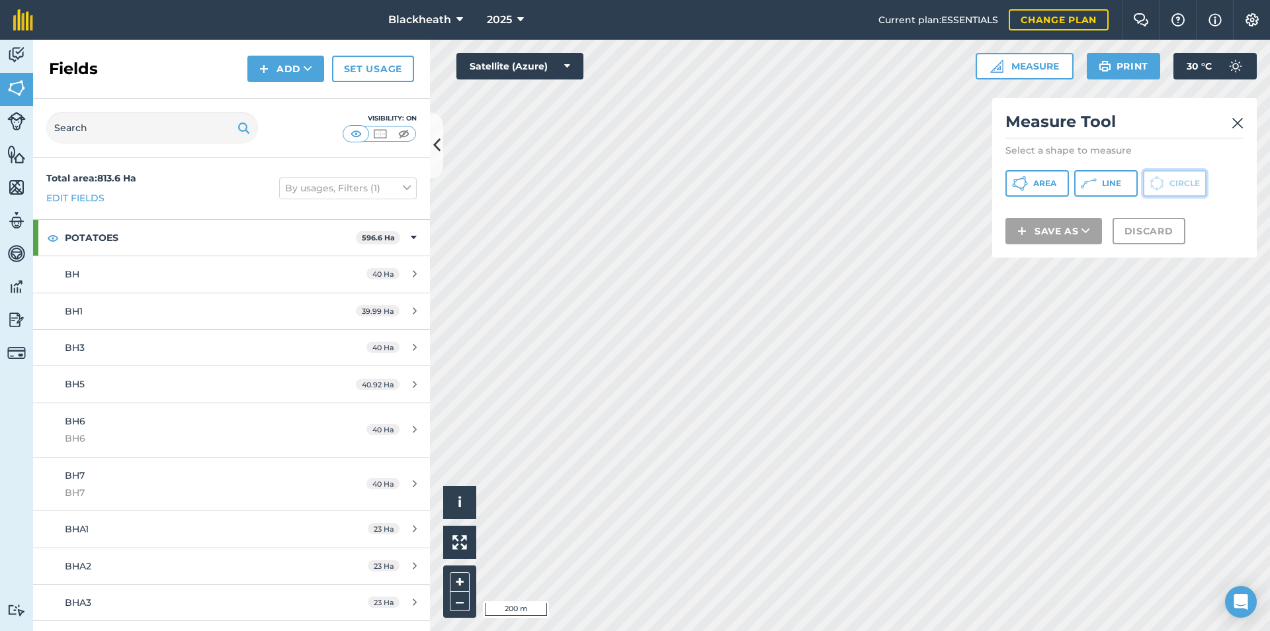
click at [1168, 177] on button "Circle" at bounding box center [1175, 183] width 64 height 26
click at [1234, 123] on img at bounding box center [1238, 123] width 12 height 16
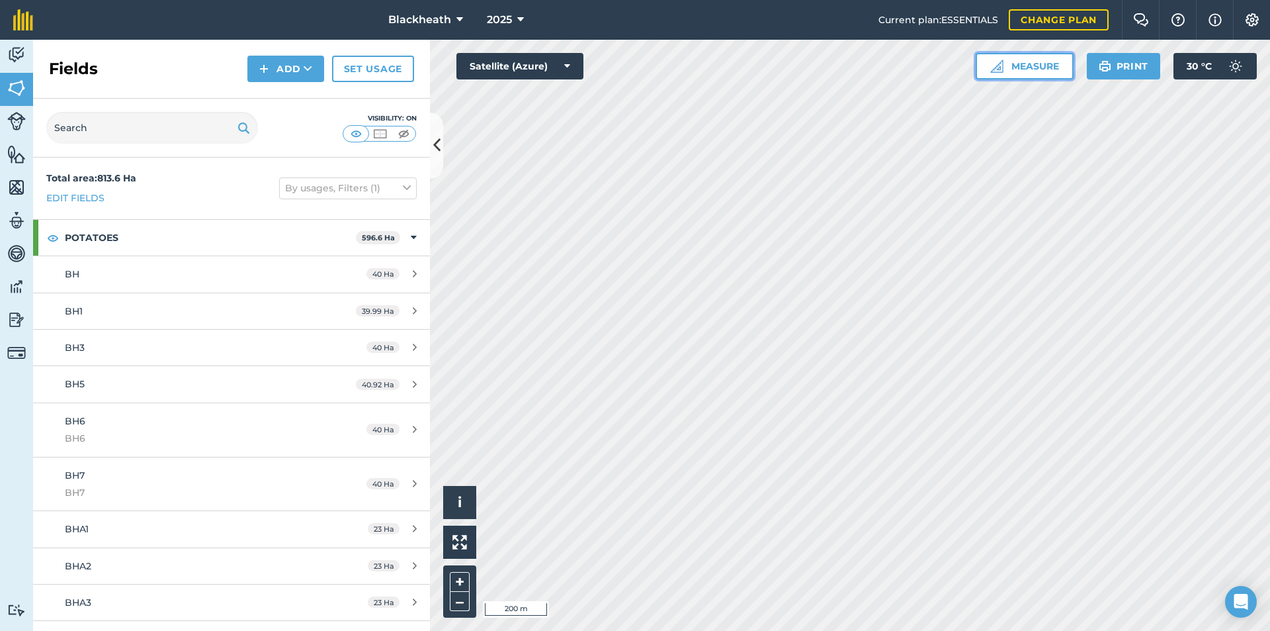
click at [1047, 68] on button "Measure" at bounding box center [1025, 66] width 98 height 26
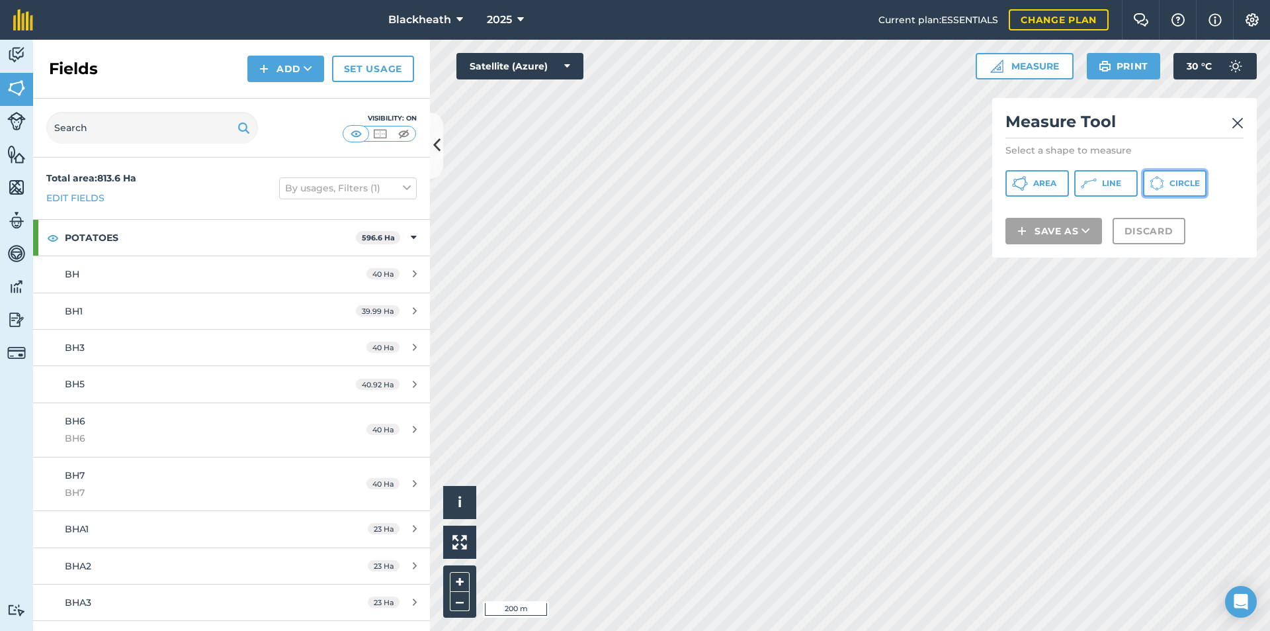
click at [1171, 183] on span "Circle" at bounding box center [1185, 183] width 30 height 11
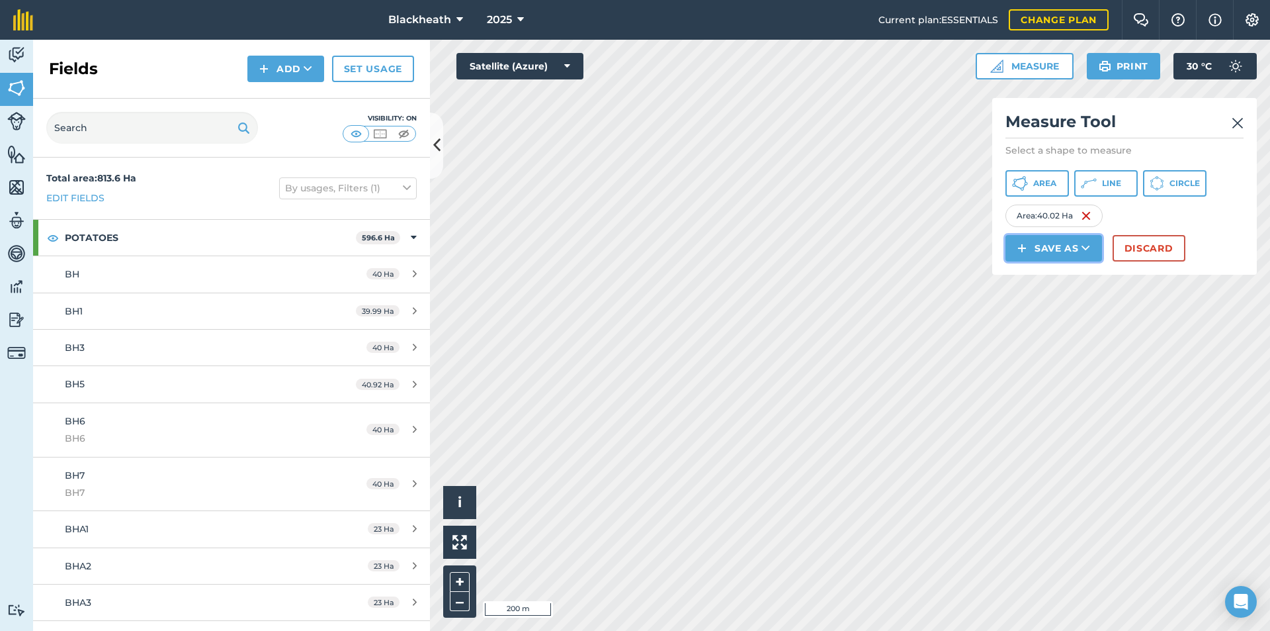
click at [1029, 249] on button "Save as" at bounding box center [1054, 248] width 97 height 26
click at [1034, 281] on link "Field" at bounding box center [1054, 277] width 93 height 29
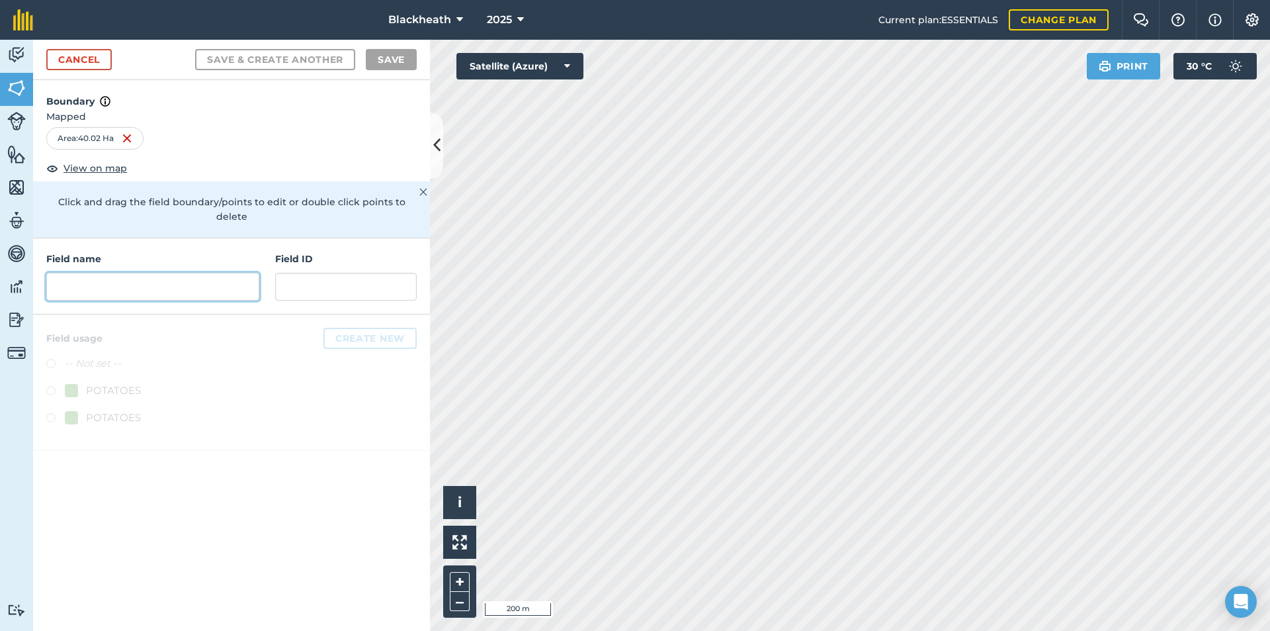
click at [149, 282] on input "text" at bounding box center [152, 287] width 213 height 28
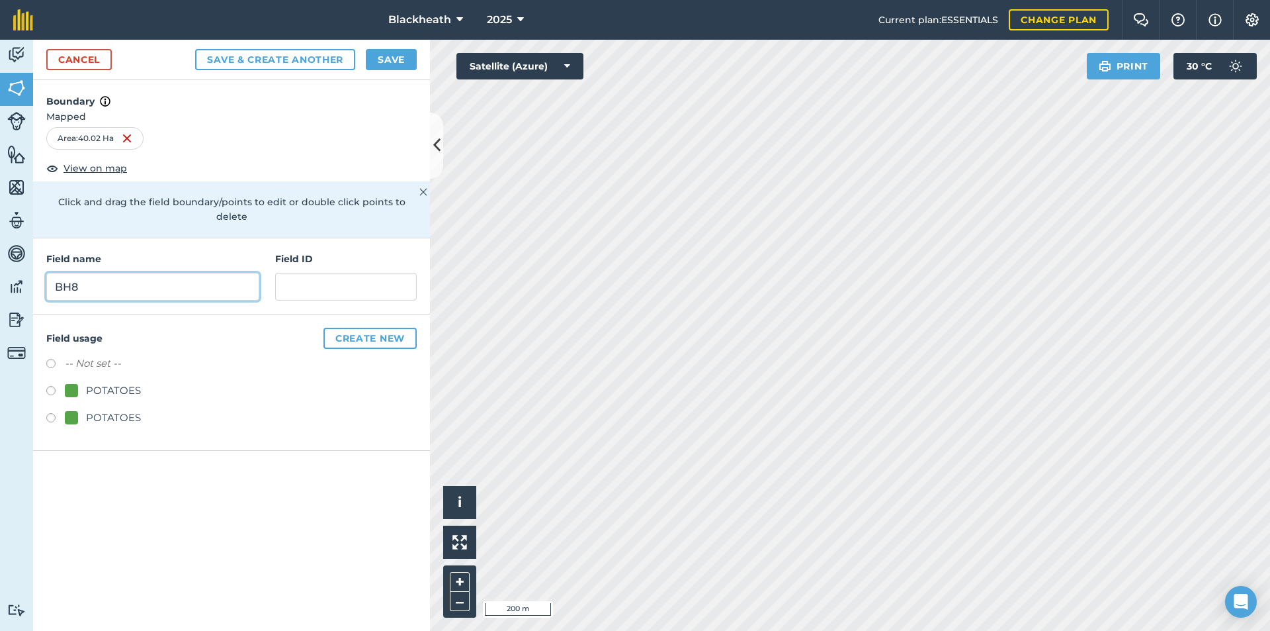
type input "BH8"
click at [318, 273] on input "text" at bounding box center [346, 287] width 142 height 28
type input "BH8"
click at [48, 386] on label at bounding box center [55, 392] width 19 height 13
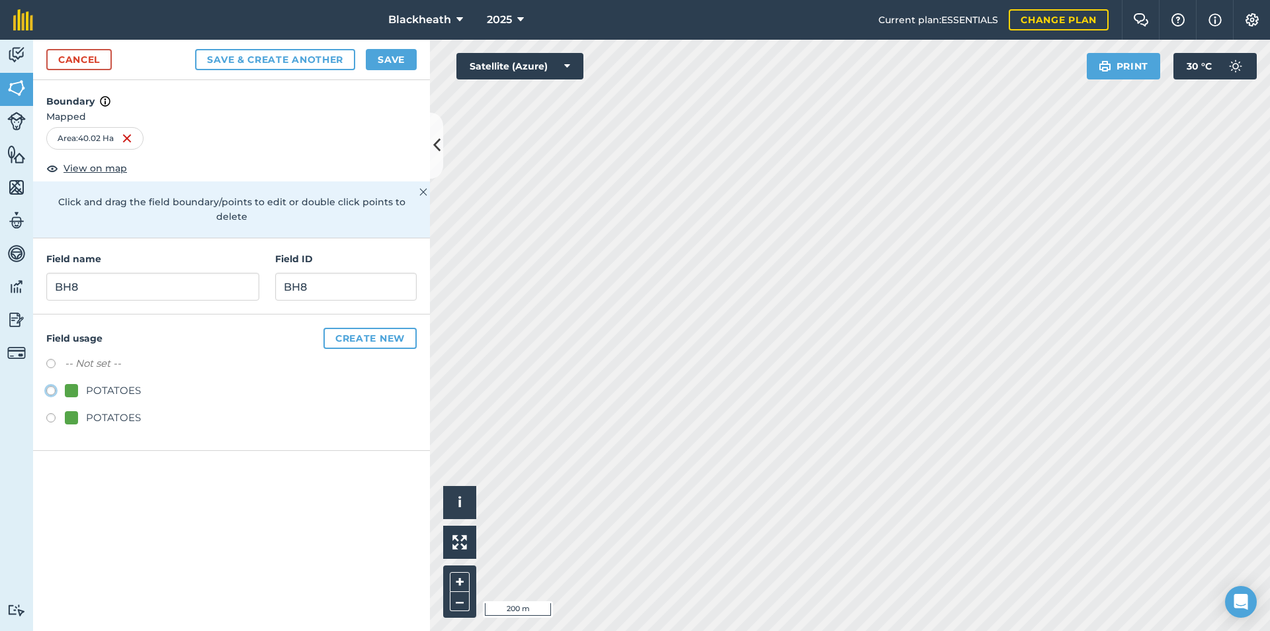
radio input "true"
click at [376, 60] on button "Save" at bounding box center [391, 59] width 51 height 21
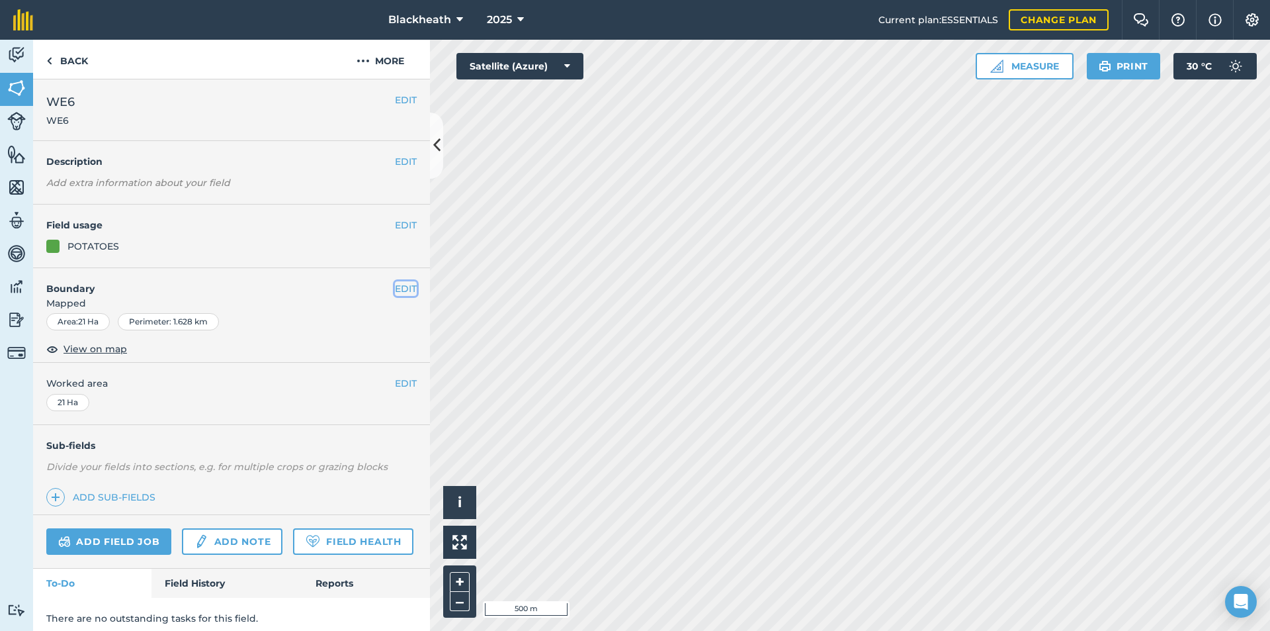
click at [399, 288] on button "EDIT" at bounding box center [406, 288] width 22 height 15
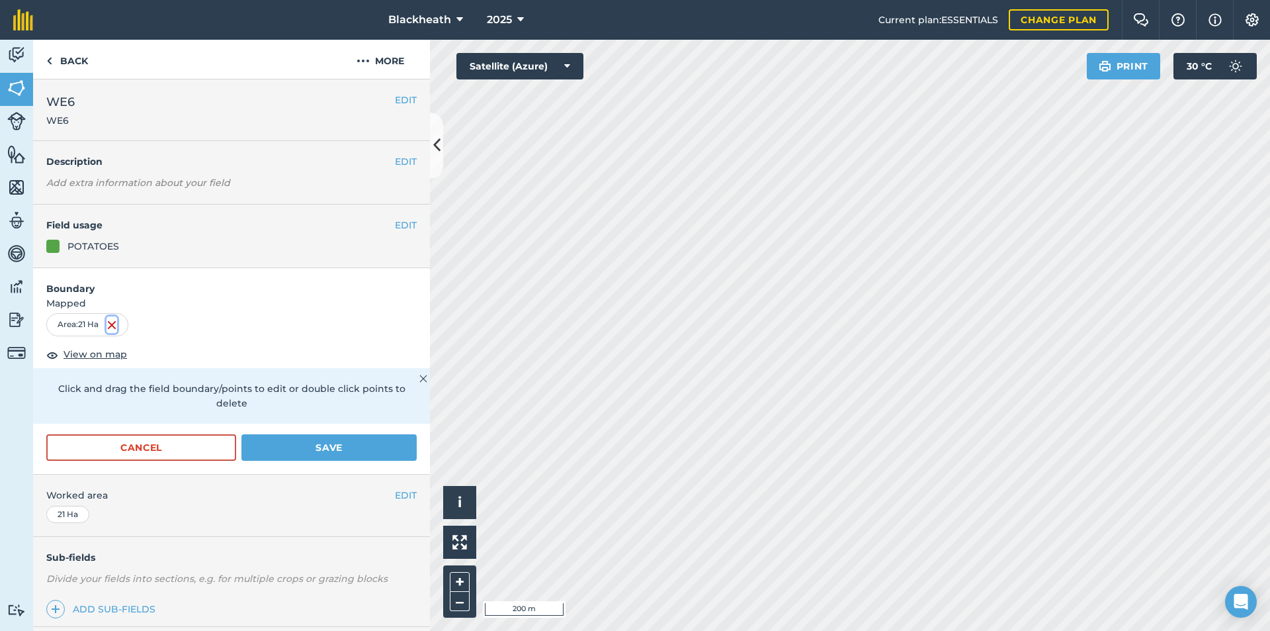
click at [112, 326] on img at bounding box center [112, 325] width 11 height 16
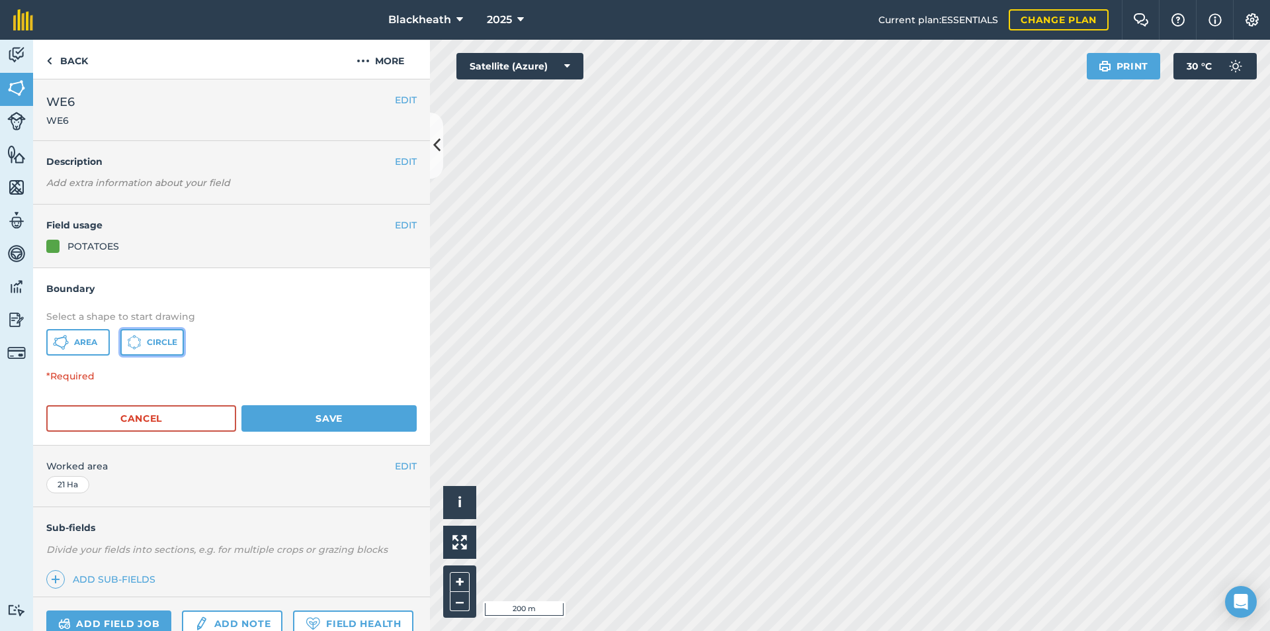
click at [139, 342] on icon at bounding box center [134, 342] width 15 height 15
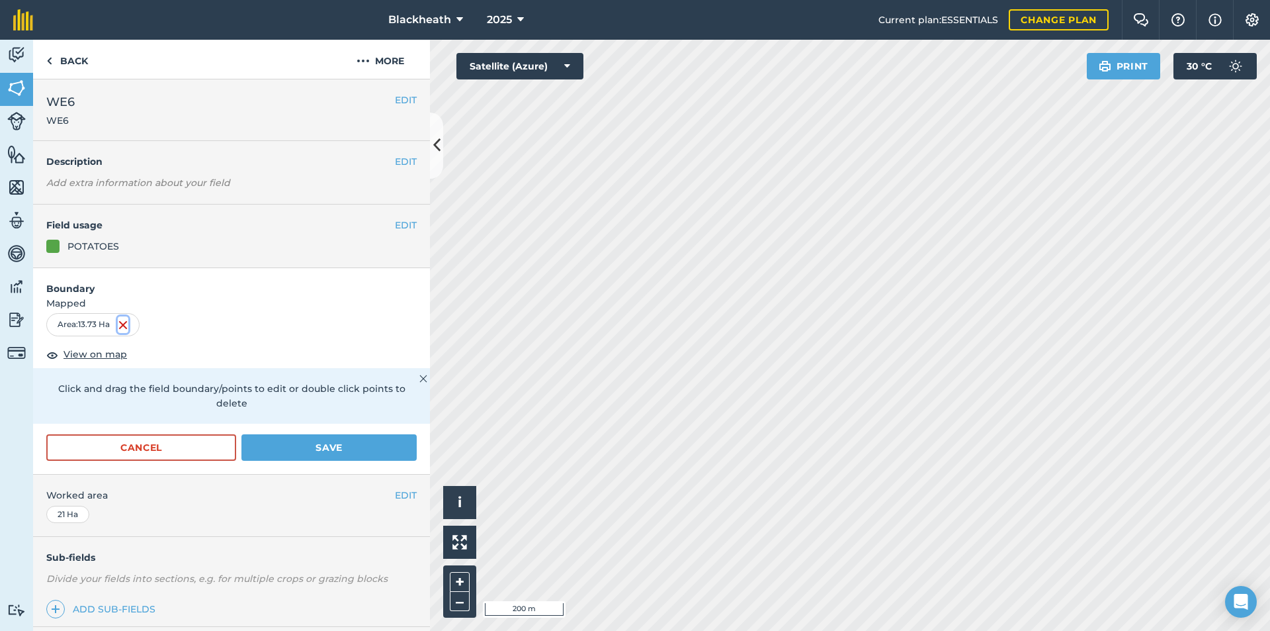
click at [126, 326] on img at bounding box center [123, 325] width 11 height 16
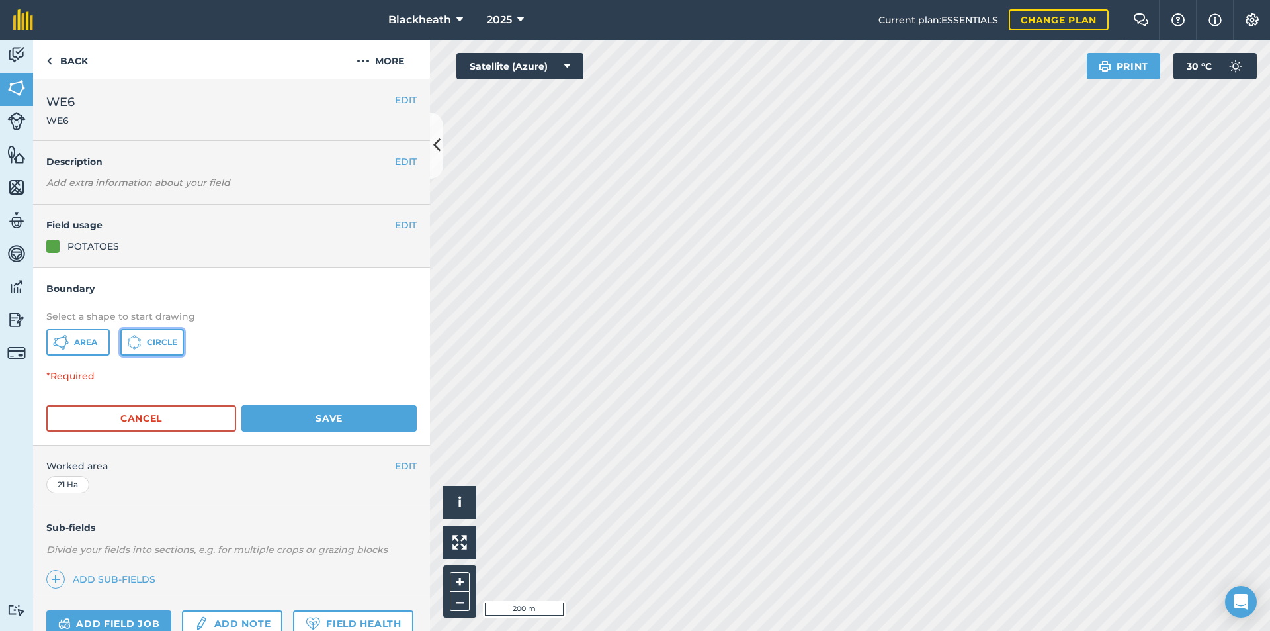
click at [152, 341] on span "Circle" at bounding box center [162, 342] width 30 height 11
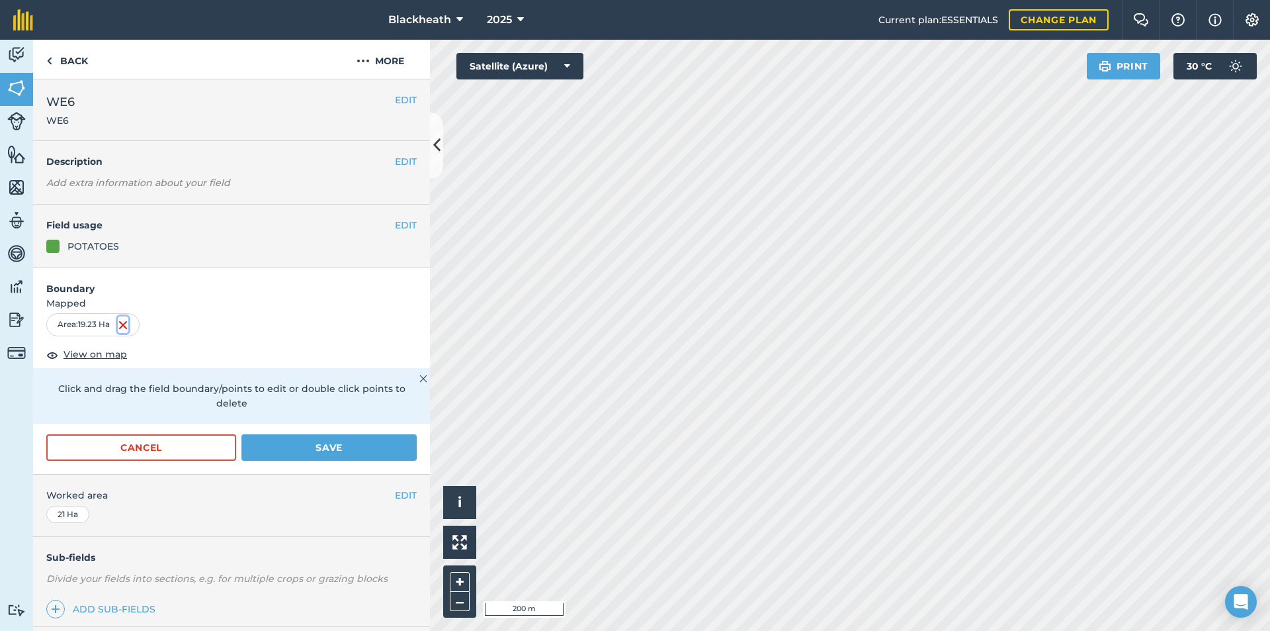
click at [128, 325] on img at bounding box center [123, 325] width 11 height 16
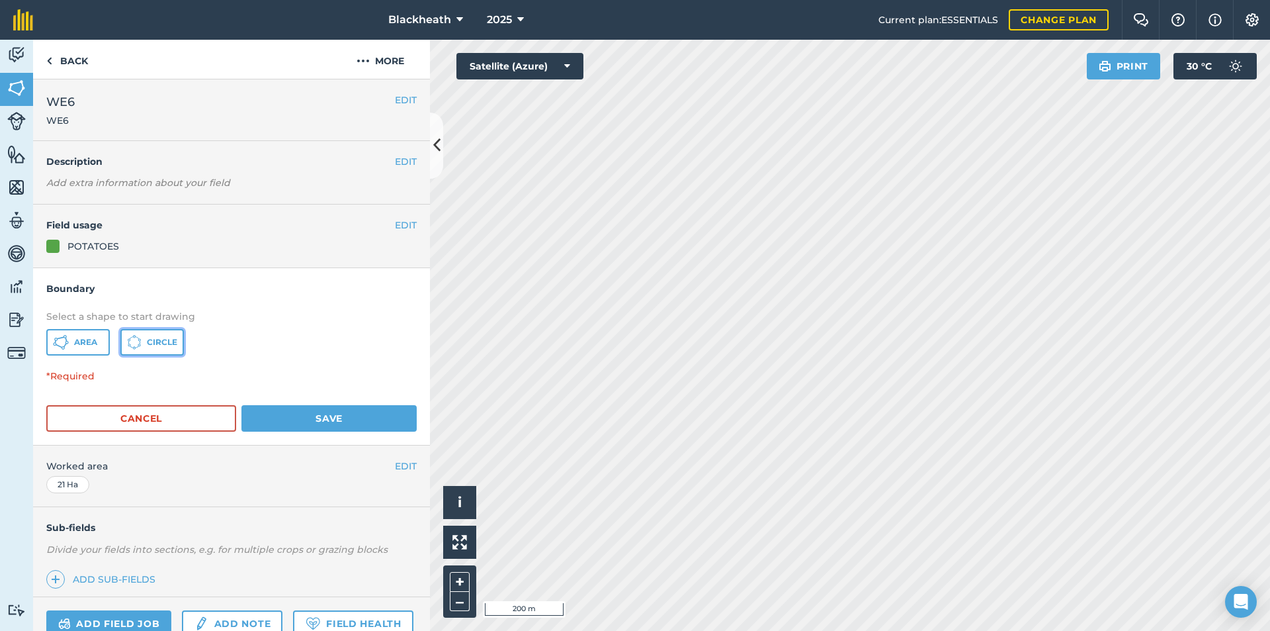
click at [157, 341] on span "Circle" at bounding box center [162, 342] width 30 height 11
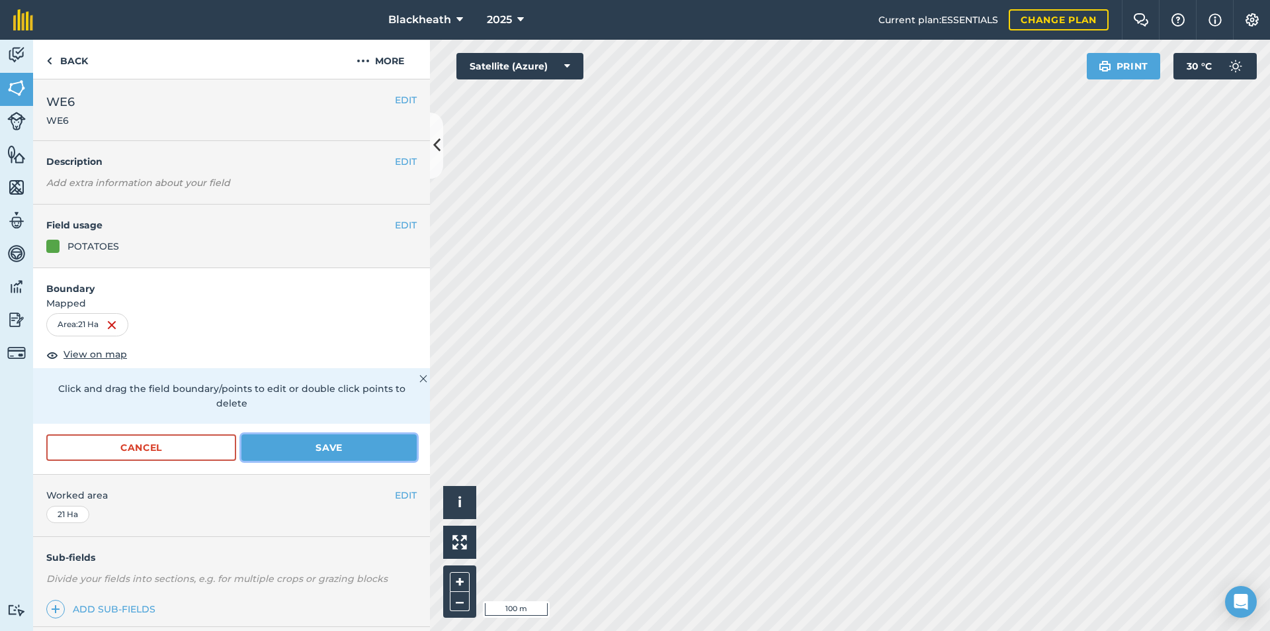
click at [283, 453] on button "Save" at bounding box center [329, 447] width 175 height 26
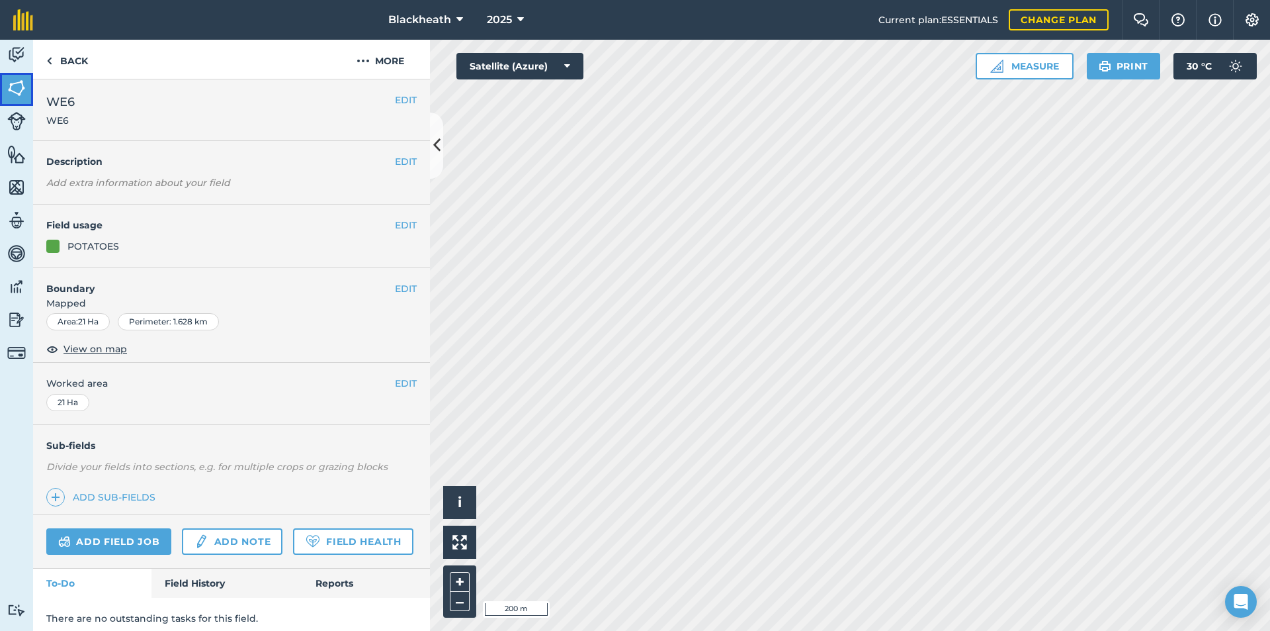
click at [18, 86] on img at bounding box center [16, 88] width 19 height 20
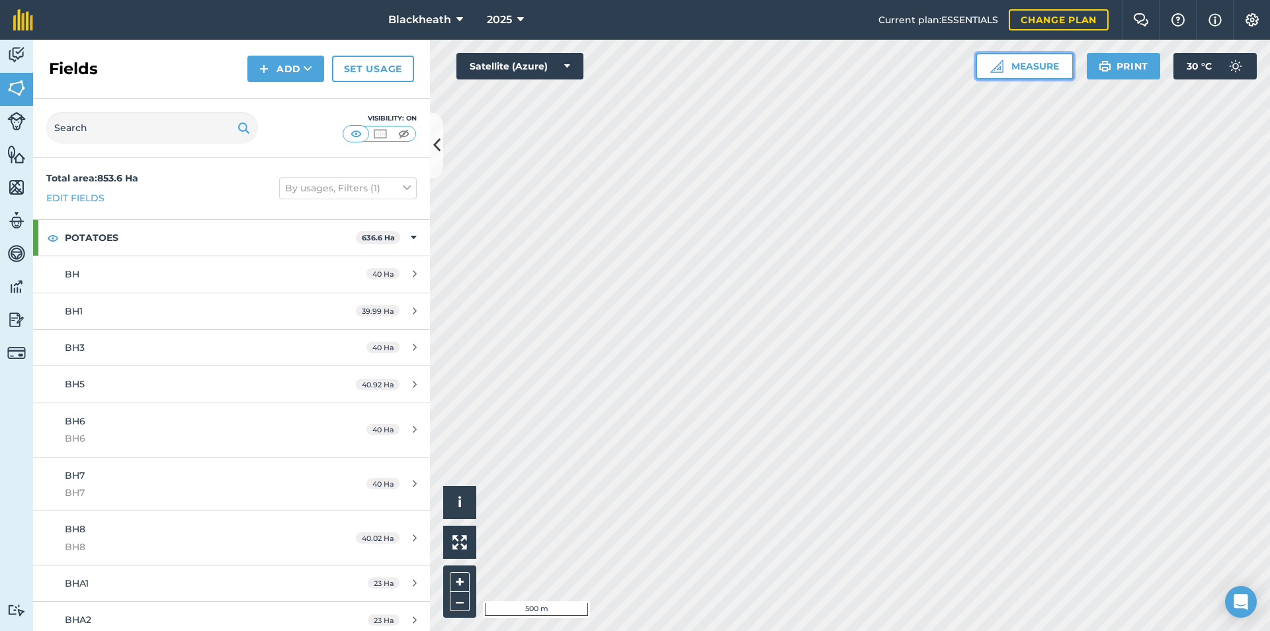
click at [1023, 64] on button "Measure" at bounding box center [1025, 66] width 98 height 26
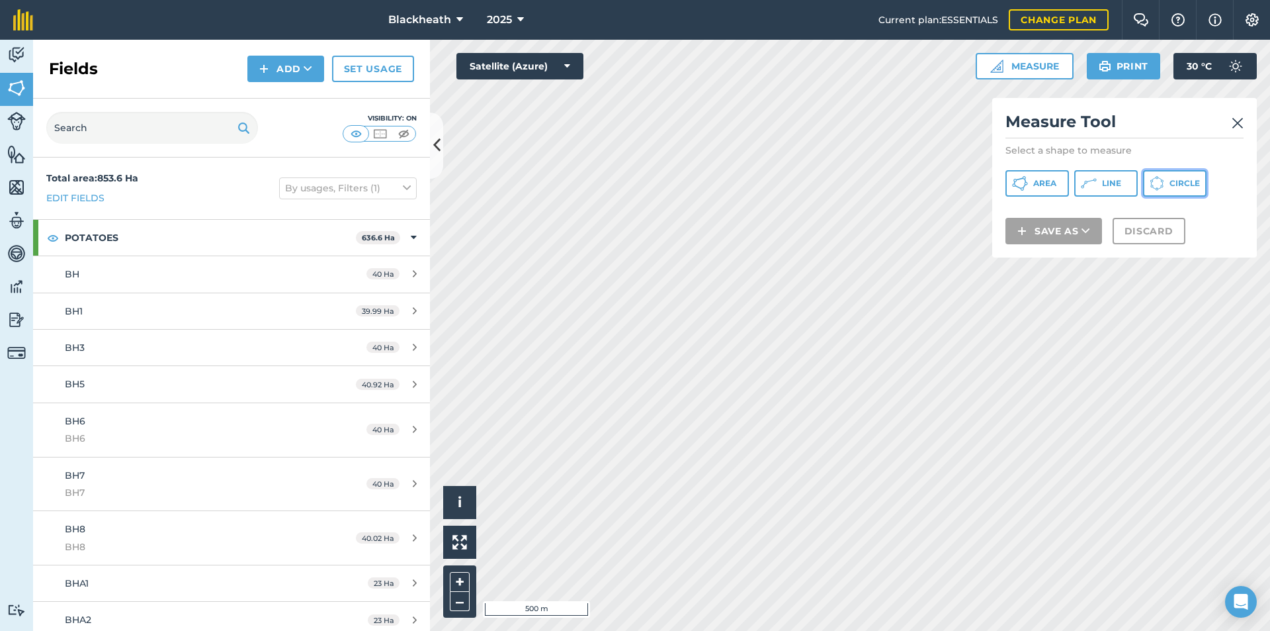
click at [1162, 180] on icon at bounding box center [1161, 180] width 1 height 1
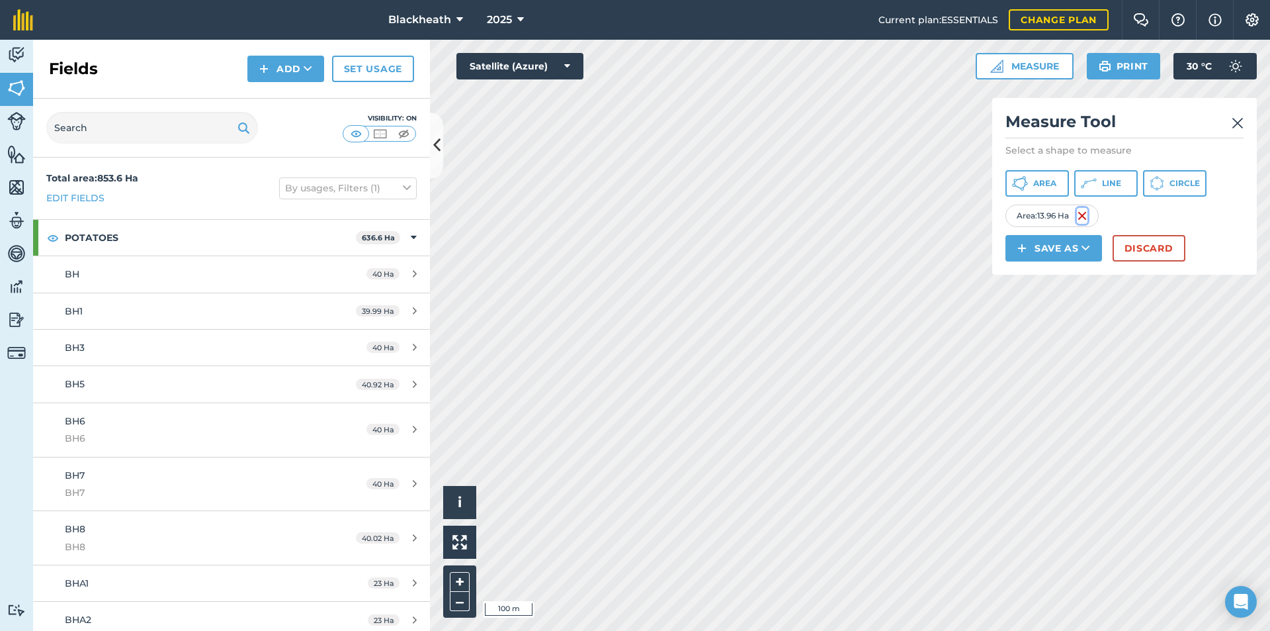
click at [1088, 220] on img at bounding box center [1082, 216] width 11 height 16
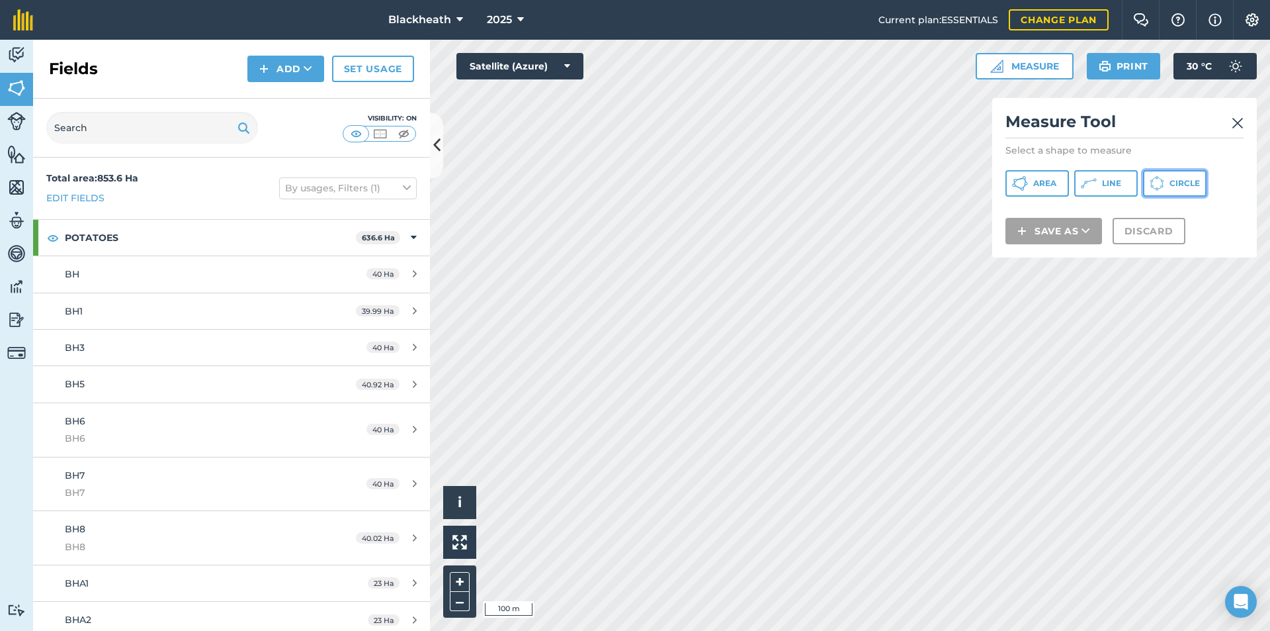
click at [1172, 183] on span "Circle" at bounding box center [1185, 183] width 30 height 11
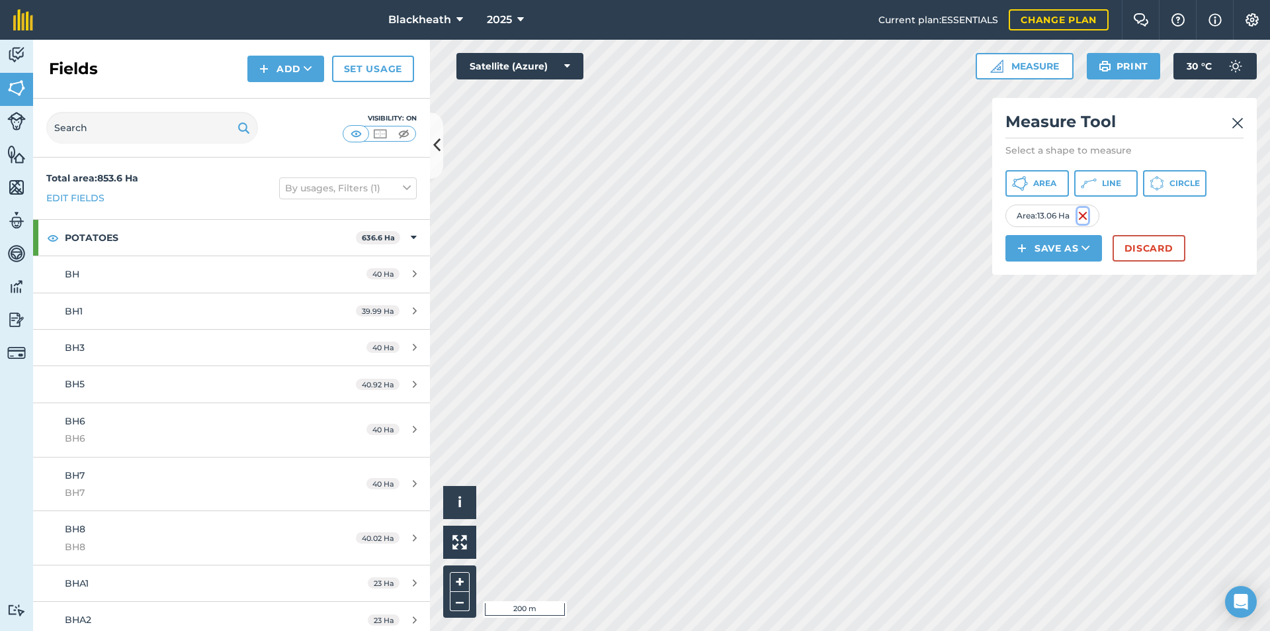
click at [1085, 212] on img at bounding box center [1083, 216] width 11 height 16
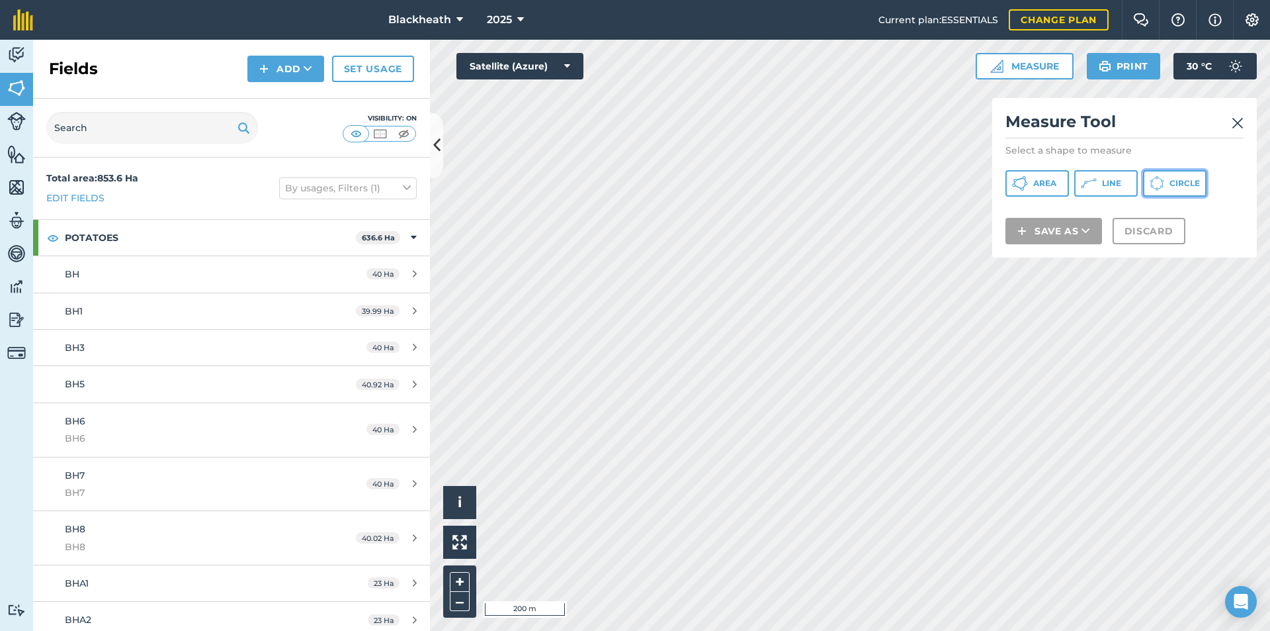
click at [1174, 186] on span "Circle" at bounding box center [1185, 183] width 30 height 11
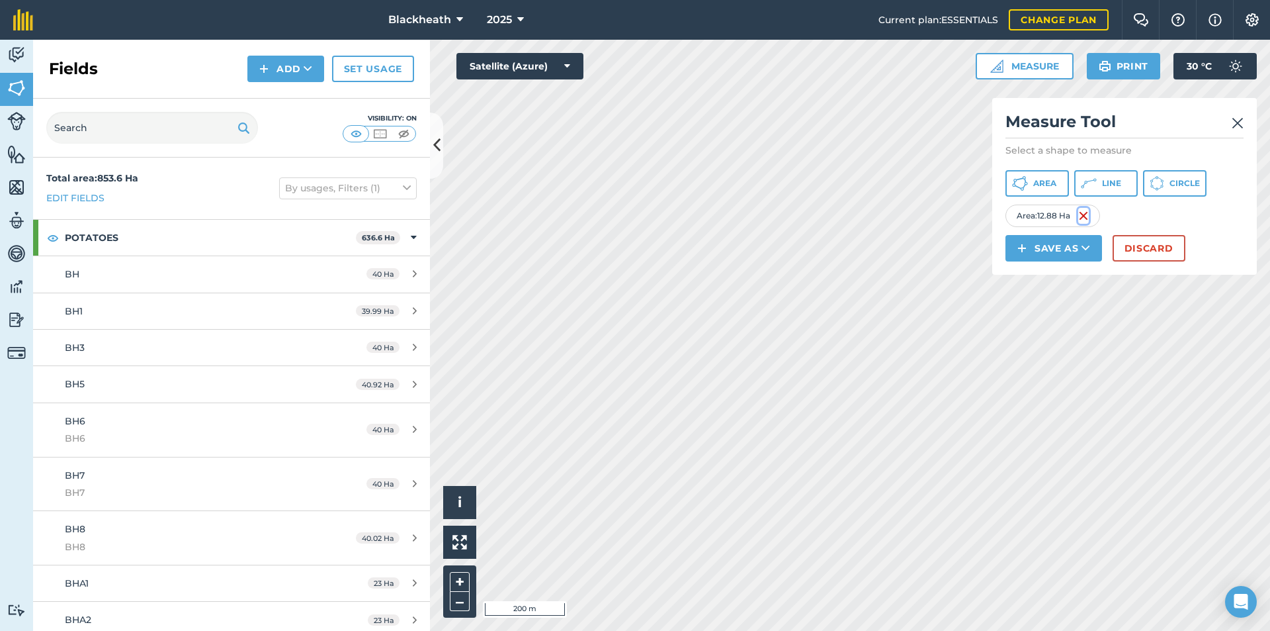
click at [1085, 216] on img at bounding box center [1084, 216] width 11 height 16
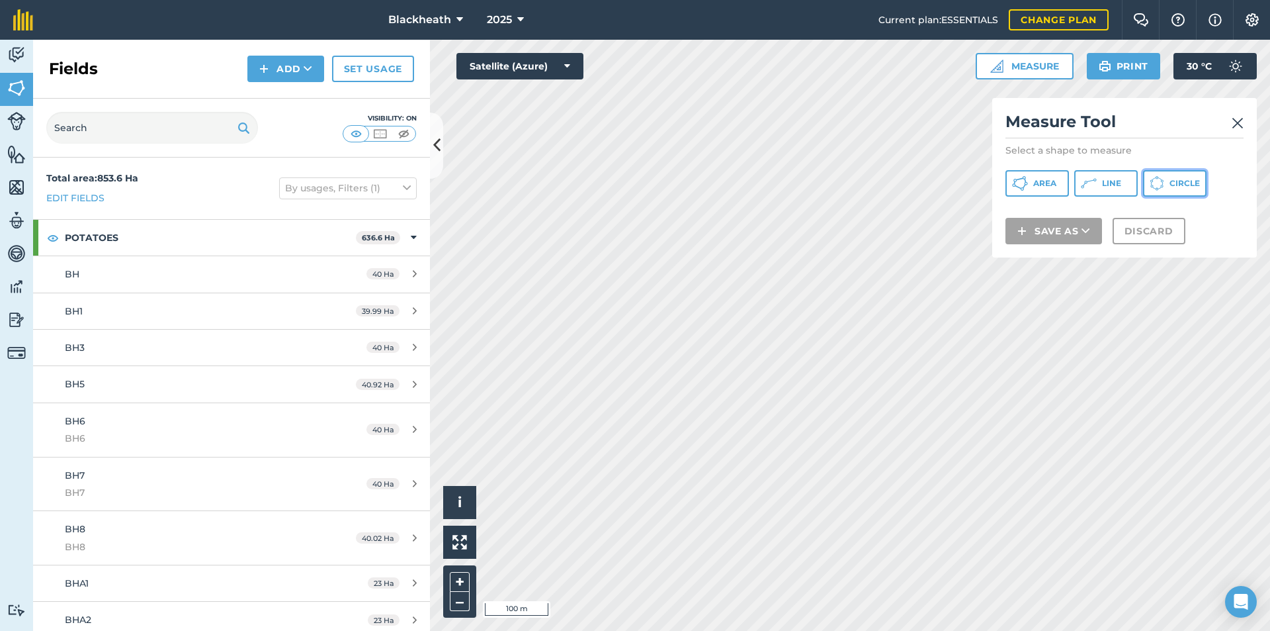
click at [1169, 187] on button "Circle" at bounding box center [1175, 183] width 64 height 26
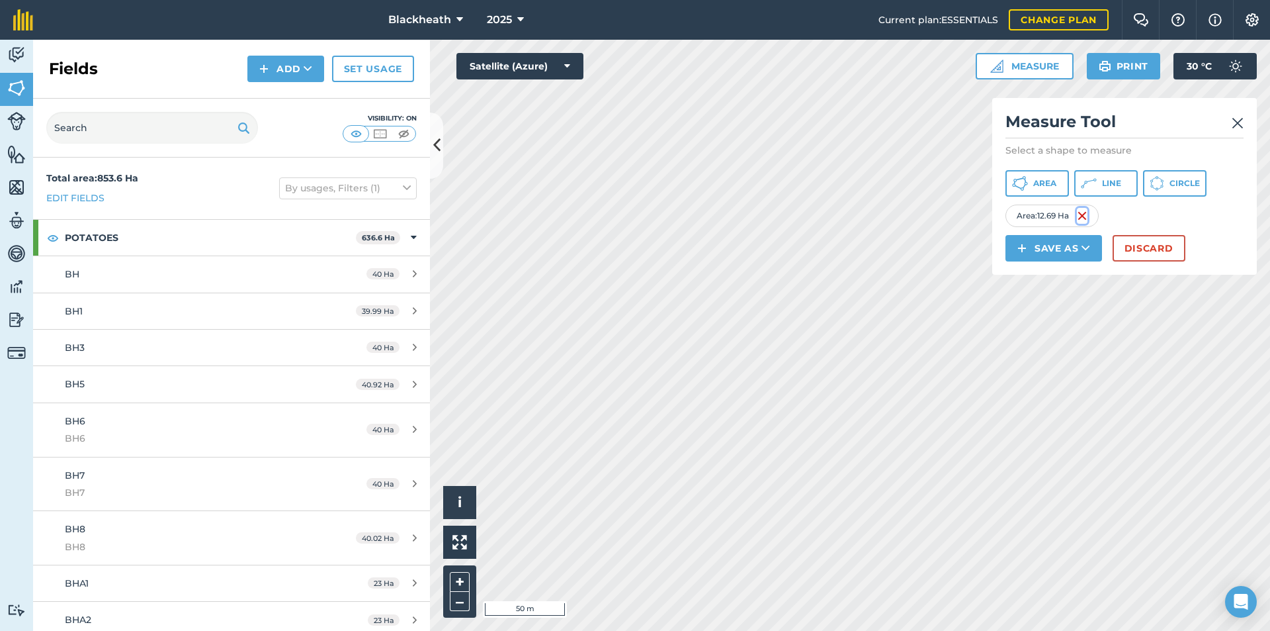
click at [1084, 216] on img at bounding box center [1082, 216] width 11 height 16
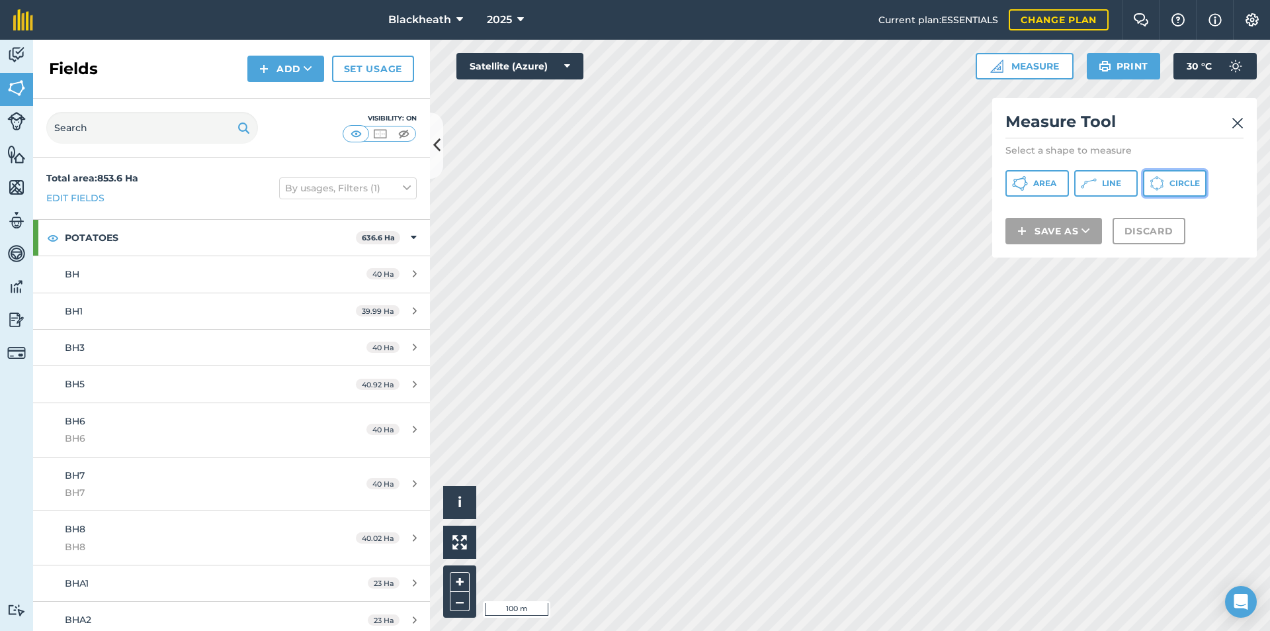
click at [1169, 183] on button "Circle" at bounding box center [1175, 183] width 64 height 26
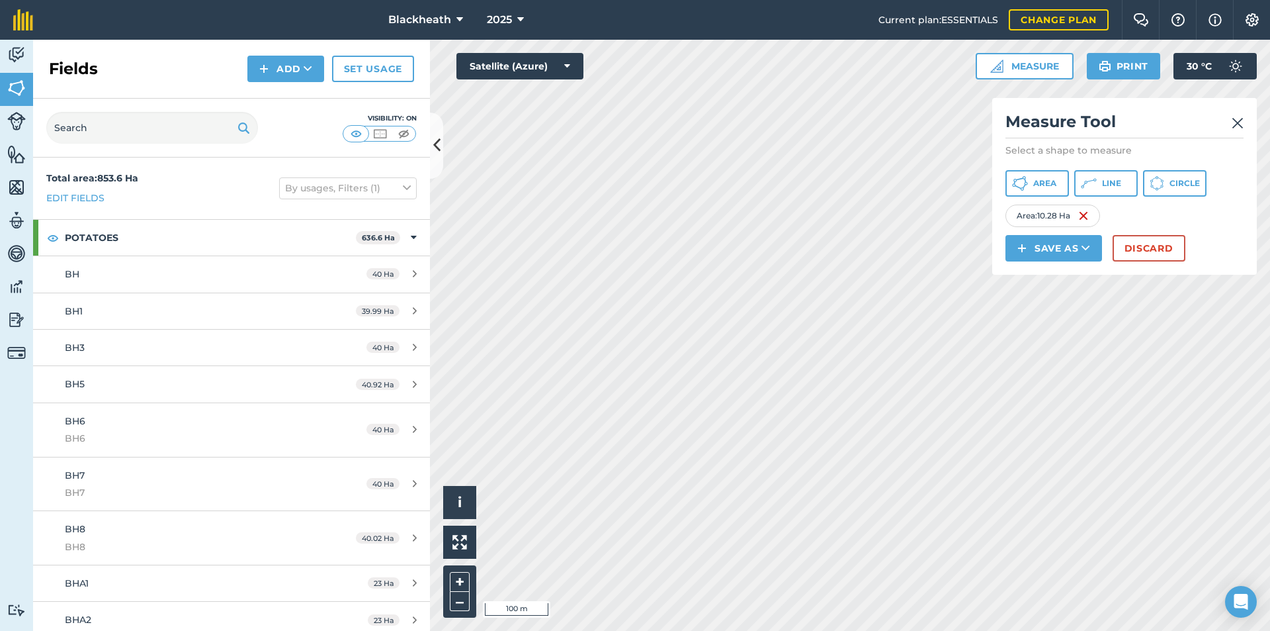
click at [1079, 216] on div "Area : 10.28 Ha" at bounding box center [1053, 215] width 95 height 22
click at [1083, 213] on img at bounding box center [1084, 216] width 11 height 16
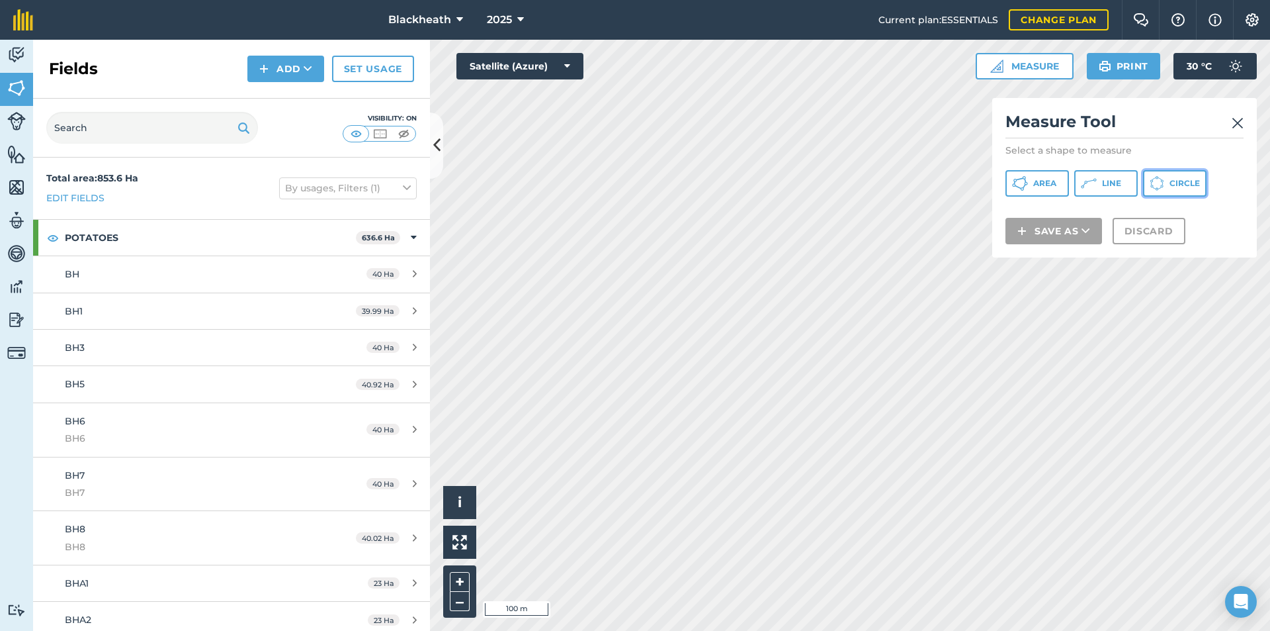
click at [1188, 183] on span "Circle" at bounding box center [1185, 183] width 30 height 11
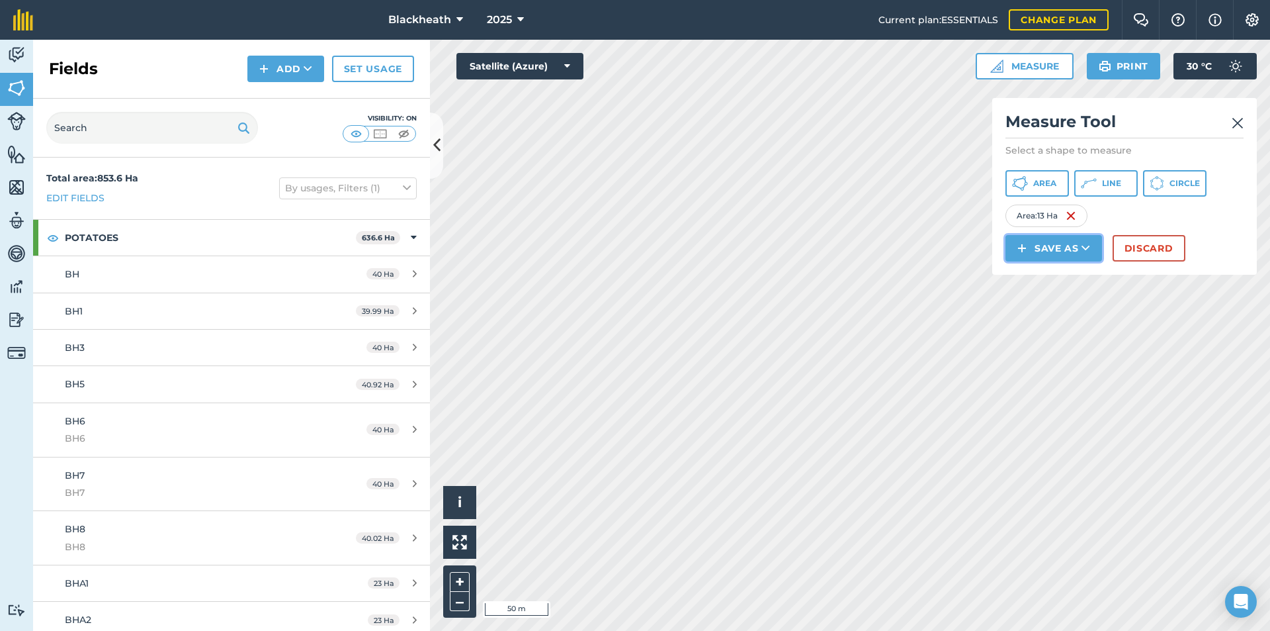
click at [1068, 244] on button "Save as" at bounding box center [1054, 248] width 97 height 26
click at [1067, 281] on link "Field" at bounding box center [1054, 277] width 93 height 29
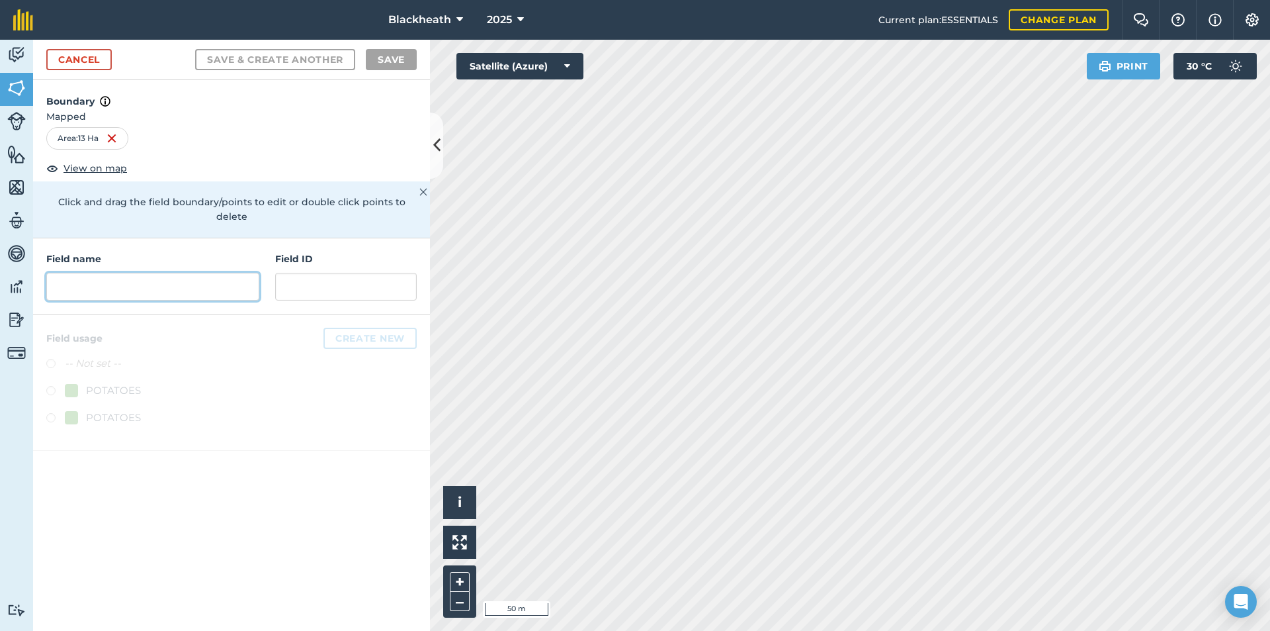
click at [204, 273] on input "text" at bounding box center [152, 287] width 213 height 28
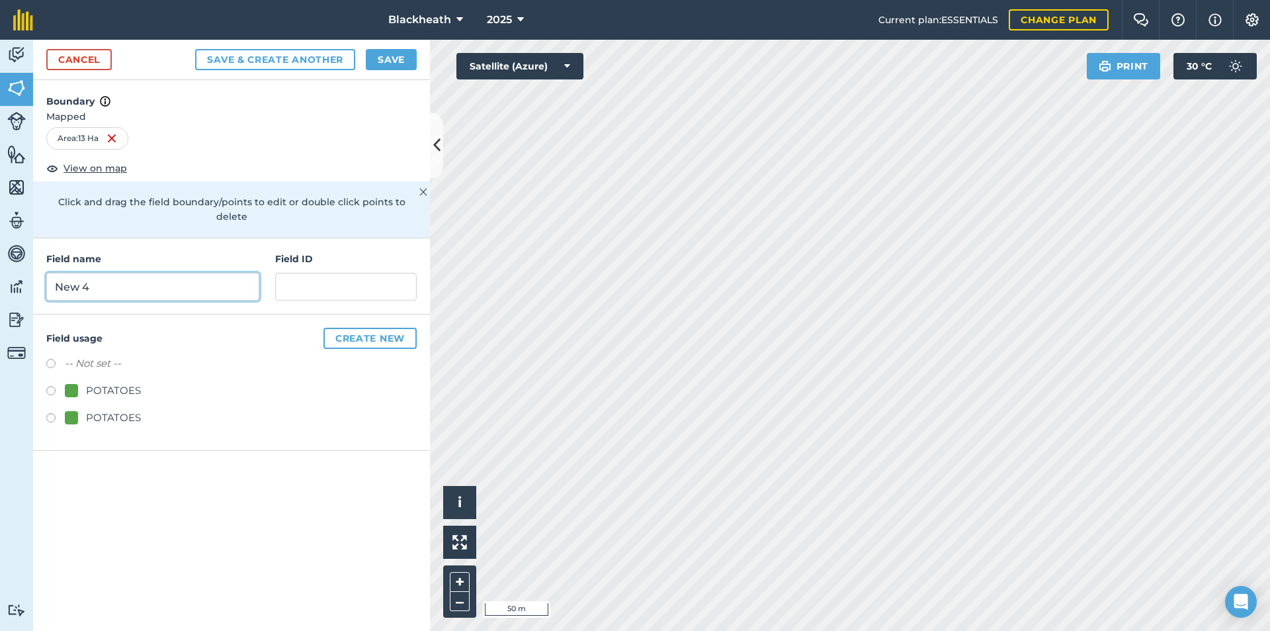
type input "New 4"
click at [401, 273] on input "text" at bounding box center [346, 287] width 142 height 28
type input "New 4"
click at [50, 386] on label at bounding box center [55, 392] width 19 height 13
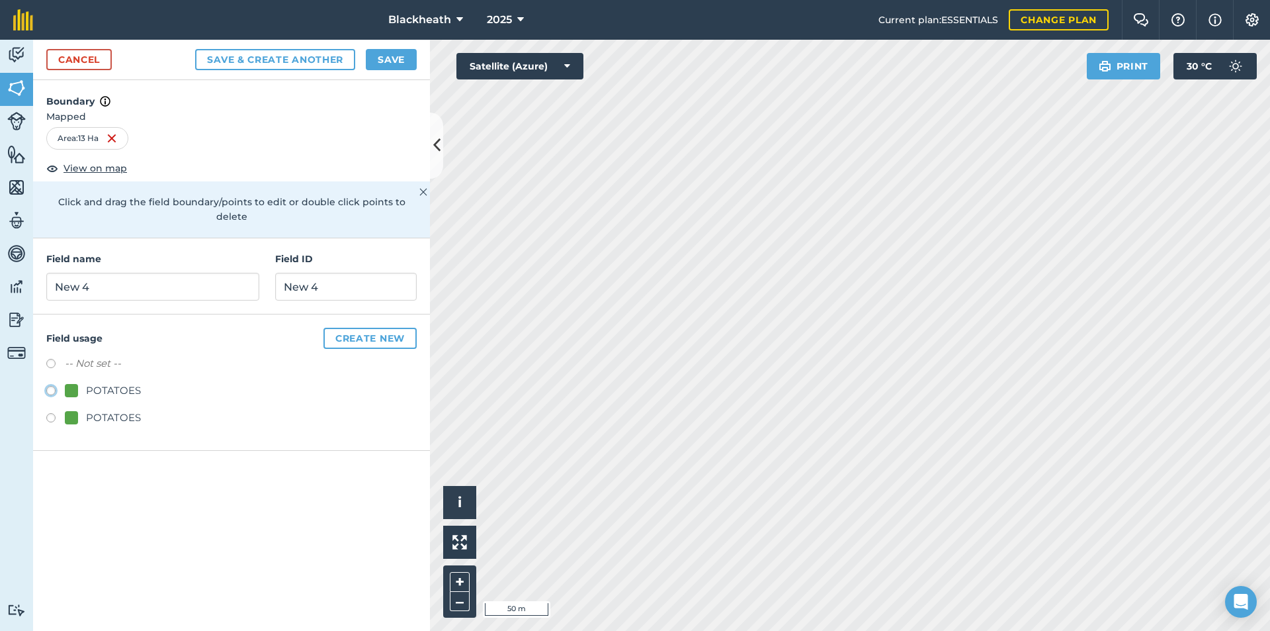
radio input "true"
click at [403, 62] on button "Save" at bounding box center [391, 59] width 51 height 21
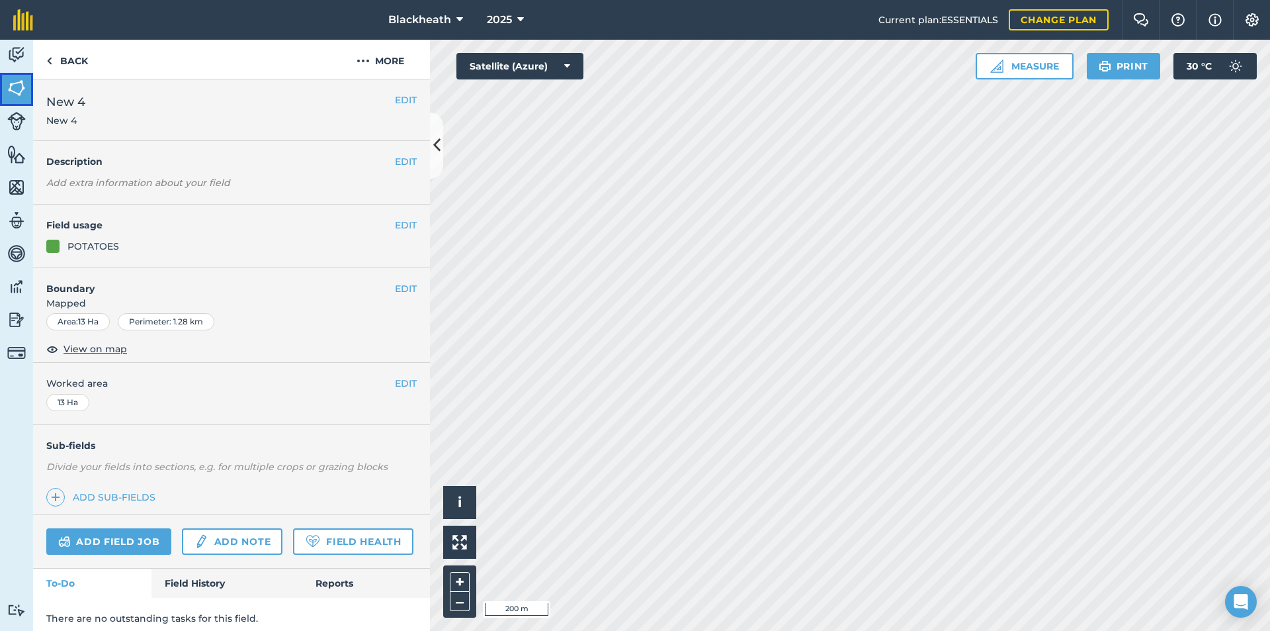
click at [5, 87] on link "Fields" at bounding box center [16, 89] width 33 height 33
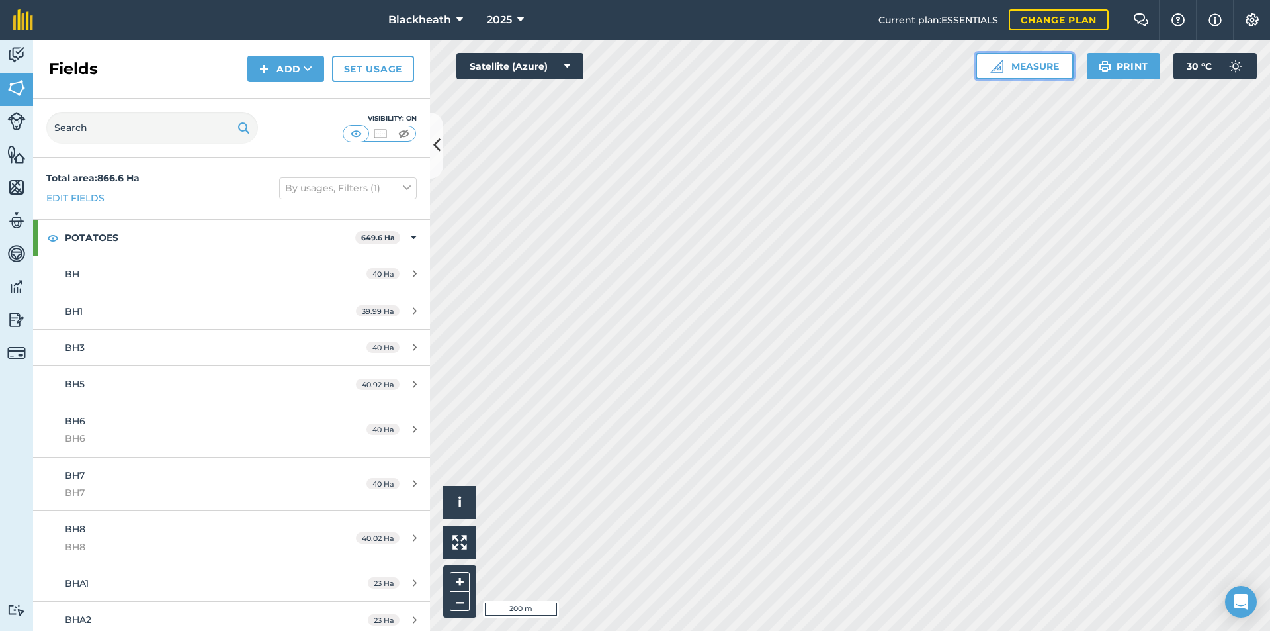
click at [1051, 71] on button "Measure" at bounding box center [1025, 66] width 98 height 26
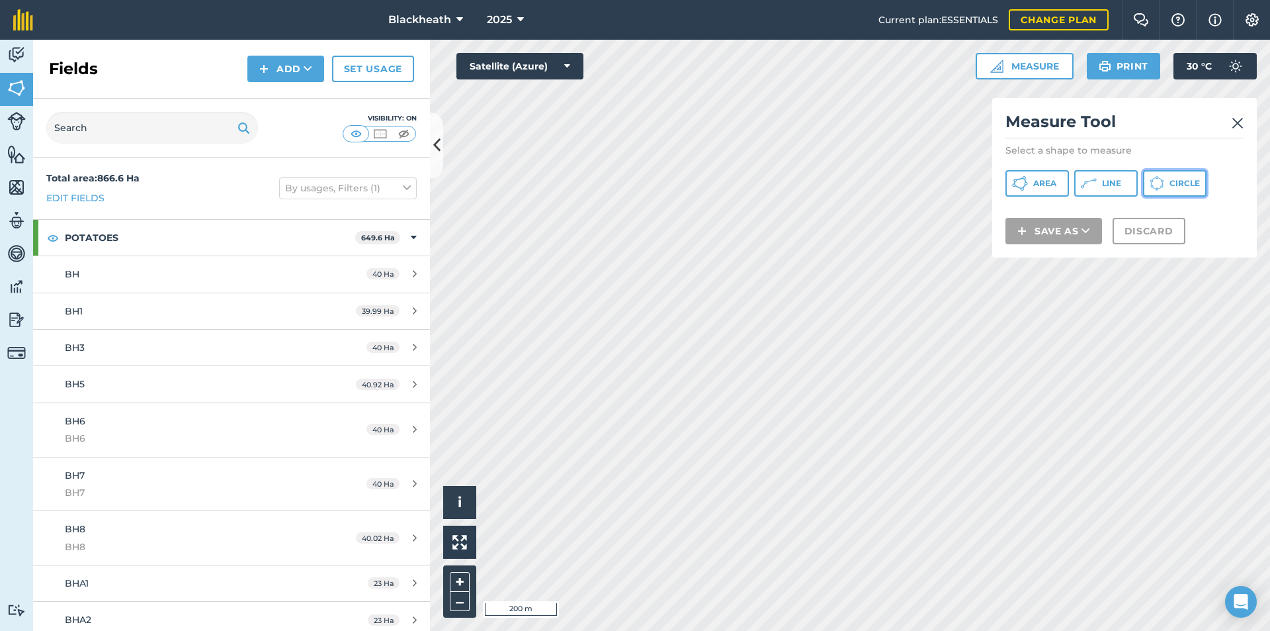
click at [1168, 182] on button "Circle" at bounding box center [1175, 183] width 64 height 26
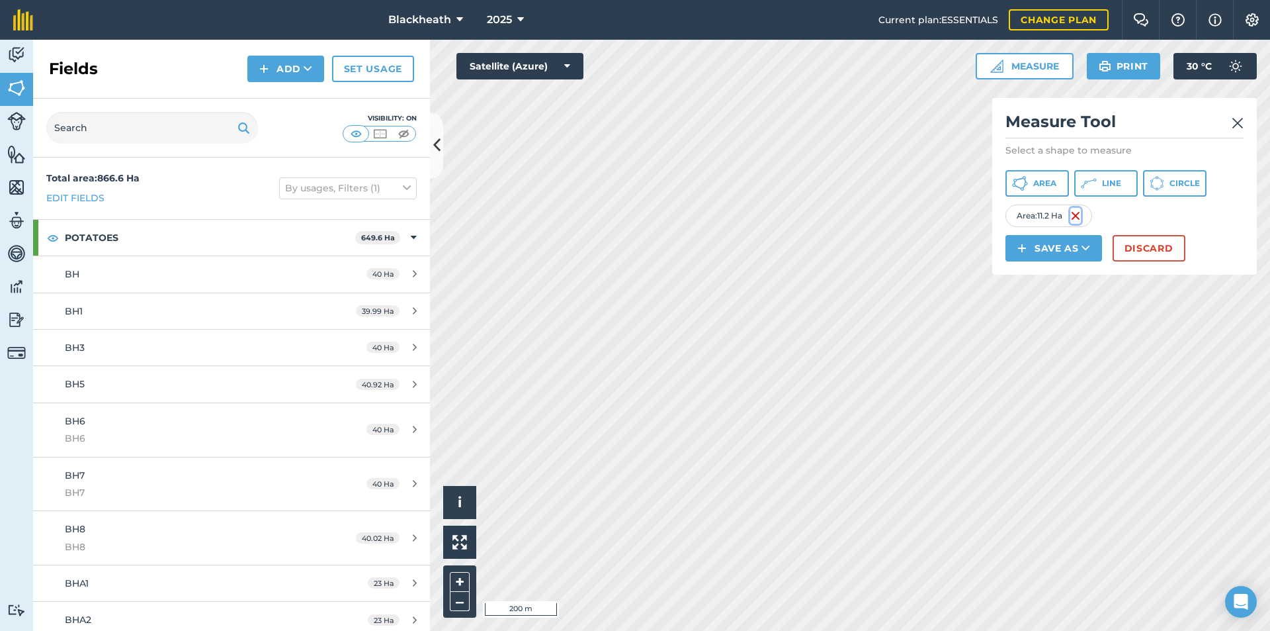
click at [1078, 214] on img at bounding box center [1076, 216] width 11 height 16
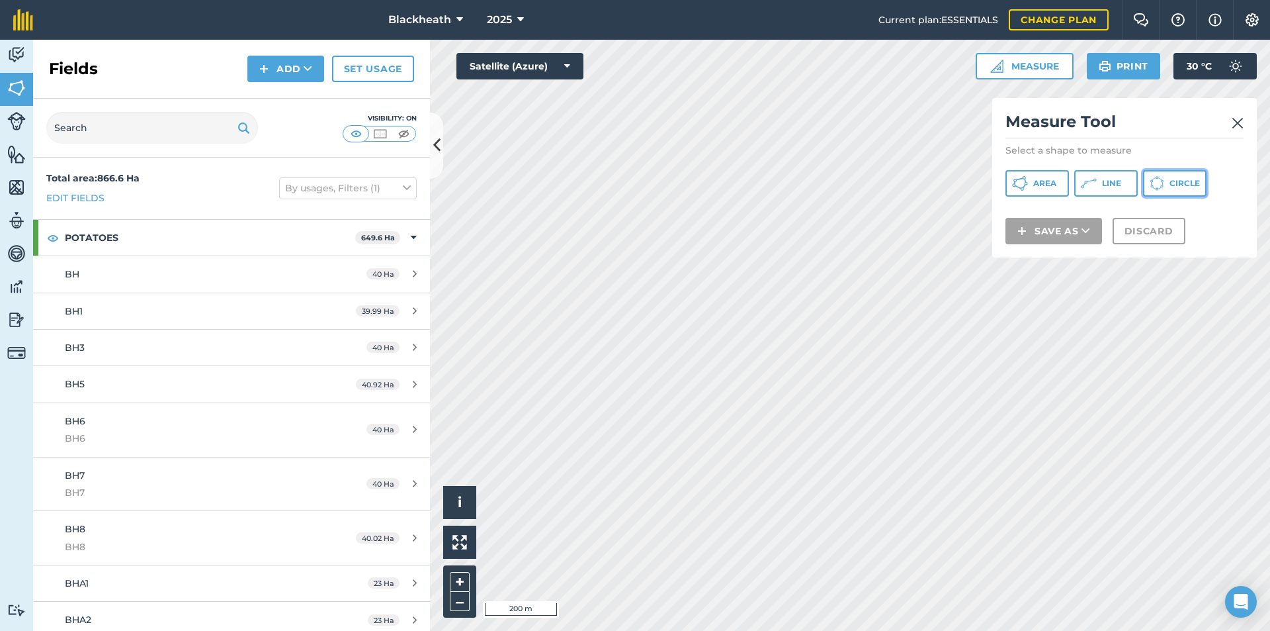
click at [1178, 183] on span "Circle" at bounding box center [1185, 183] width 30 height 11
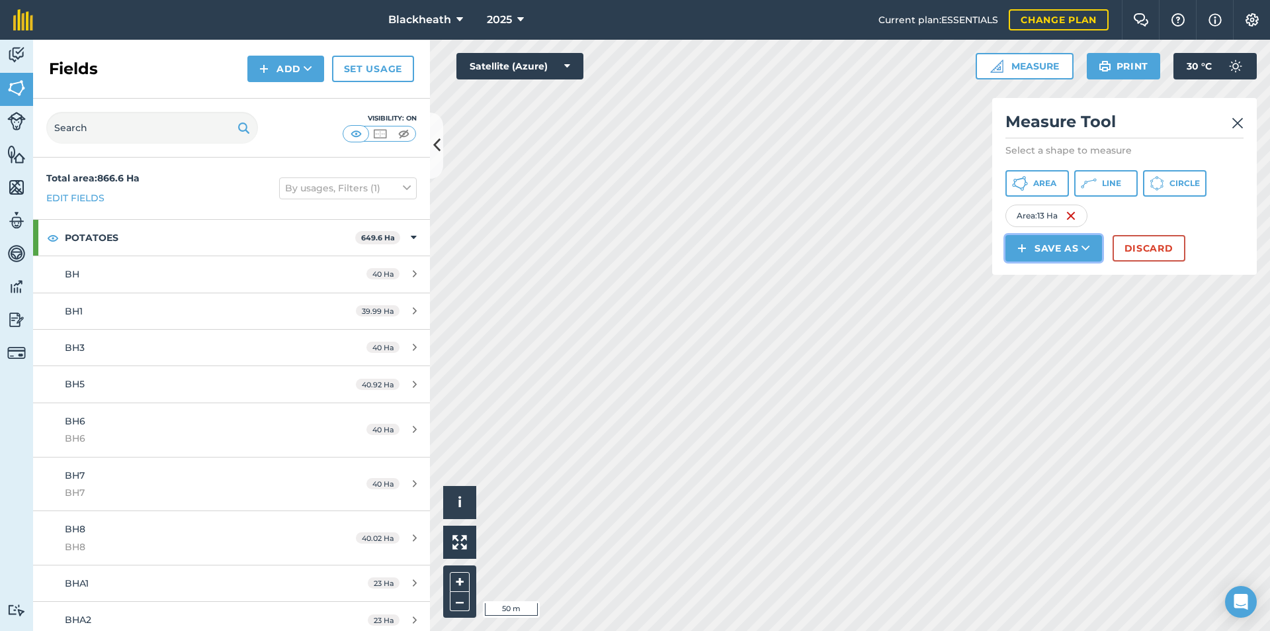
click at [1061, 242] on button "Save as" at bounding box center [1054, 248] width 97 height 26
click at [1043, 278] on link "Field" at bounding box center [1054, 277] width 93 height 29
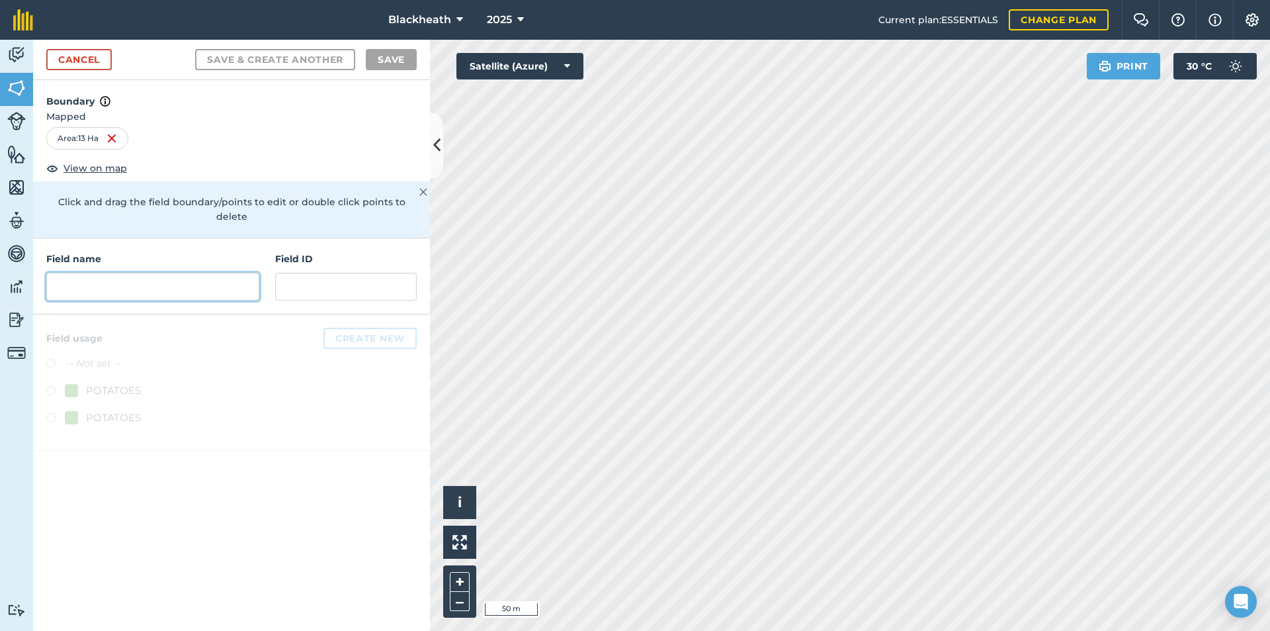
click at [144, 273] on input "text" at bounding box center [152, 287] width 213 height 28
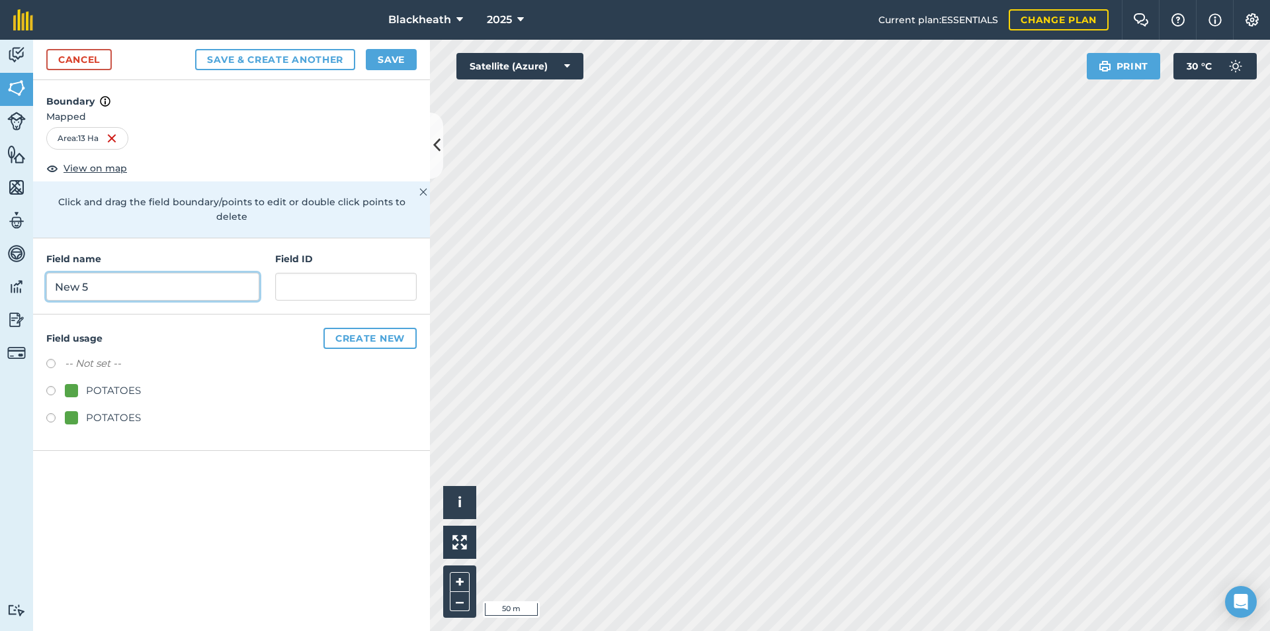
type input "New 5"
click at [288, 273] on input "text" at bounding box center [346, 287] width 142 height 28
type input "New 5"
click at [52, 386] on label at bounding box center [55, 392] width 19 height 13
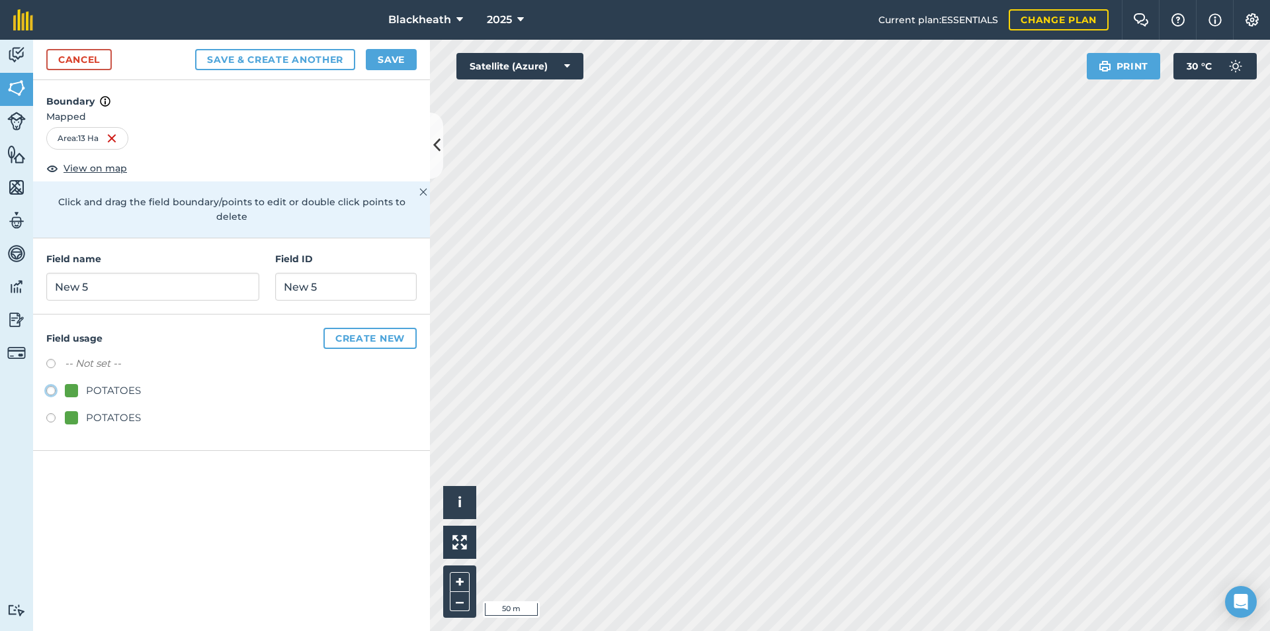
radio input "true"
click at [396, 49] on button "Save" at bounding box center [391, 59] width 51 height 21
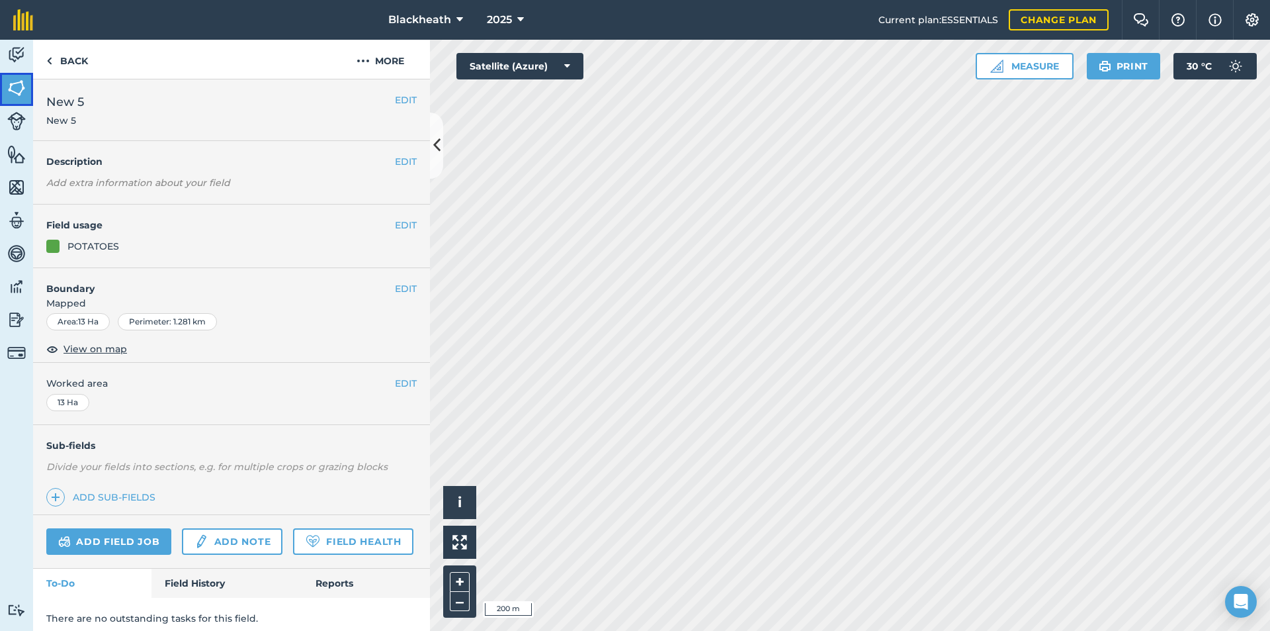
click at [17, 85] on img at bounding box center [16, 88] width 19 height 20
click at [395, 289] on button "EDIT" at bounding box center [406, 288] width 22 height 15
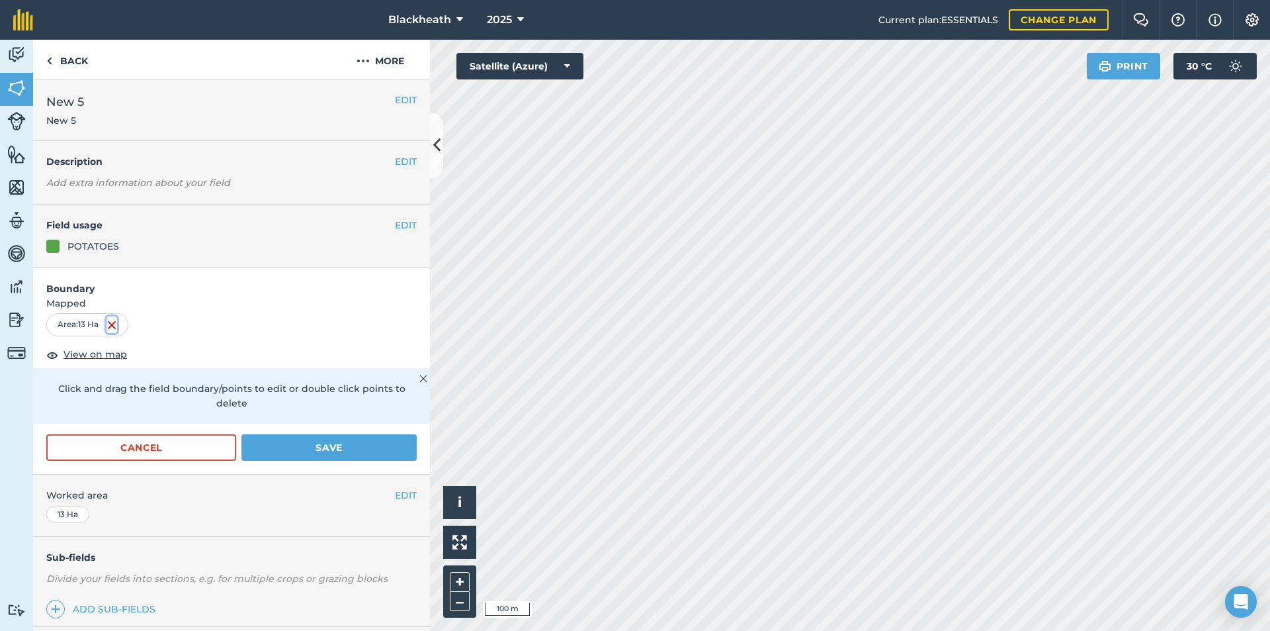
click at [114, 326] on img at bounding box center [112, 325] width 11 height 16
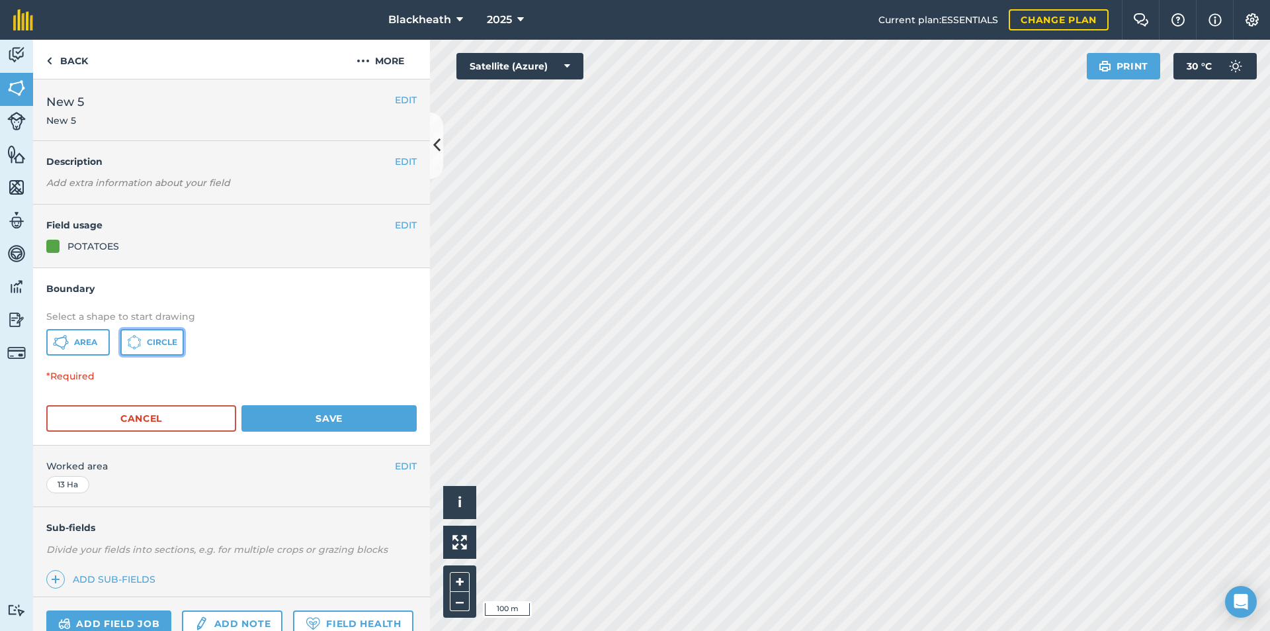
click at [142, 339] on button "Circle" at bounding box center [152, 342] width 64 height 26
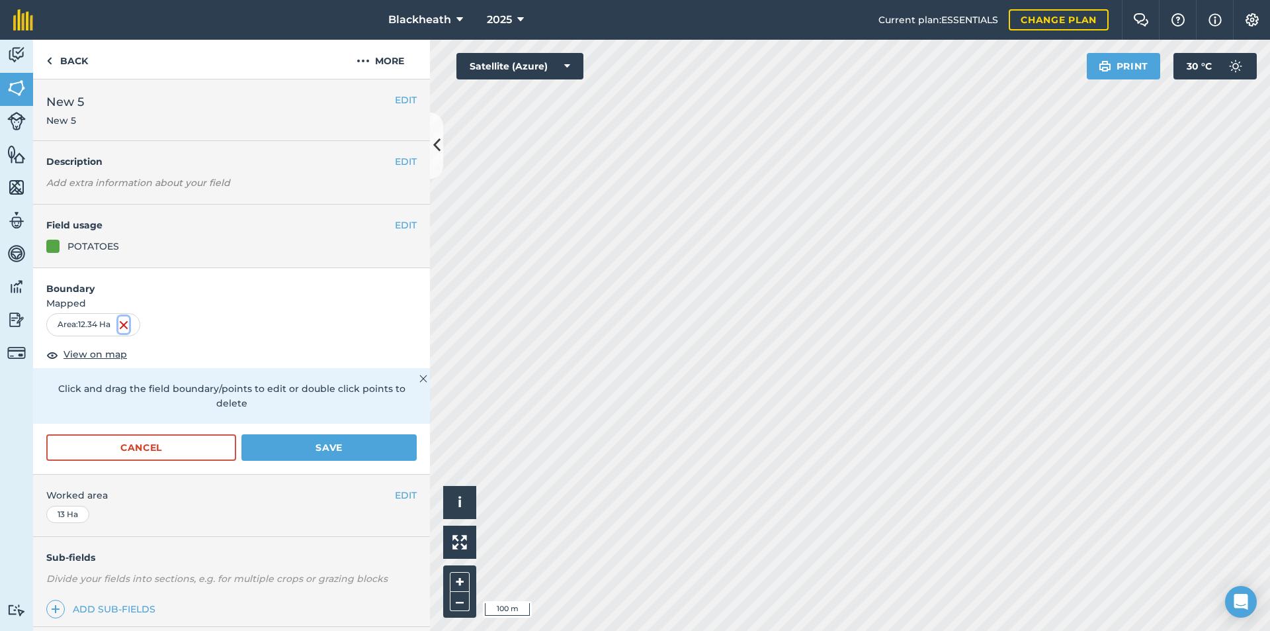
click at [126, 324] on img at bounding box center [123, 325] width 11 height 16
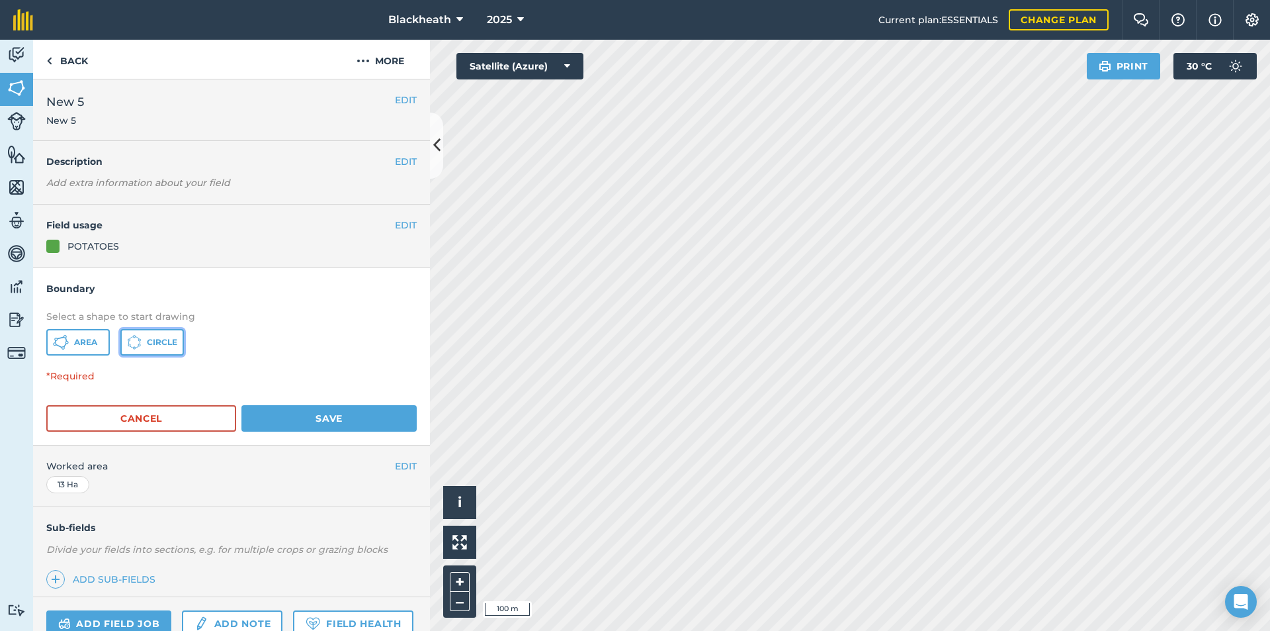
click at [148, 338] on span "Circle" at bounding box center [162, 342] width 30 height 11
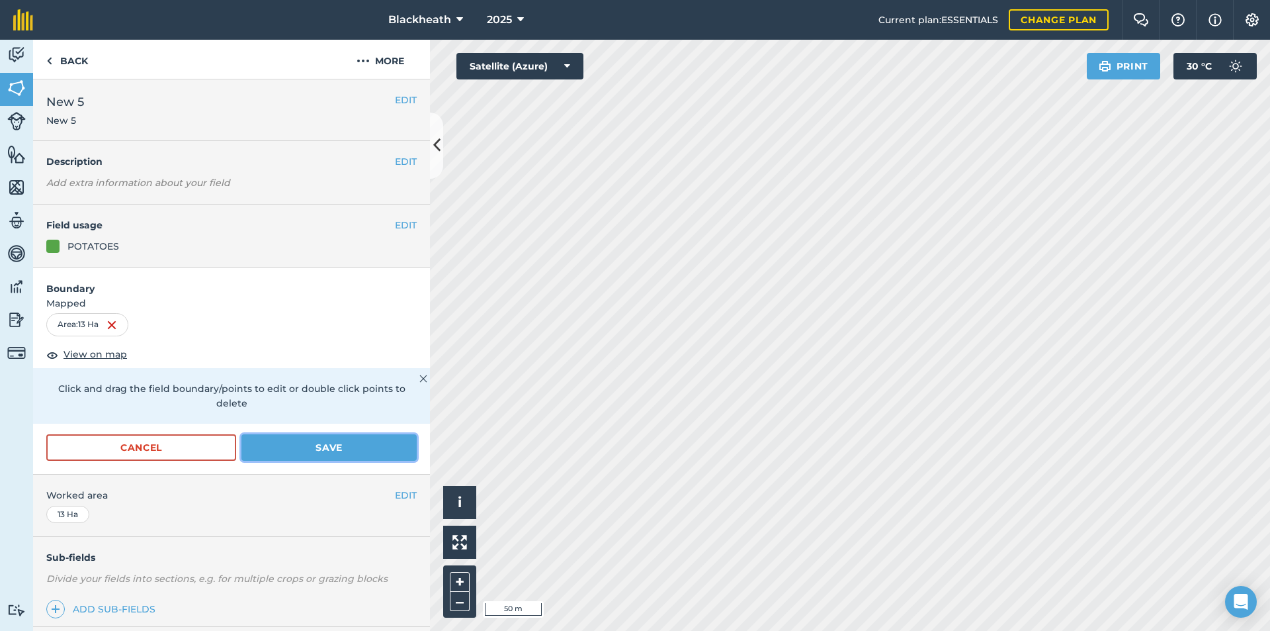
click at [342, 439] on button "Save" at bounding box center [329, 447] width 175 height 26
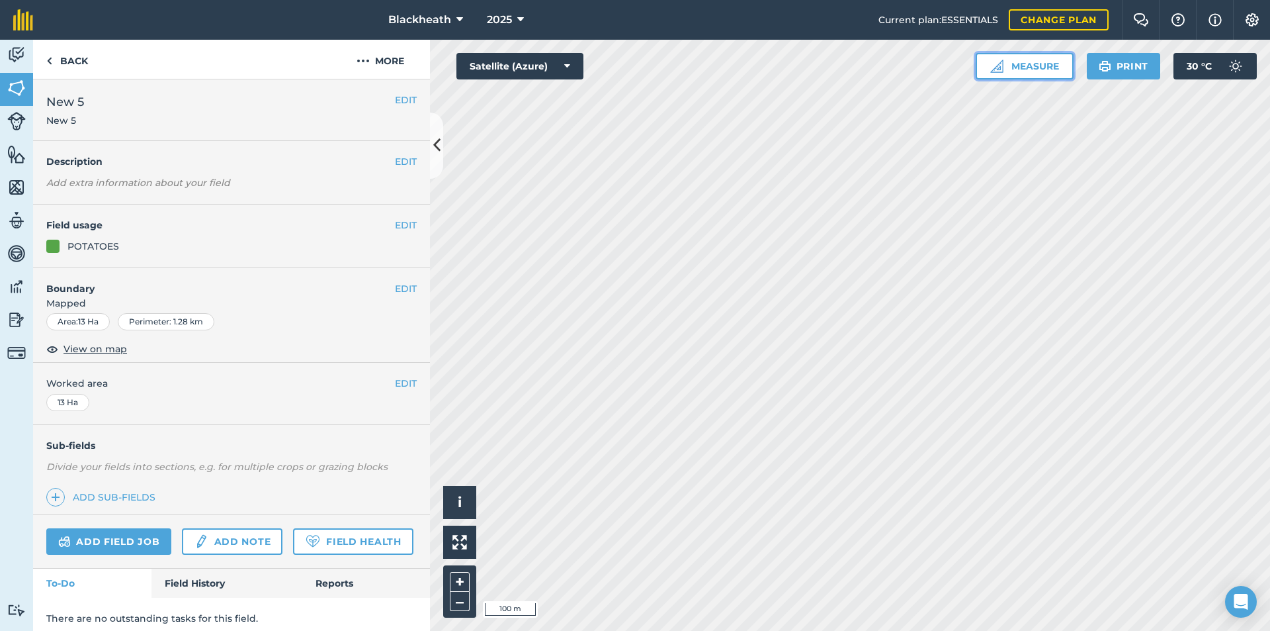
click at [1026, 65] on button "Measure" at bounding box center [1025, 66] width 98 height 26
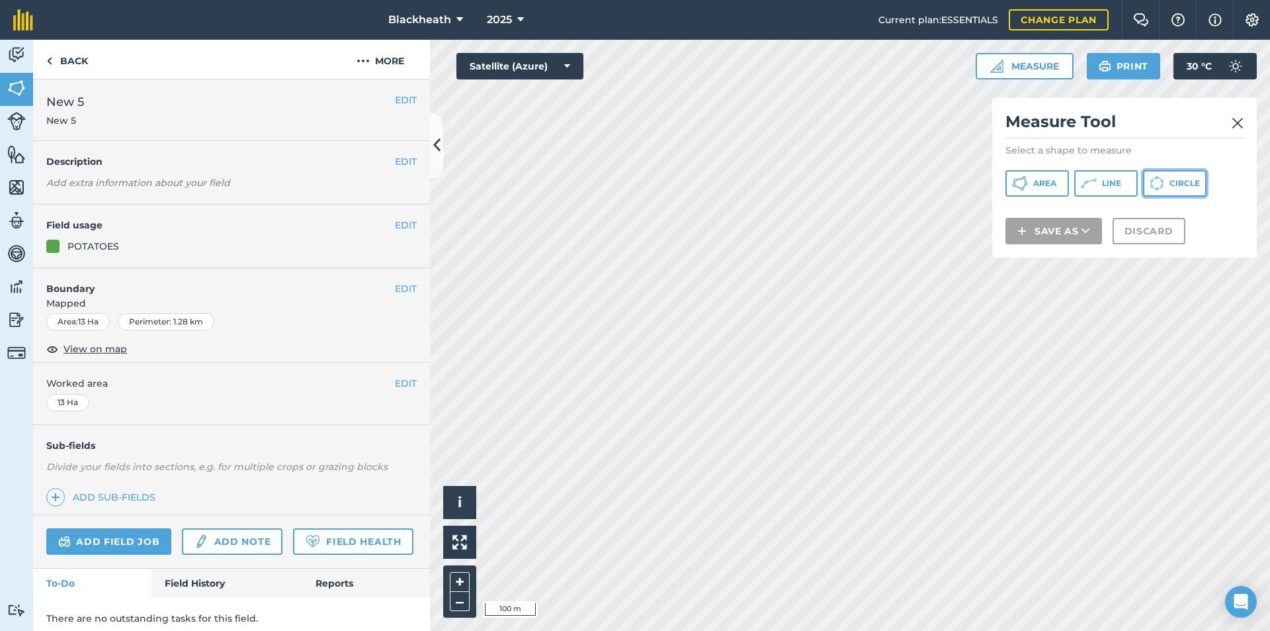
click at [1169, 183] on button "Circle" at bounding box center [1175, 183] width 64 height 26
click at [1236, 122] on img at bounding box center [1238, 123] width 12 height 16
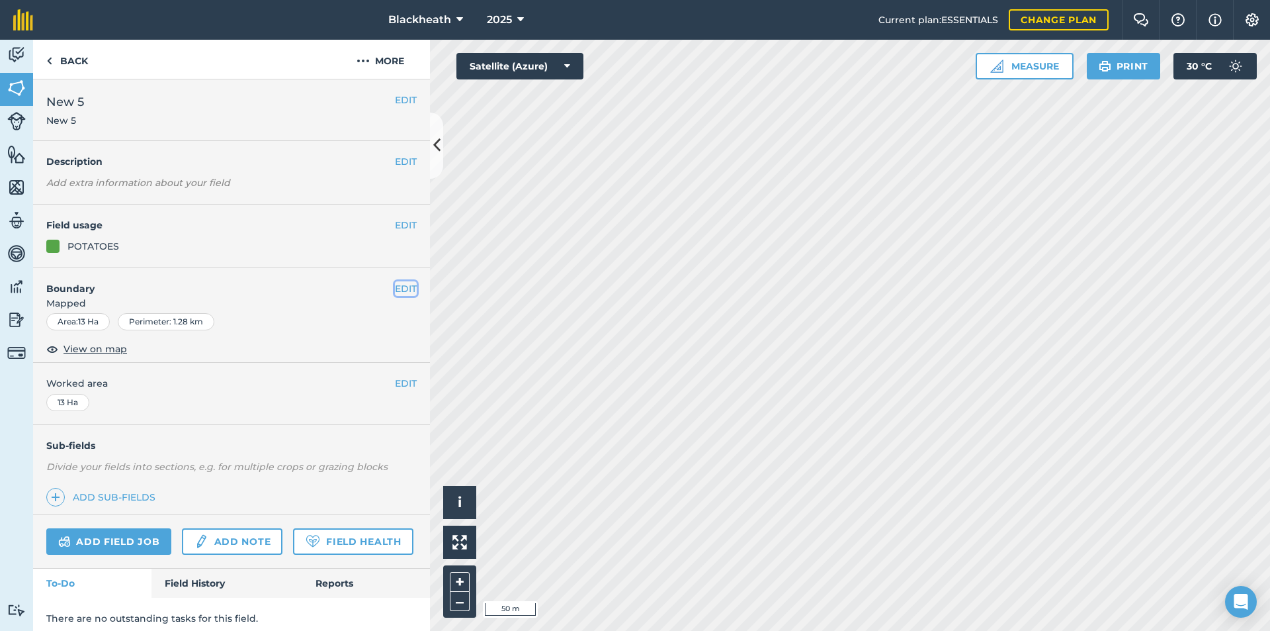
click at [395, 285] on button "EDIT" at bounding box center [406, 288] width 22 height 15
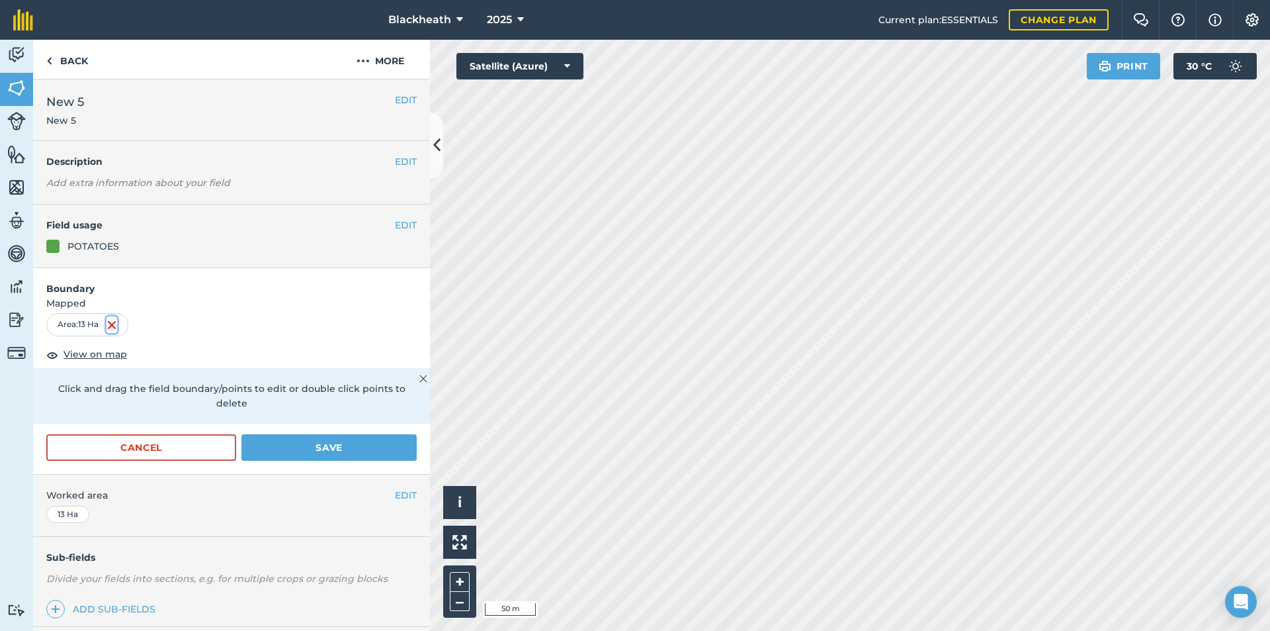
click at [112, 324] on img at bounding box center [112, 325] width 11 height 16
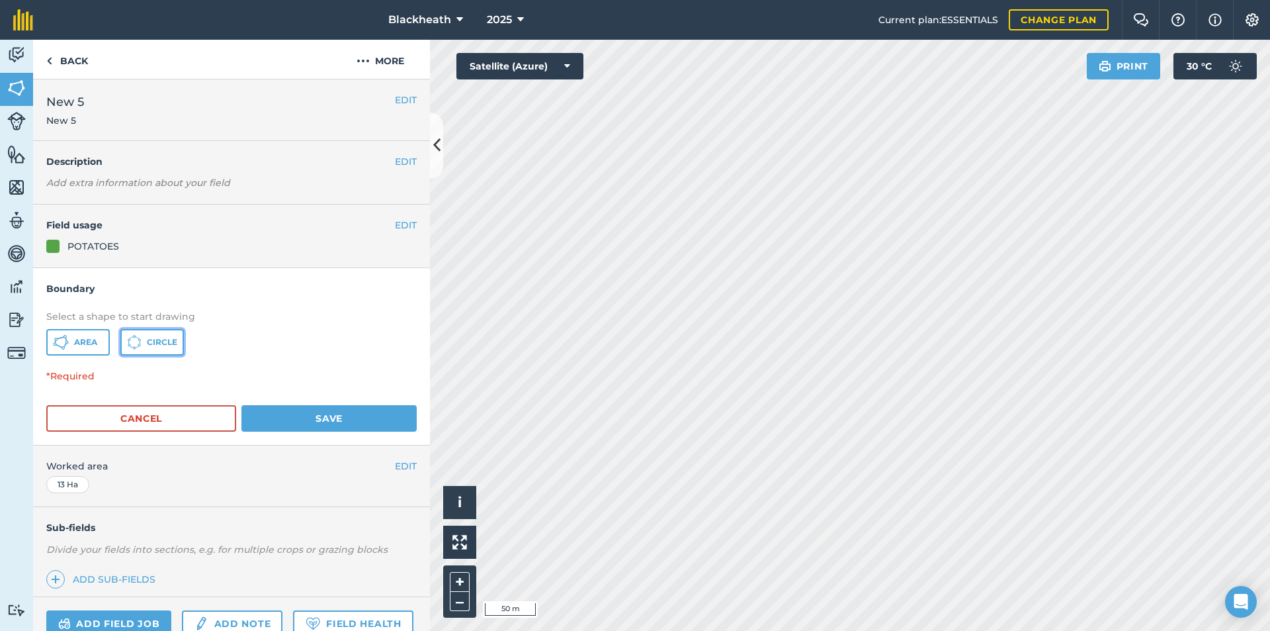
click at [154, 340] on span "Circle" at bounding box center [162, 342] width 30 height 11
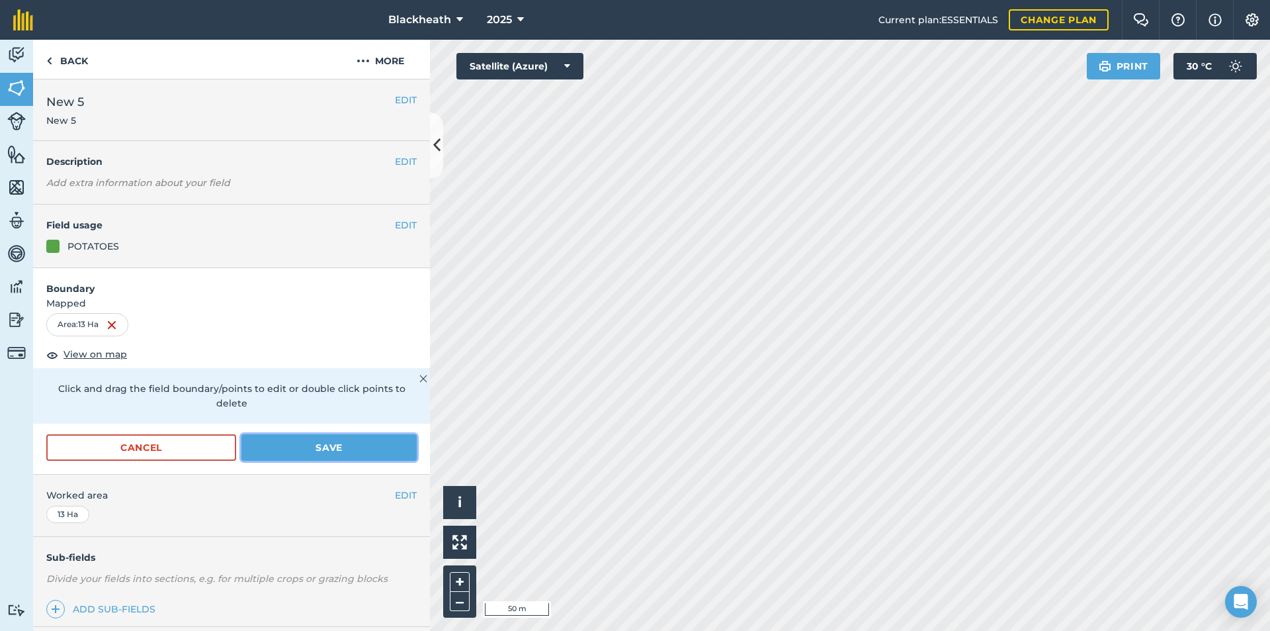
click at [338, 448] on button "Save" at bounding box center [329, 447] width 175 height 26
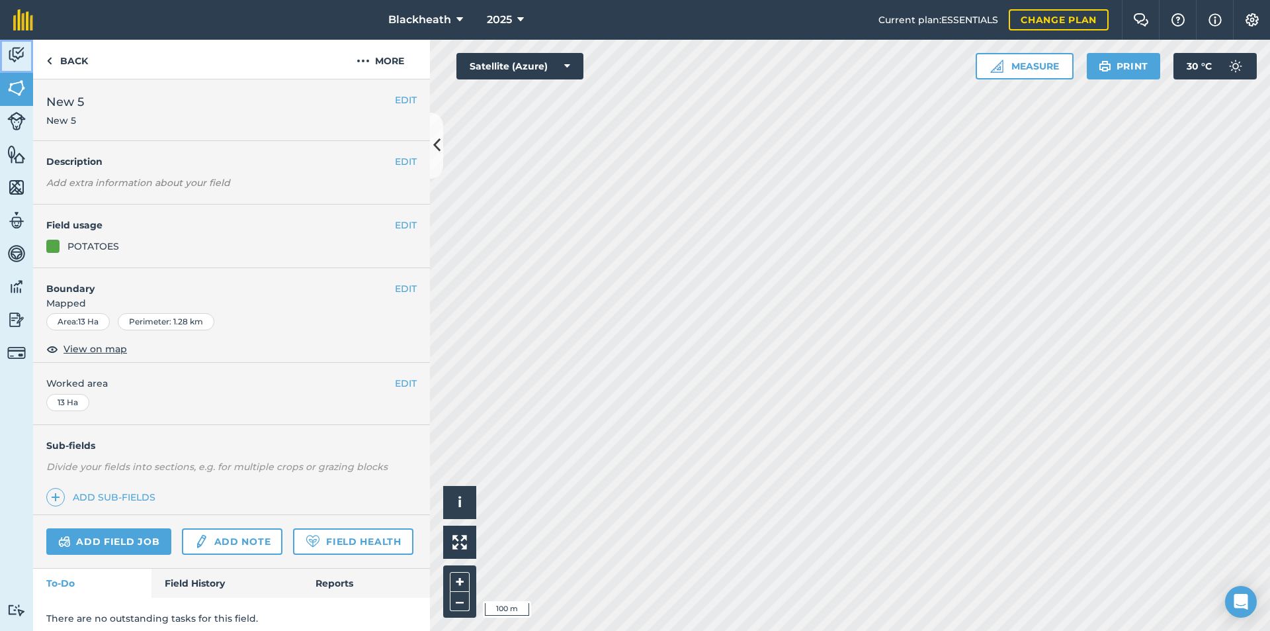
click at [7, 70] on link "Activity" at bounding box center [16, 56] width 33 height 33
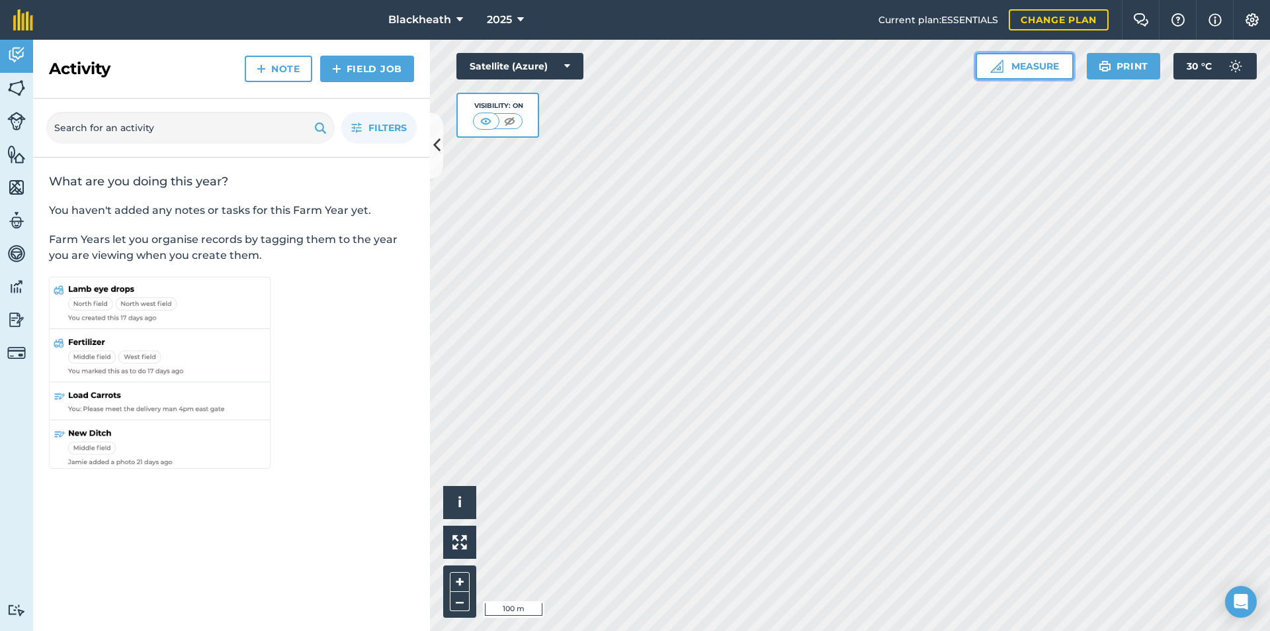
click at [1034, 61] on button "Measure" at bounding box center [1025, 66] width 98 height 26
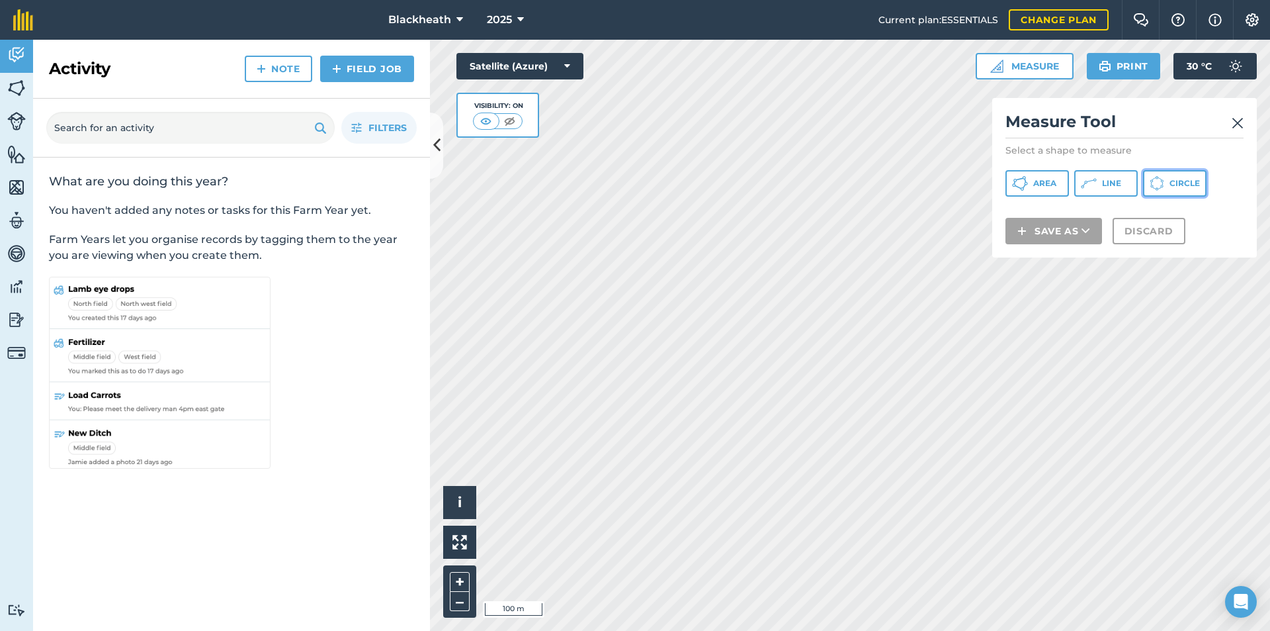
click at [1191, 181] on span "Circle" at bounding box center [1185, 183] width 30 height 11
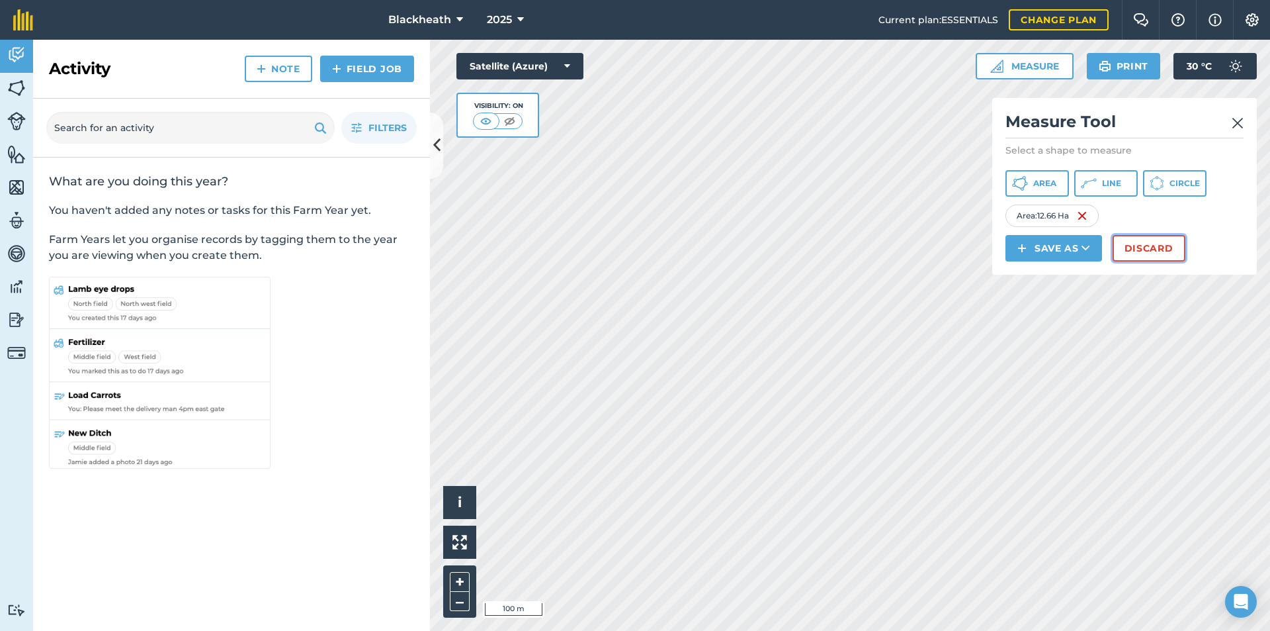
click at [1131, 246] on button "Discard" at bounding box center [1149, 248] width 73 height 26
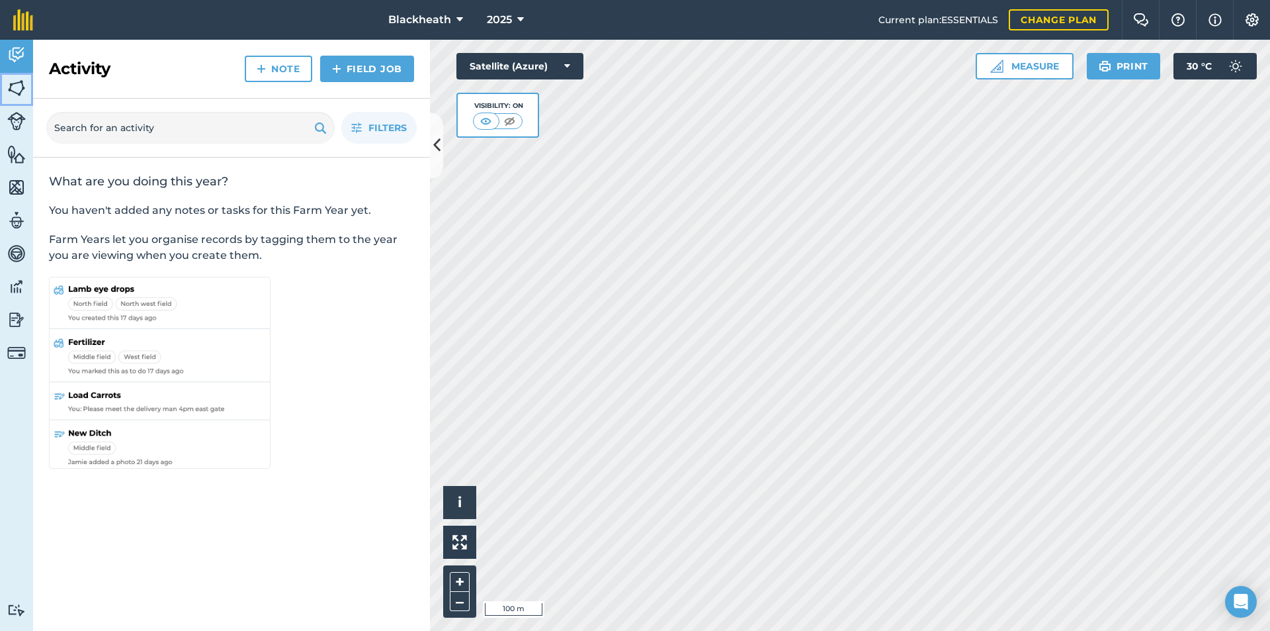
click at [19, 85] on img at bounding box center [16, 88] width 19 height 20
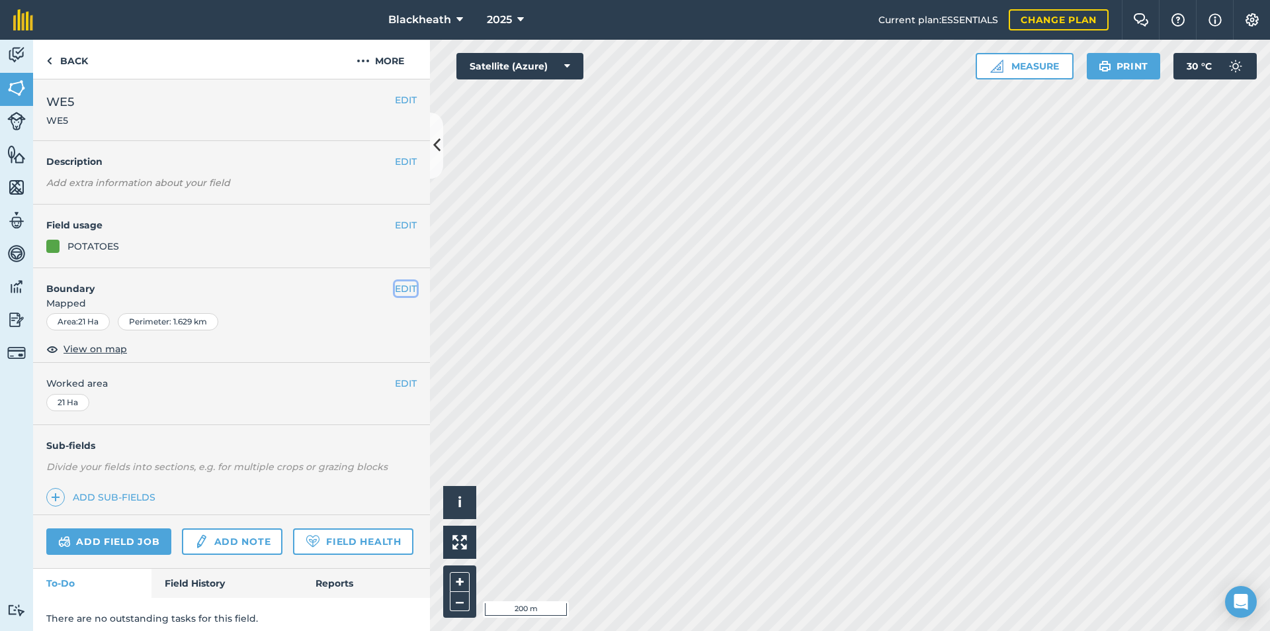
click at [396, 289] on button "EDIT" at bounding box center [406, 288] width 22 height 15
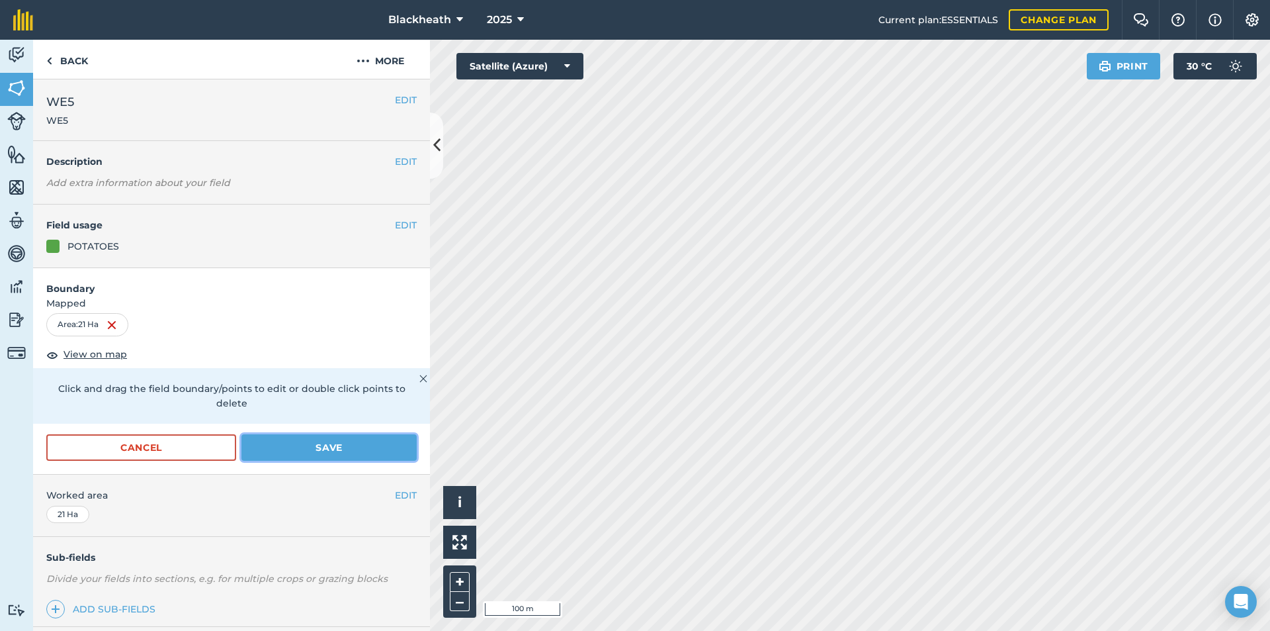
click at [344, 441] on button "Save" at bounding box center [329, 447] width 175 height 26
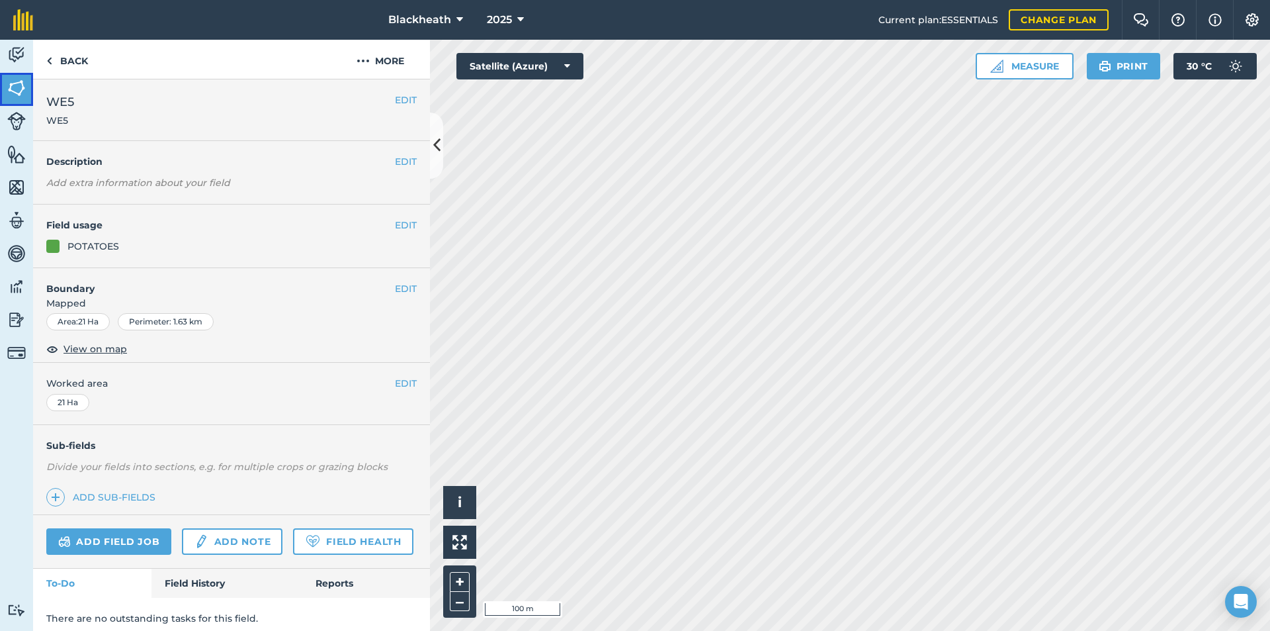
click at [11, 79] on img at bounding box center [16, 88] width 19 height 20
click at [395, 287] on button "EDIT" at bounding box center [406, 288] width 22 height 15
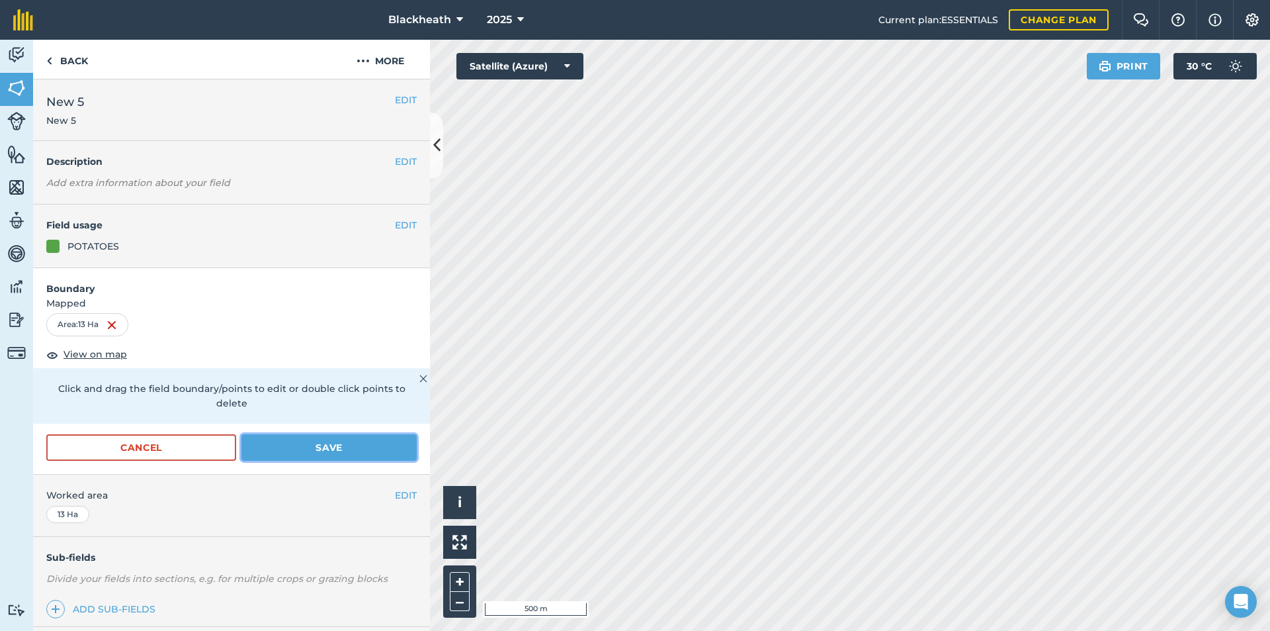
click at [273, 445] on button "Save" at bounding box center [329, 447] width 175 height 26
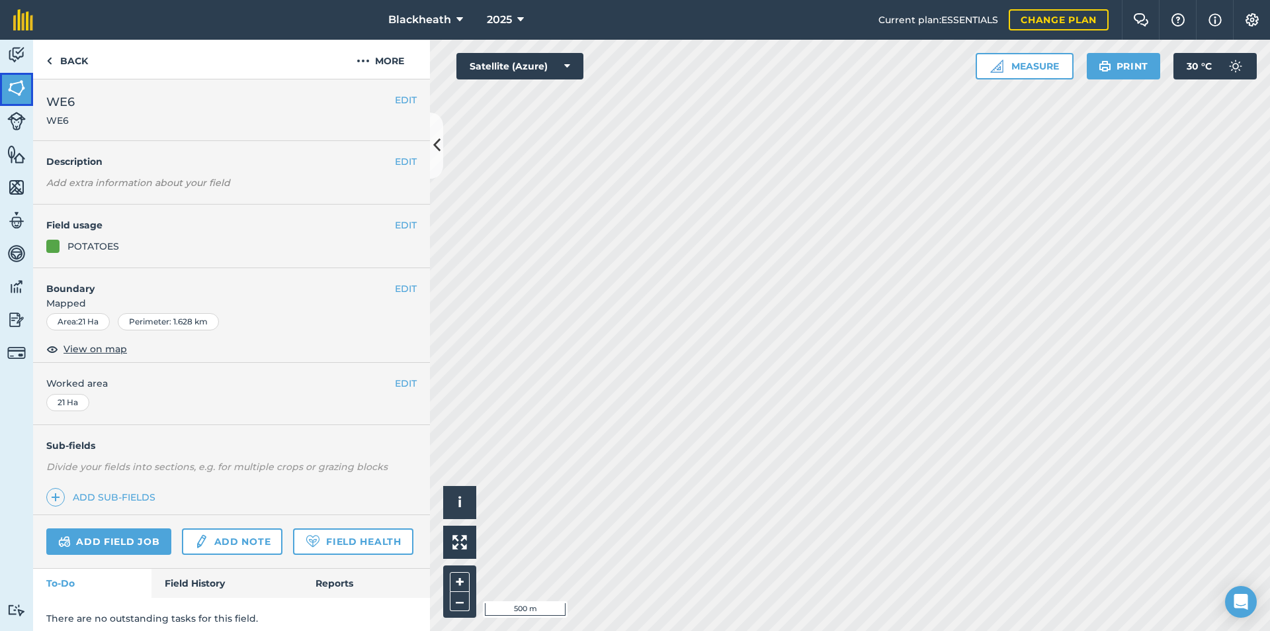
click at [14, 86] on img at bounding box center [16, 88] width 19 height 20
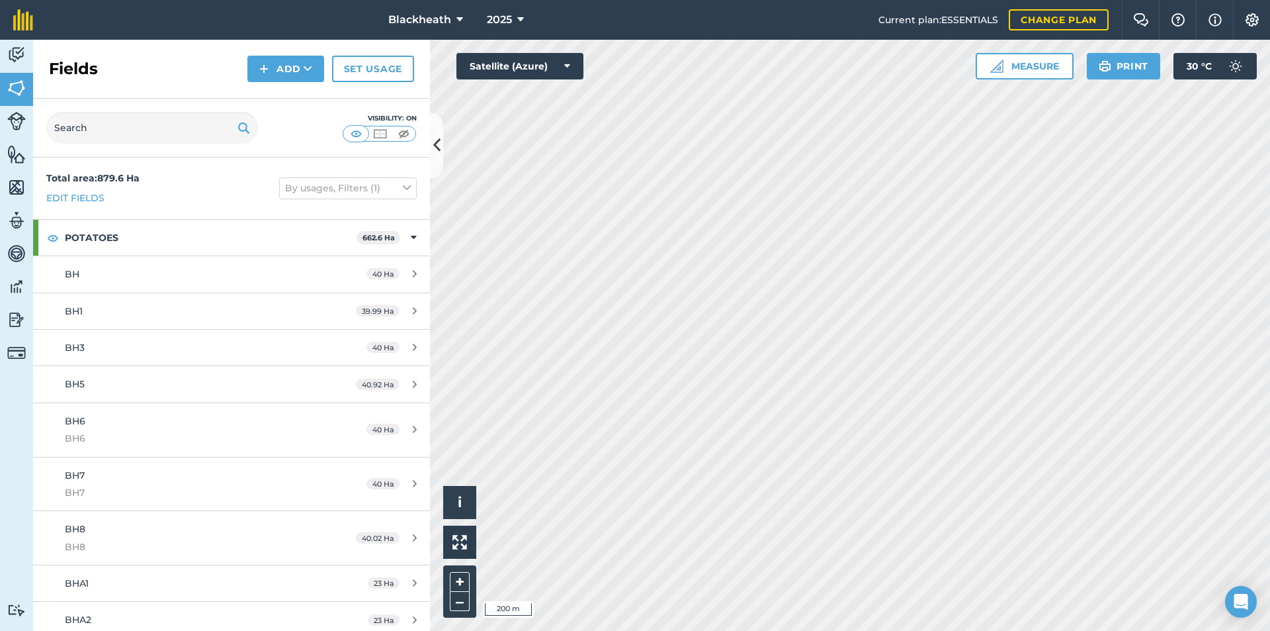
click at [475, 37] on div "Blackheath 2025 Current plan : ESSENTIALS Change plan Farm Chat Help Info Setti…" at bounding box center [635, 315] width 1270 height 631
click at [1085, 630] on html "Blackheath 2025 Current plan : ESSENTIALS Change plan Farm Chat Help Info Setti…" at bounding box center [635, 315] width 1270 height 631
click at [1048, 69] on button "Measure" at bounding box center [1025, 66] width 98 height 26
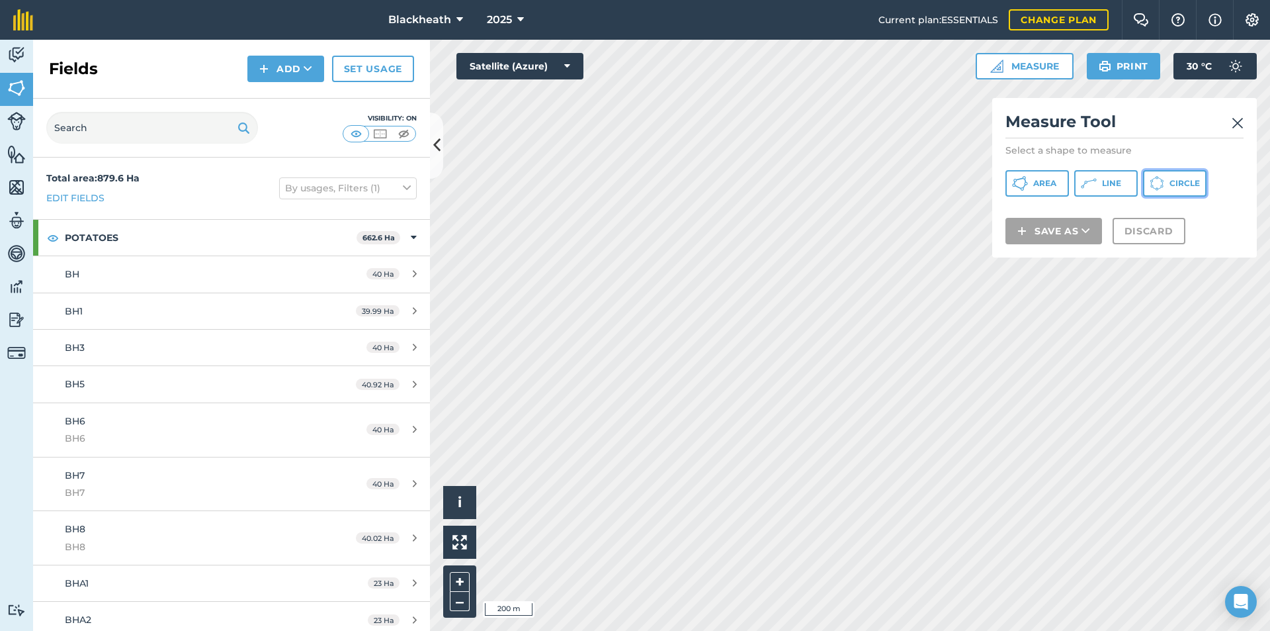
click at [1182, 185] on span "Circle" at bounding box center [1185, 183] width 30 height 11
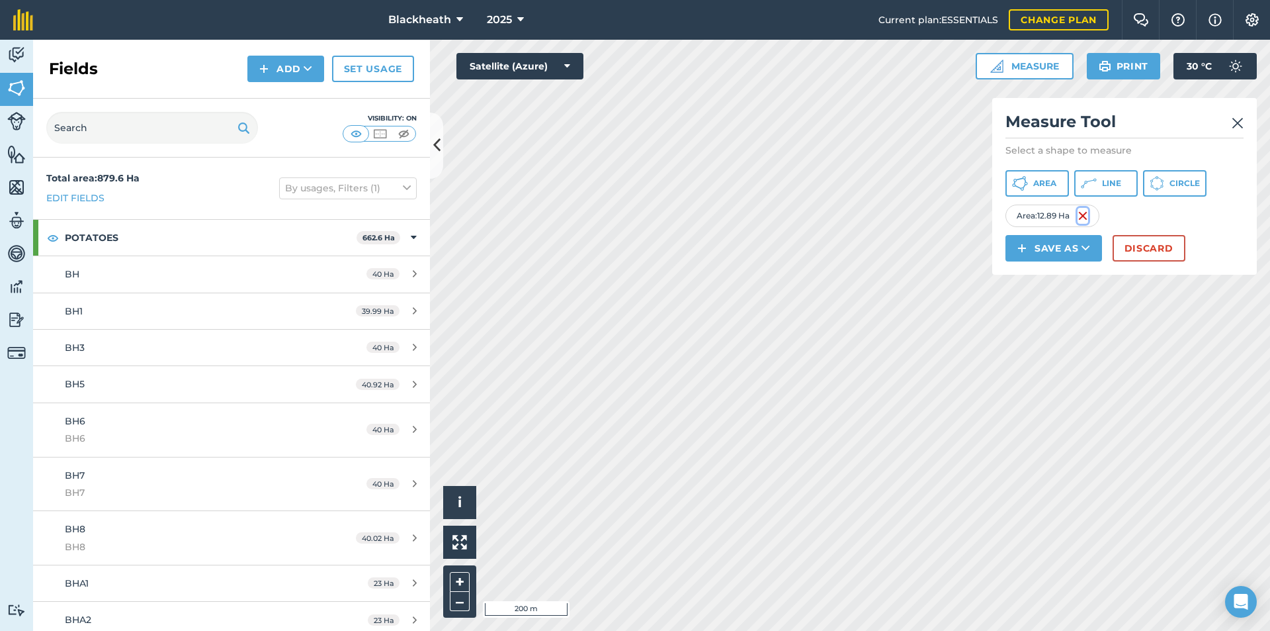
click at [1086, 216] on img at bounding box center [1083, 216] width 11 height 16
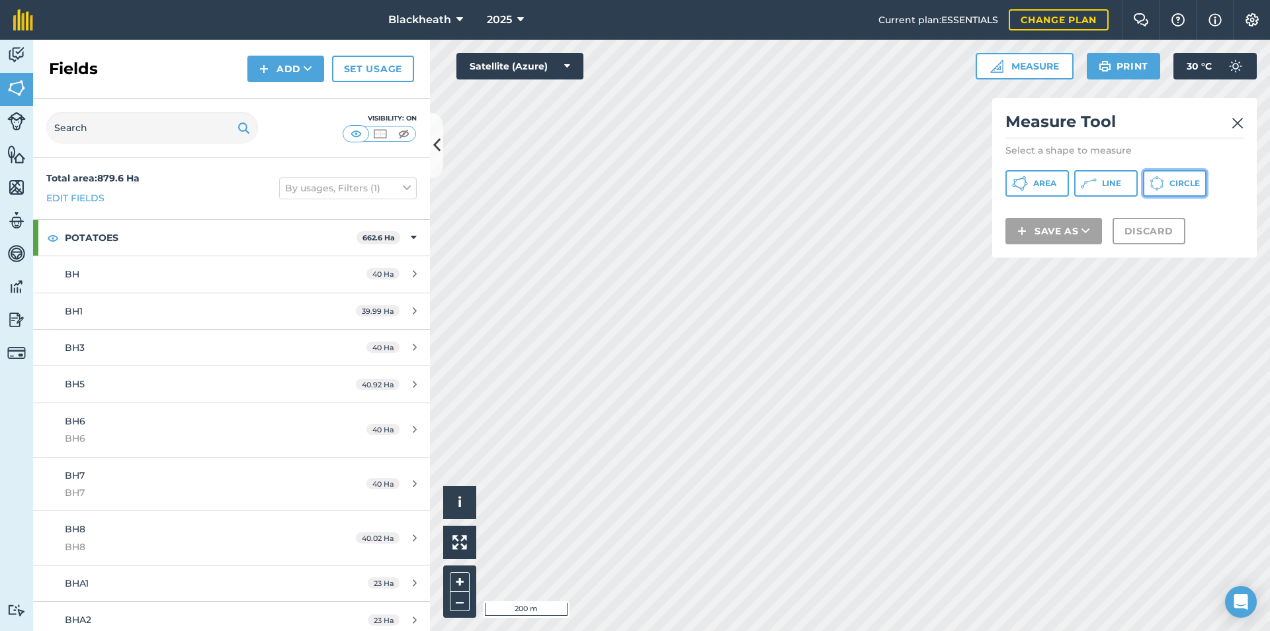
click at [1172, 184] on span "Circle" at bounding box center [1185, 183] width 30 height 11
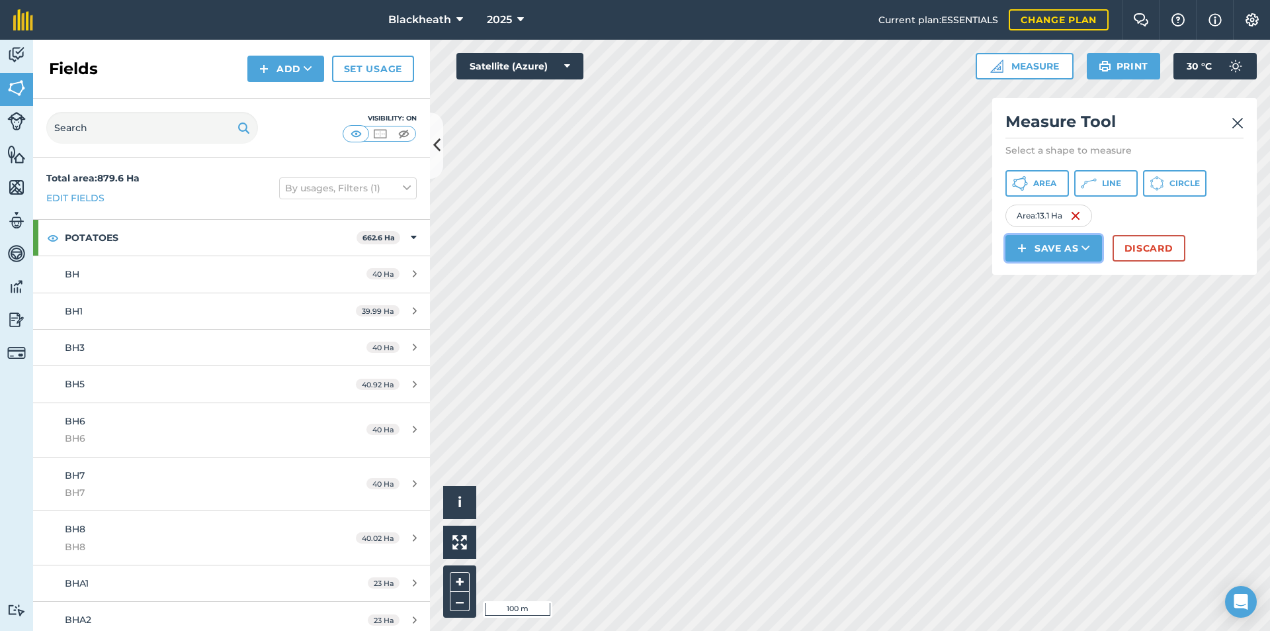
click at [1053, 254] on button "Save as" at bounding box center [1054, 248] width 97 height 26
click at [1061, 279] on link "Field" at bounding box center [1054, 277] width 93 height 29
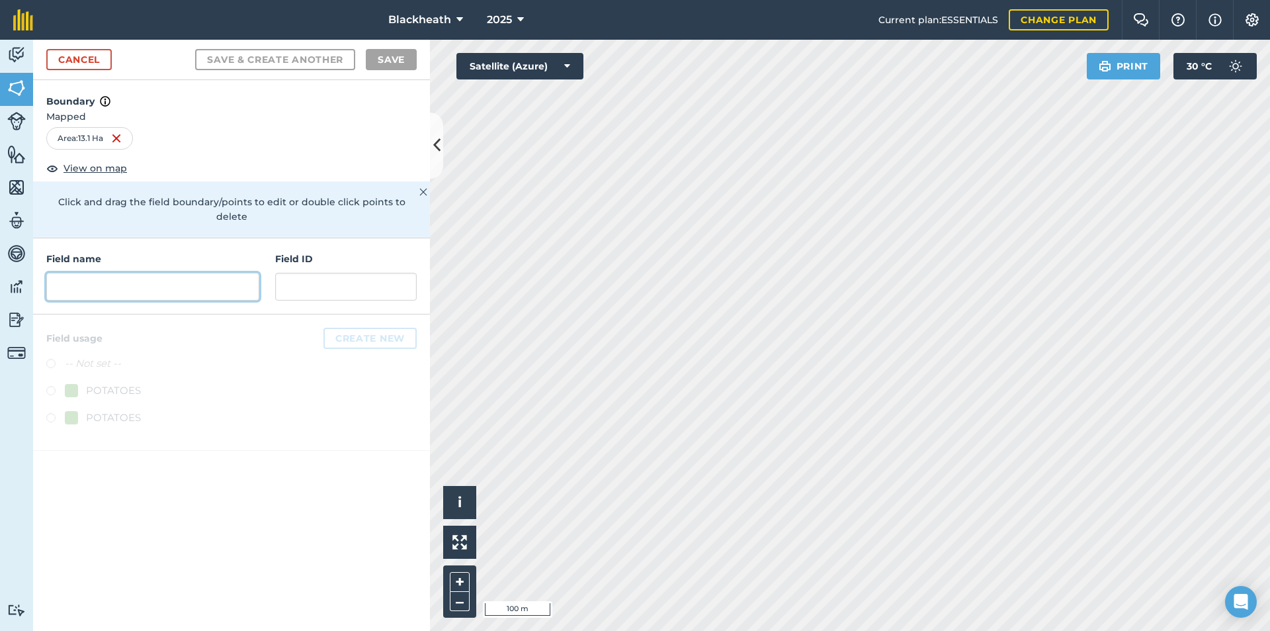
click at [205, 273] on input "text" at bounding box center [152, 287] width 213 height 28
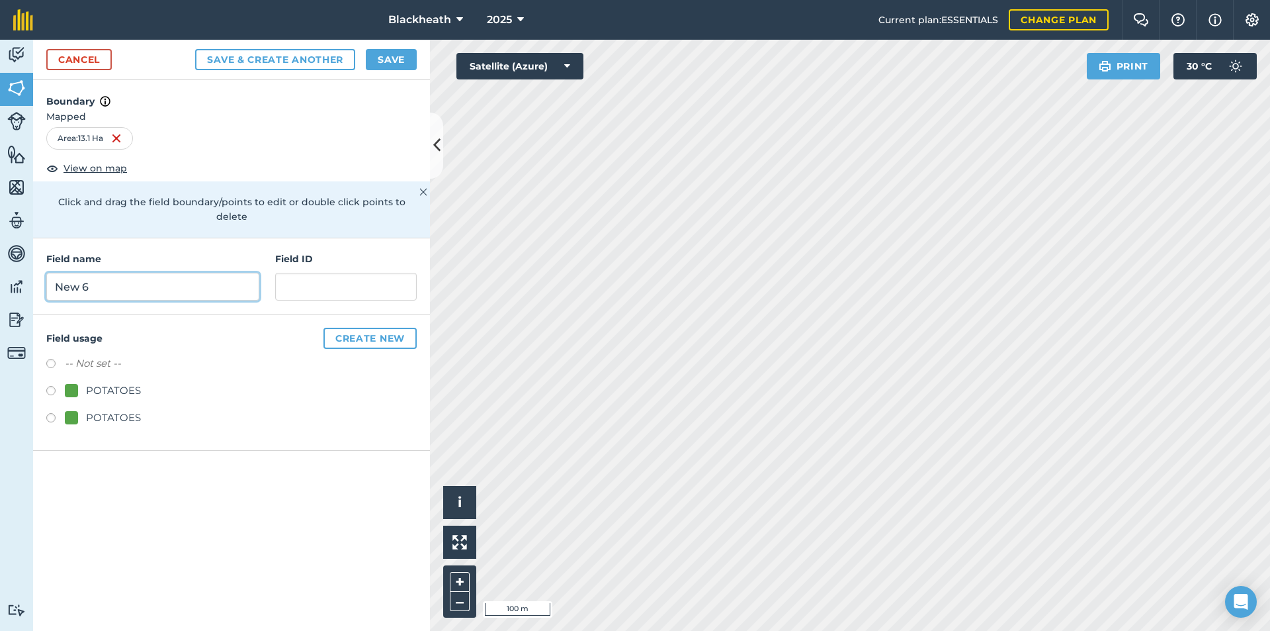
type input "New 6"
click at [298, 280] on input "text" at bounding box center [346, 287] width 142 height 28
type input "New 6"
click at [50, 386] on label at bounding box center [55, 392] width 19 height 13
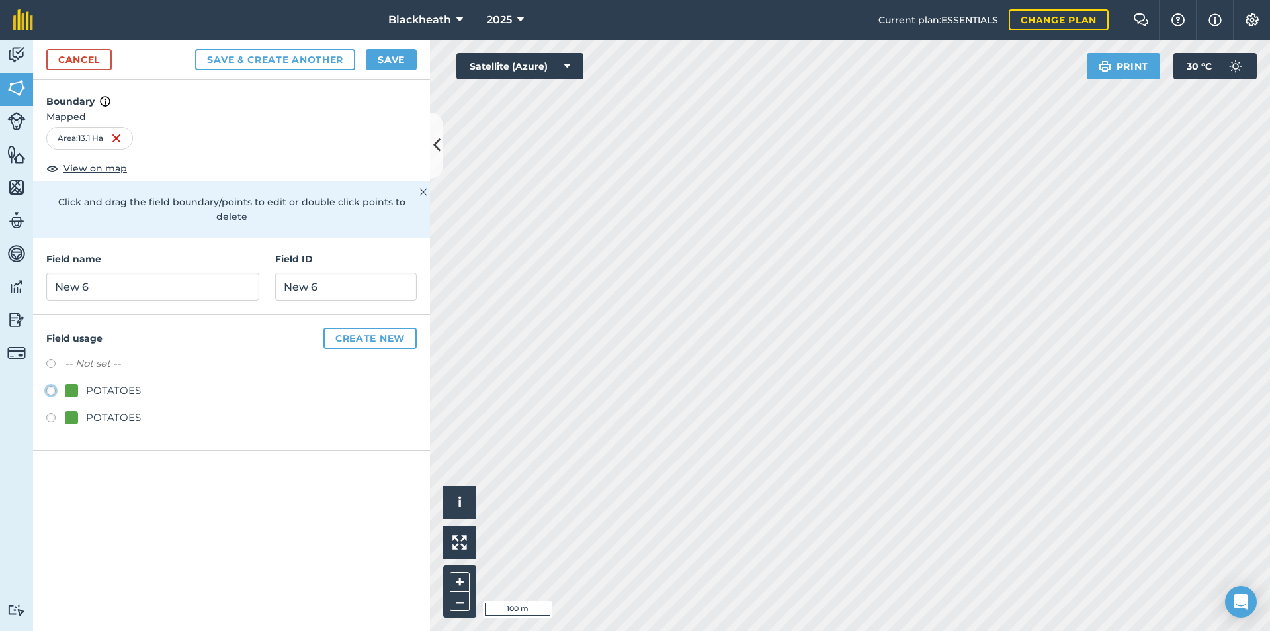
radio input "true"
click at [392, 63] on button "Save" at bounding box center [391, 59] width 51 height 21
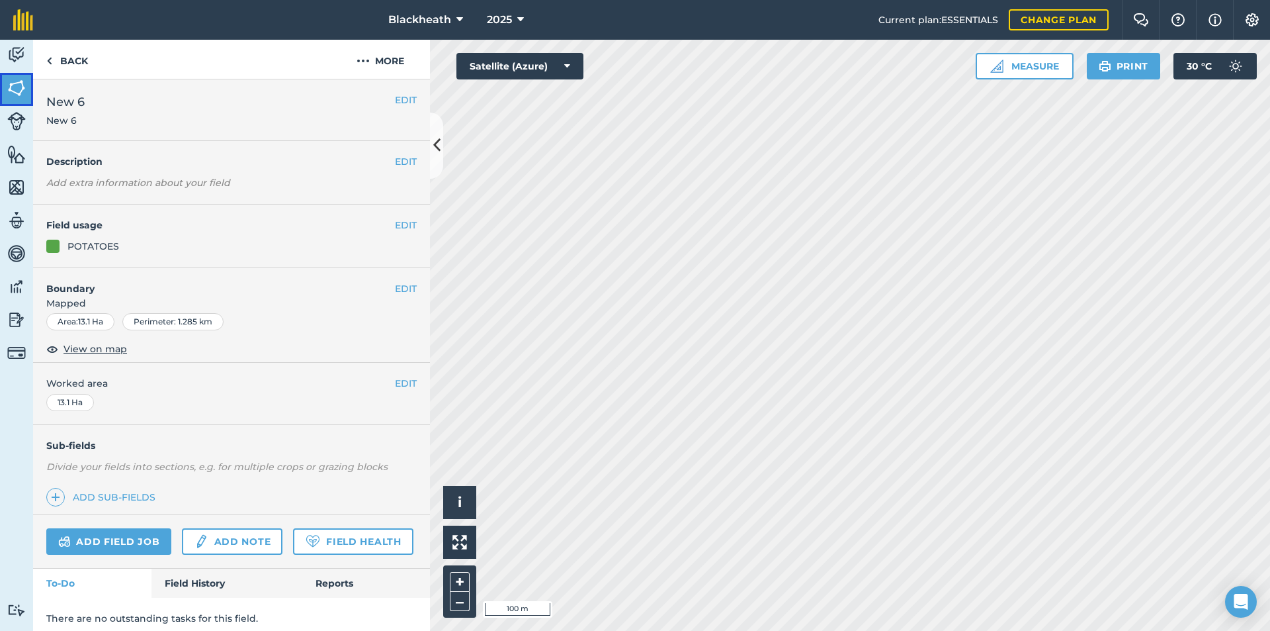
click at [18, 89] on img at bounding box center [16, 88] width 19 height 20
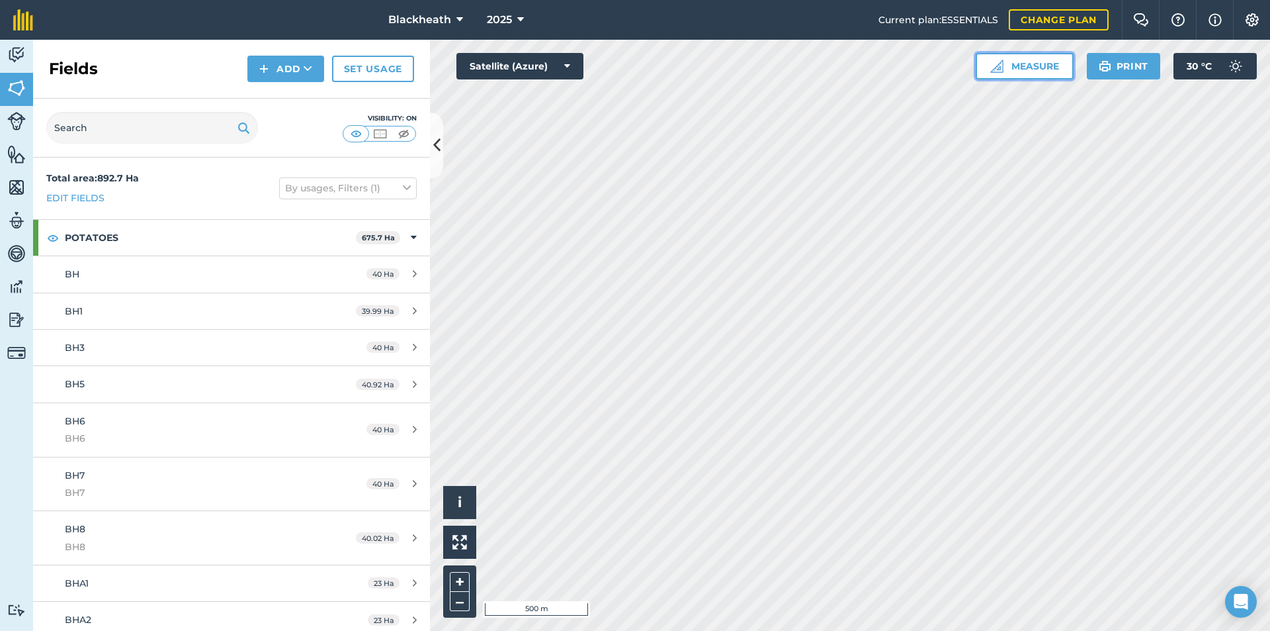
click at [1038, 68] on button "Measure" at bounding box center [1025, 66] width 98 height 26
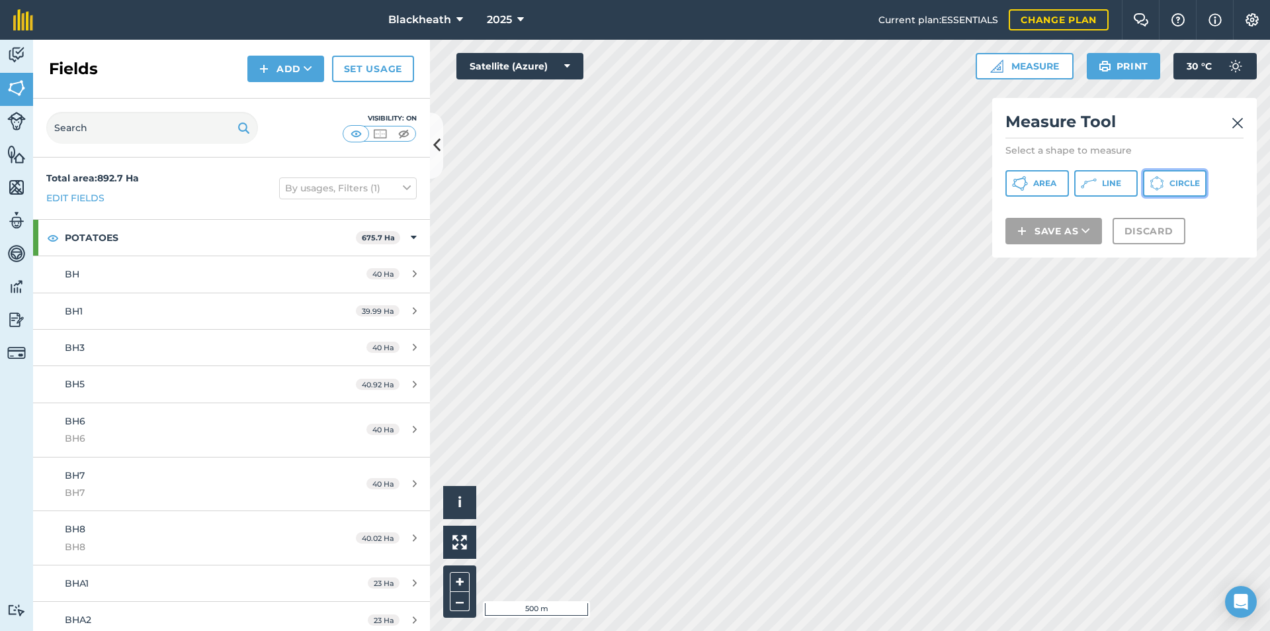
click at [1158, 179] on icon at bounding box center [1157, 178] width 3 height 1
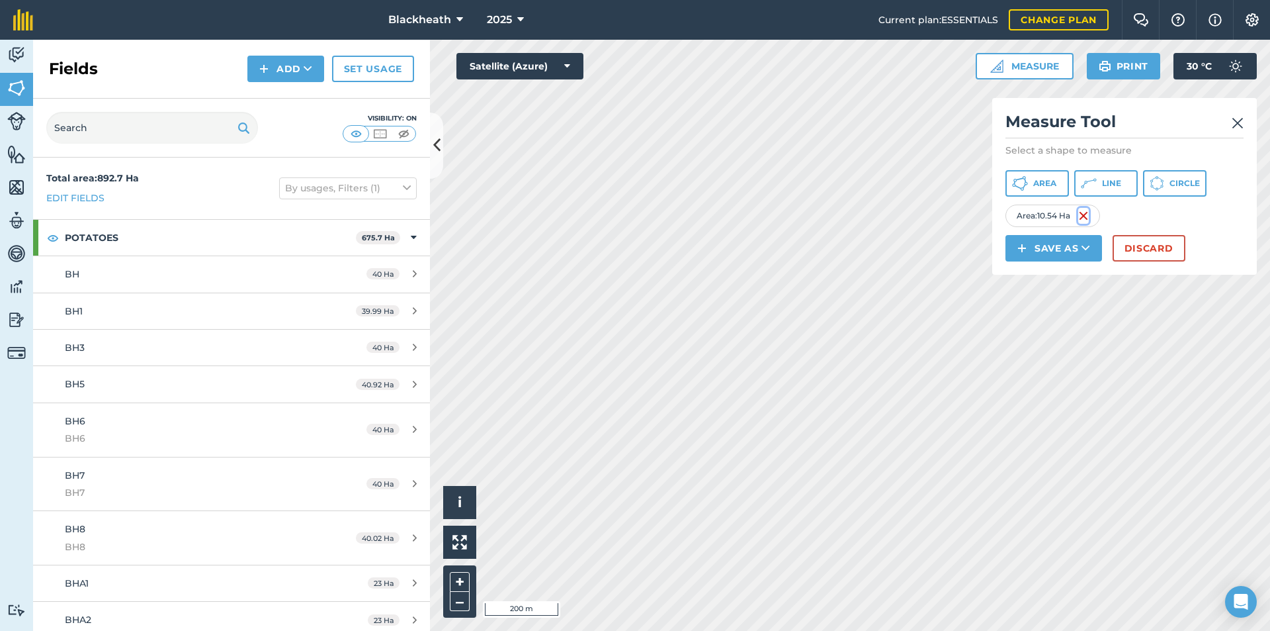
click at [1085, 215] on img at bounding box center [1084, 216] width 11 height 16
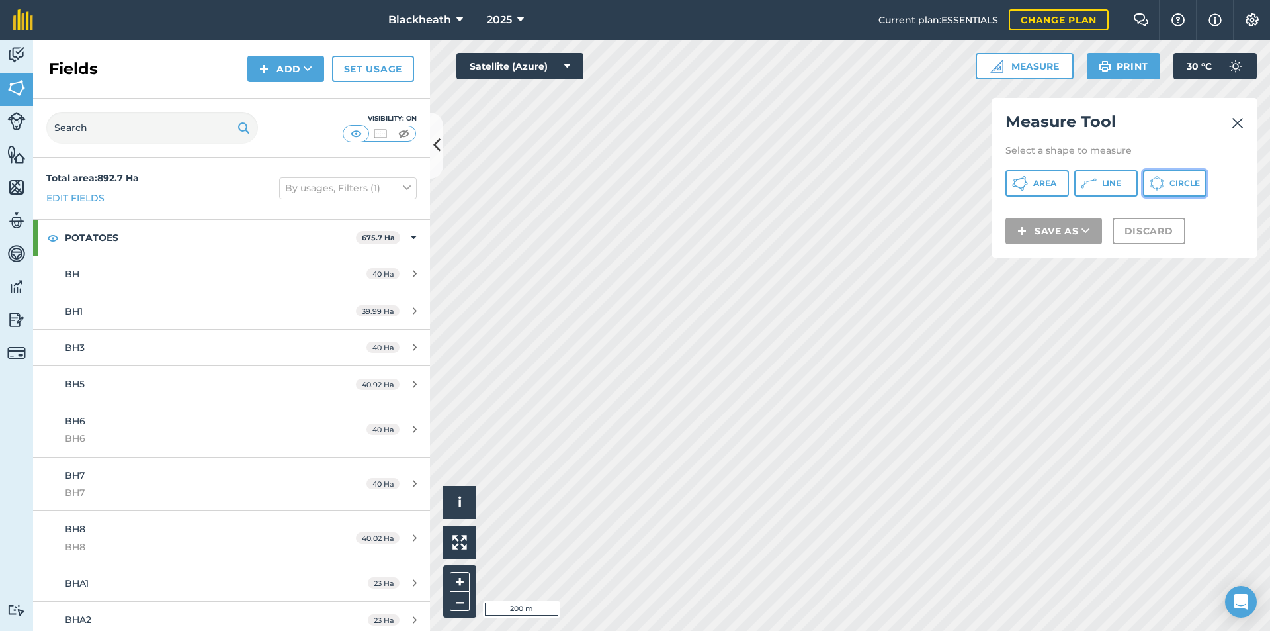
click at [1156, 183] on icon at bounding box center [1157, 183] width 15 height 15
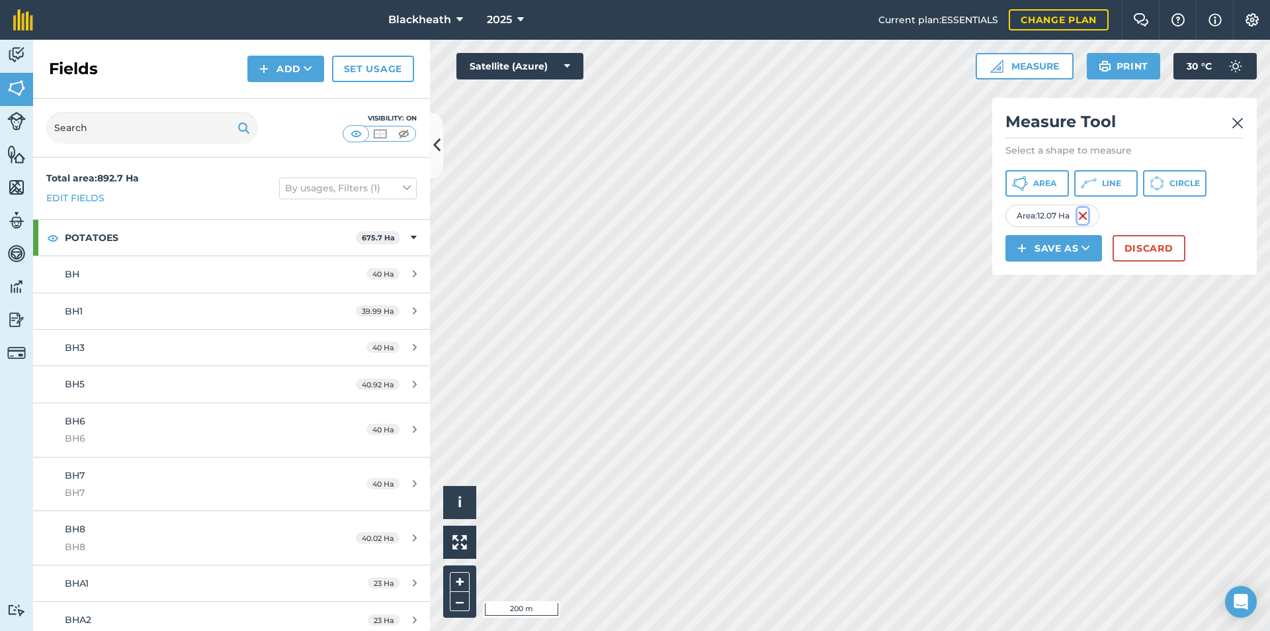
click at [1088, 212] on img at bounding box center [1083, 216] width 11 height 16
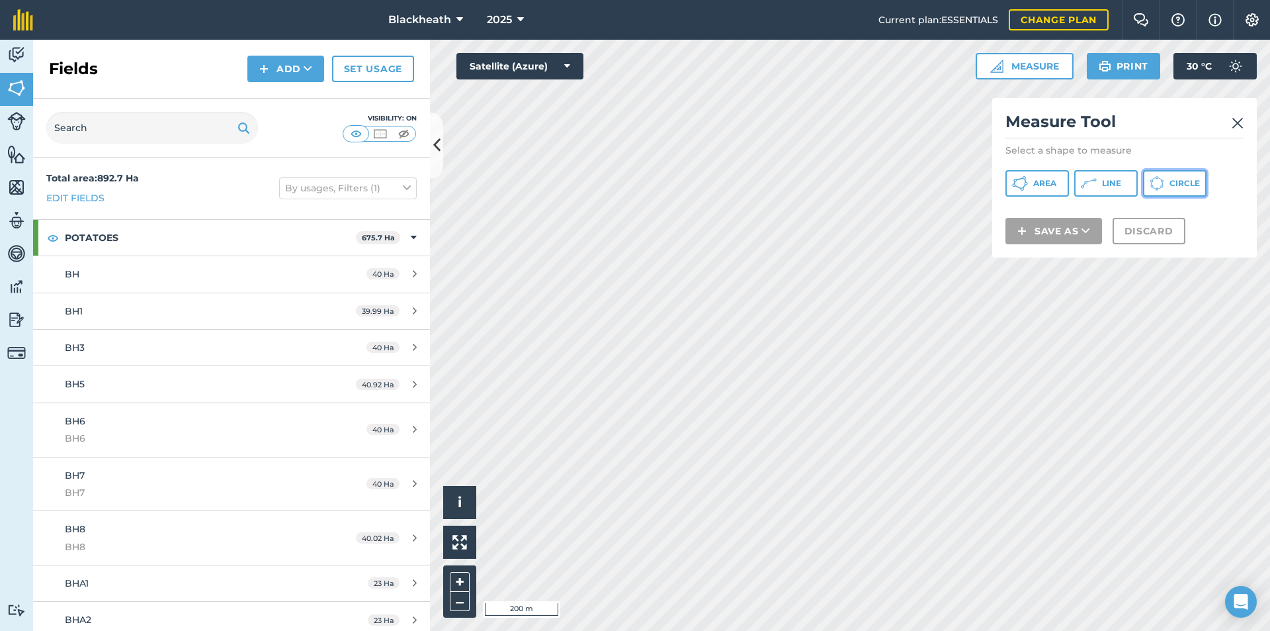
click at [1180, 186] on span "Circle" at bounding box center [1185, 183] width 30 height 11
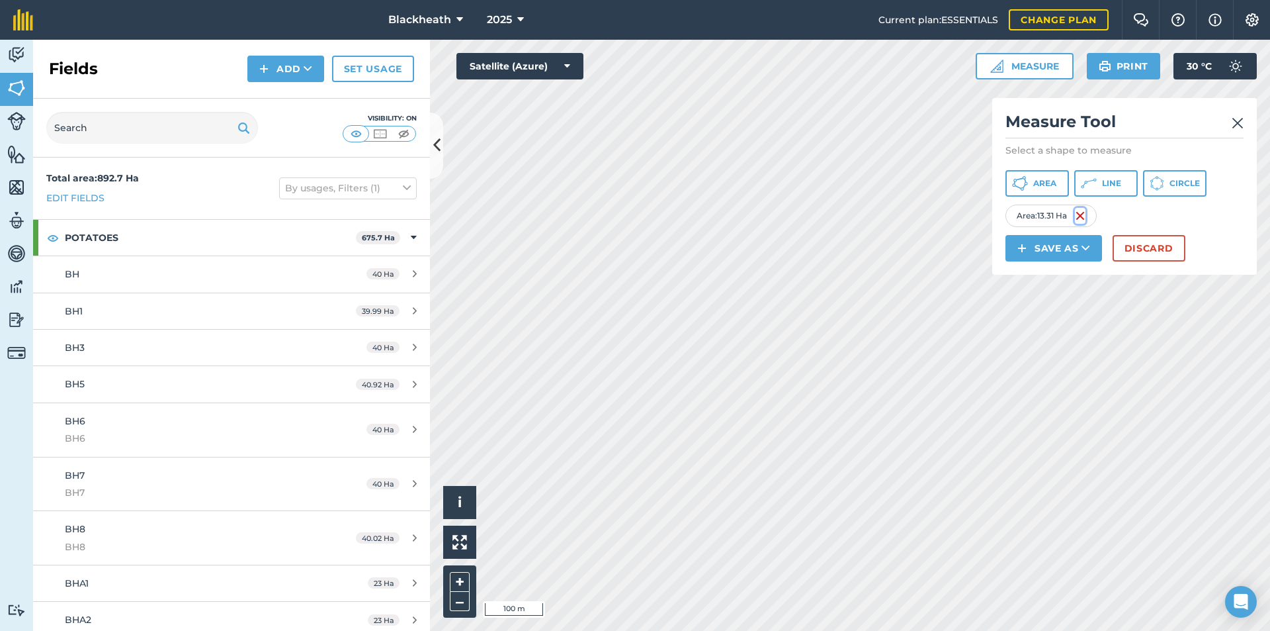
click at [1077, 214] on img at bounding box center [1080, 216] width 11 height 16
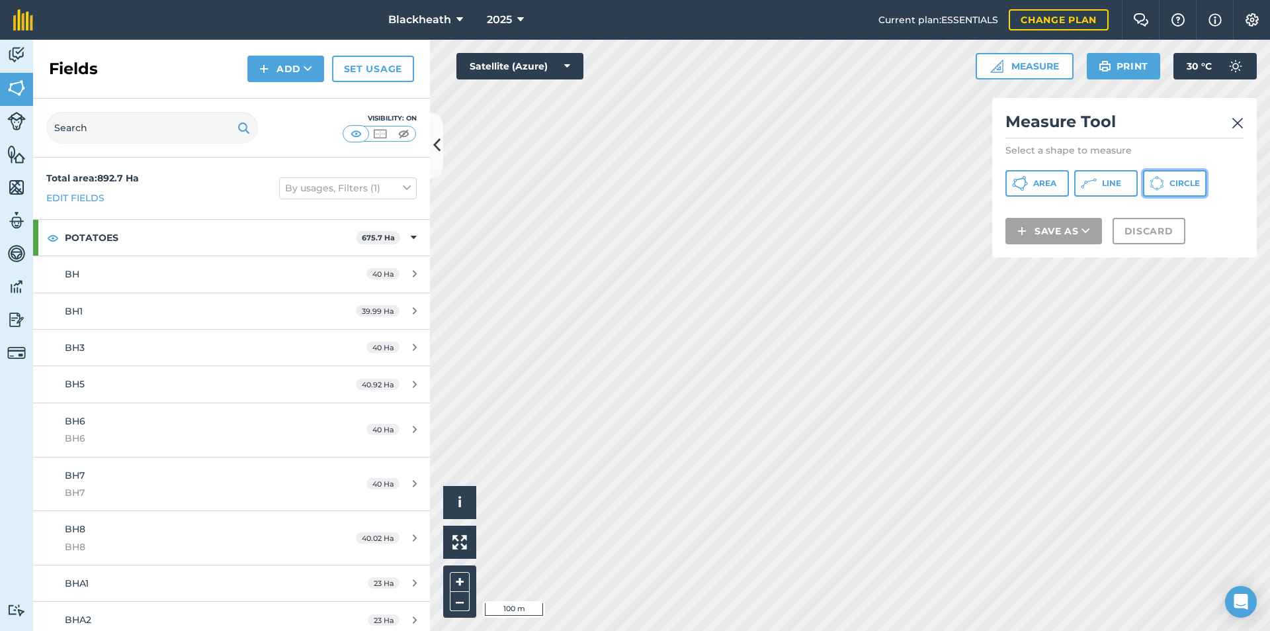
click at [1184, 181] on span "Circle" at bounding box center [1185, 183] width 30 height 11
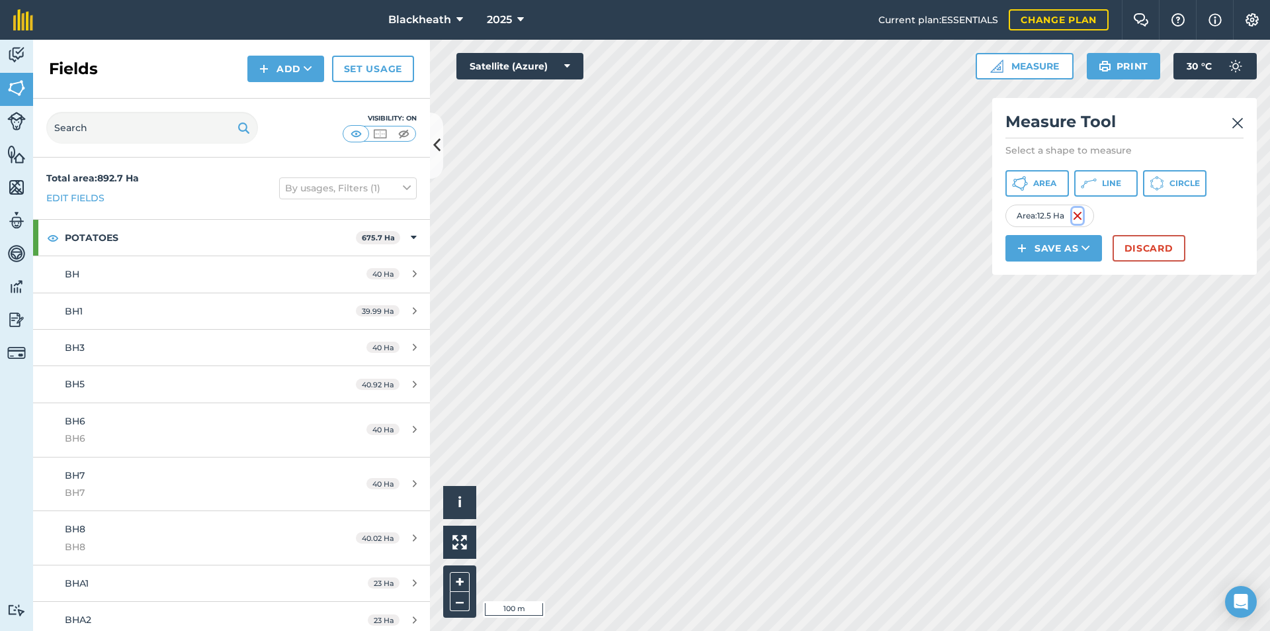
click at [1075, 218] on img at bounding box center [1078, 216] width 11 height 16
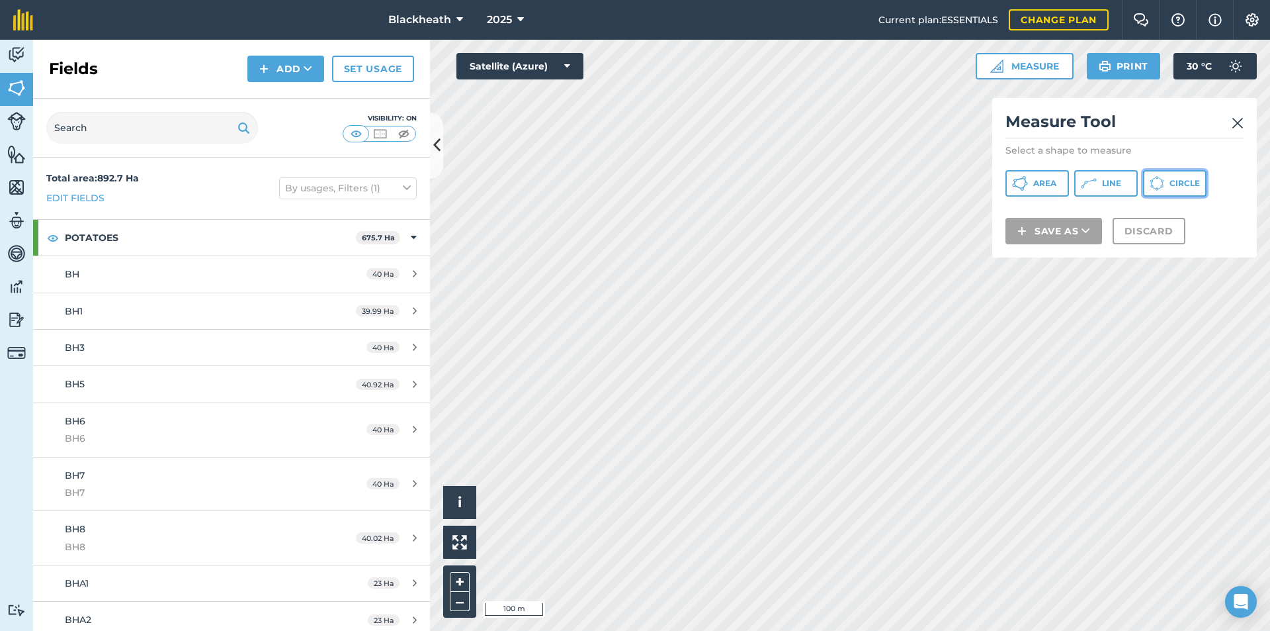
click at [1162, 183] on icon at bounding box center [1157, 183] width 15 height 15
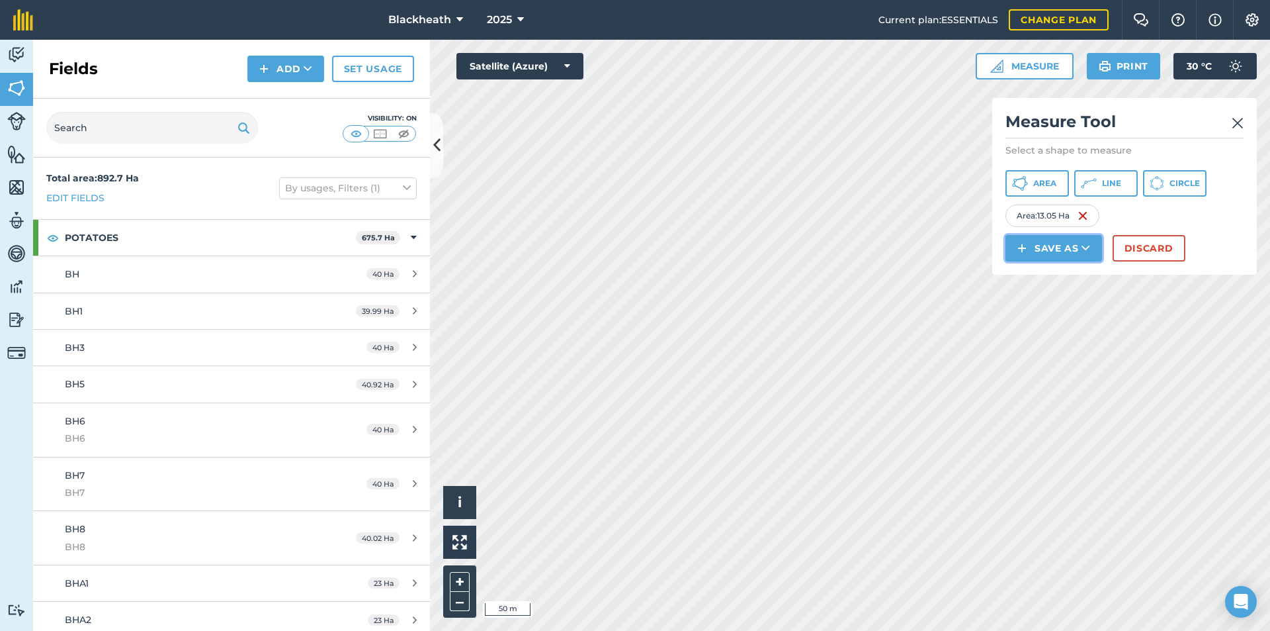
click at [1075, 251] on button "Save as" at bounding box center [1054, 248] width 97 height 26
click at [1039, 279] on link "Field" at bounding box center [1054, 277] width 93 height 29
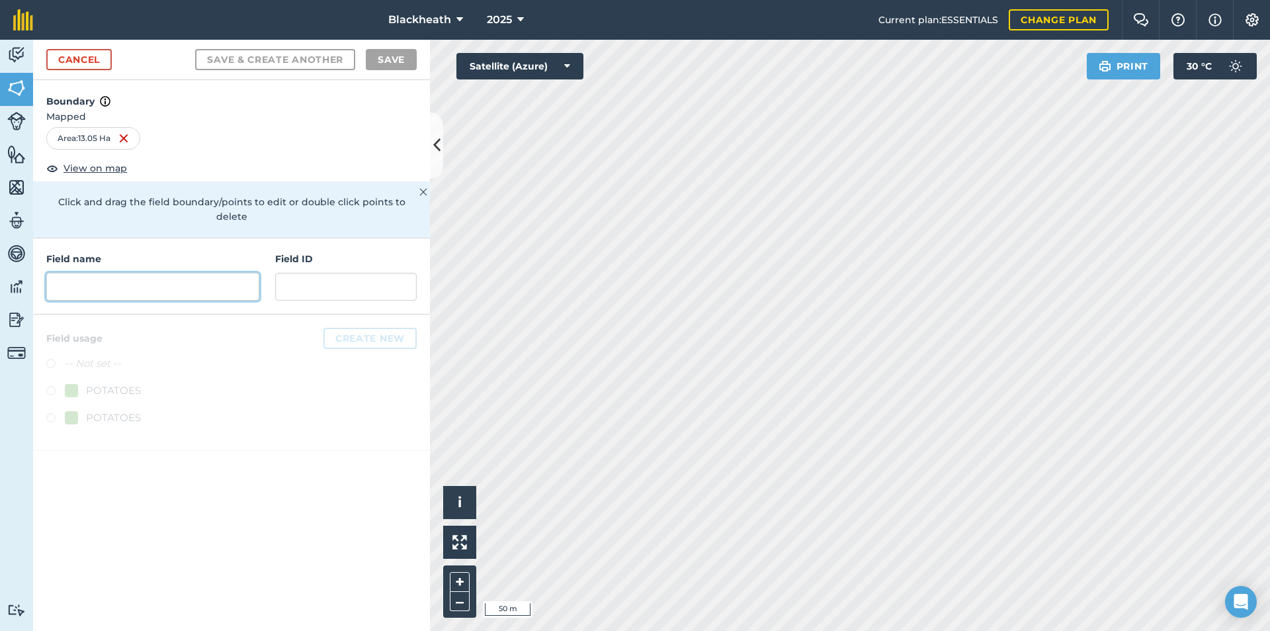
click at [134, 273] on input "text" at bounding box center [152, 287] width 213 height 28
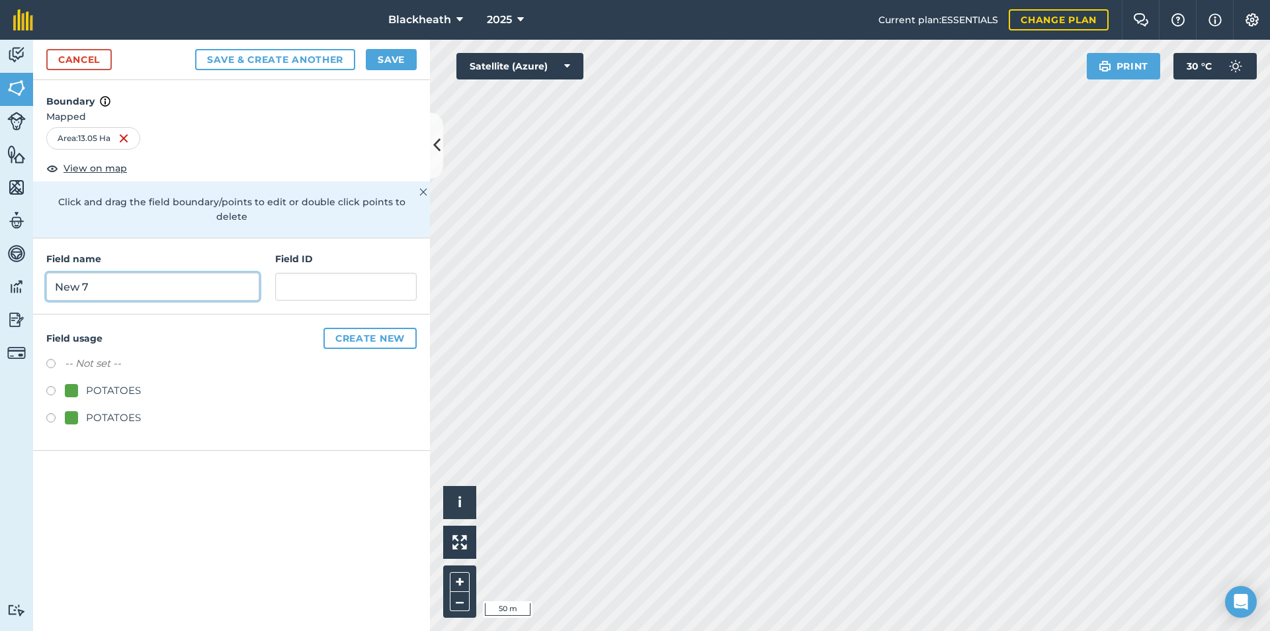
type input "New 7"
click at [306, 274] on input "text" at bounding box center [346, 287] width 142 height 28
type input "New 7"
click at [51, 386] on label at bounding box center [55, 392] width 19 height 13
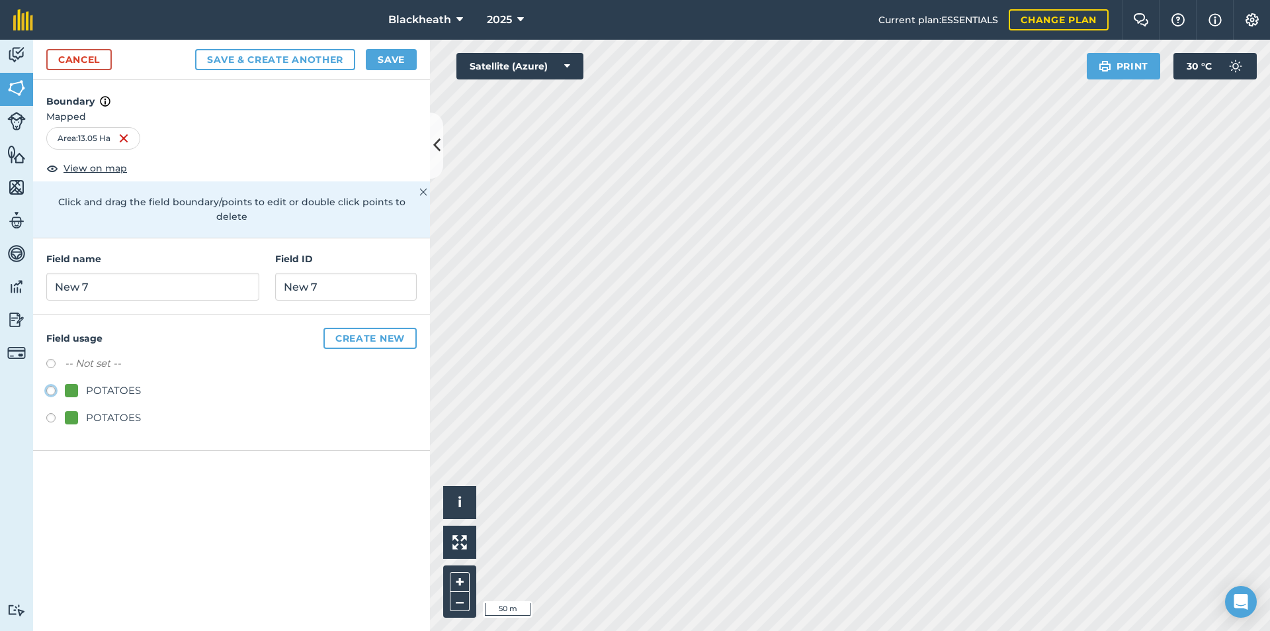
radio input "true"
click at [395, 54] on button "Save" at bounding box center [391, 59] width 51 height 21
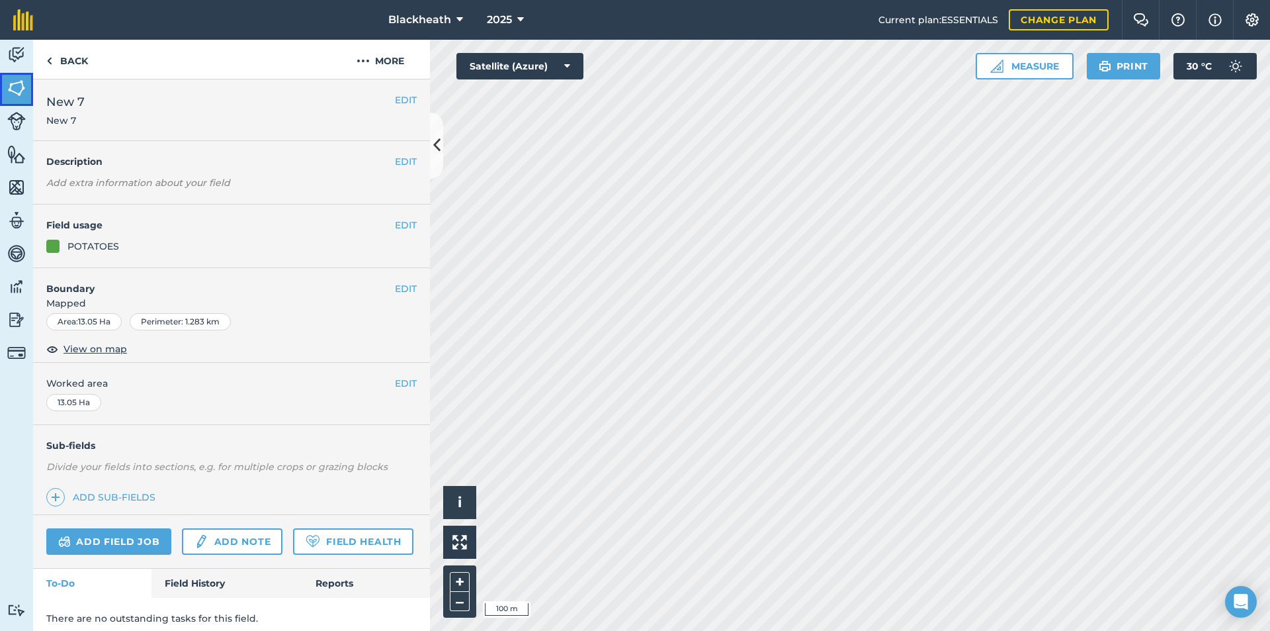
click at [16, 88] on img at bounding box center [16, 88] width 19 height 20
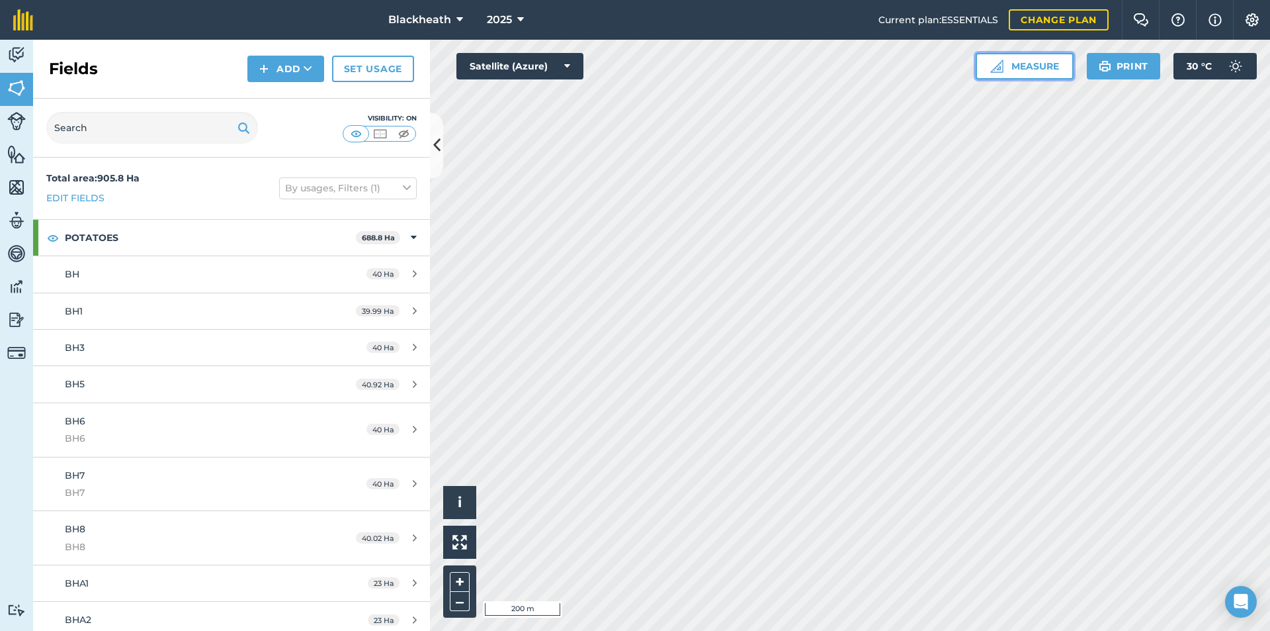
click at [1022, 67] on button "Measure" at bounding box center [1025, 66] width 98 height 26
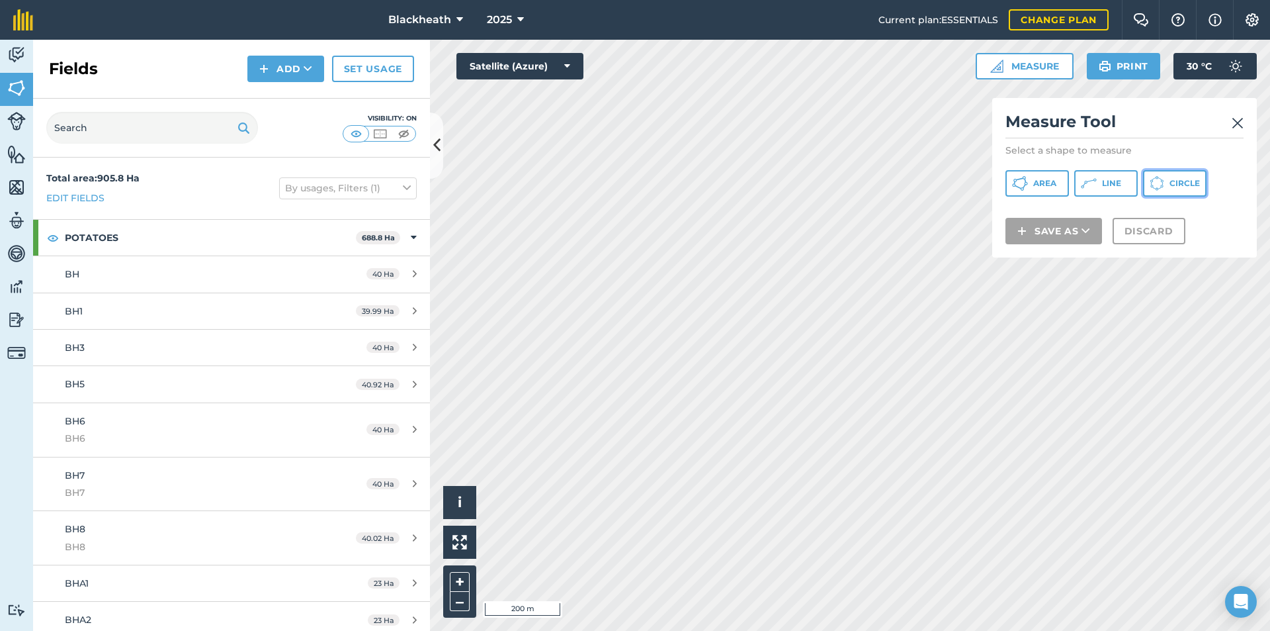
click at [1181, 180] on span "Circle" at bounding box center [1185, 183] width 30 height 11
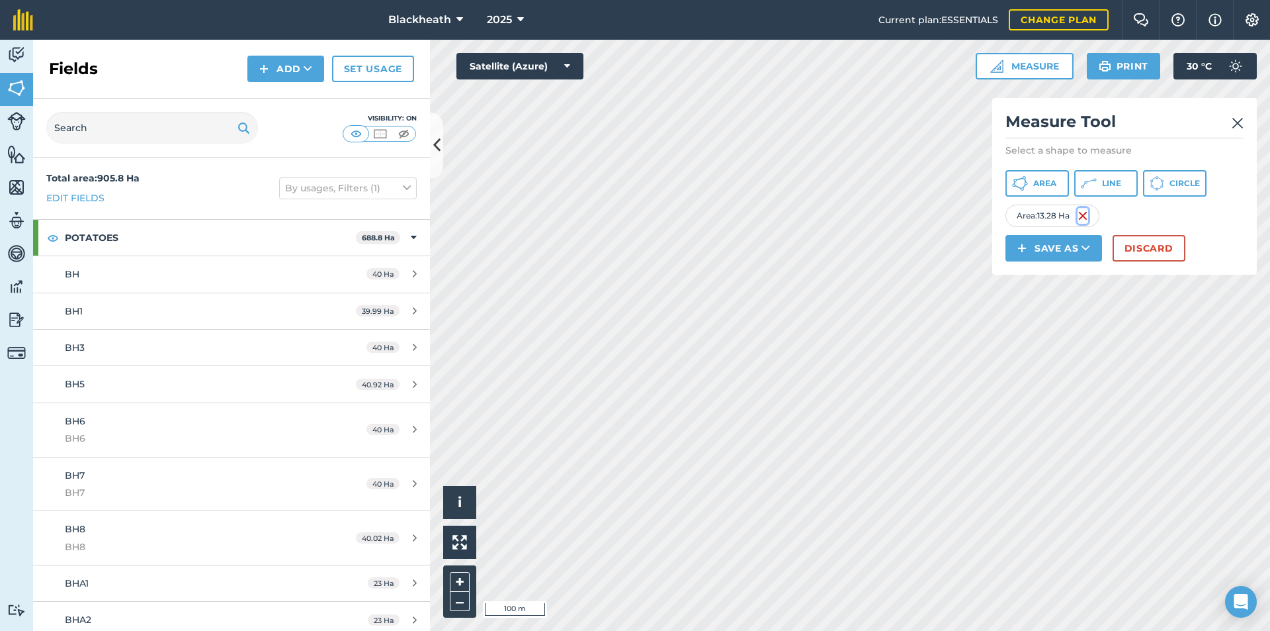
click at [1088, 216] on img at bounding box center [1083, 216] width 11 height 16
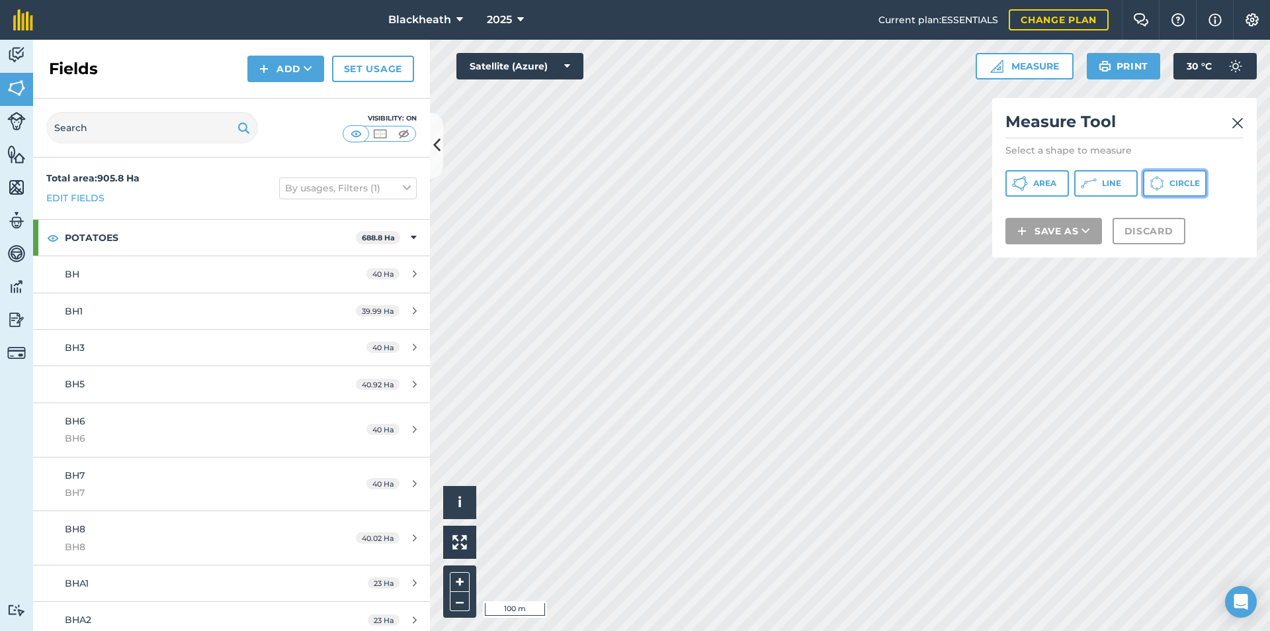
click at [1170, 183] on span "Circle" at bounding box center [1185, 183] width 30 height 11
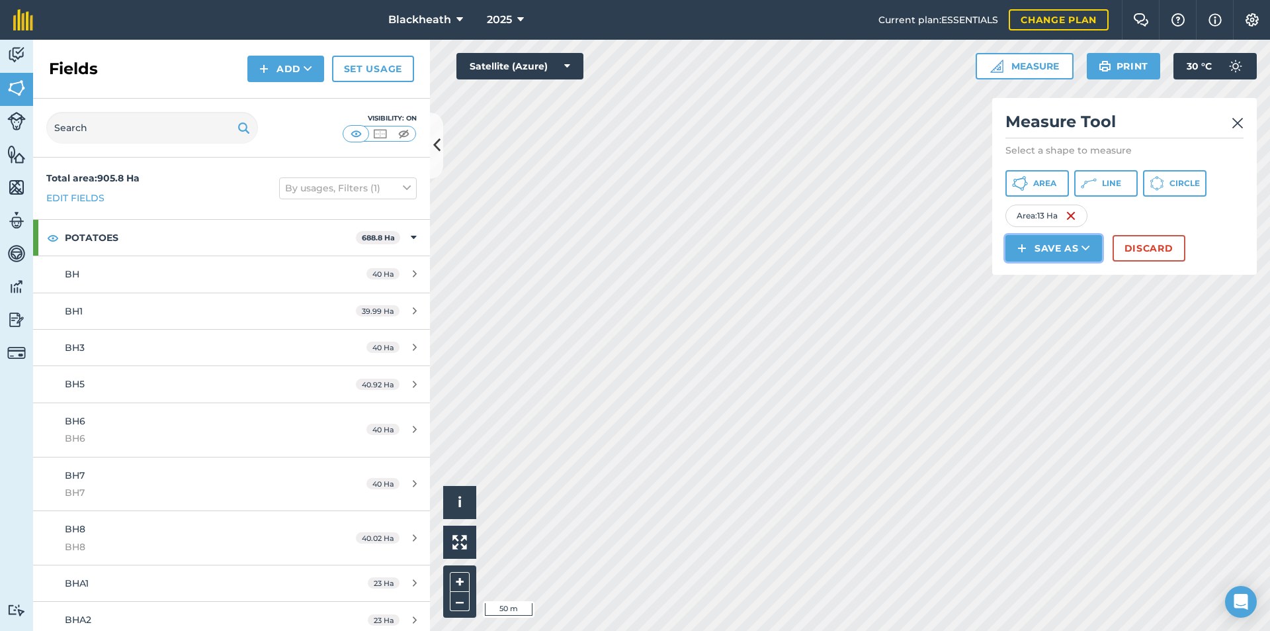
click at [1062, 247] on button "Save as" at bounding box center [1054, 248] width 97 height 26
click at [1056, 279] on link "Field" at bounding box center [1054, 277] width 93 height 29
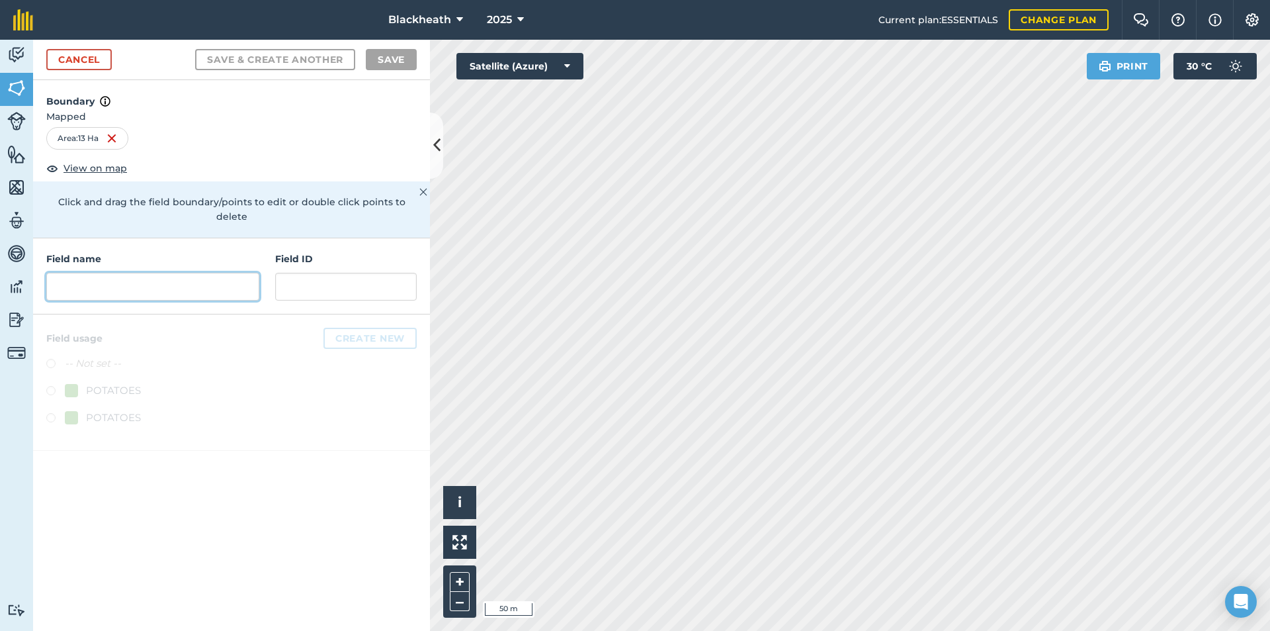
click at [136, 273] on input "text" at bounding box center [152, 287] width 213 height 28
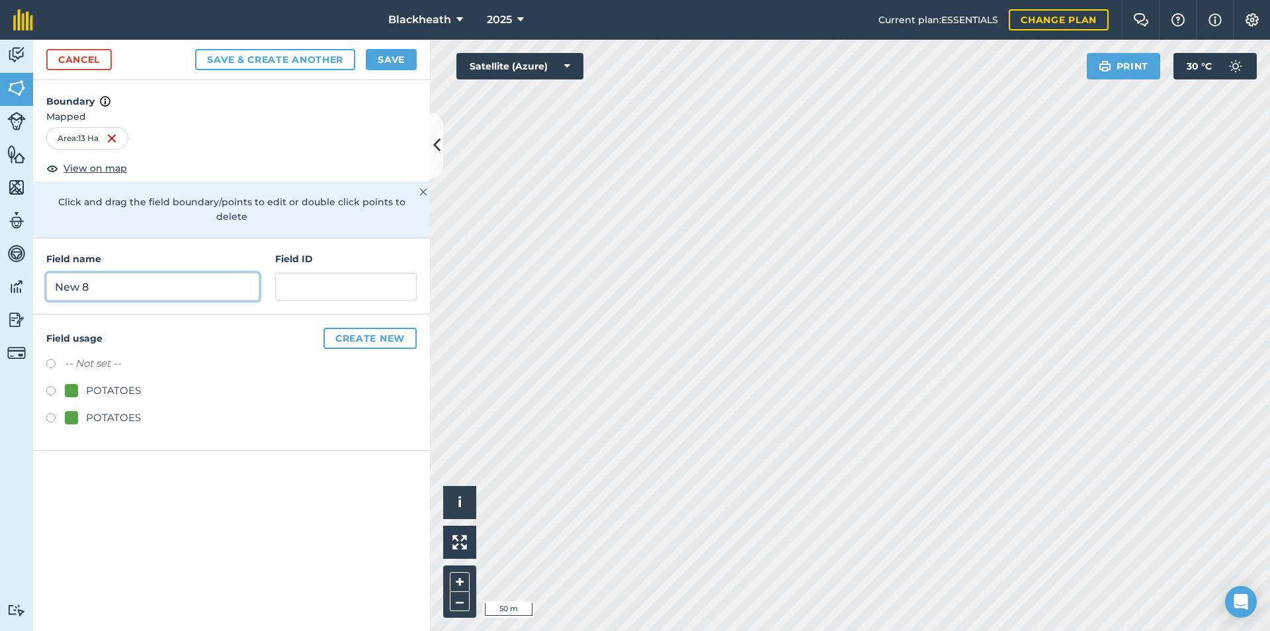
type input "New 8"
click at [317, 273] on input "text" at bounding box center [346, 287] width 142 height 28
type input "New 8"
click at [54, 386] on label at bounding box center [55, 392] width 19 height 13
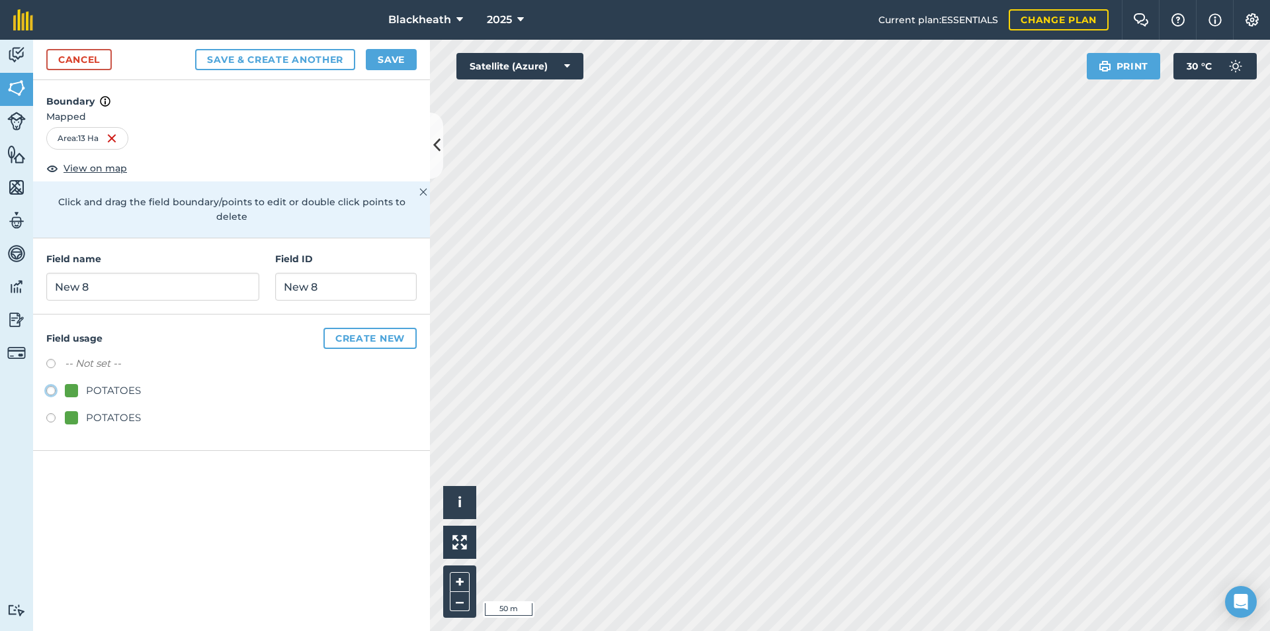
radio input "true"
click at [380, 60] on button "Save" at bounding box center [391, 59] width 51 height 21
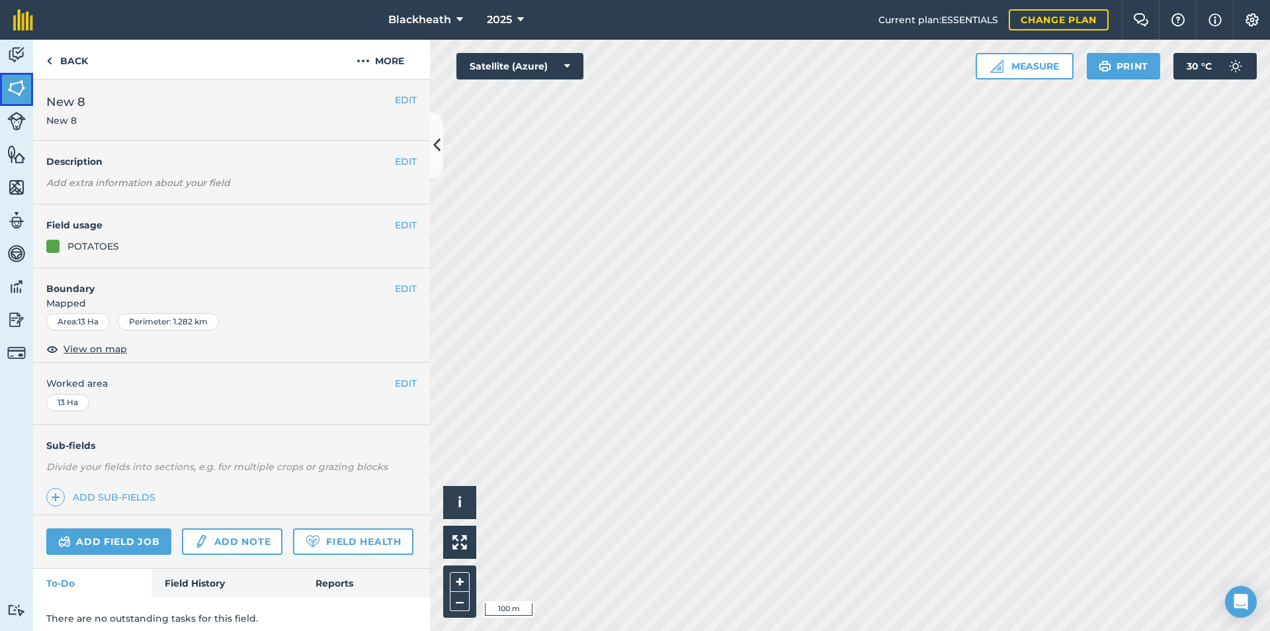
click at [17, 93] on img at bounding box center [16, 88] width 19 height 20
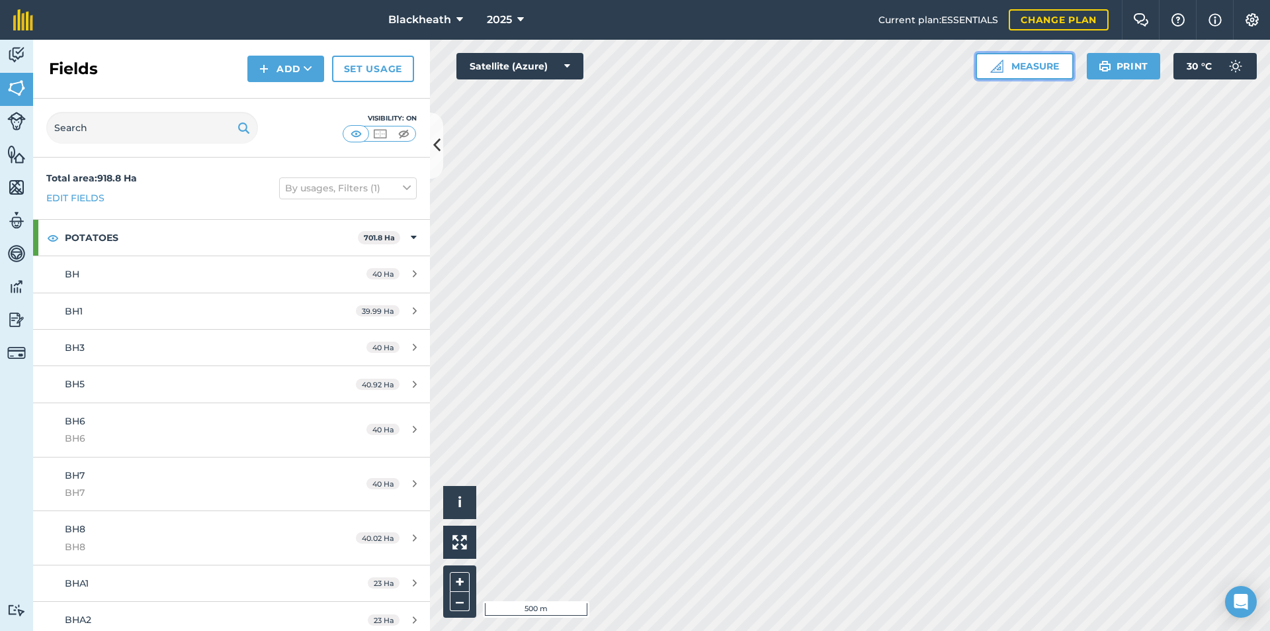
click at [1037, 63] on button "Measure" at bounding box center [1025, 66] width 98 height 26
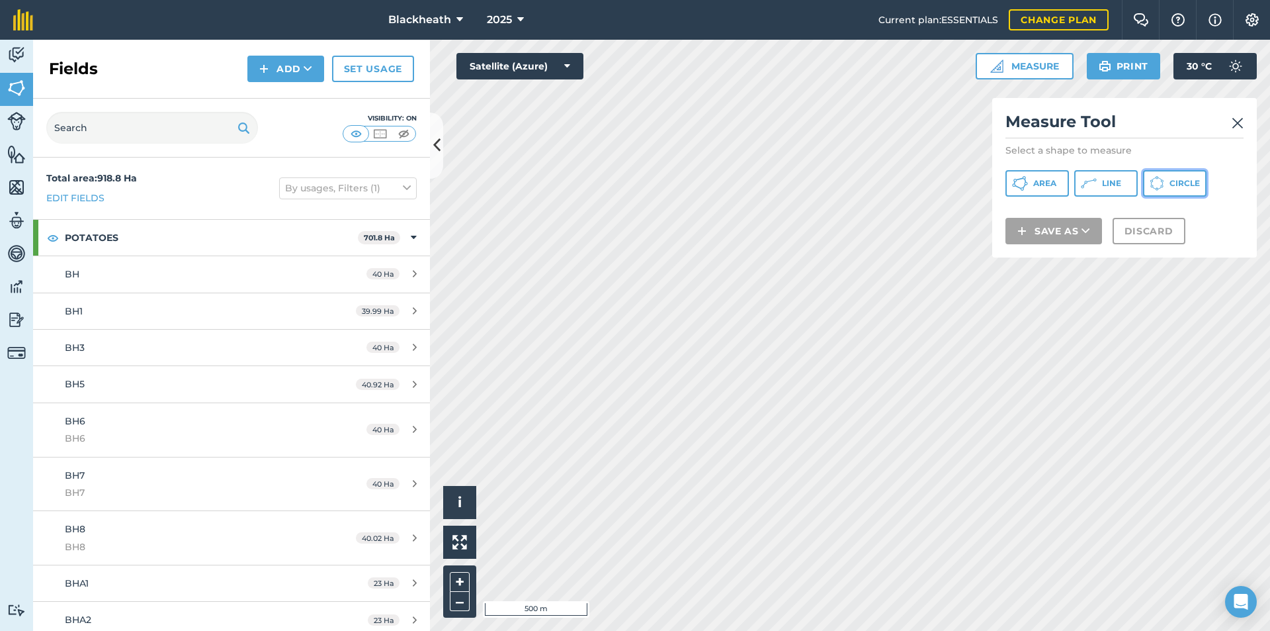
click at [1167, 180] on button "Circle" at bounding box center [1175, 183] width 64 height 26
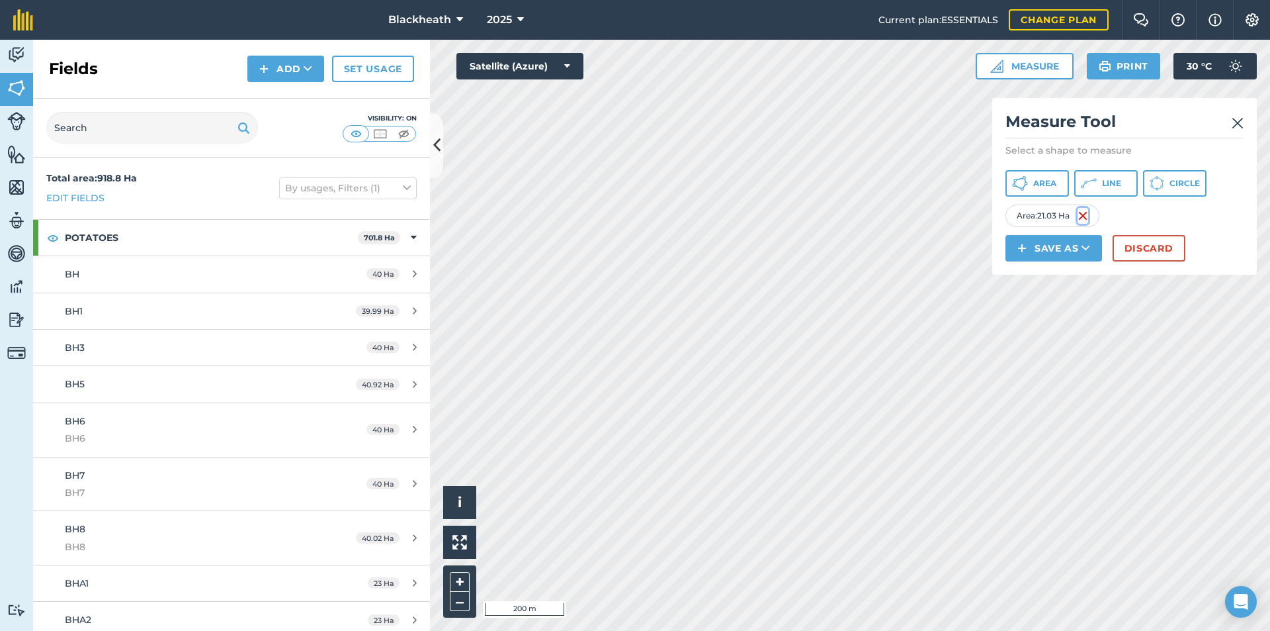
click at [1088, 216] on img at bounding box center [1083, 216] width 11 height 16
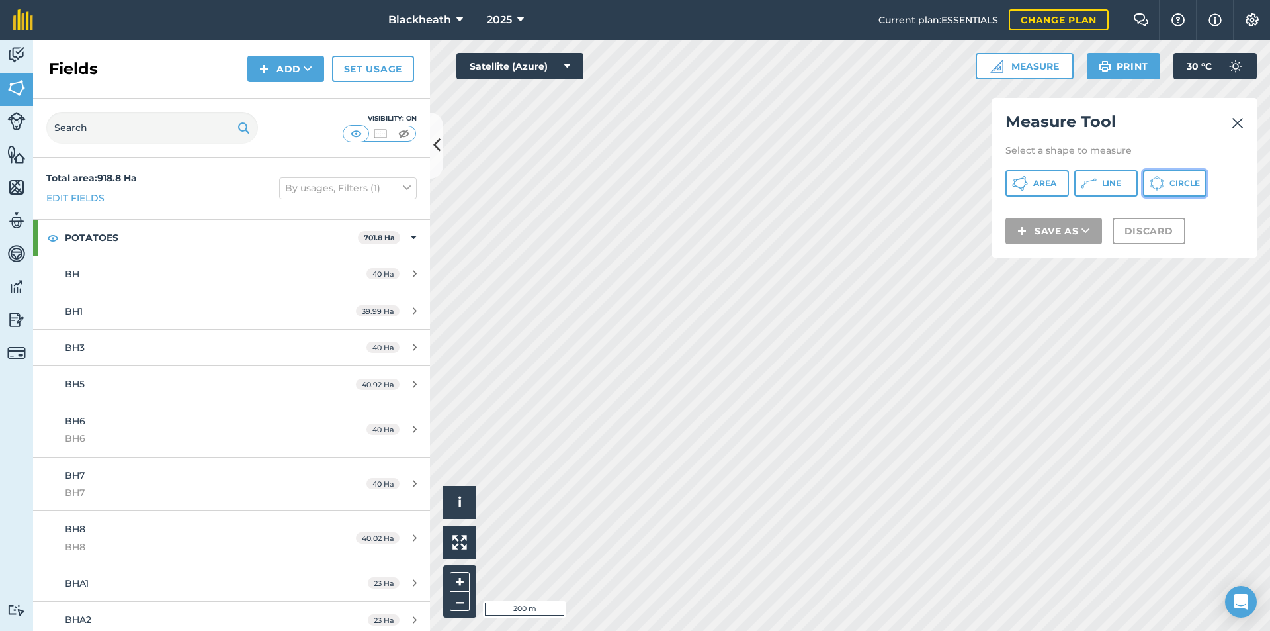
click at [1177, 181] on span "Circle" at bounding box center [1185, 183] width 30 height 11
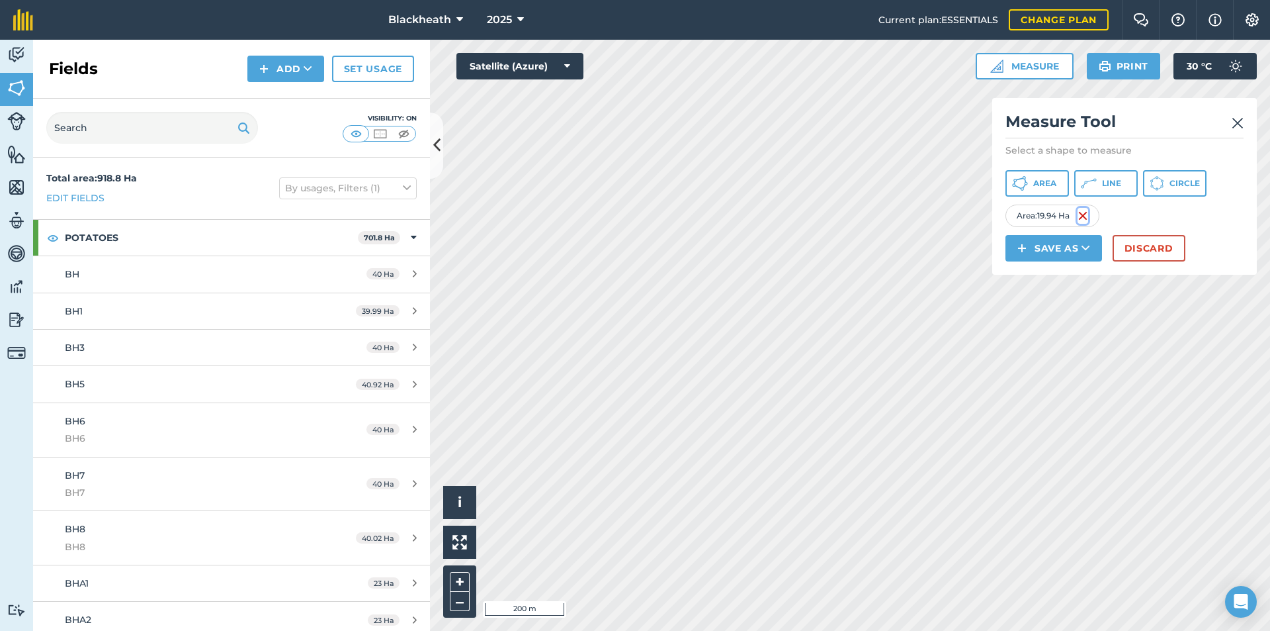
click at [1085, 216] on img at bounding box center [1083, 216] width 11 height 16
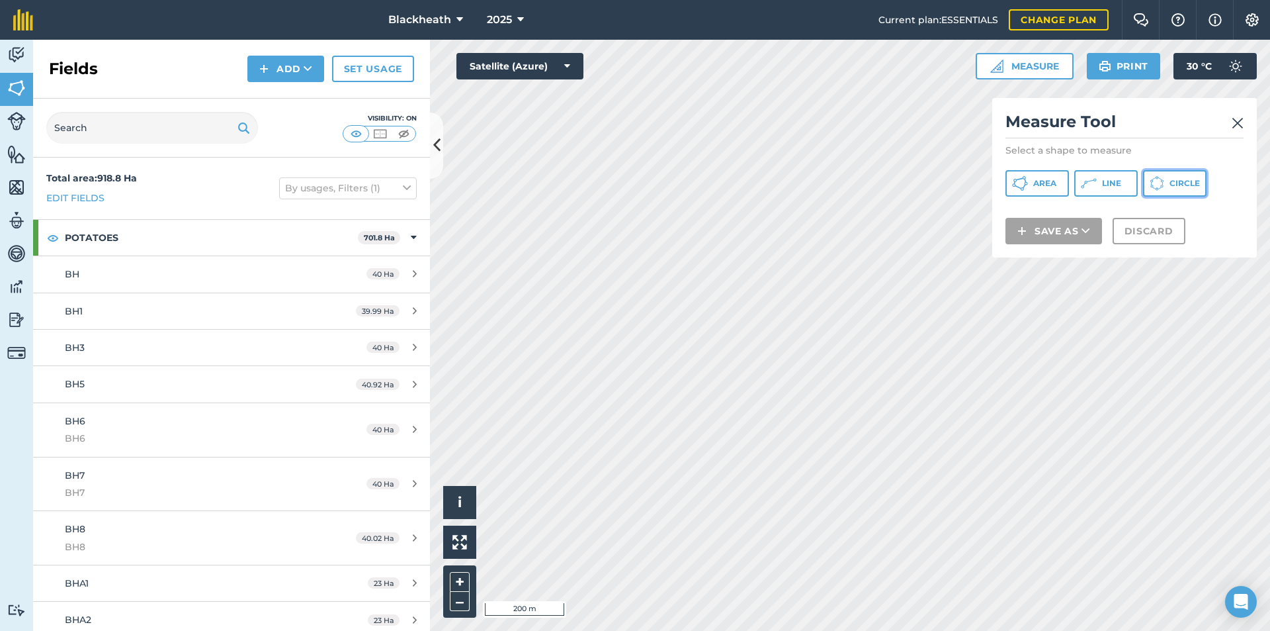
click at [1184, 181] on span "Circle" at bounding box center [1185, 183] width 30 height 11
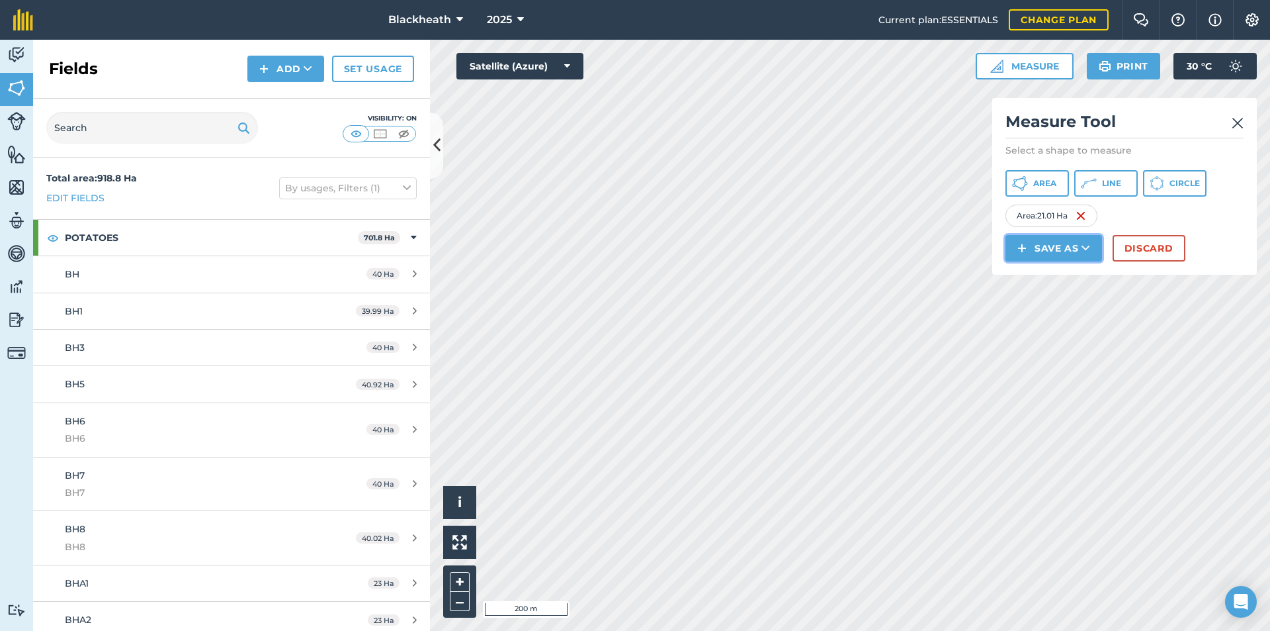
click at [1063, 253] on button "Save as" at bounding box center [1054, 248] width 97 height 26
click at [1059, 286] on link "Field" at bounding box center [1054, 277] width 93 height 29
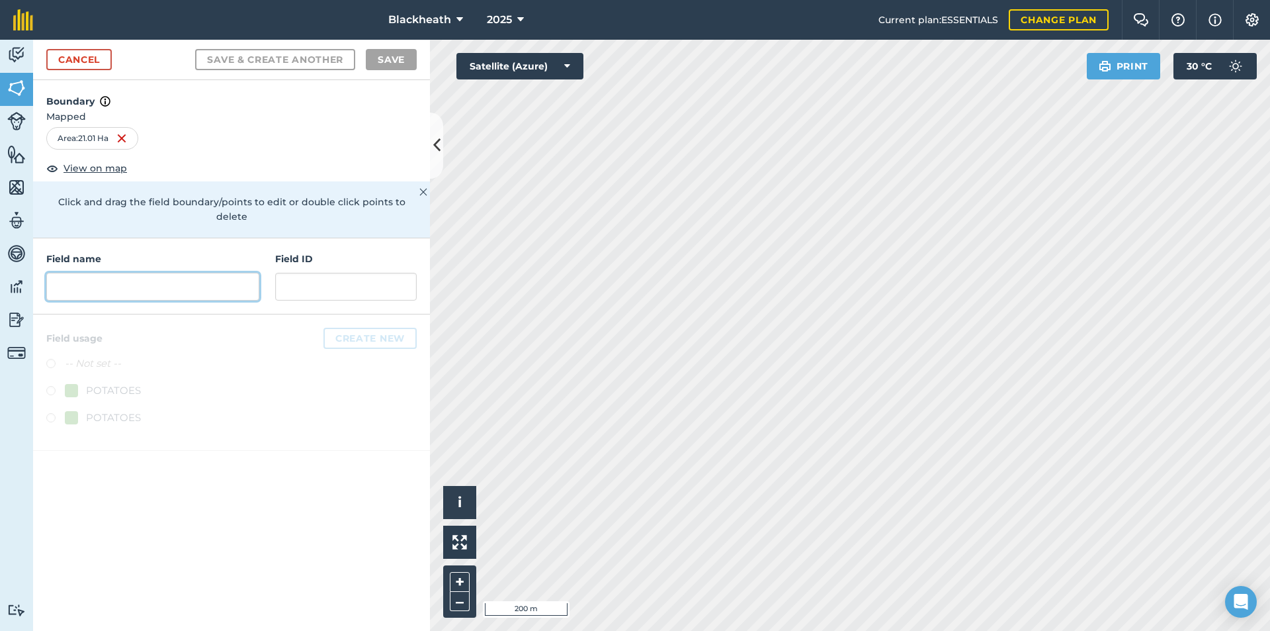
click at [192, 279] on input "text" at bounding box center [152, 287] width 213 height 28
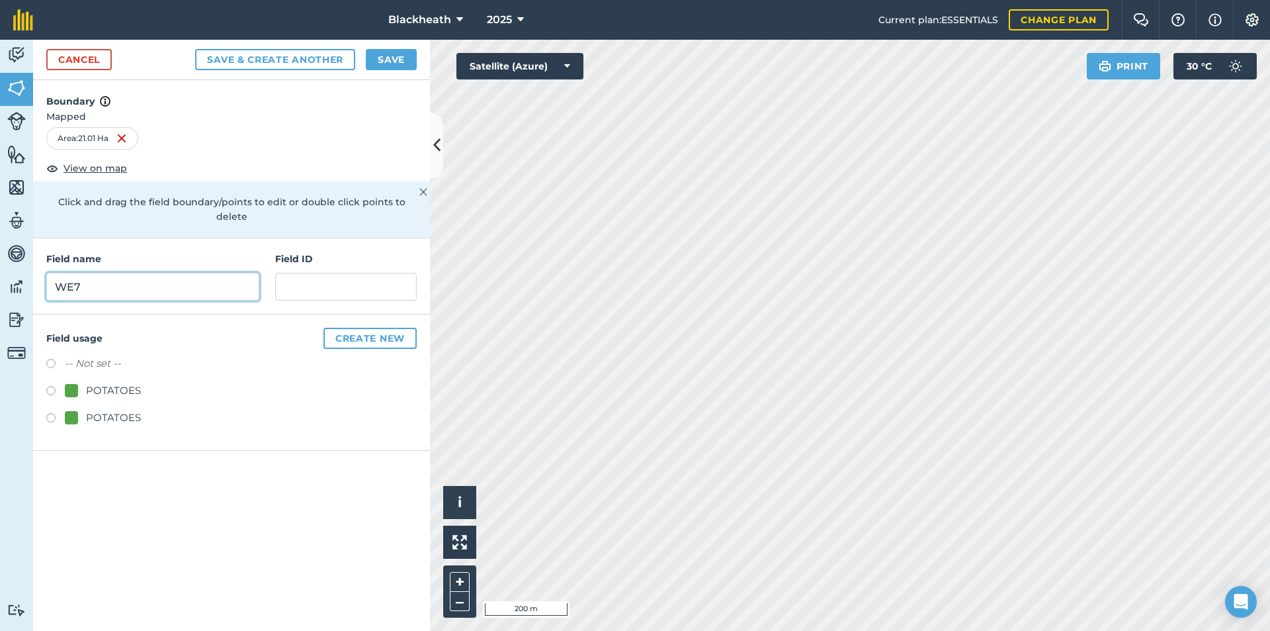
type input "WE7"
click at [372, 273] on input "text" at bounding box center [346, 287] width 142 height 28
type input "WE7"
click at [46, 374] on div "Field usage Create new -- Not set -- POTATOES POTATOES" at bounding box center [231, 382] width 397 height 136
click at [54, 386] on label at bounding box center [55, 392] width 19 height 13
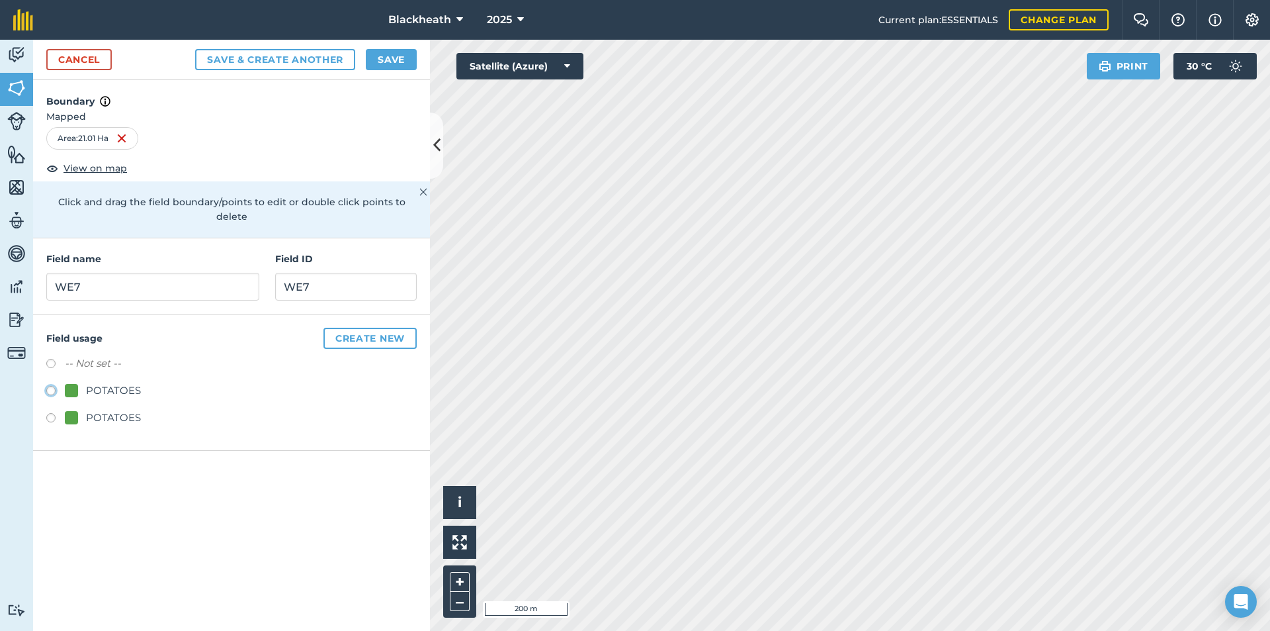
radio input "true"
click at [376, 56] on button "Save" at bounding box center [391, 59] width 51 height 21
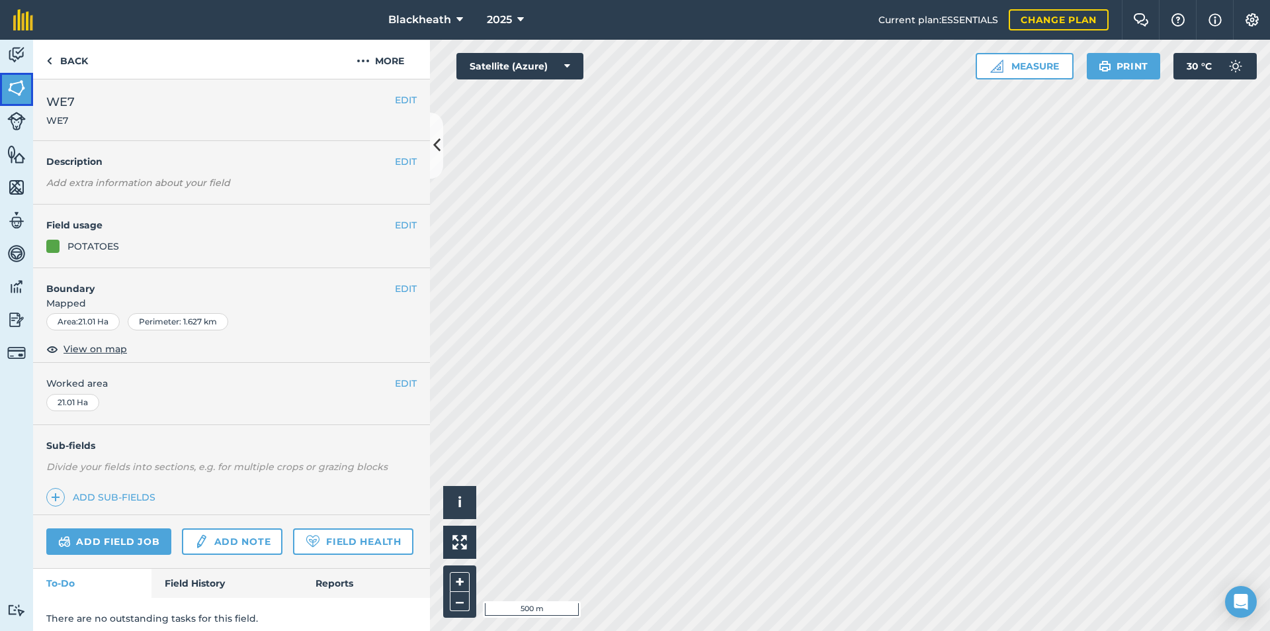
click at [8, 87] on img at bounding box center [16, 88] width 19 height 20
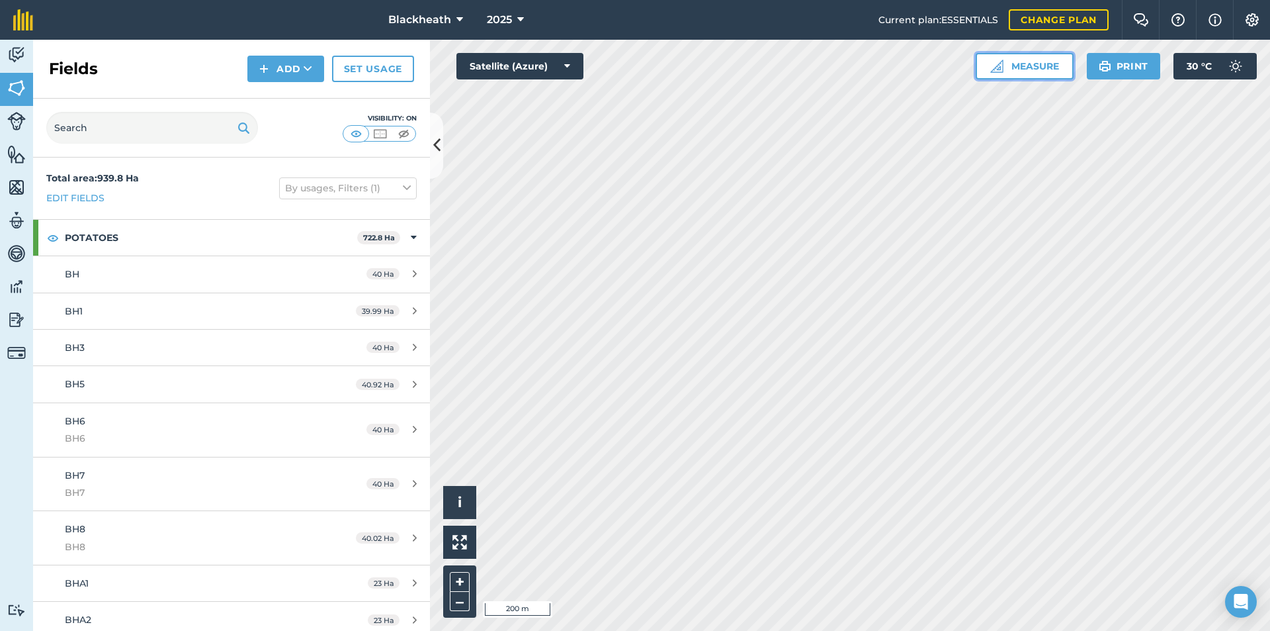
click at [1045, 62] on button "Measure" at bounding box center [1025, 66] width 98 height 26
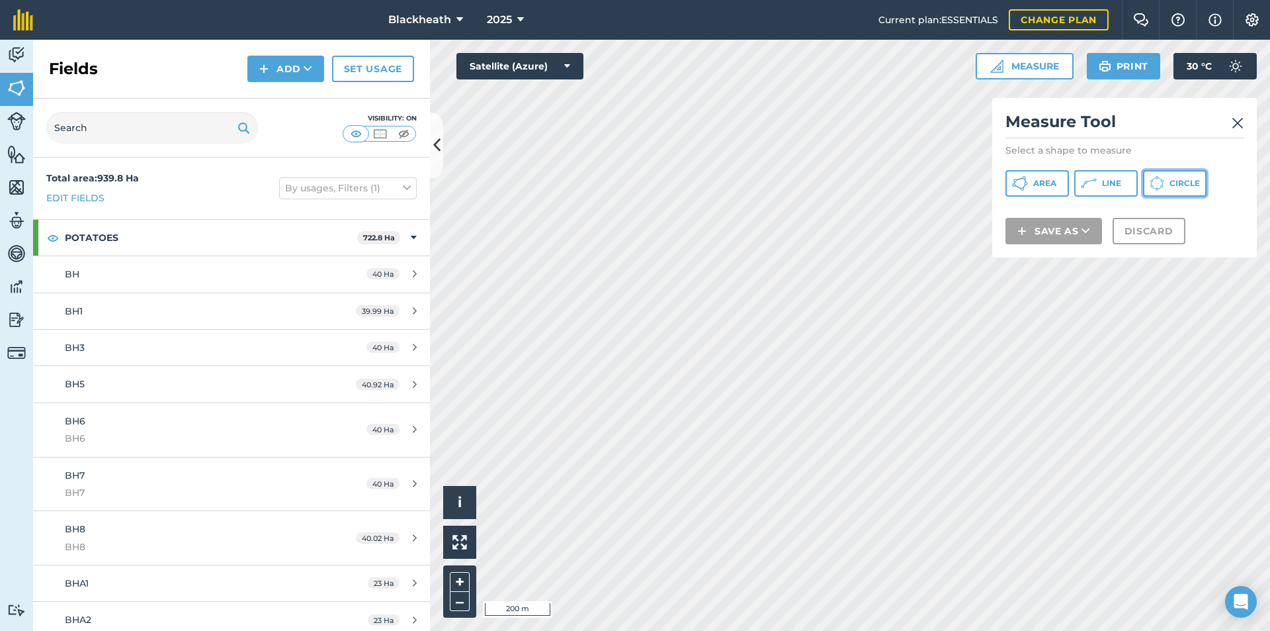
click at [1174, 187] on span "Circle" at bounding box center [1185, 183] width 30 height 11
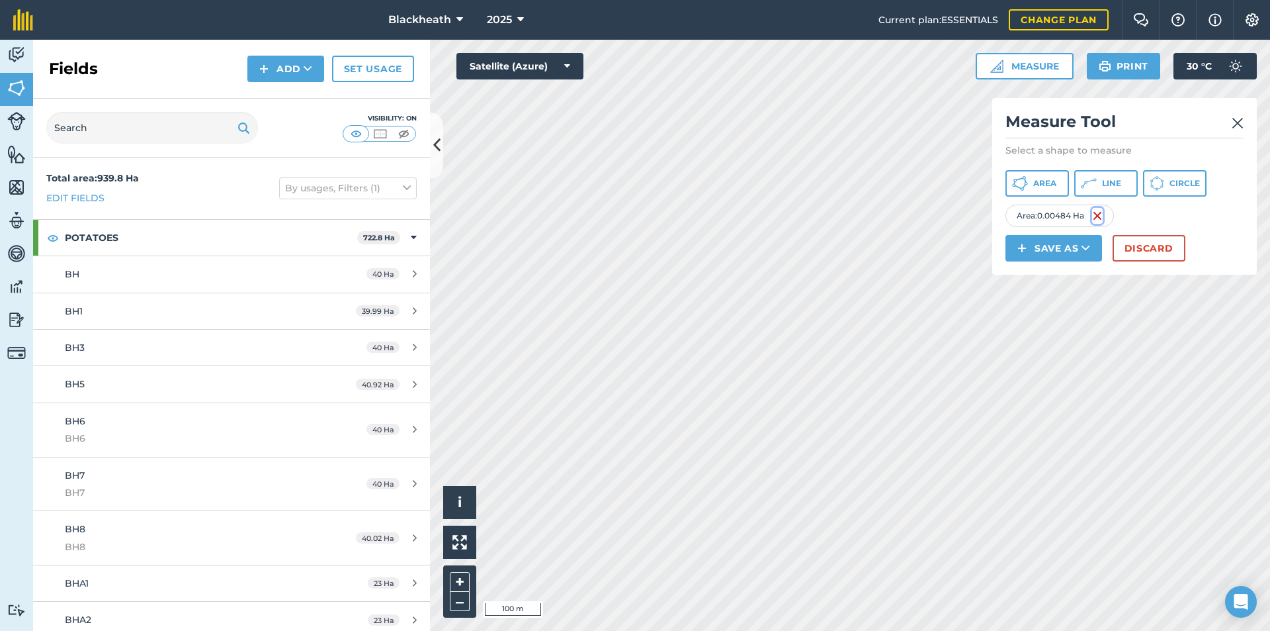
click at [1098, 214] on img at bounding box center [1097, 216] width 11 height 16
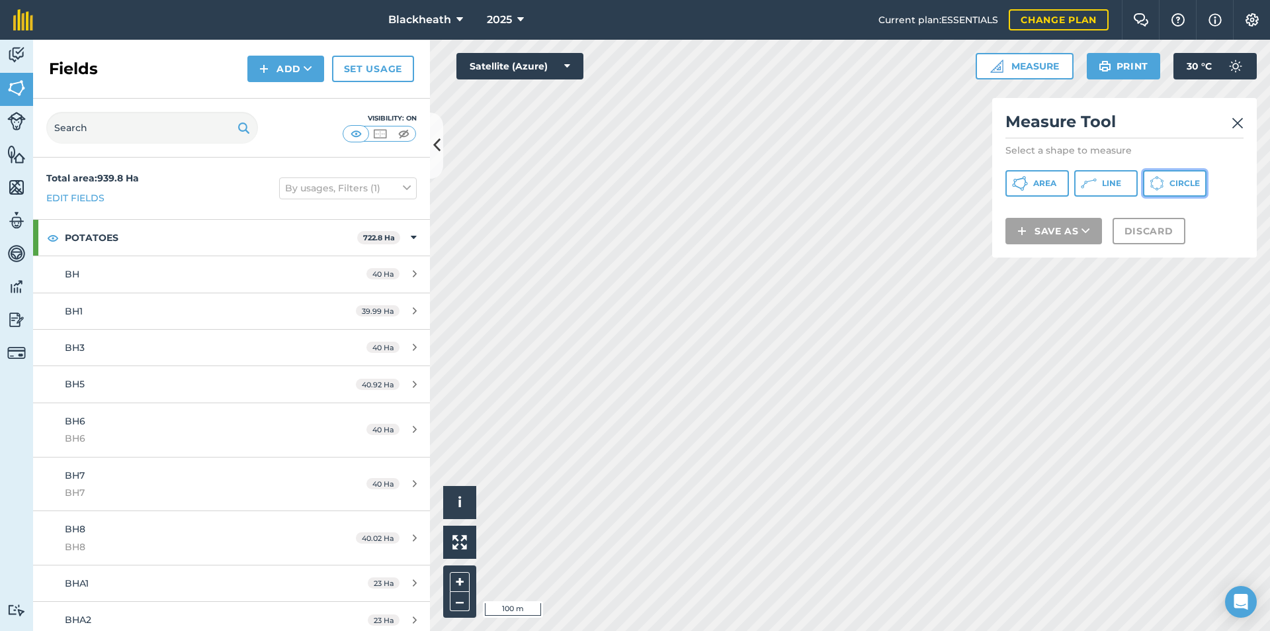
click at [1173, 174] on button "Circle" at bounding box center [1175, 183] width 64 height 26
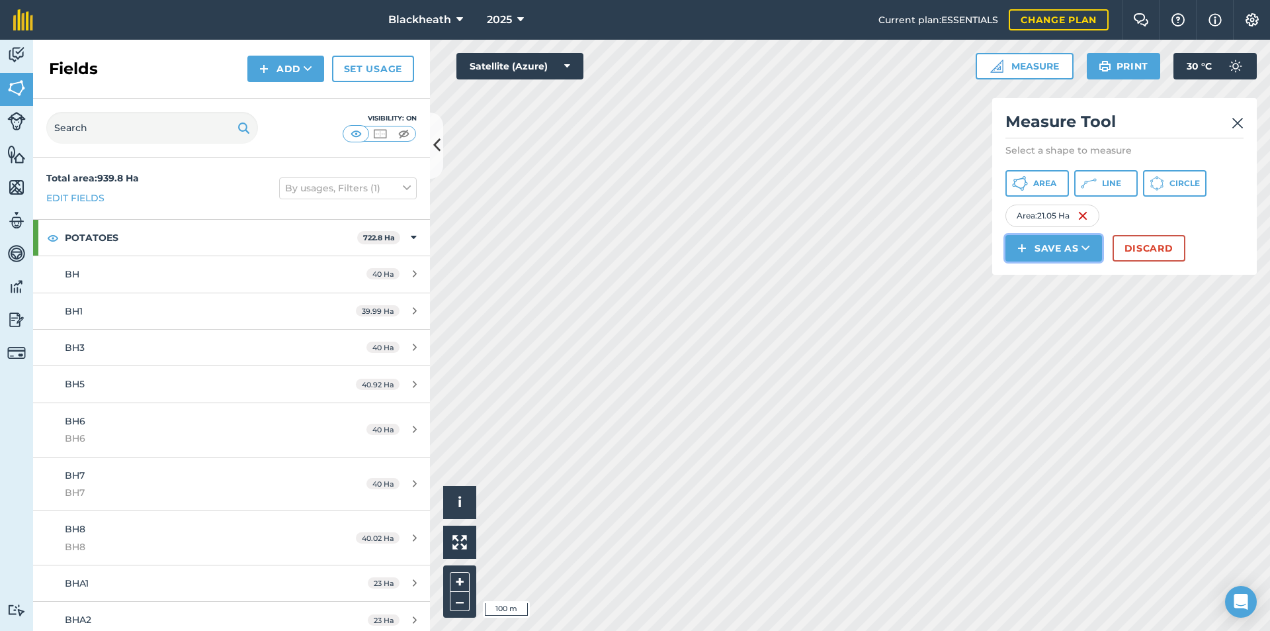
click at [1035, 247] on button "Save as" at bounding box center [1054, 248] width 97 height 26
click at [1051, 273] on link "Field" at bounding box center [1054, 277] width 93 height 29
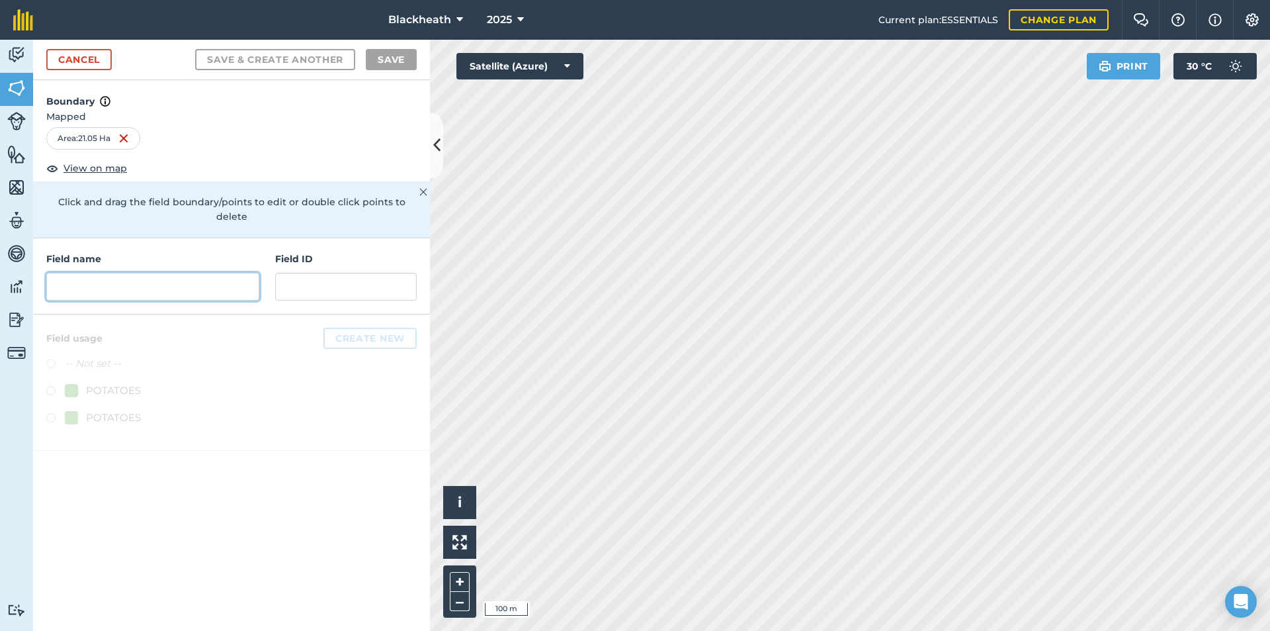
click at [152, 273] on input "text" at bounding box center [152, 287] width 213 height 28
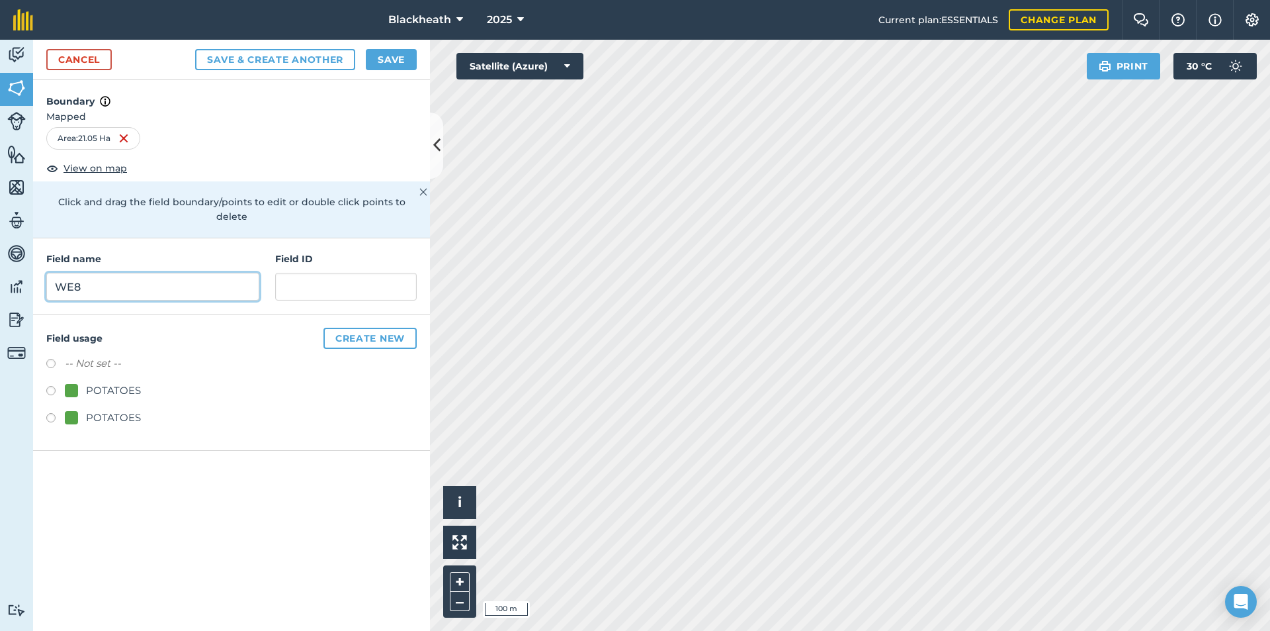
type input "WE8"
click at [356, 278] on input "text" at bounding box center [346, 287] width 142 height 28
type input "WE8"
click at [47, 386] on label at bounding box center [55, 392] width 19 height 13
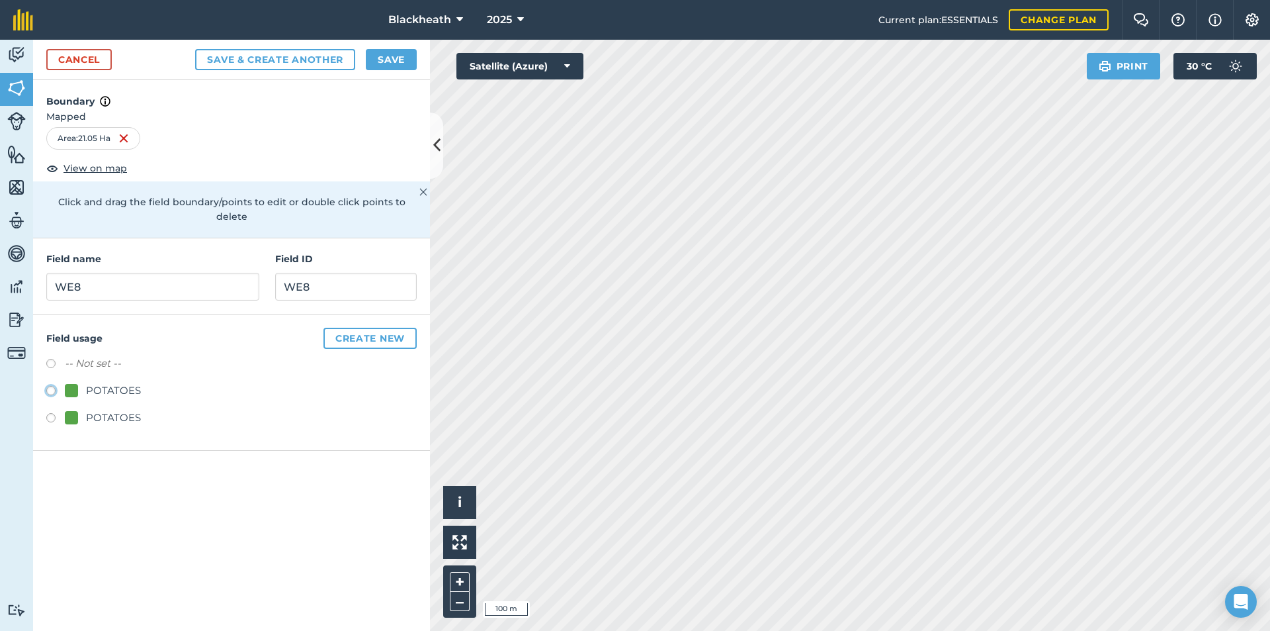
radio input "true"
click at [398, 60] on button "Save" at bounding box center [391, 59] width 51 height 21
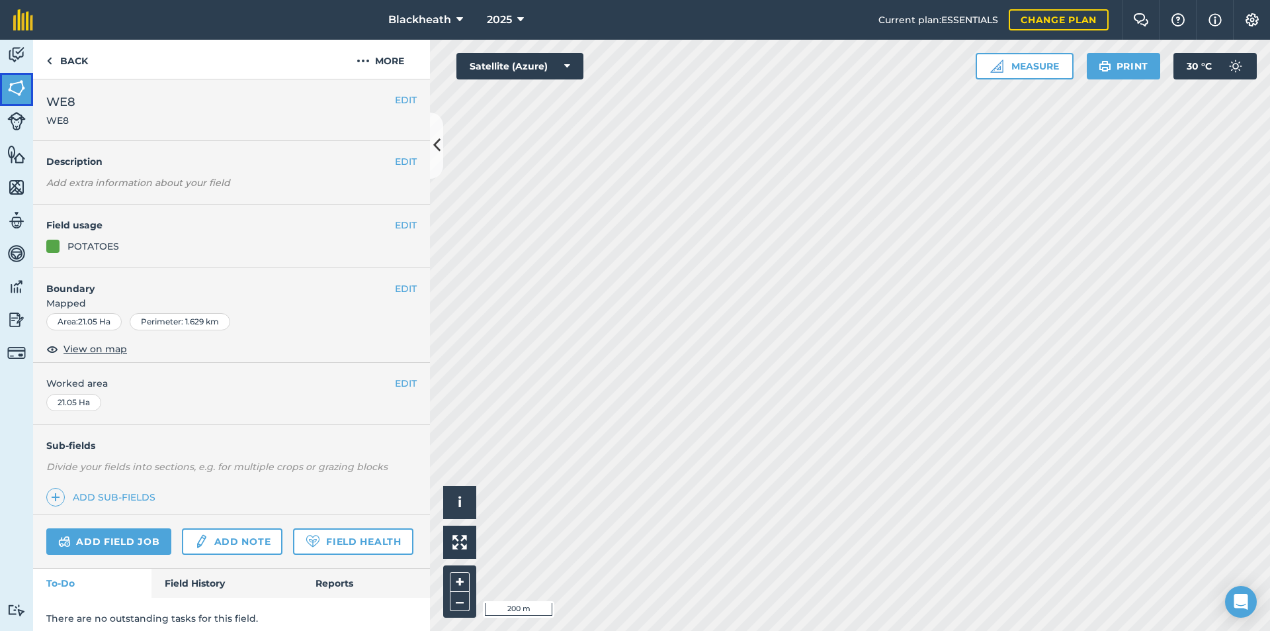
click at [15, 75] on link "Fields" at bounding box center [16, 89] width 33 height 33
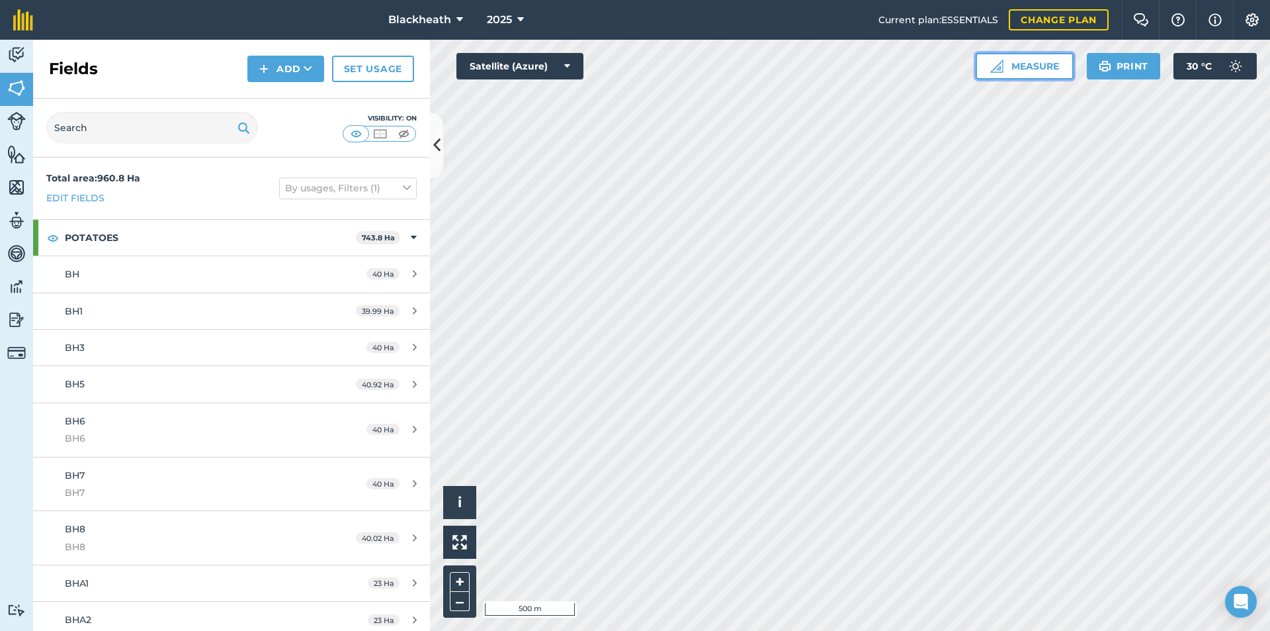
click at [1020, 67] on button "Measure" at bounding box center [1025, 66] width 98 height 26
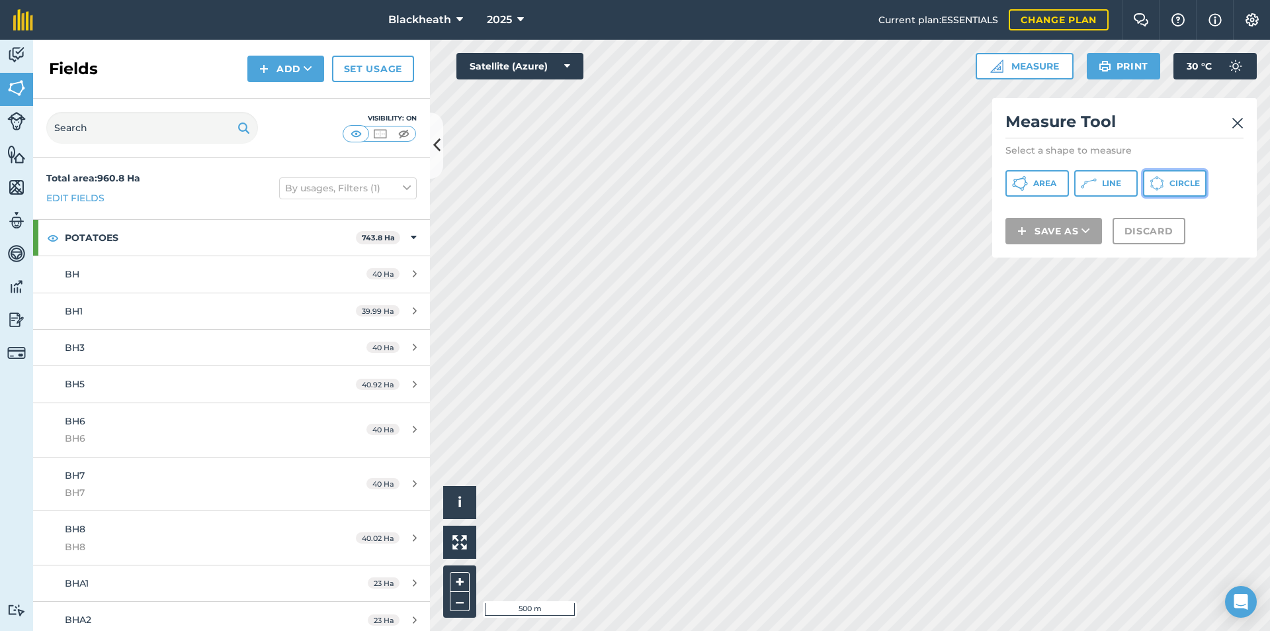
click at [1176, 184] on span "Circle" at bounding box center [1185, 183] width 30 height 11
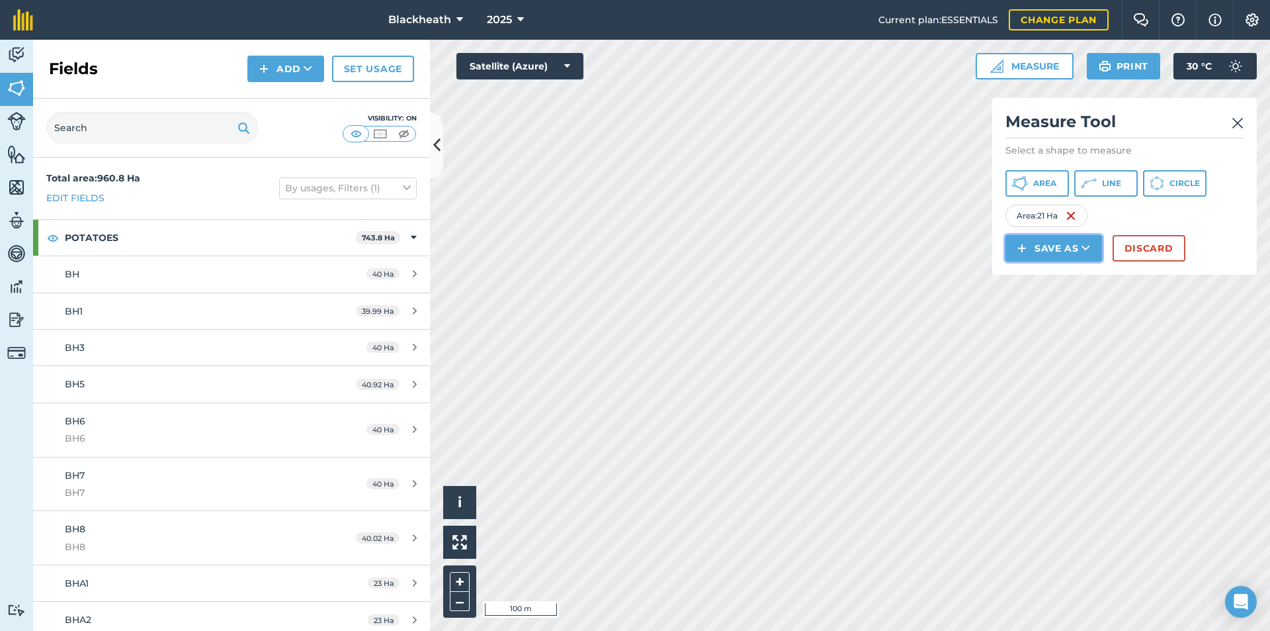
click at [1053, 246] on button "Save as" at bounding box center [1054, 248] width 97 height 26
click at [1056, 277] on link "Field" at bounding box center [1054, 277] width 93 height 29
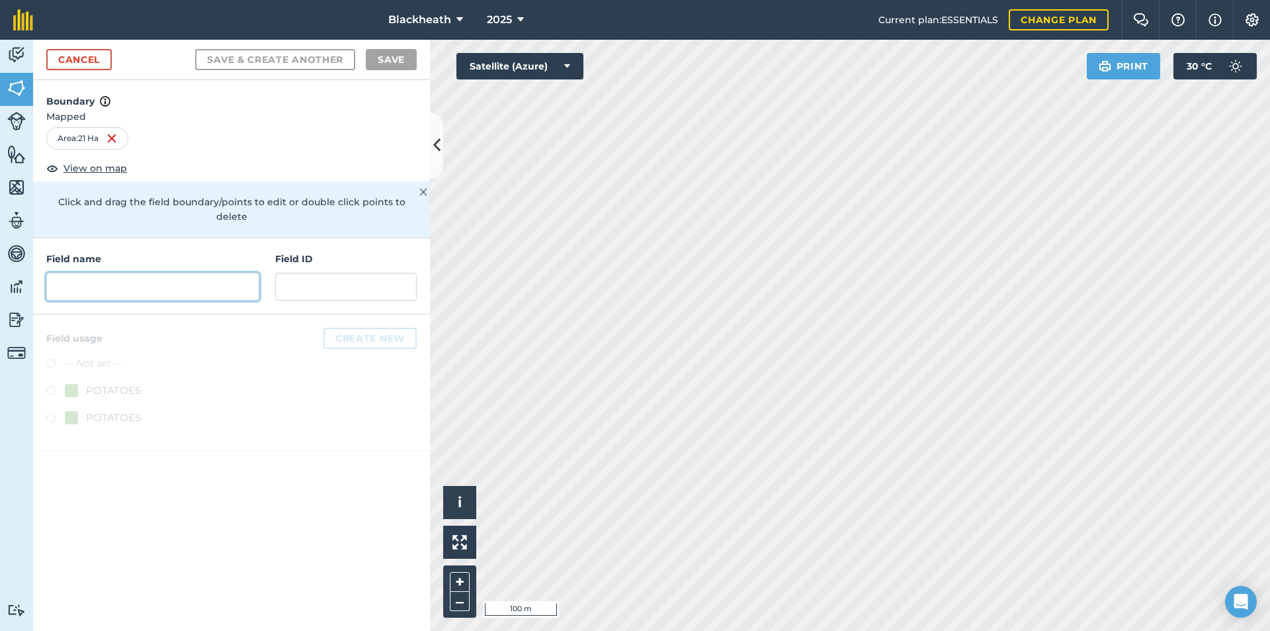
click at [118, 273] on input "text" at bounding box center [152, 287] width 213 height 28
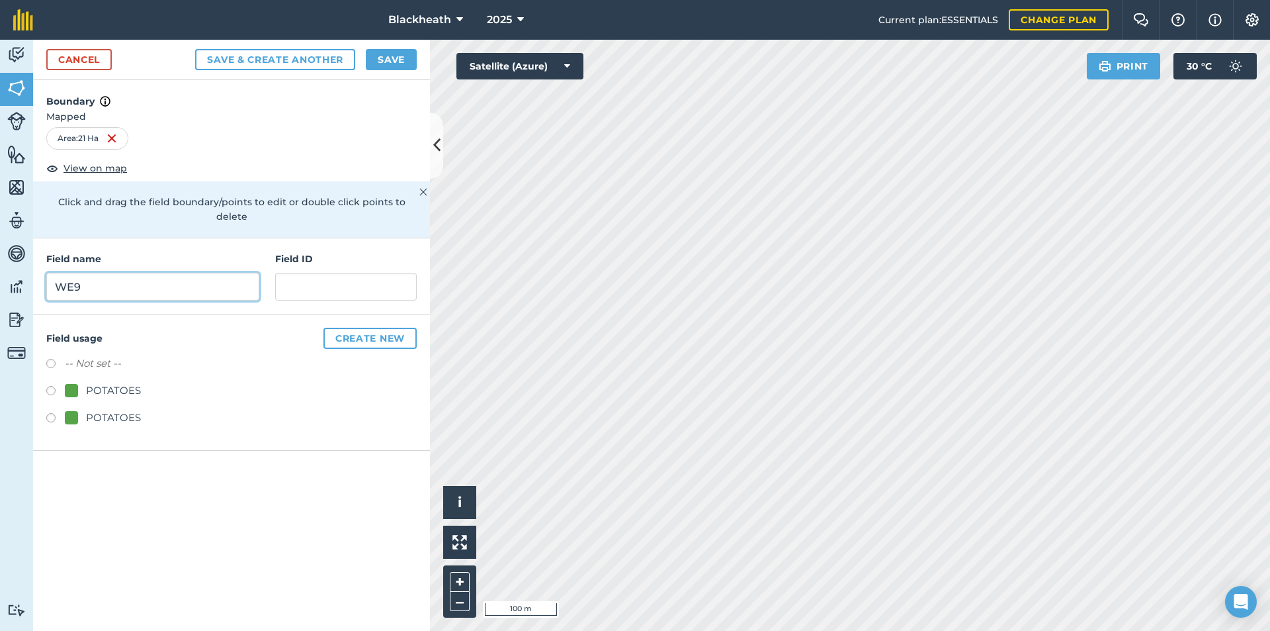
type input "WE9"
click at [304, 278] on input "text" at bounding box center [346, 287] width 142 height 28
type input "WE9"
click at [48, 386] on label at bounding box center [55, 392] width 19 height 13
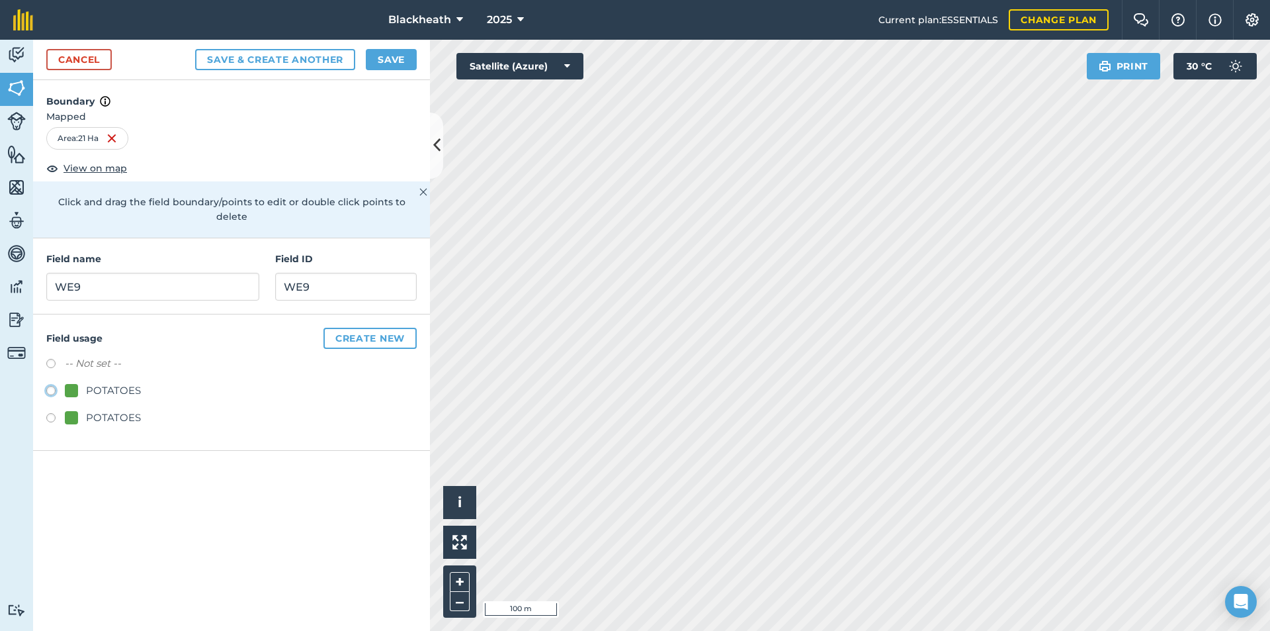
radio input "true"
click at [387, 54] on button "Save" at bounding box center [391, 59] width 51 height 21
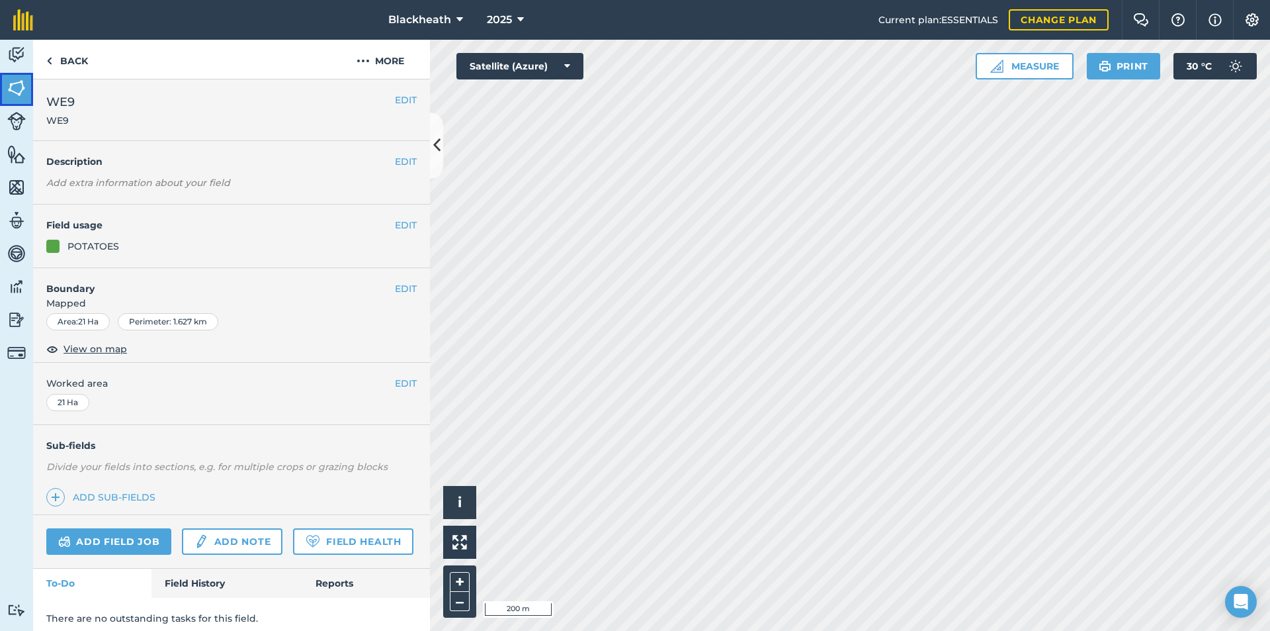
click at [17, 84] on img at bounding box center [16, 88] width 19 height 20
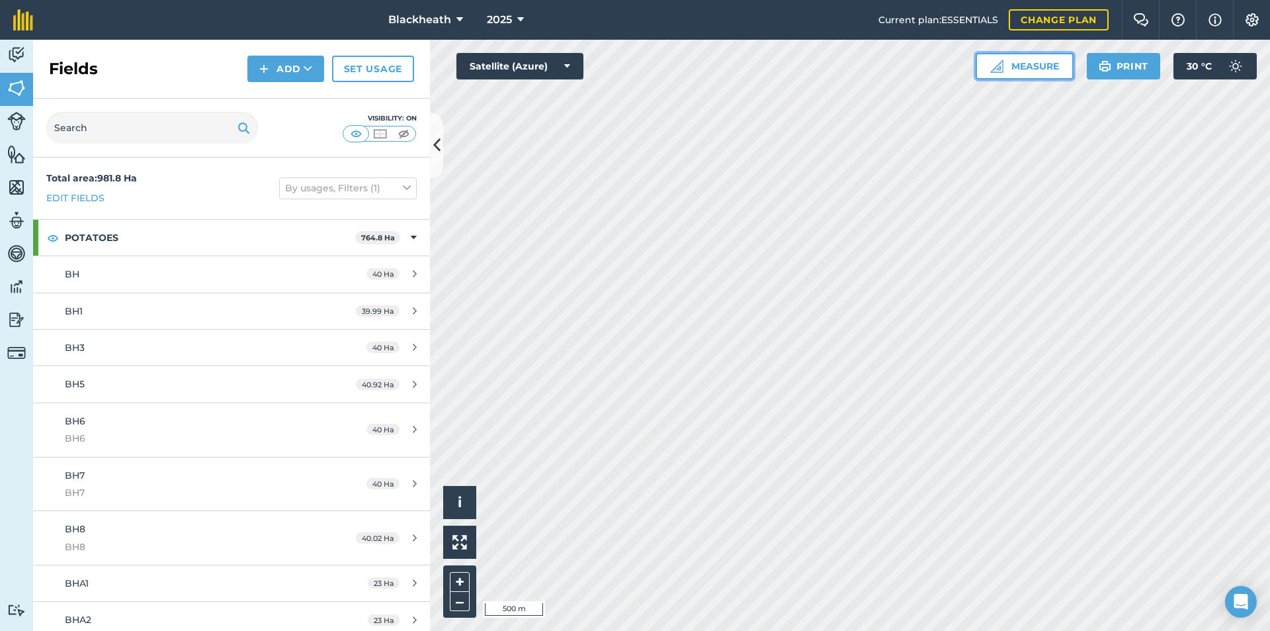
click at [1057, 65] on button "Measure" at bounding box center [1025, 66] width 98 height 26
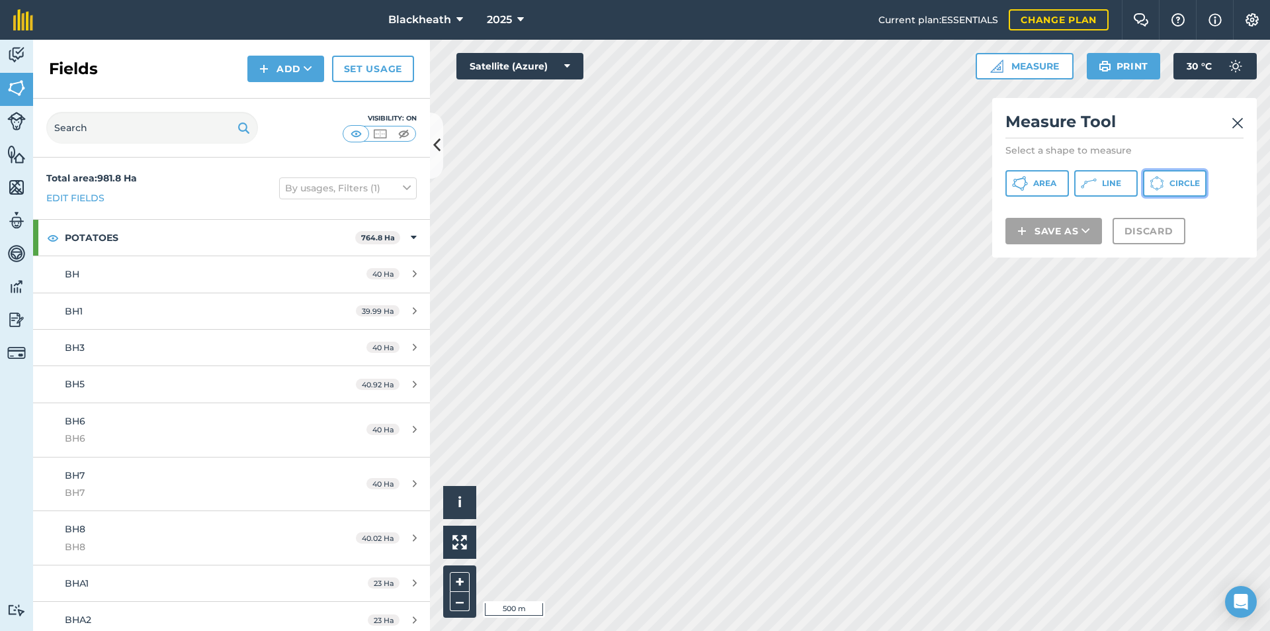
click at [1185, 193] on button "Circle" at bounding box center [1175, 183] width 64 height 26
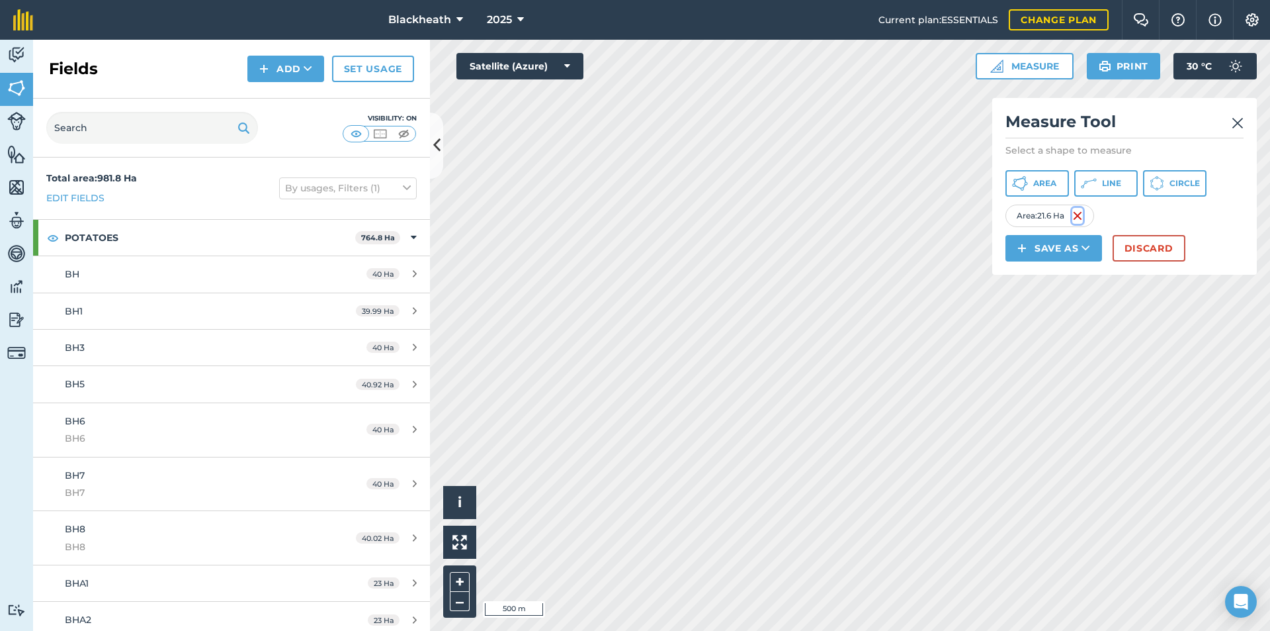
click at [1077, 214] on img at bounding box center [1078, 216] width 11 height 16
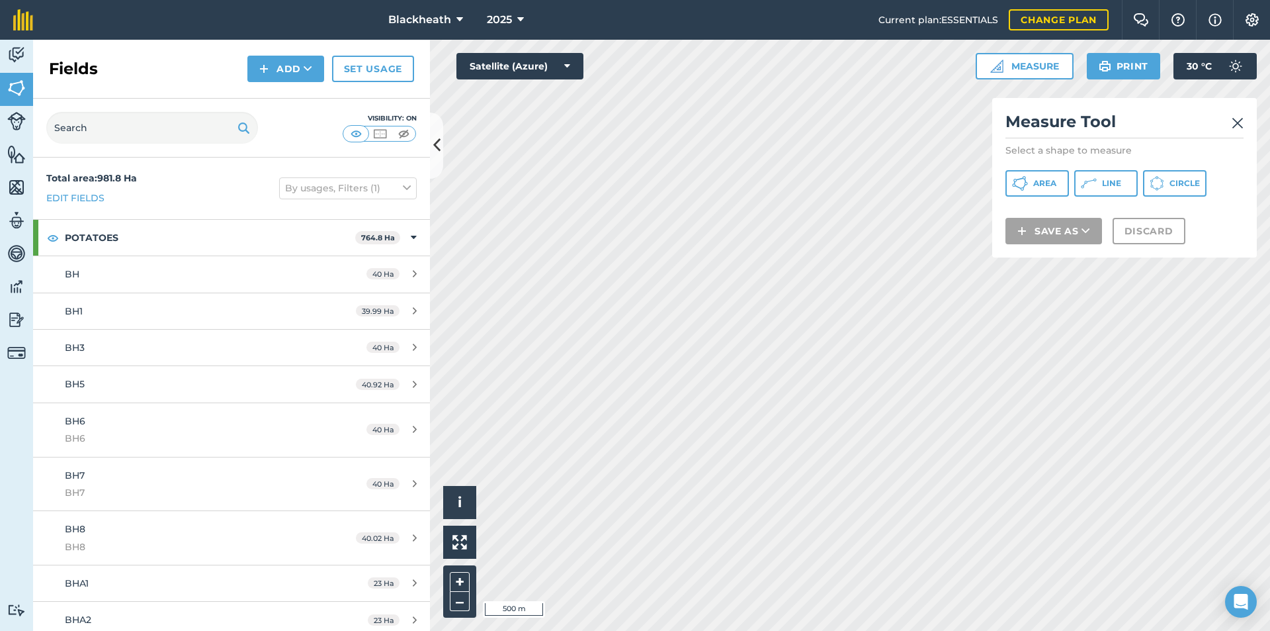
click at [1237, 122] on img at bounding box center [1238, 123] width 12 height 16
